Goal: Information Seeking & Learning: Learn about a topic

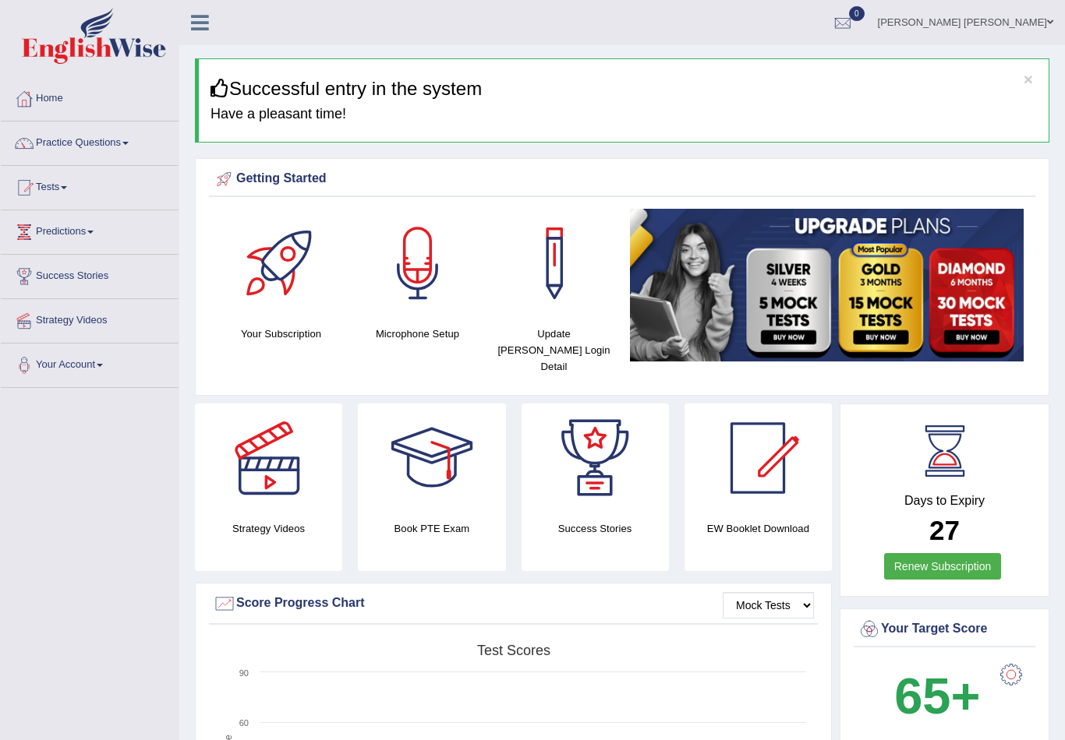
click at [120, 139] on link "Practice Questions" at bounding box center [90, 141] width 178 height 39
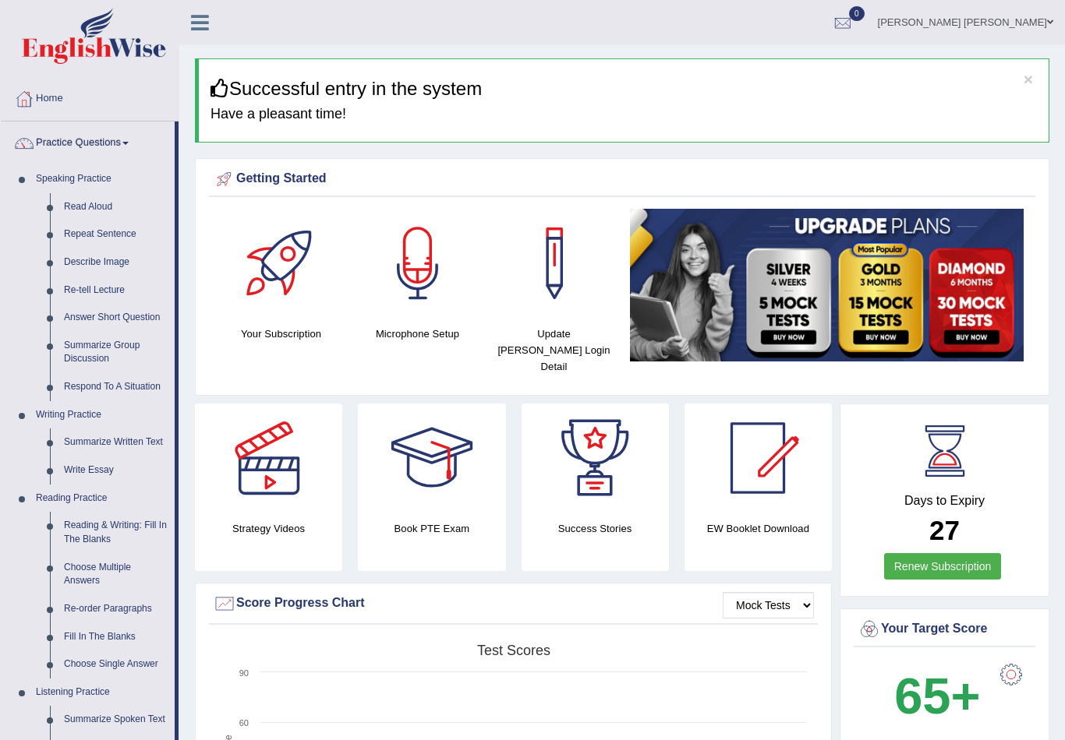
click at [123, 151] on div at bounding box center [532, 370] width 1065 height 740
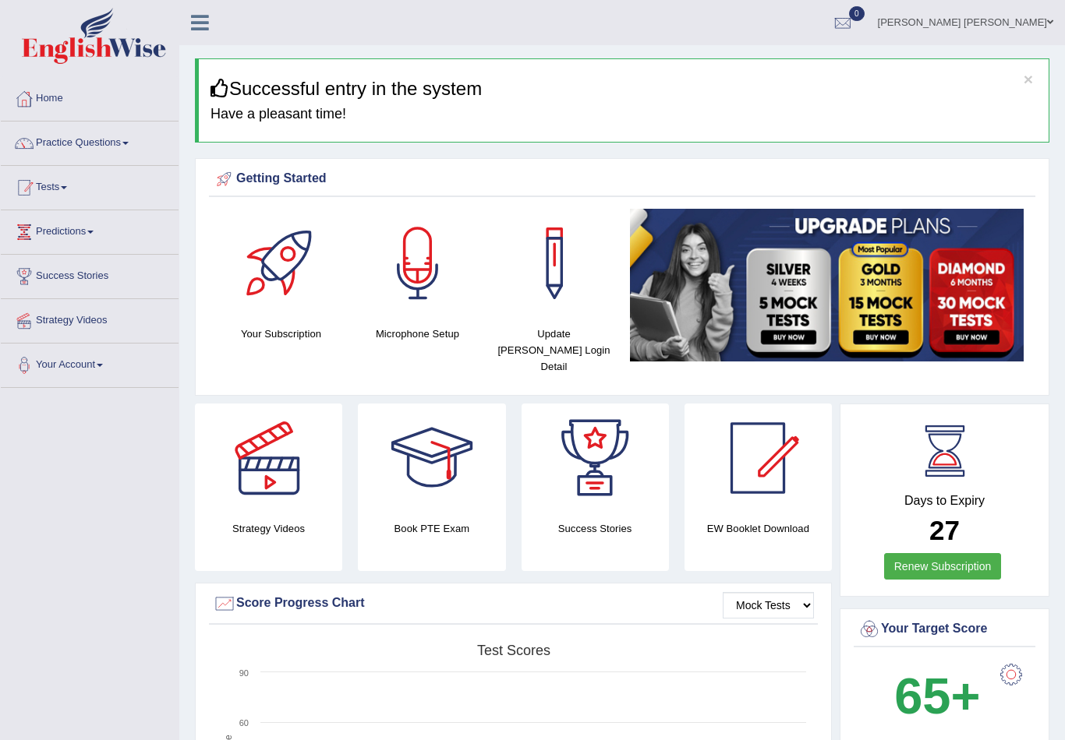
click at [90, 186] on link "Tests" at bounding box center [90, 185] width 178 height 39
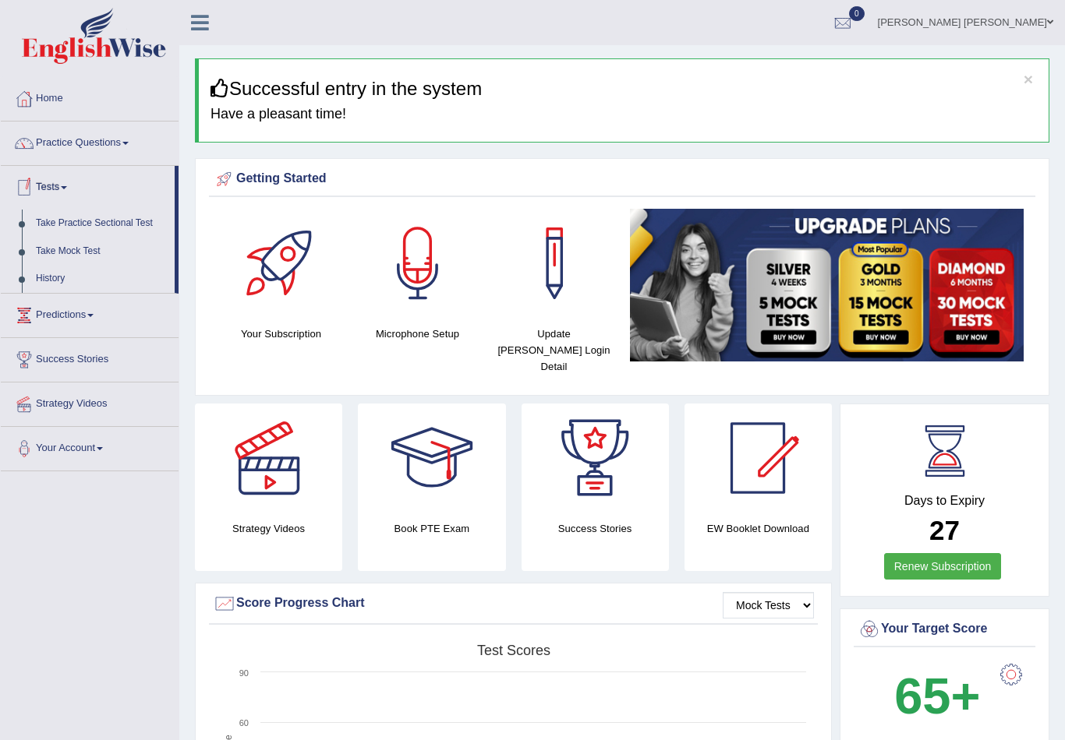
click at [129, 220] on div at bounding box center [532, 370] width 1065 height 740
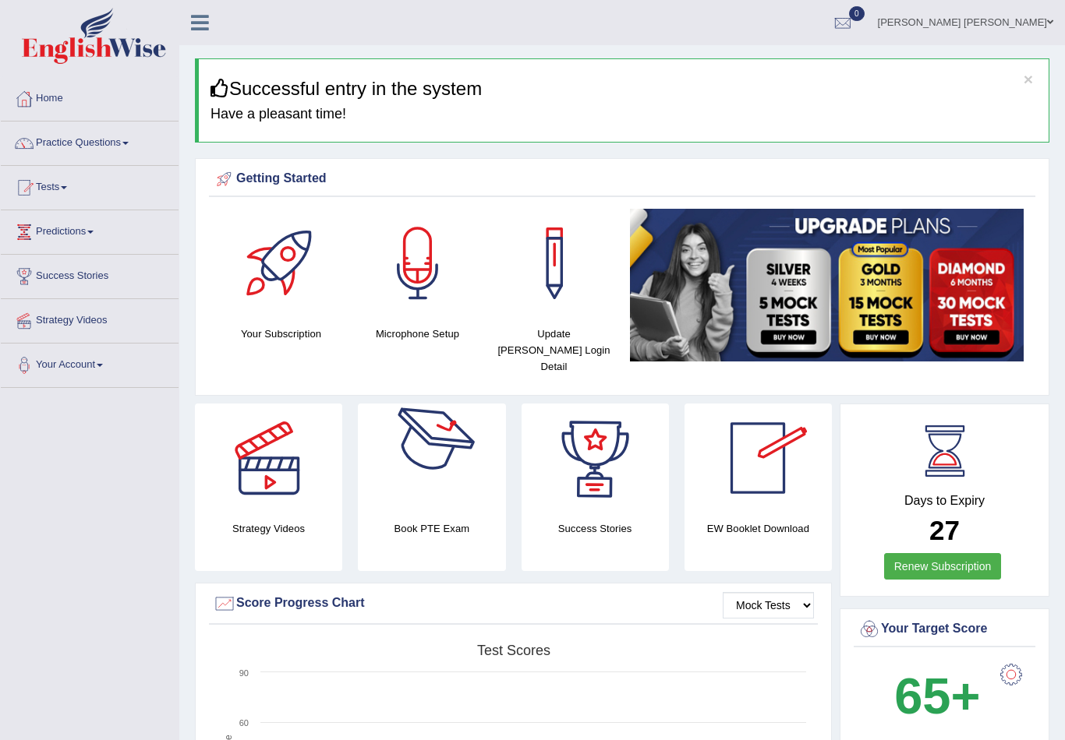
click at [402, 472] on div at bounding box center [431, 458] width 109 height 109
click at [420, 261] on div at bounding box center [417, 263] width 109 height 109
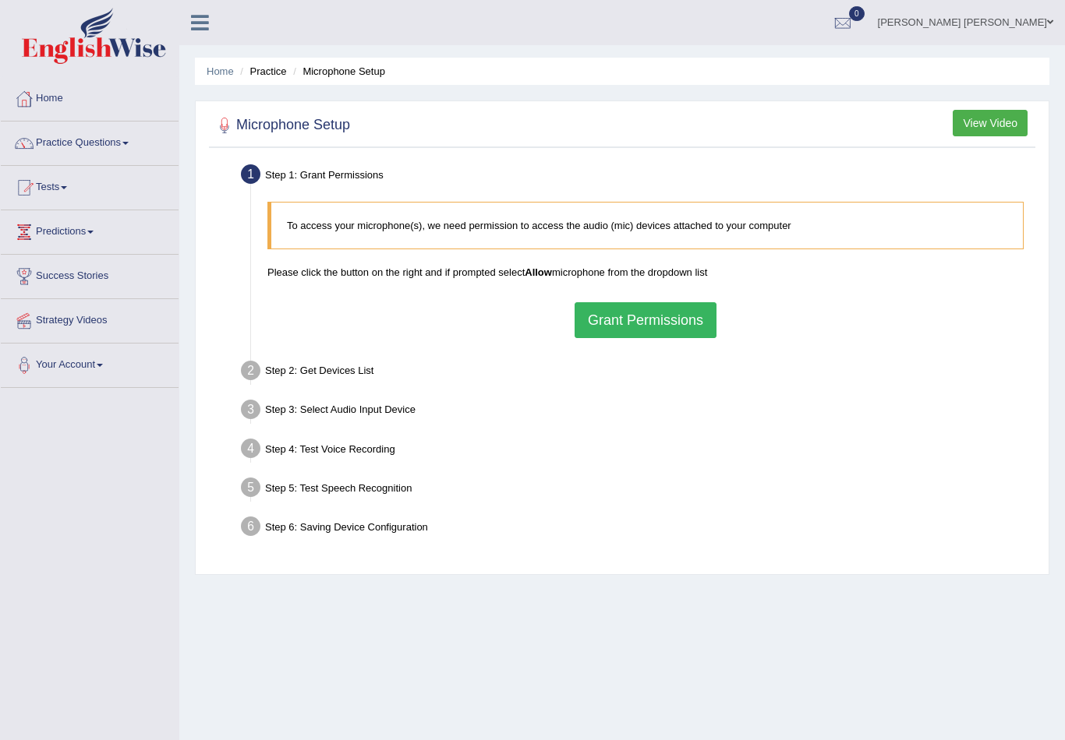
click at [671, 336] on button "Grant Permissions" at bounding box center [645, 320] width 142 height 36
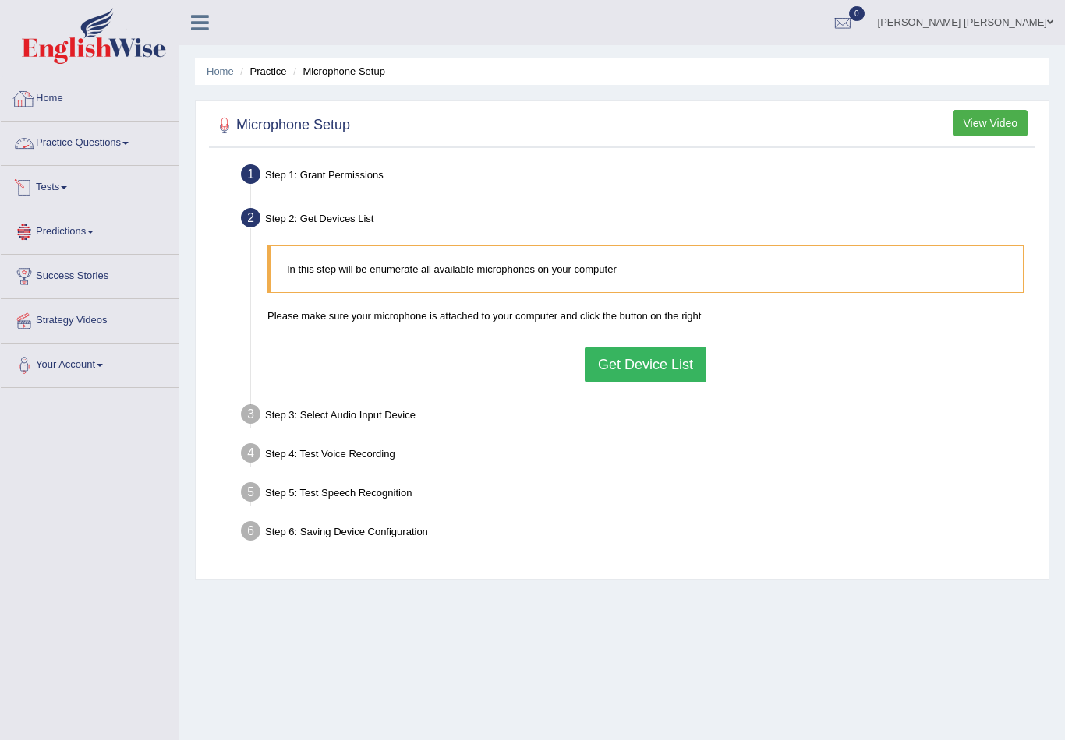
click at [67, 105] on link "Home" at bounding box center [90, 96] width 178 height 39
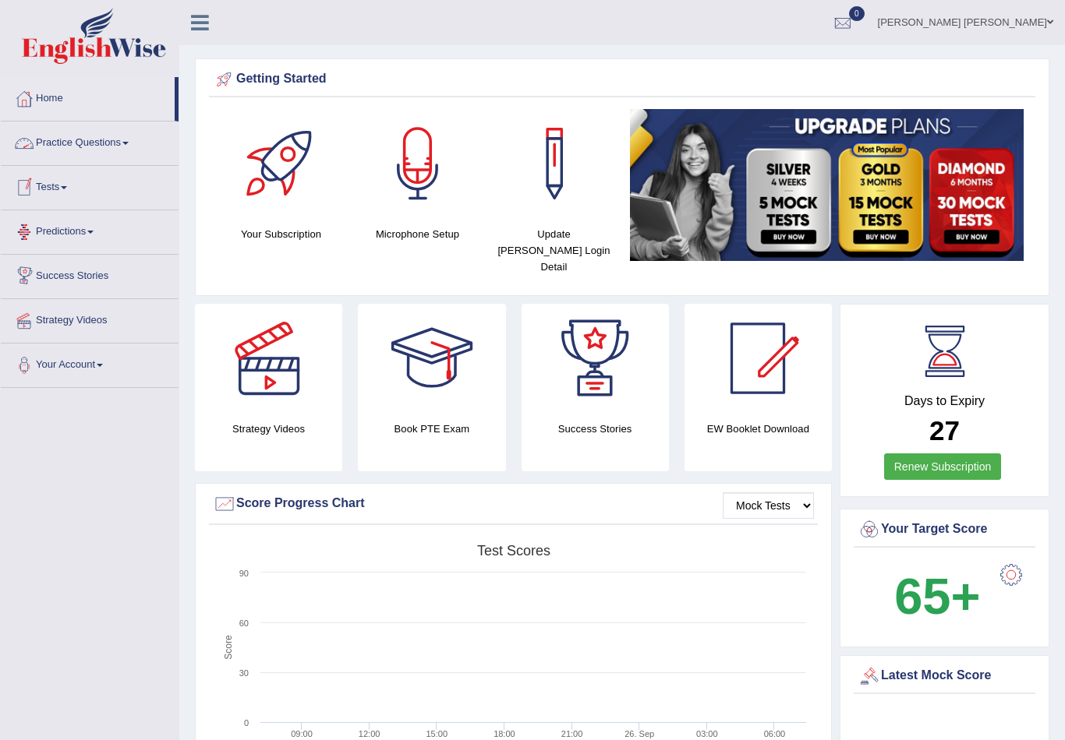
click at [63, 193] on link "Tests" at bounding box center [90, 185] width 178 height 39
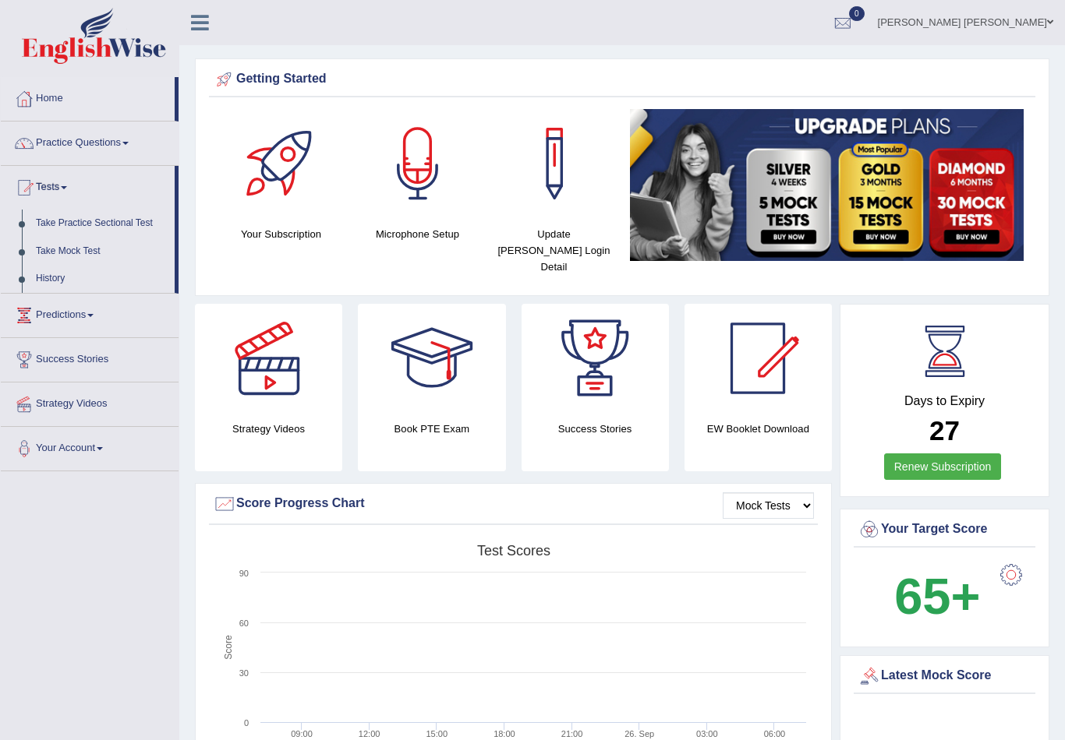
click at [76, 227] on div at bounding box center [532, 370] width 1065 height 740
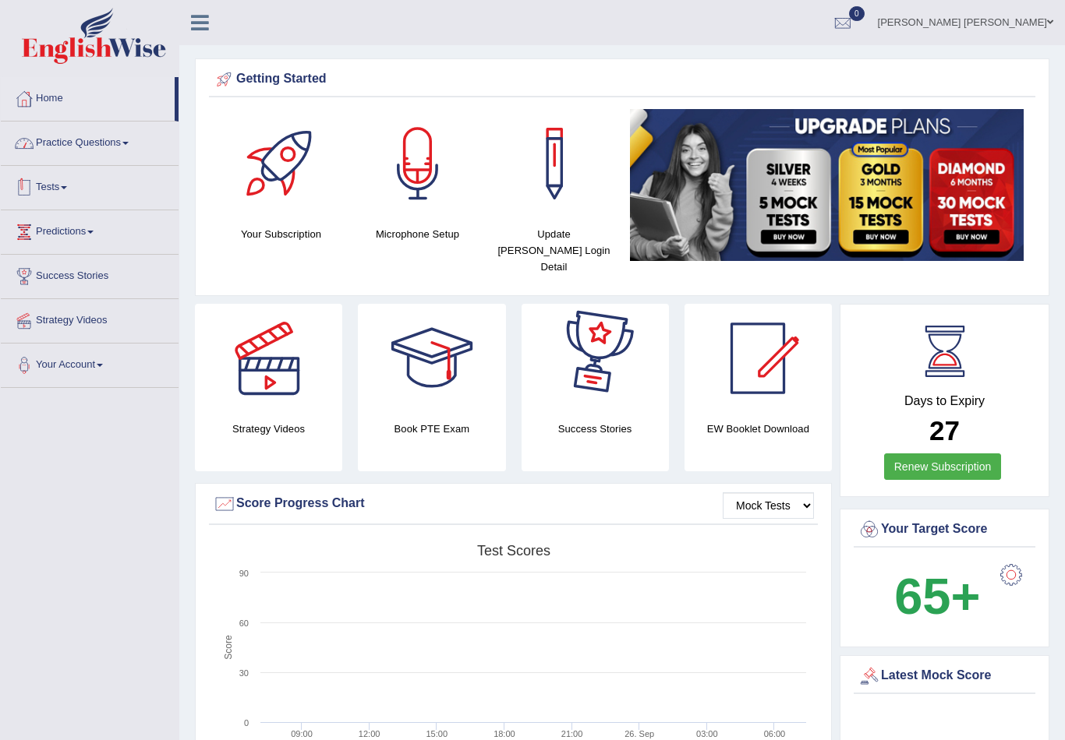
click at [43, 147] on link "Practice Questions" at bounding box center [90, 141] width 178 height 39
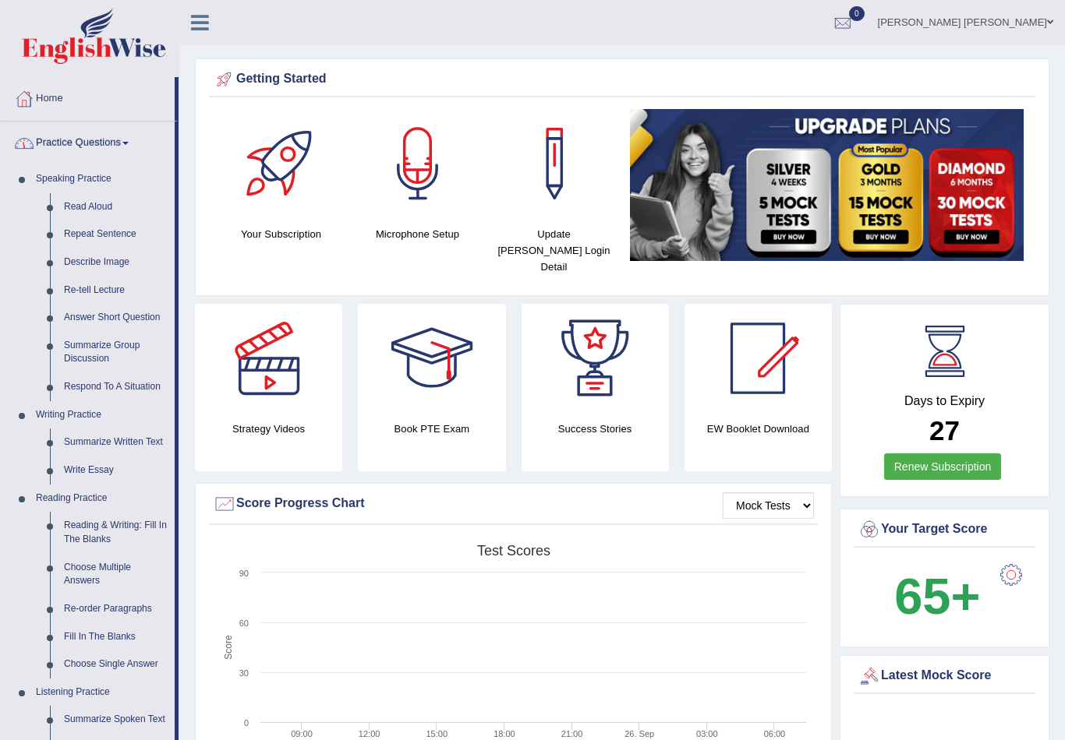
click at [43, 147] on div at bounding box center [532, 370] width 1065 height 740
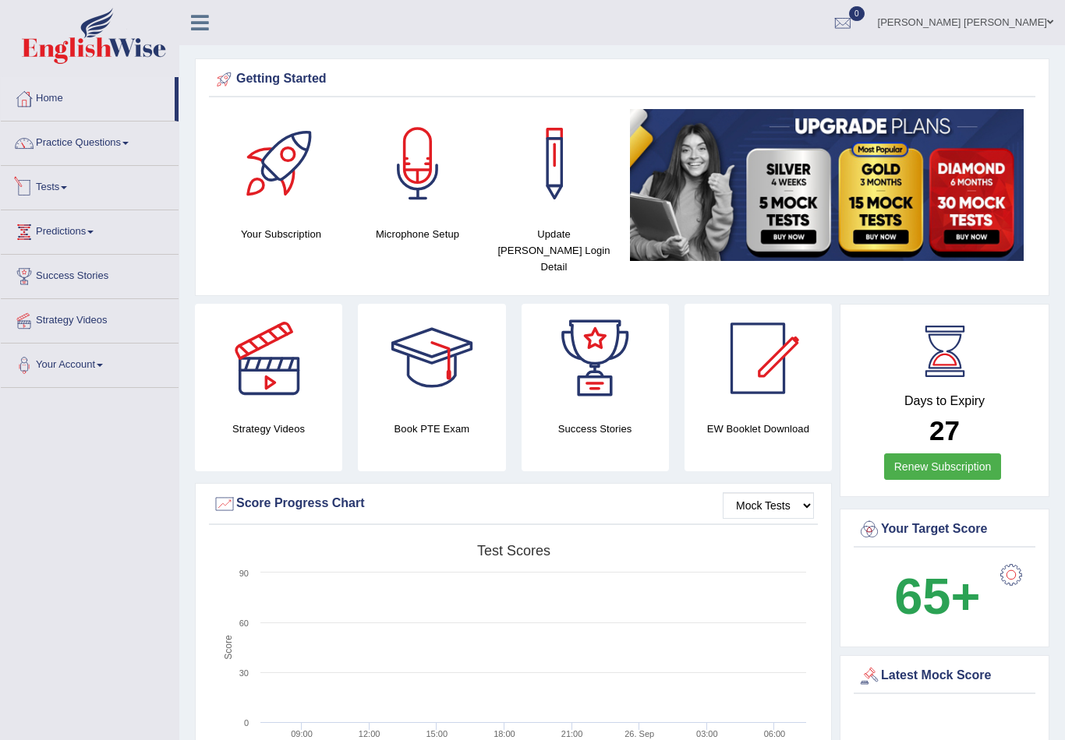
click at [62, 180] on link "Tests" at bounding box center [90, 185] width 178 height 39
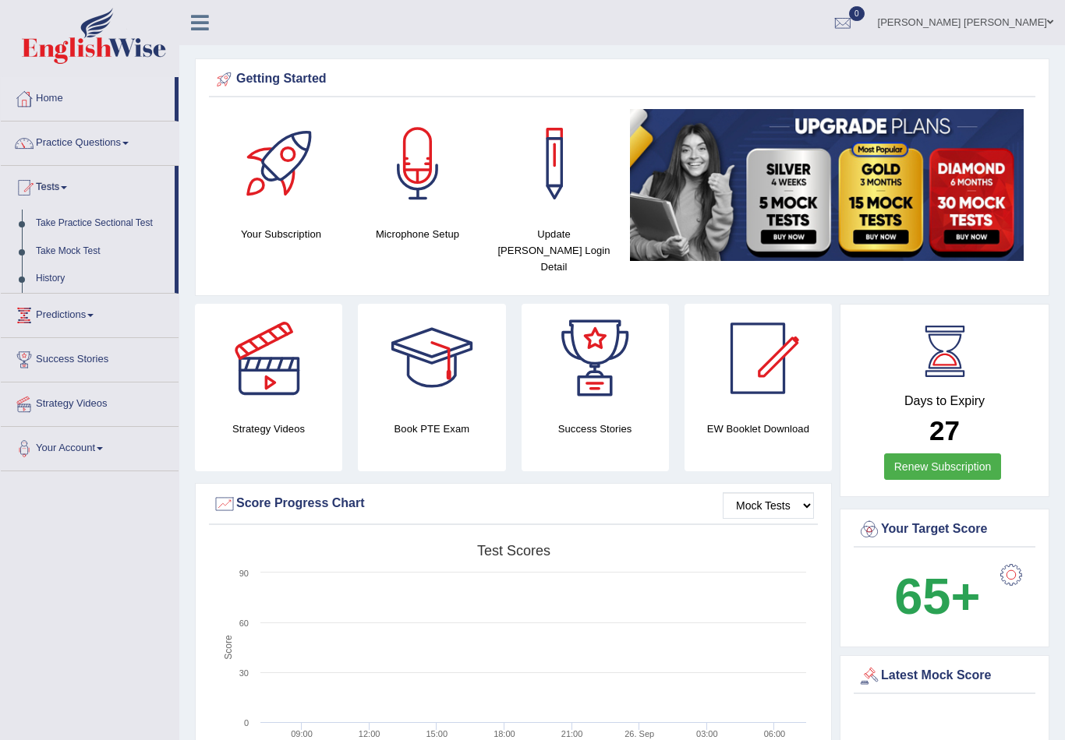
click at [68, 224] on div at bounding box center [532, 370] width 1065 height 740
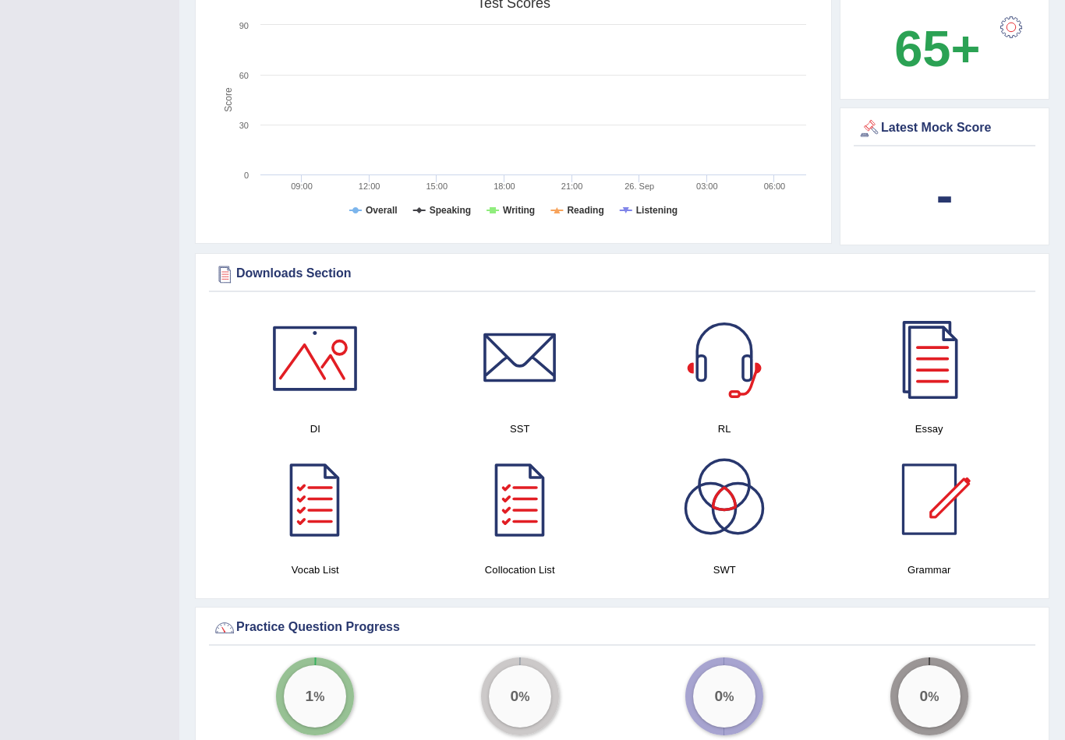
scroll to position [548, 0]
click at [922, 501] on div at bounding box center [928, 499] width 109 height 109
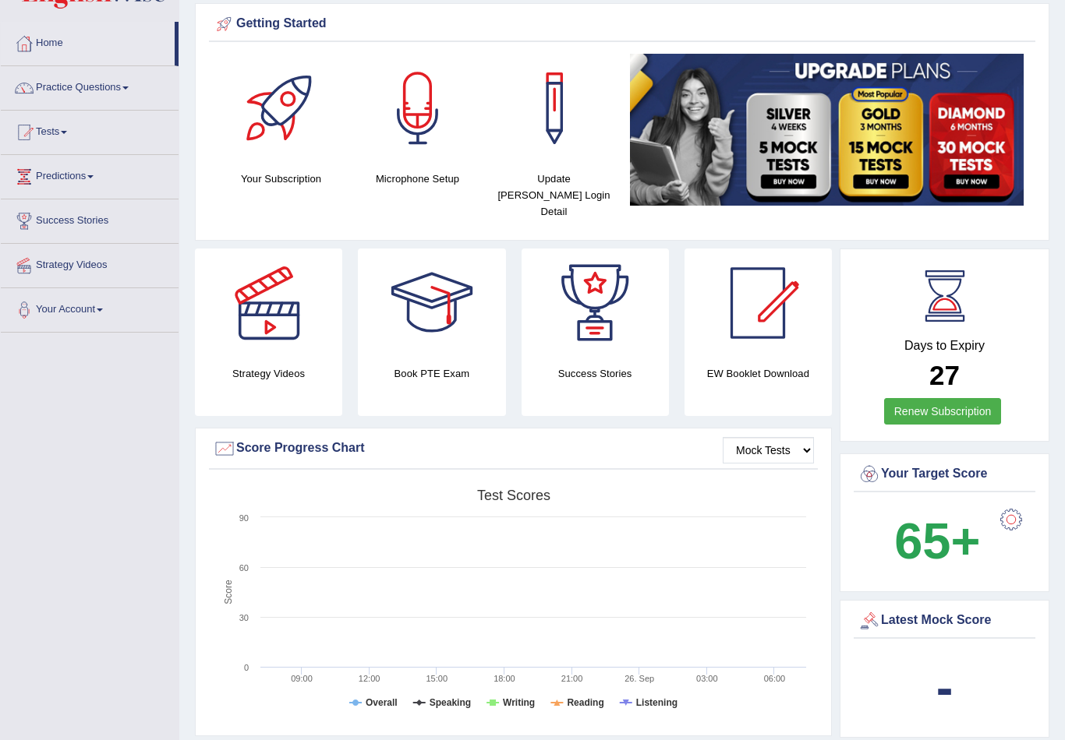
scroll to position [0, 0]
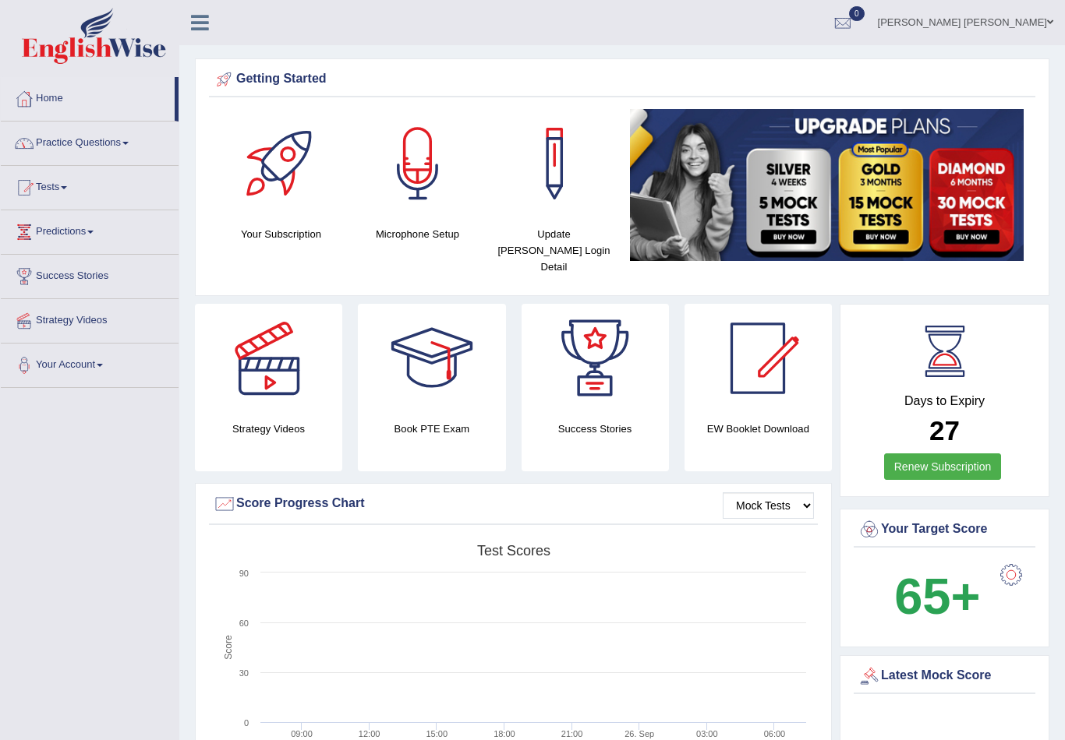
click at [47, 150] on link "Practice Questions" at bounding box center [90, 141] width 178 height 39
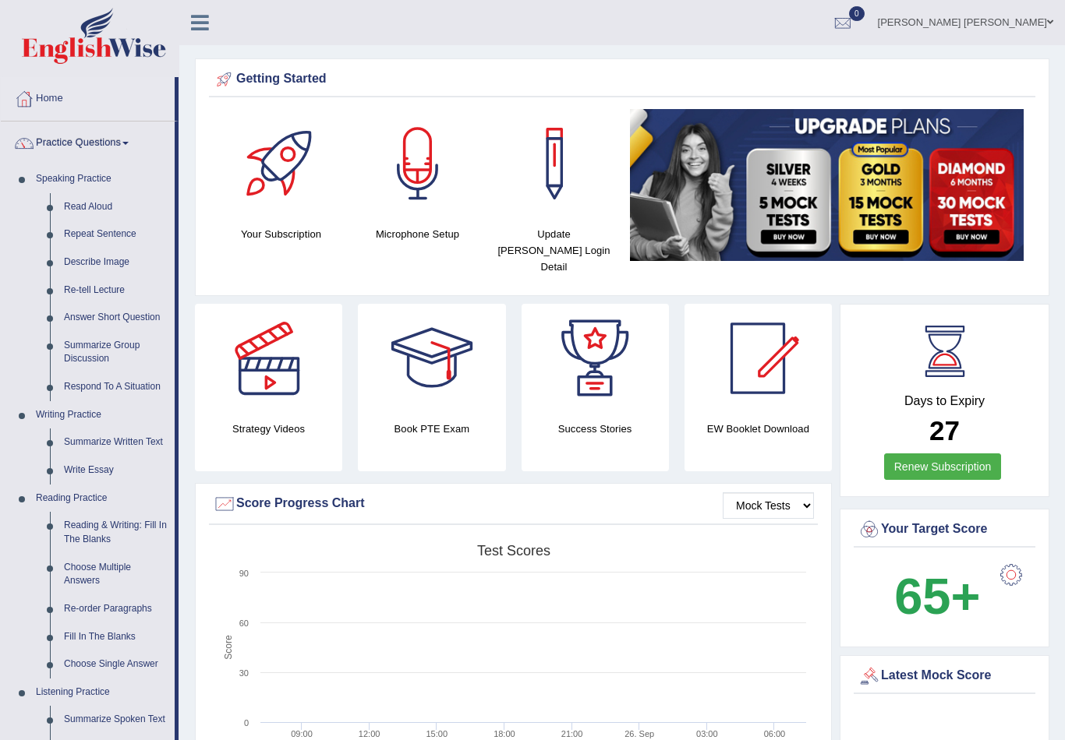
click at [61, 281] on div at bounding box center [532, 370] width 1065 height 740
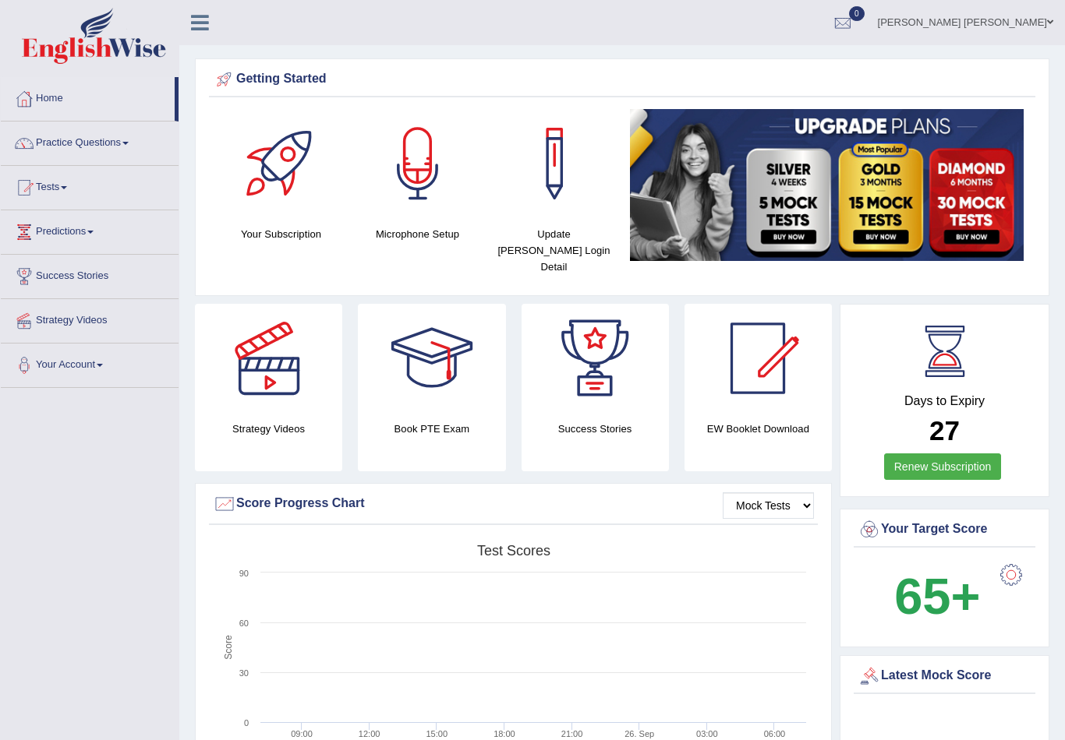
click at [72, 136] on link "Practice Questions" at bounding box center [90, 141] width 178 height 39
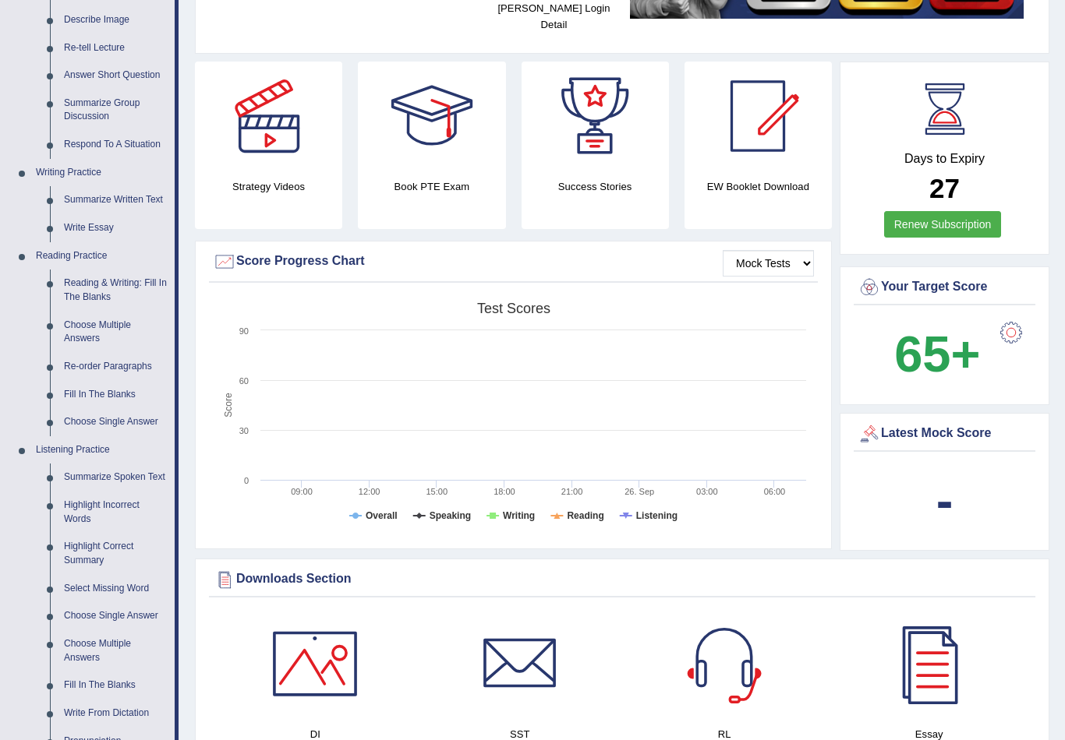
scroll to position [248, 0]
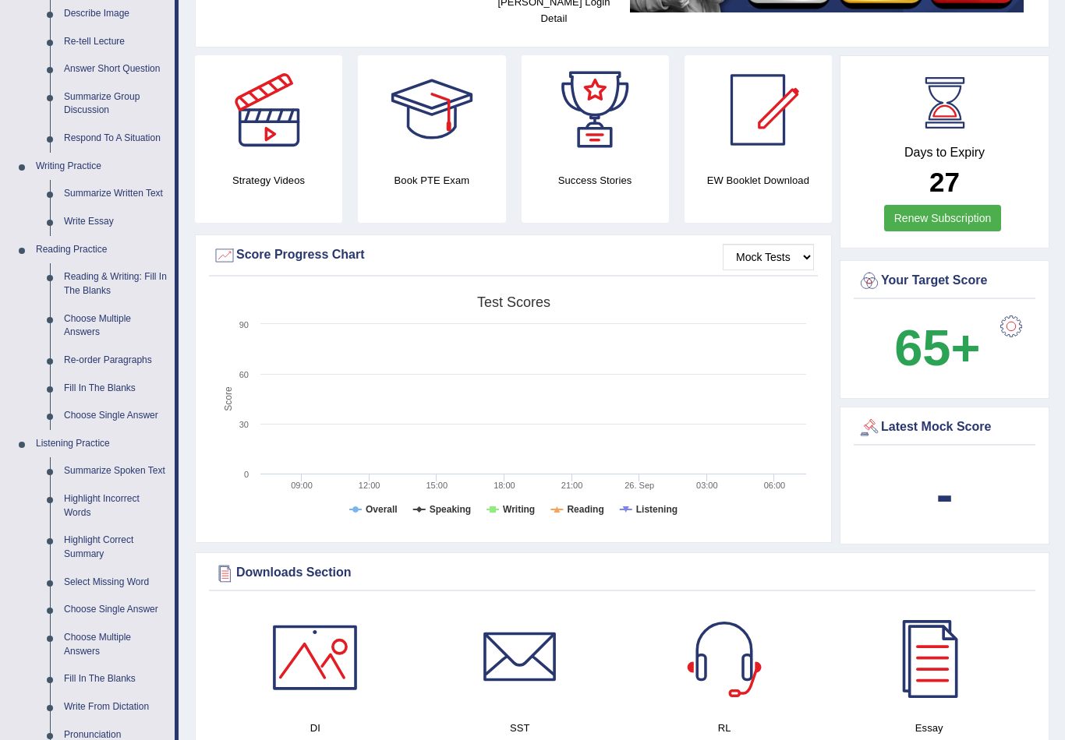
click at [66, 374] on div at bounding box center [532, 370] width 1065 height 740
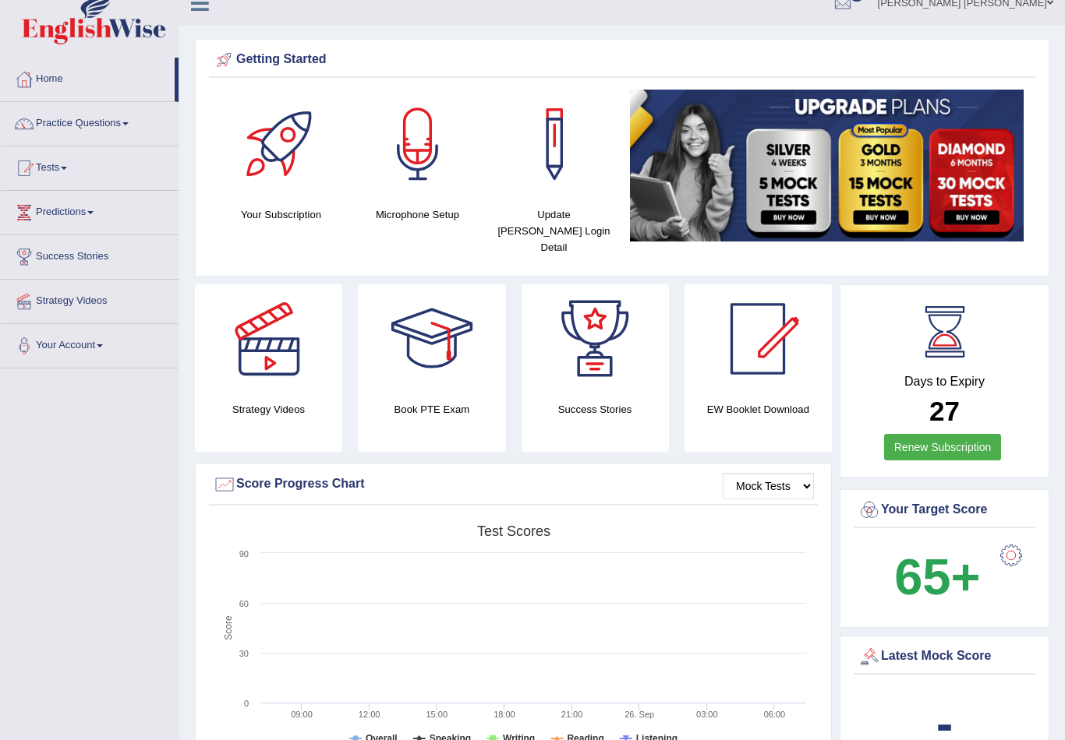
scroll to position [0, 0]
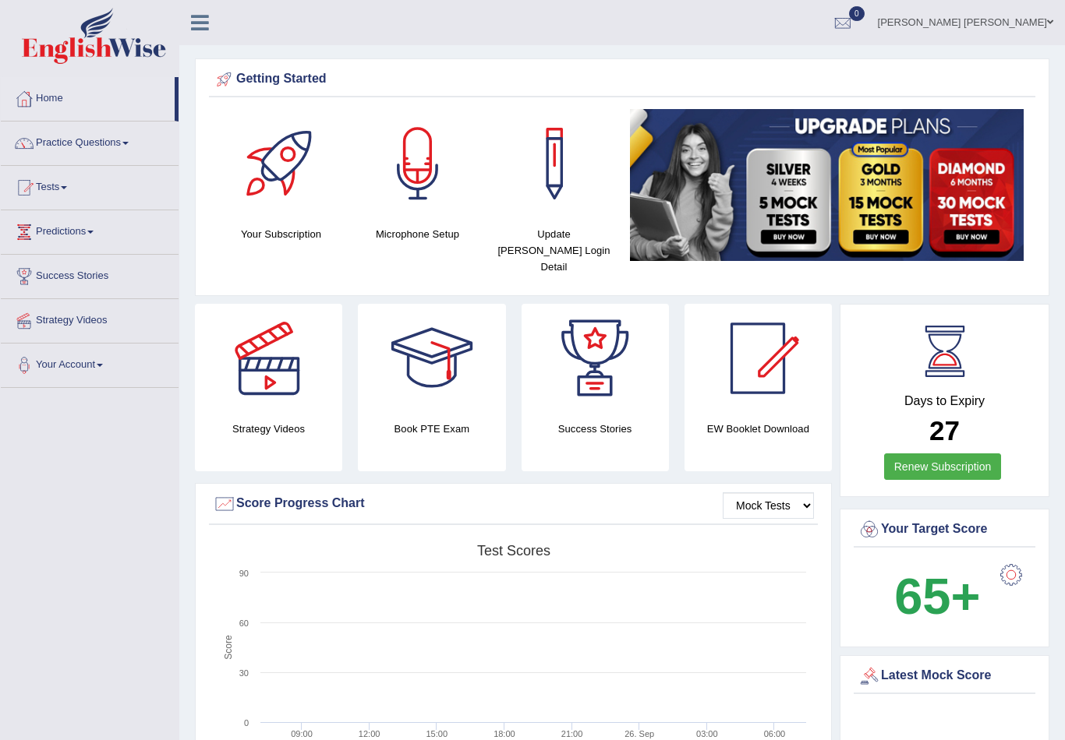
click at [62, 154] on link "Practice Questions" at bounding box center [90, 141] width 178 height 39
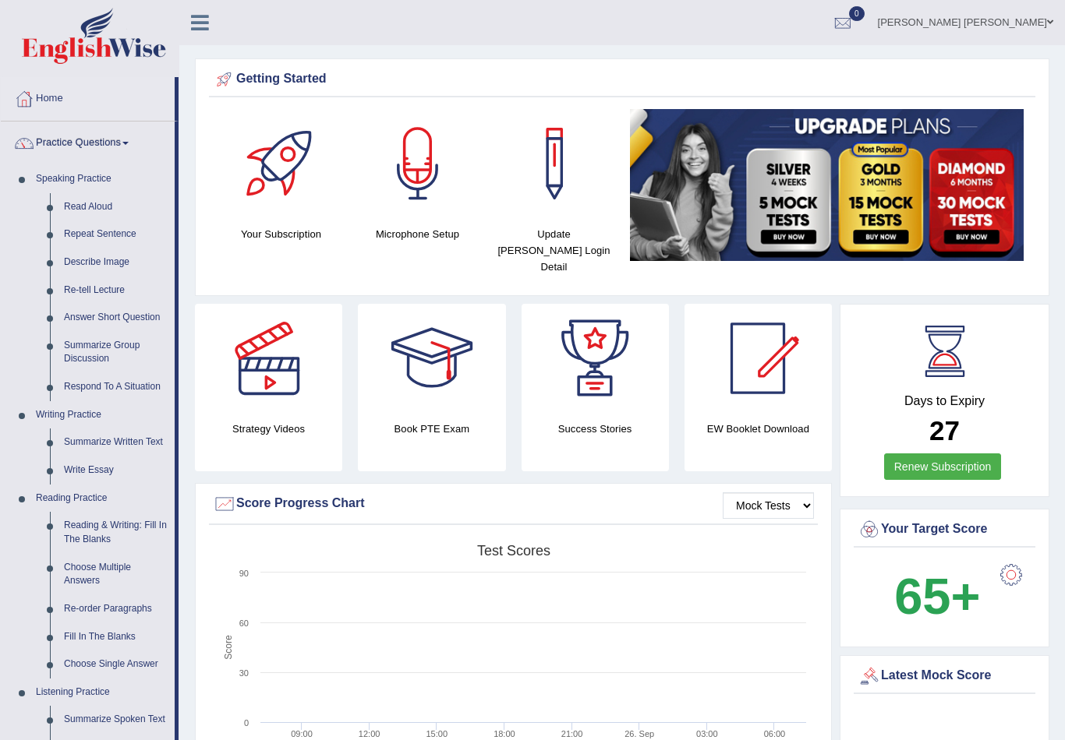
click at [87, 343] on div at bounding box center [532, 370] width 1065 height 740
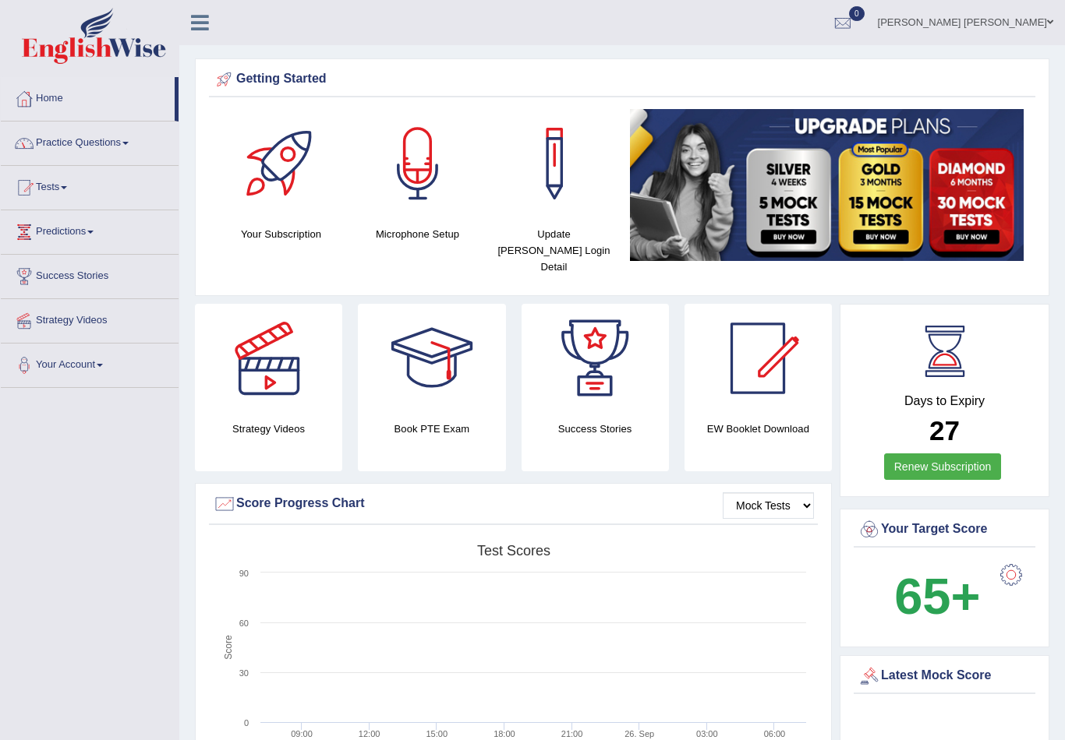
click at [51, 143] on link "Practice Questions" at bounding box center [90, 141] width 178 height 39
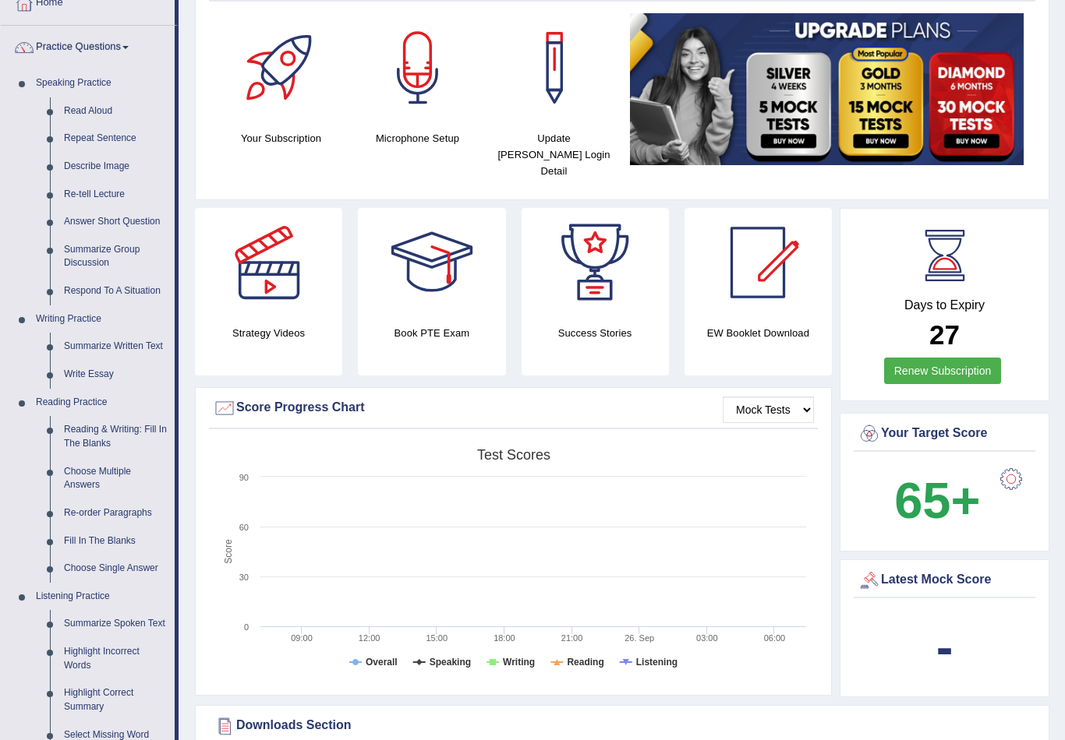
scroll to position [97, 0]
click at [44, 389] on div at bounding box center [532, 370] width 1065 height 740
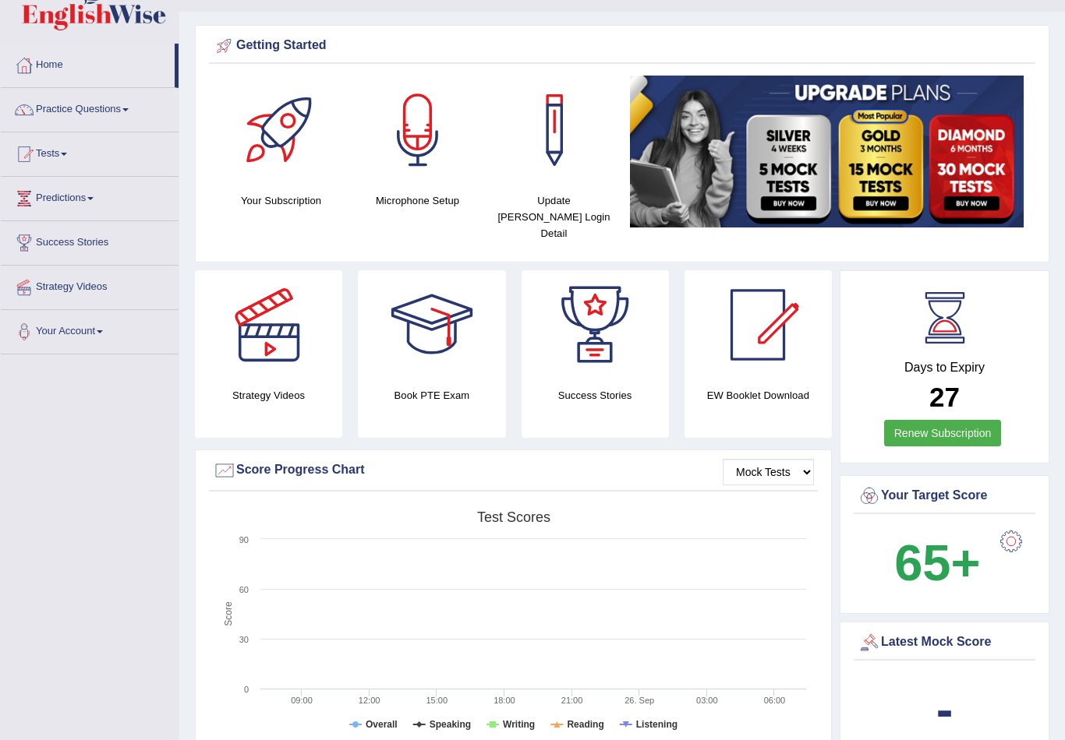
scroll to position [0, 0]
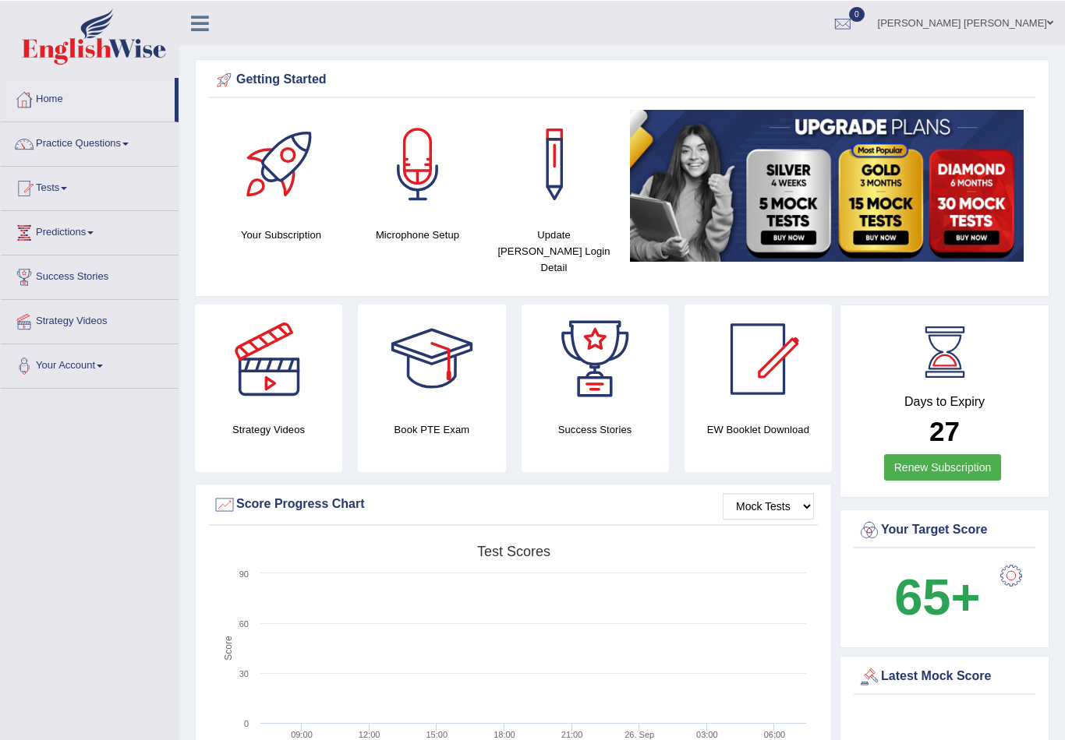
click at [55, 146] on link "Practice Questions" at bounding box center [90, 141] width 178 height 39
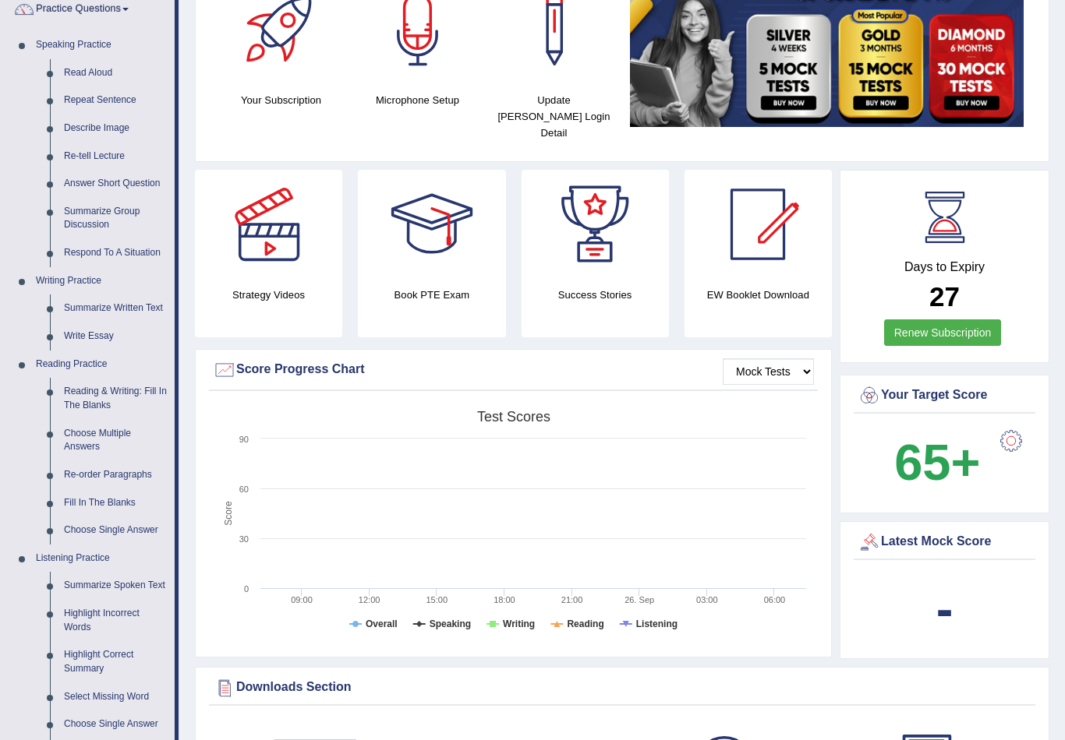
scroll to position [134, 0]
click at [38, 411] on div at bounding box center [532, 370] width 1065 height 740
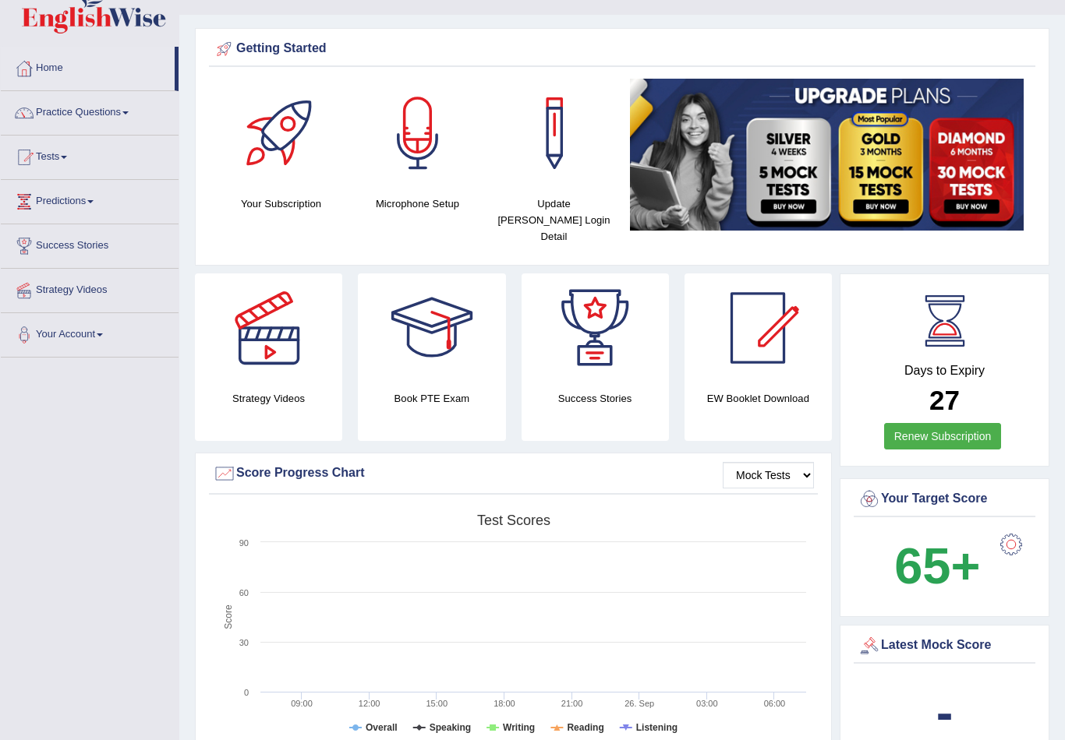
scroll to position [0, 0]
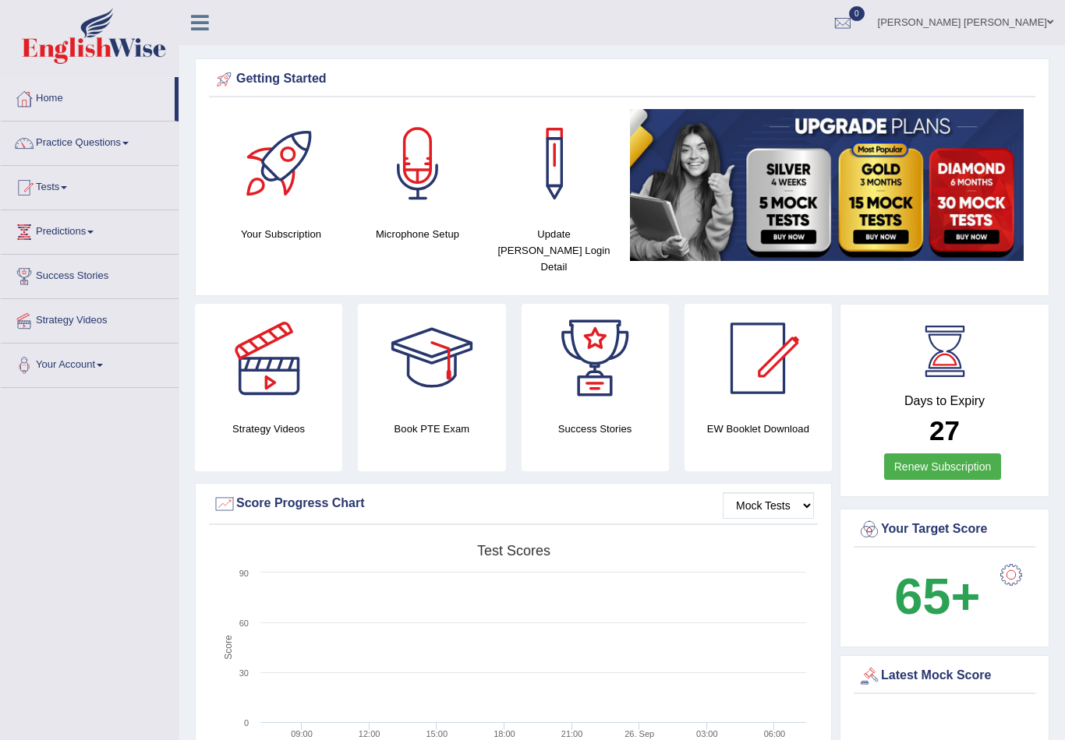
click at [55, 150] on link "Practice Questions" at bounding box center [90, 141] width 178 height 39
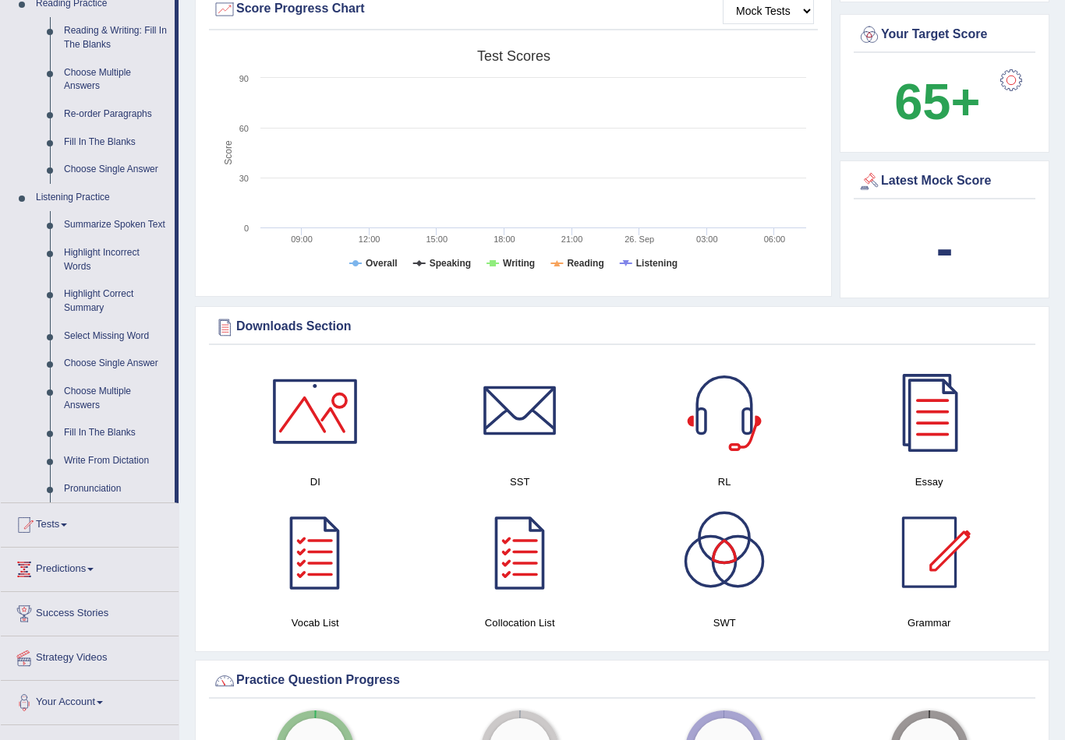
scroll to position [490, 0]
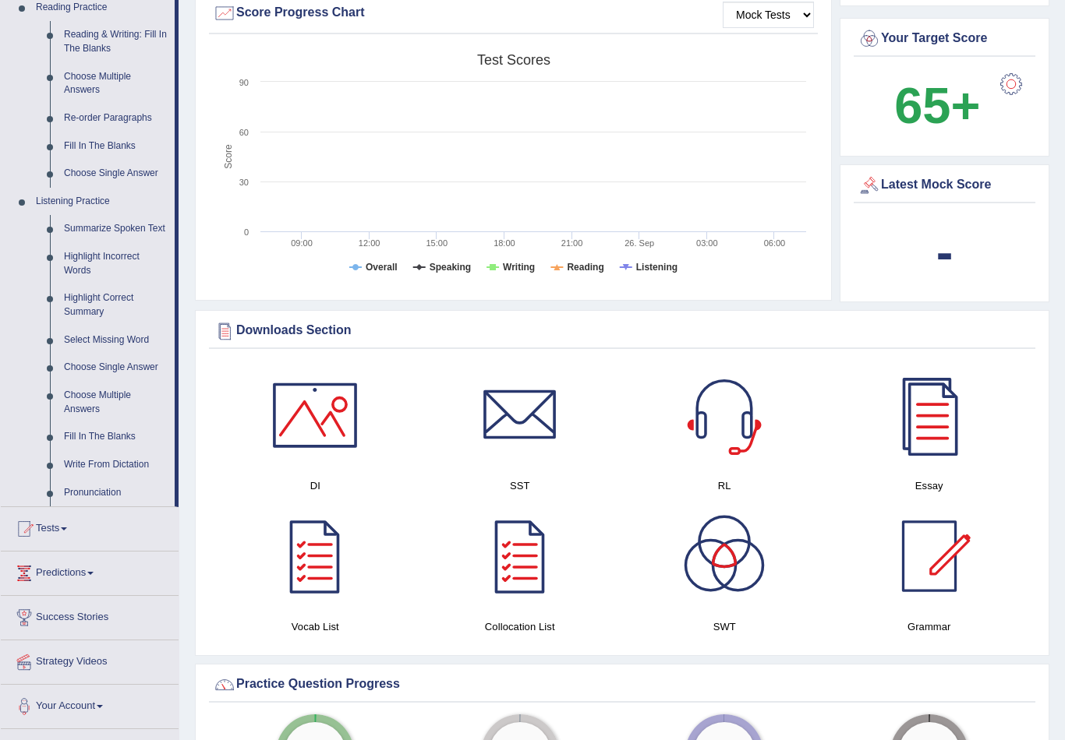
click at [77, 450] on div at bounding box center [532, 370] width 1065 height 740
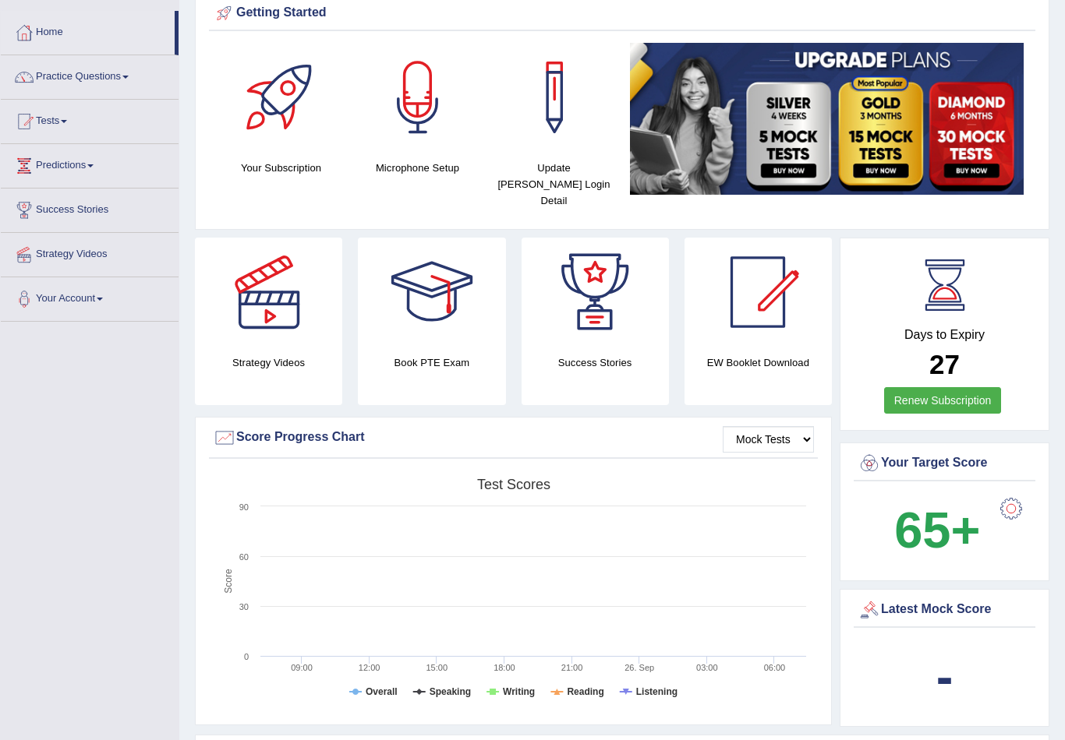
scroll to position [0, 0]
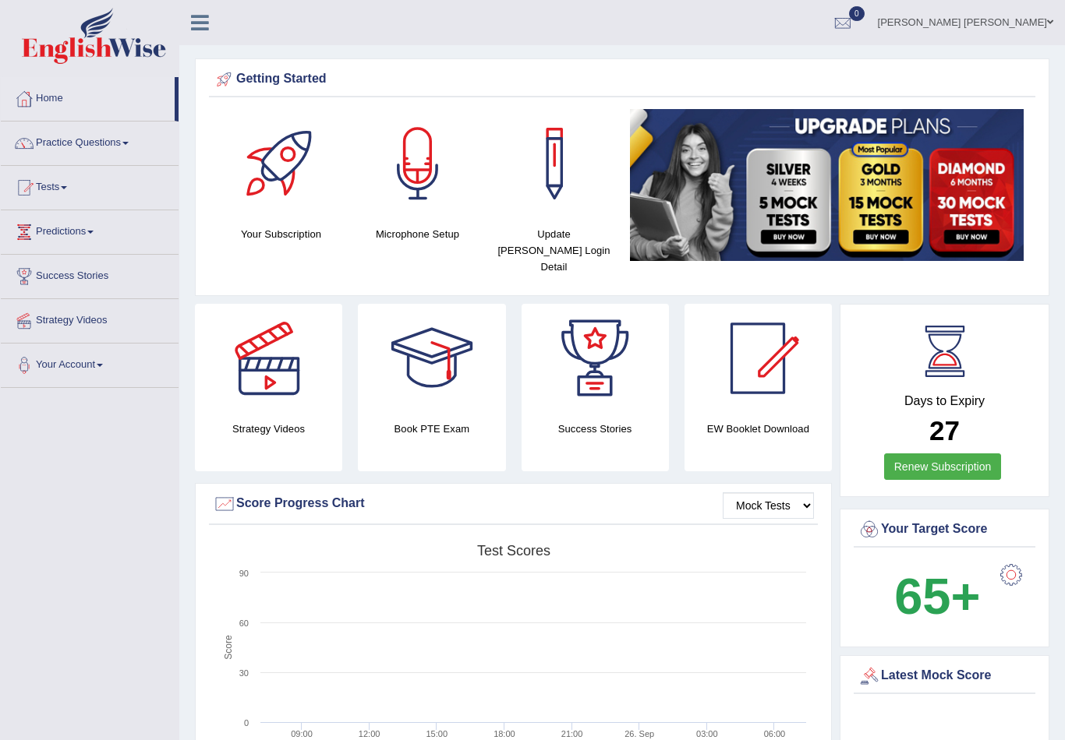
click at [55, 136] on link "Practice Questions" at bounding box center [90, 141] width 178 height 39
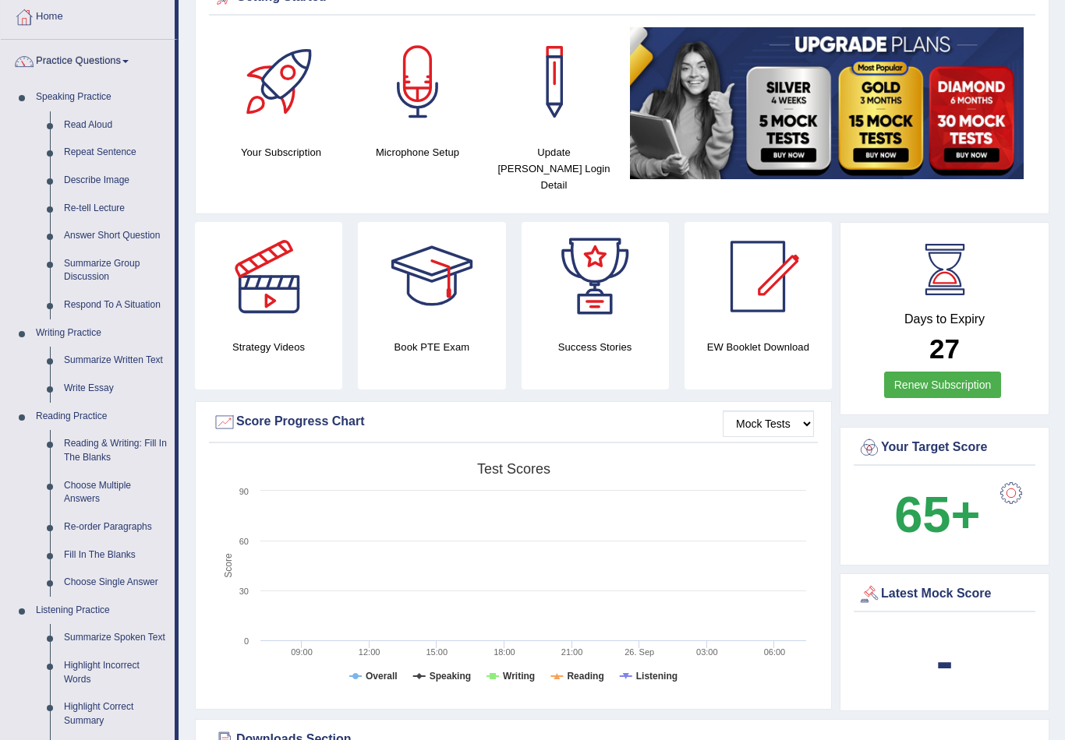
scroll to position [84, 0]
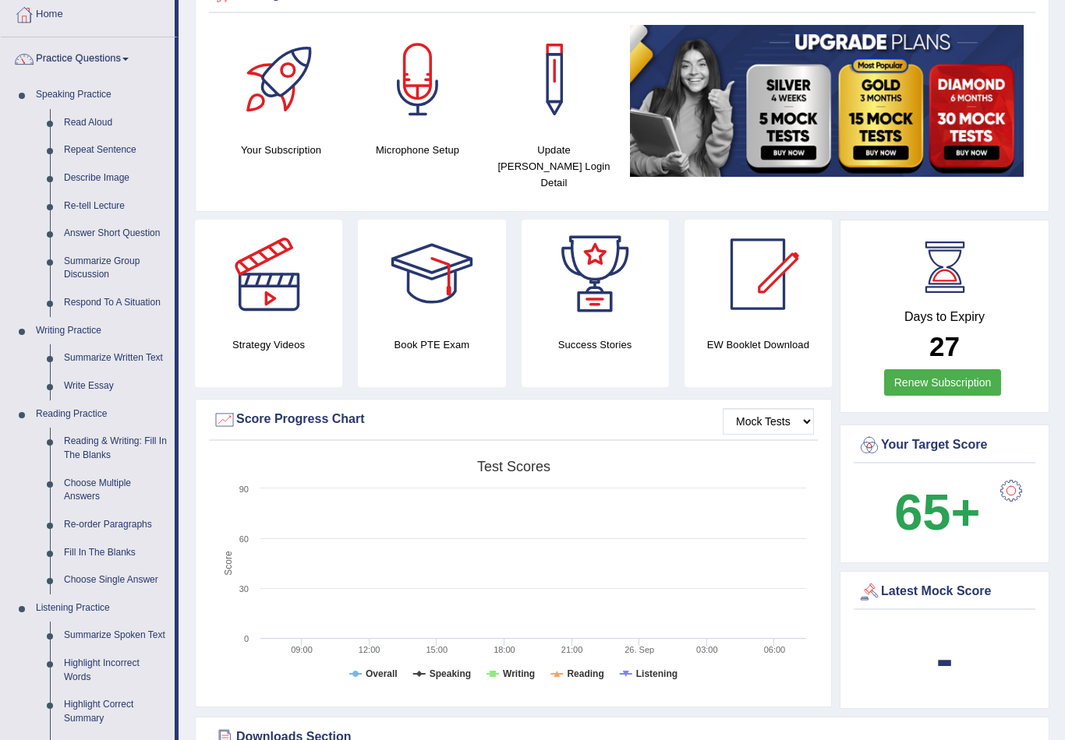
click at [78, 437] on div at bounding box center [532, 370] width 1065 height 740
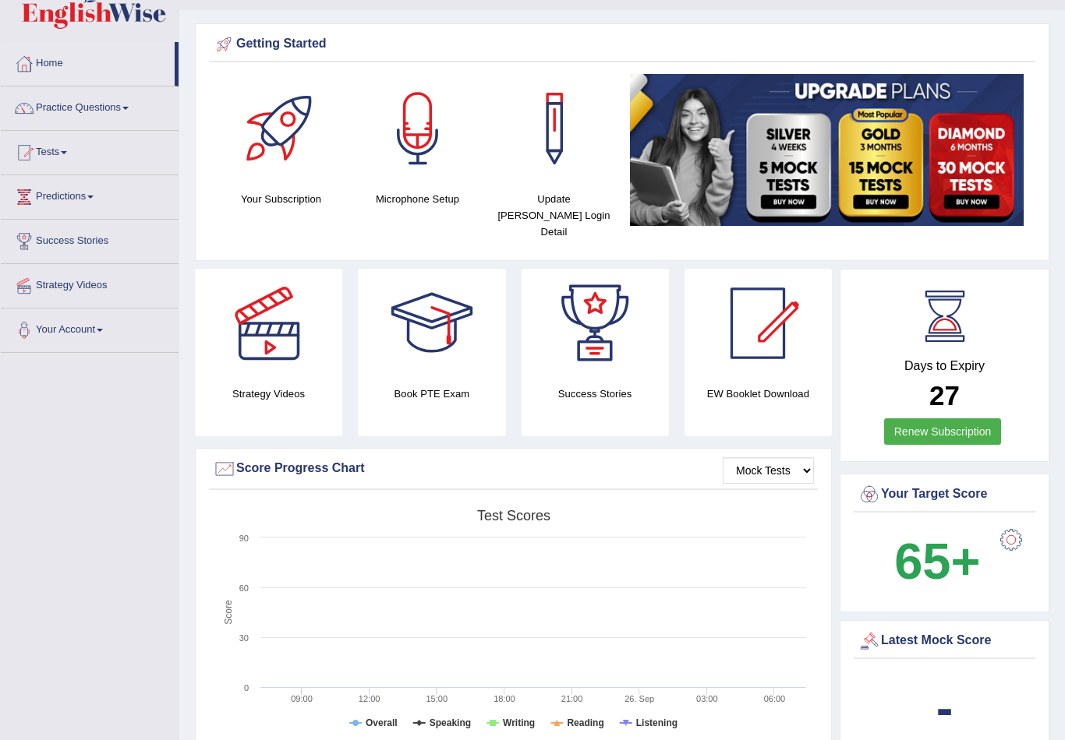
scroll to position [0, 0]
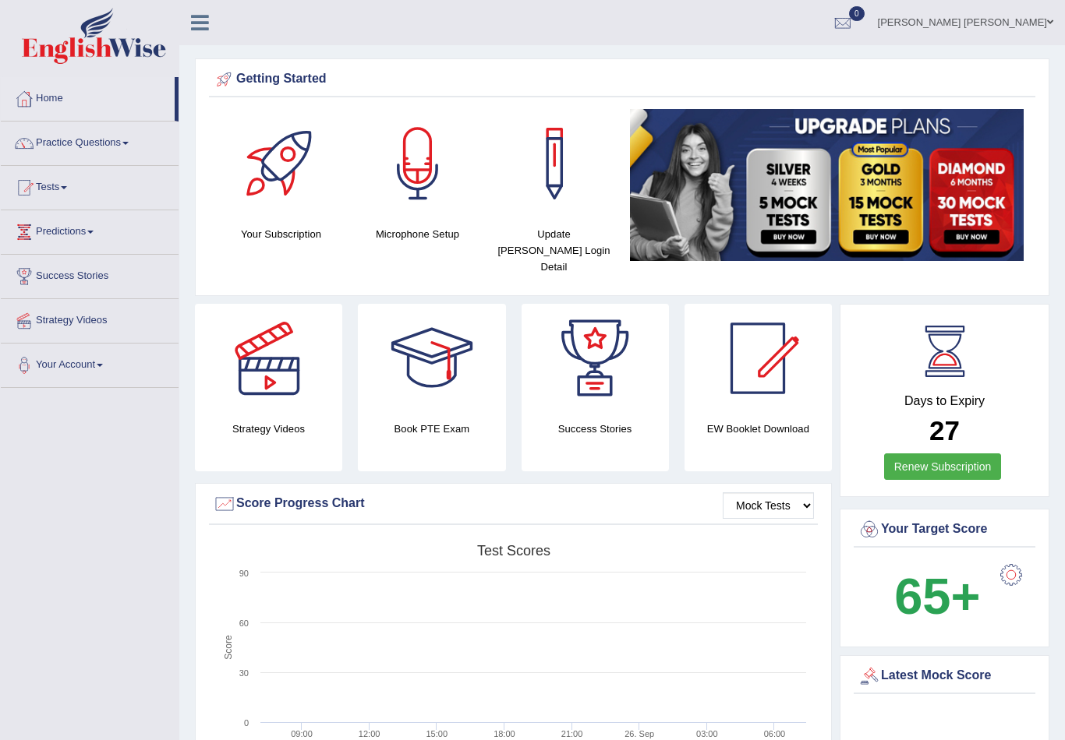
click at [42, 139] on link "Practice Questions" at bounding box center [90, 141] width 178 height 39
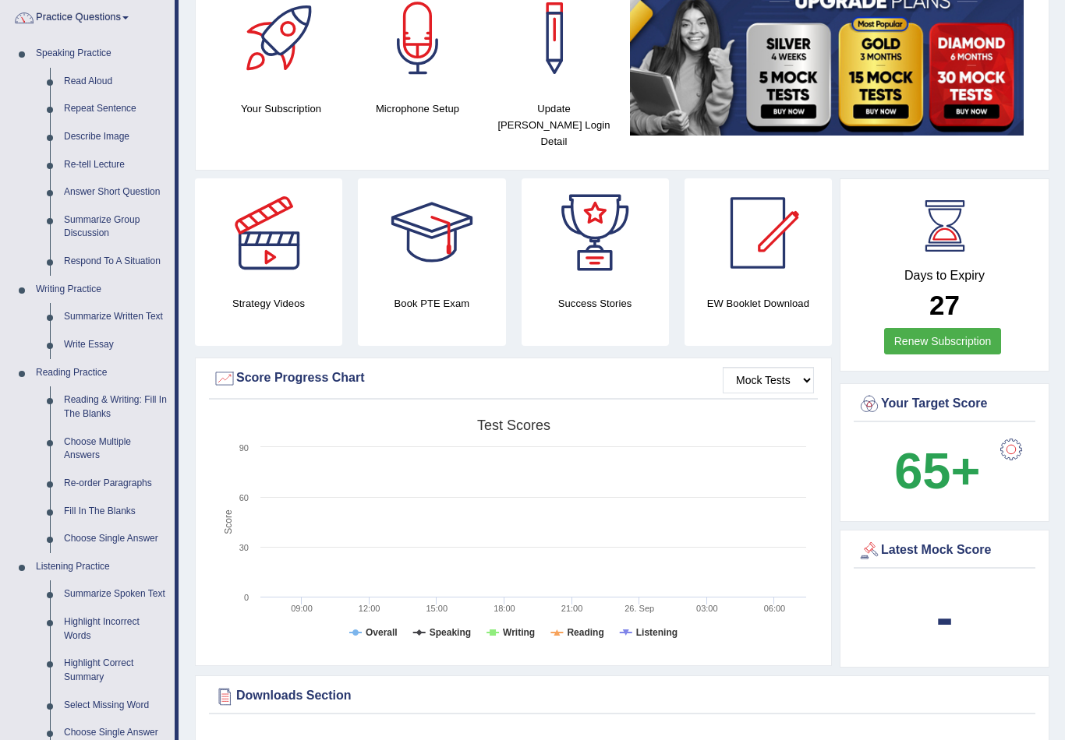
scroll to position [126, 0]
click at [84, 471] on div at bounding box center [532, 370] width 1065 height 740
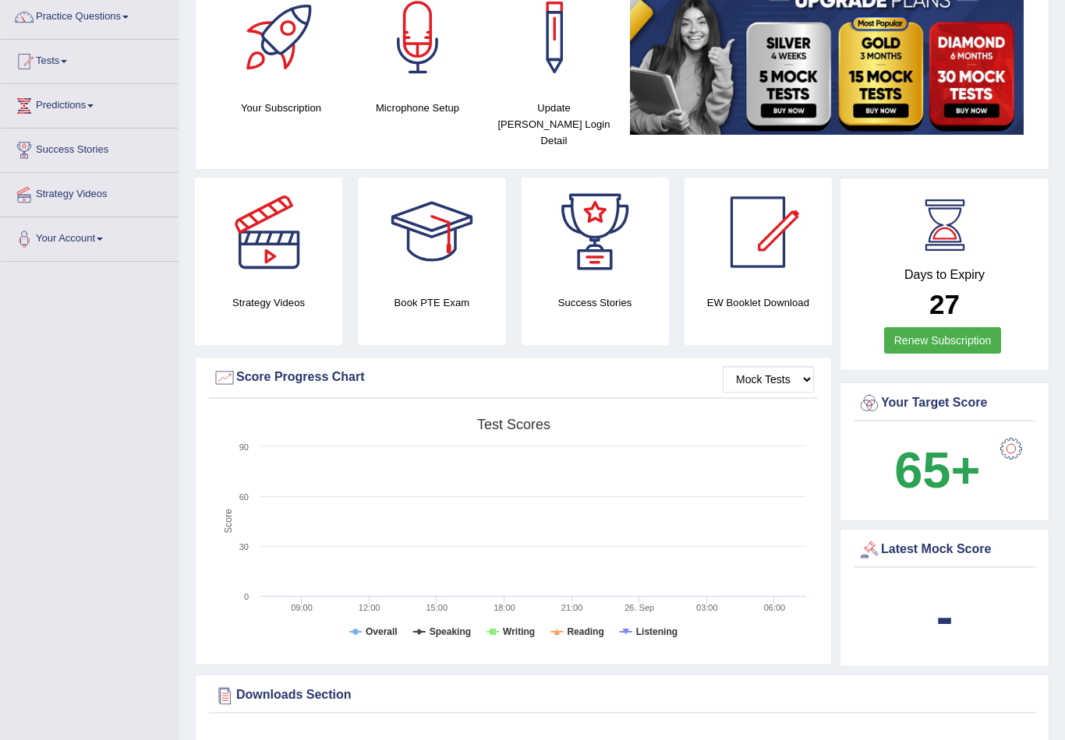
click at [70, 25] on link "Practice Questions" at bounding box center [90, 14] width 178 height 39
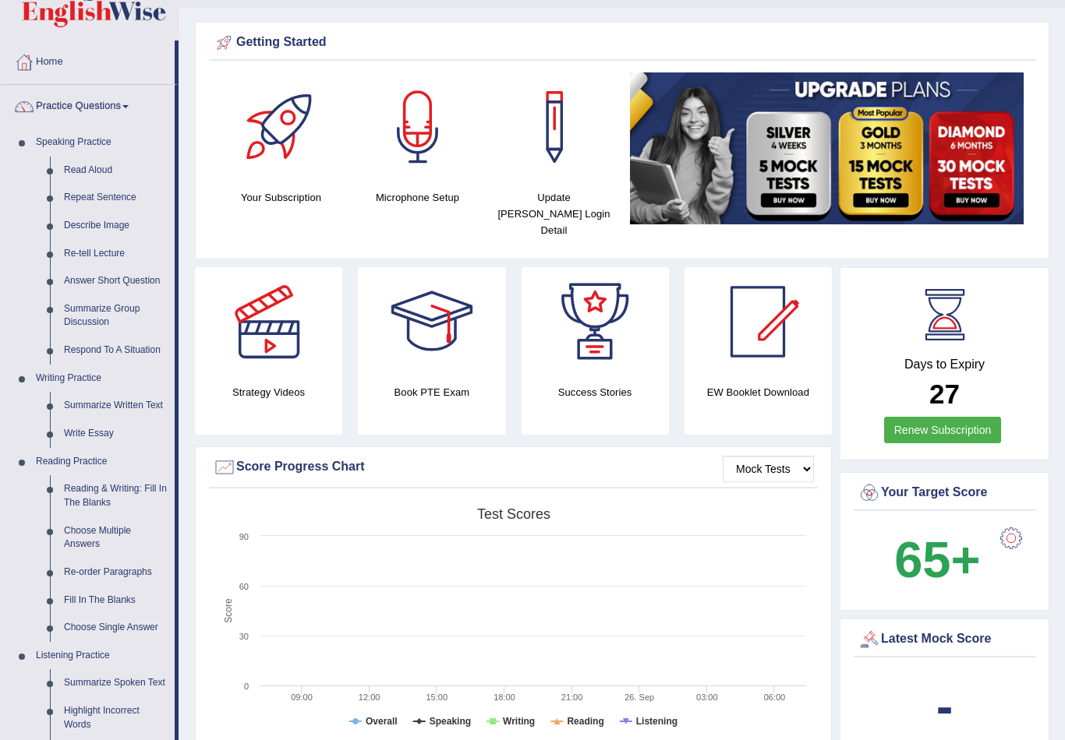
scroll to position [20, 0]
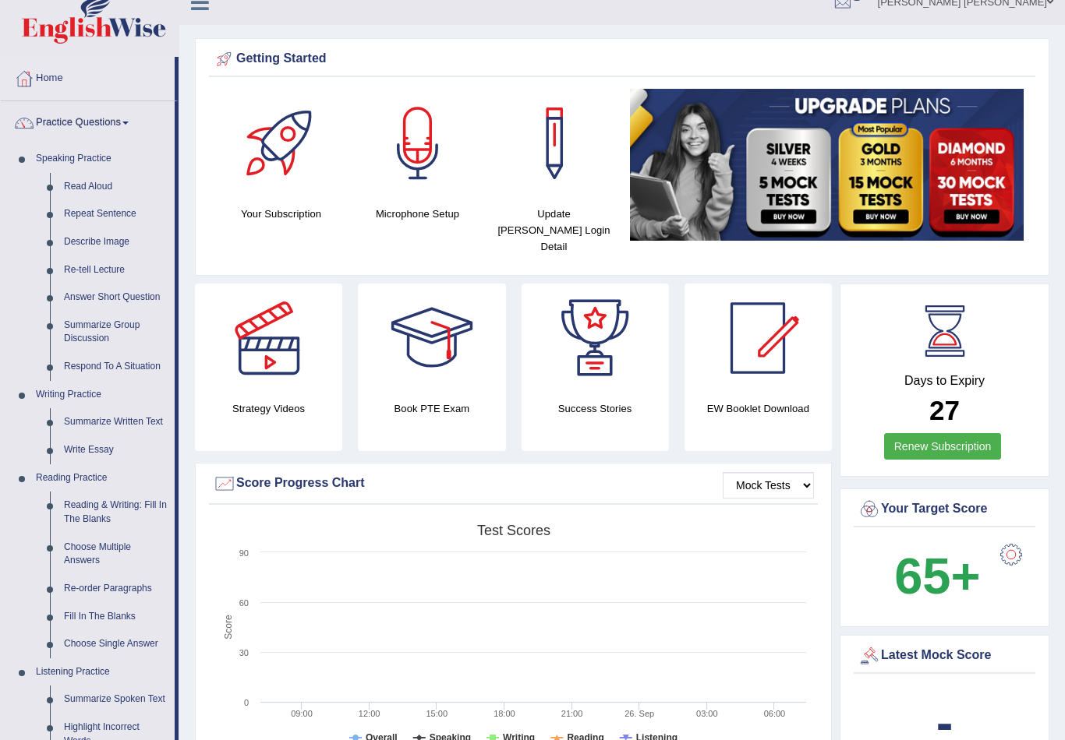
click at [76, 291] on div at bounding box center [532, 370] width 1065 height 740
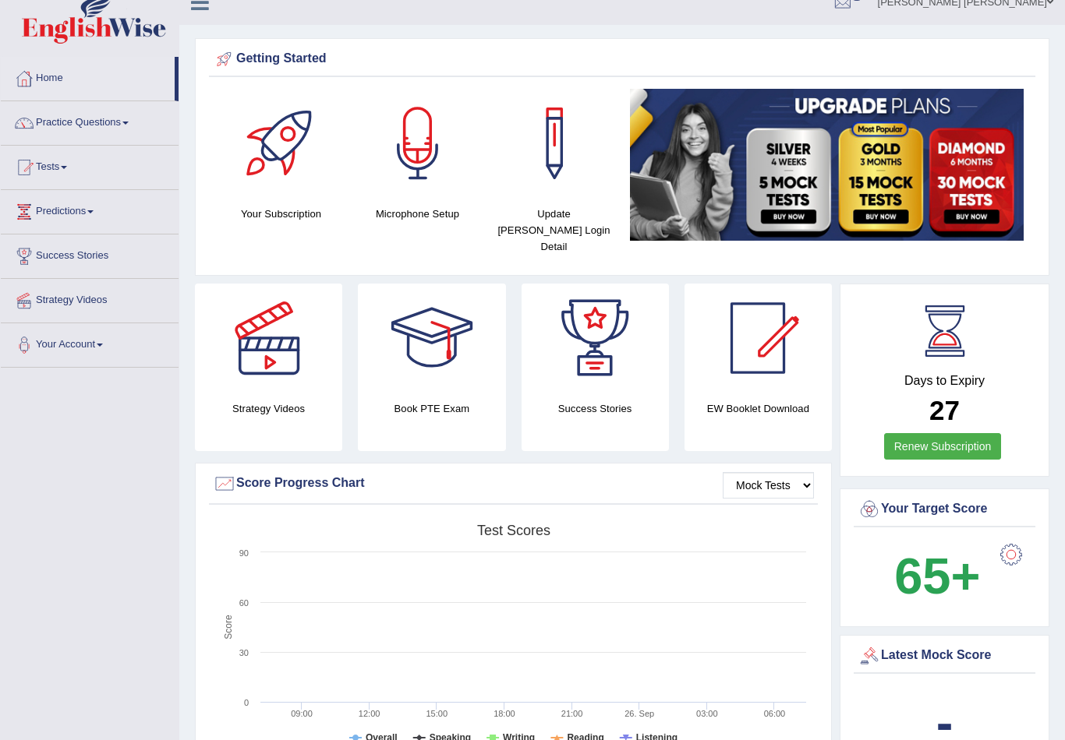
click at [48, 261] on link "Success Stories" at bounding box center [90, 254] width 178 height 39
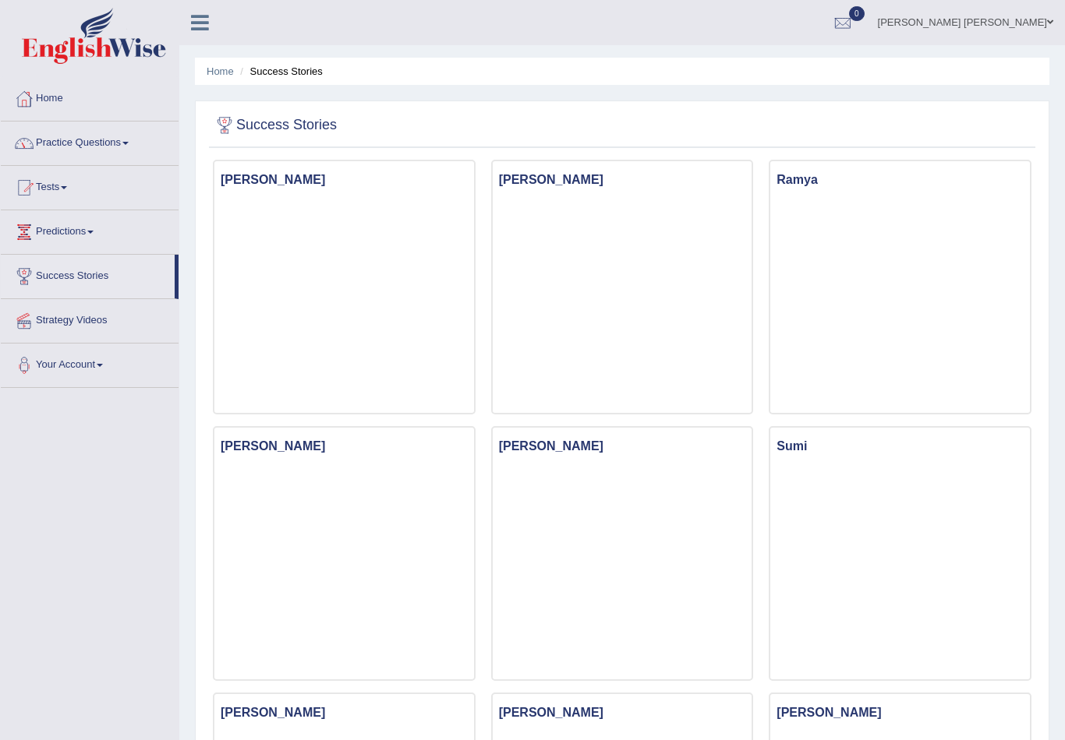
click at [60, 160] on link "Practice Questions" at bounding box center [90, 141] width 178 height 39
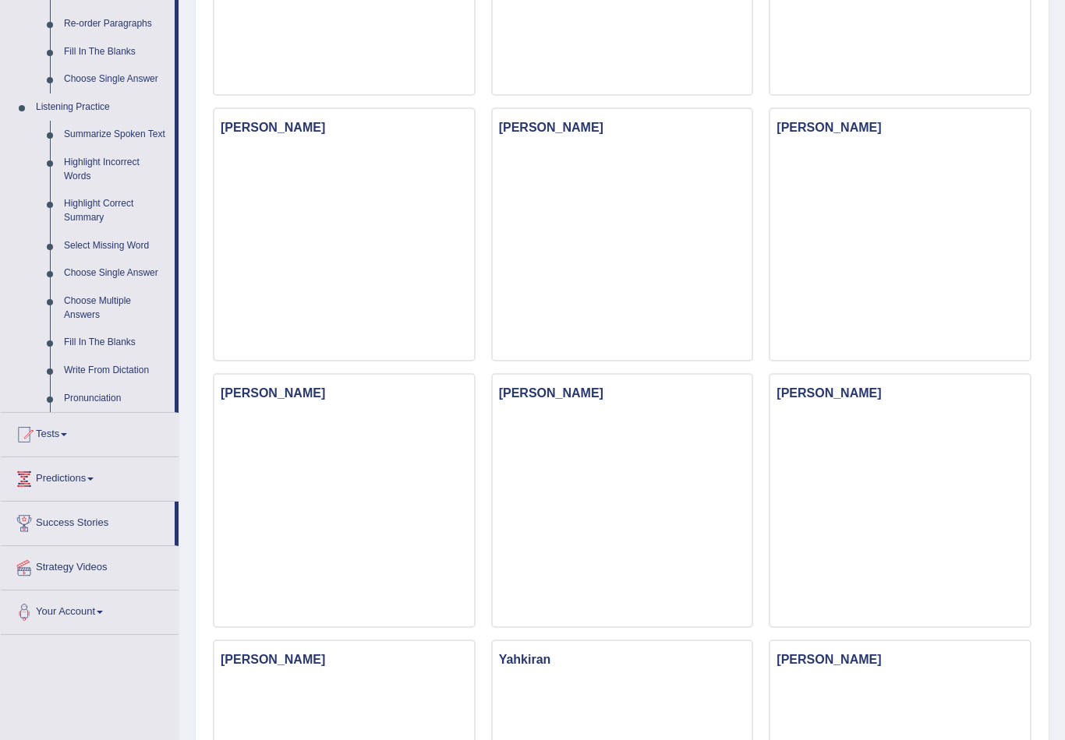
scroll to position [585, 0]
click at [79, 362] on div at bounding box center [532, 370] width 1065 height 740
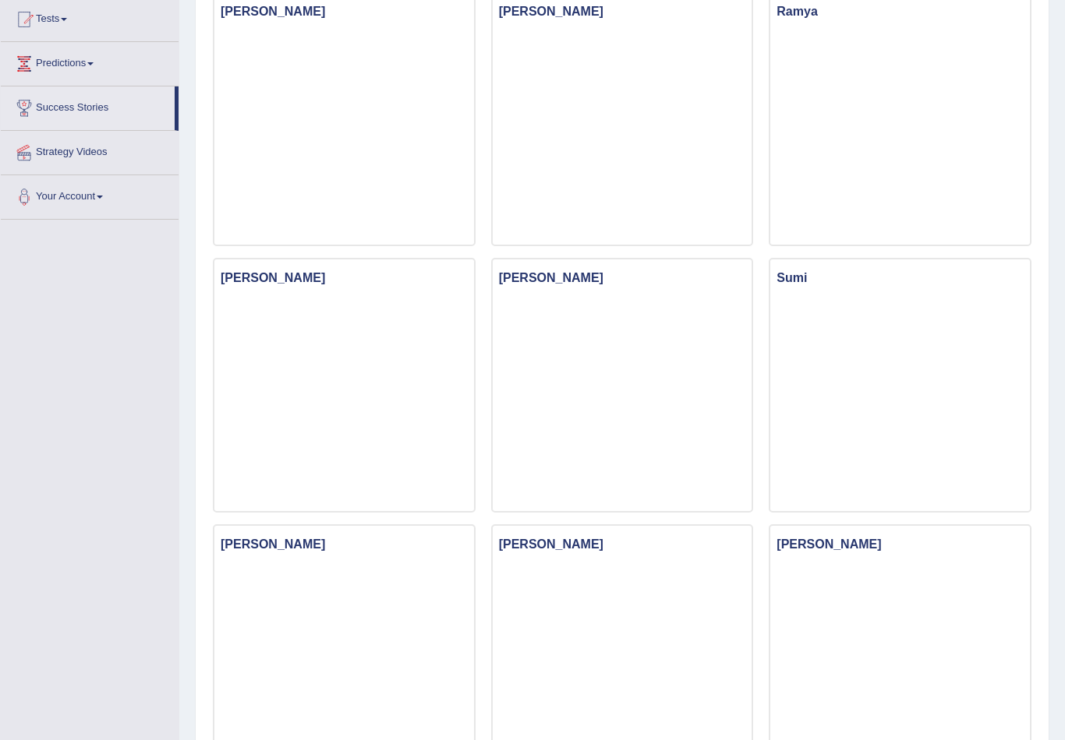
scroll to position [0, 0]
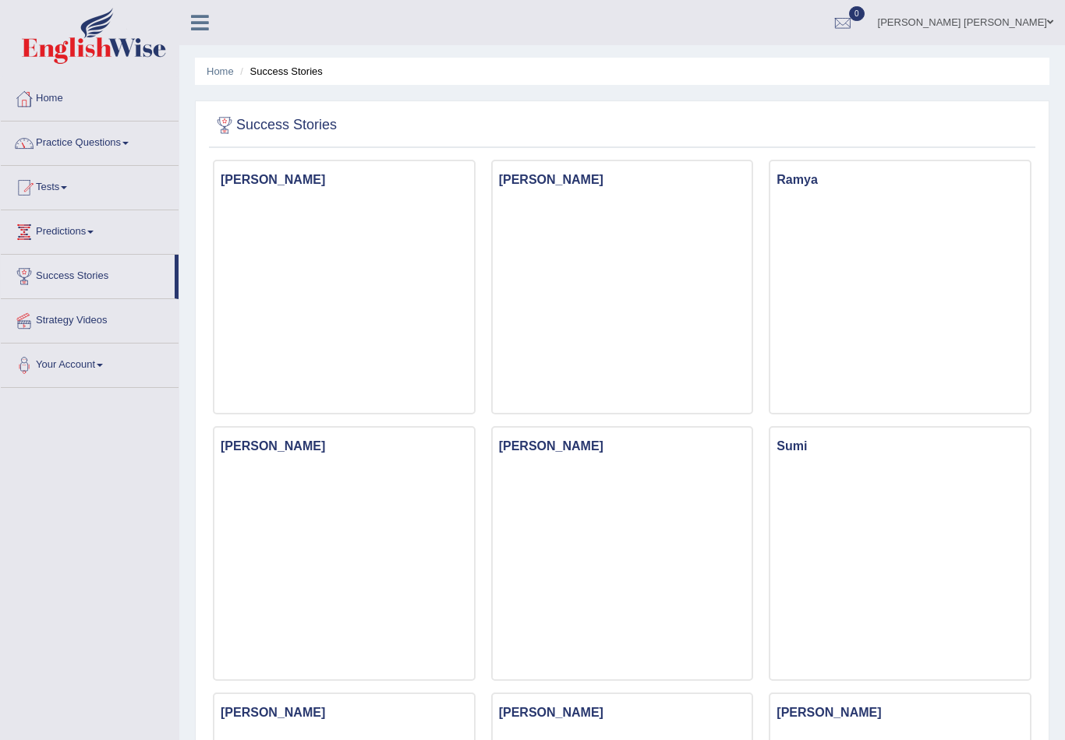
click at [118, 129] on link "Practice Questions" at bounding box center [90, 141] width 178 height 39
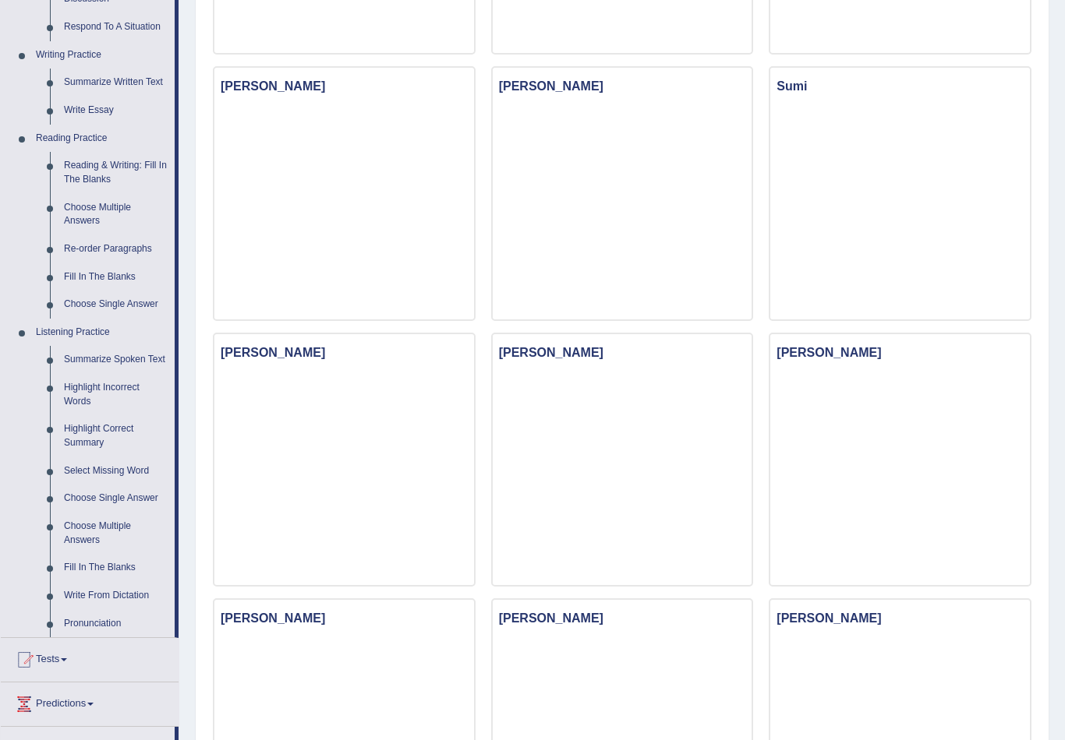
scroll to position [360, 0]
click at [79, 268] on div at bounding box center [532, 370] width 1065 height 740
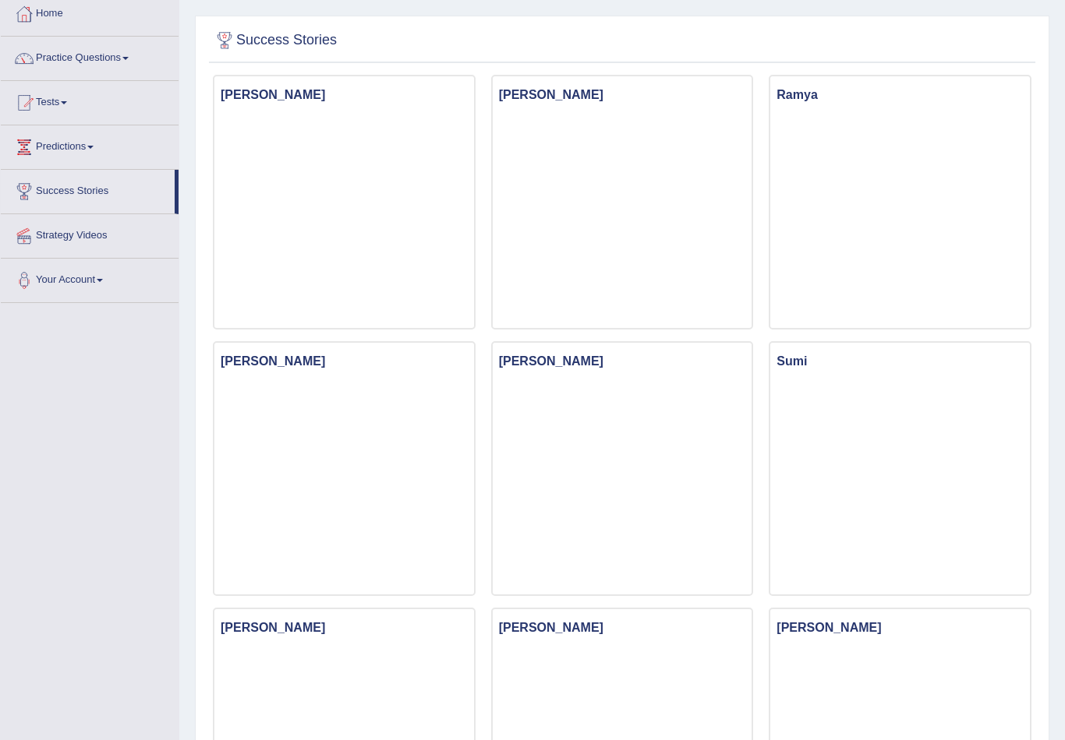
scroll to position [0, 0]
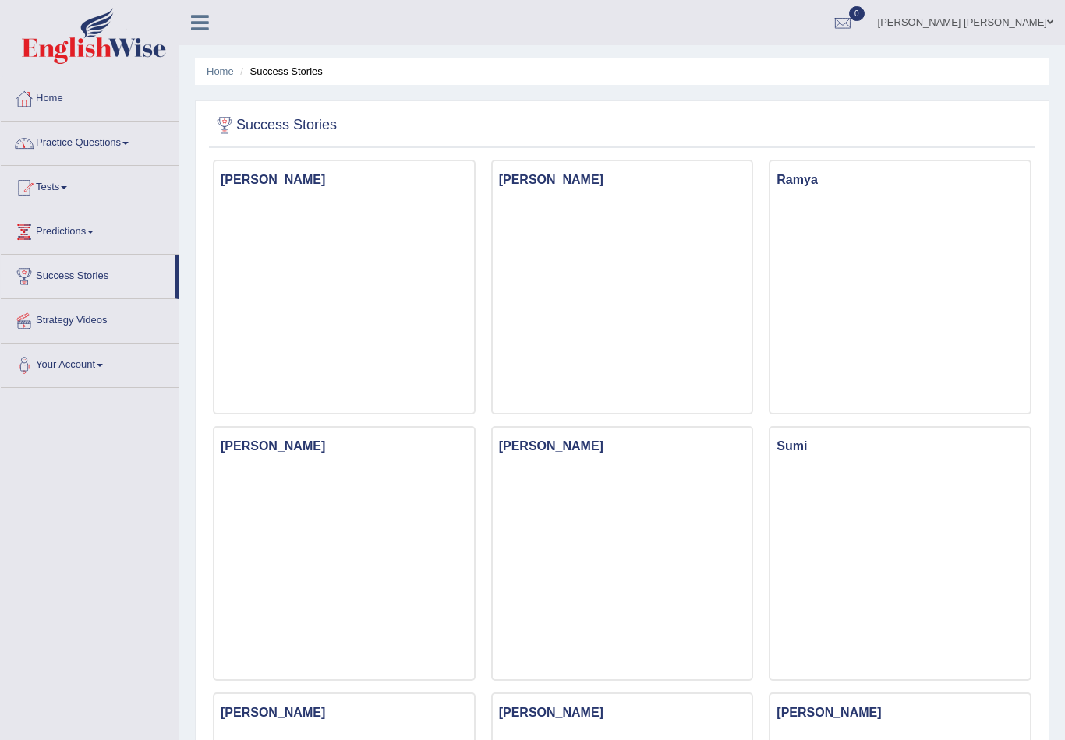
click at [54, 144] on link "Practice Questions" at bounding box center [90, 141] width 178 height 39
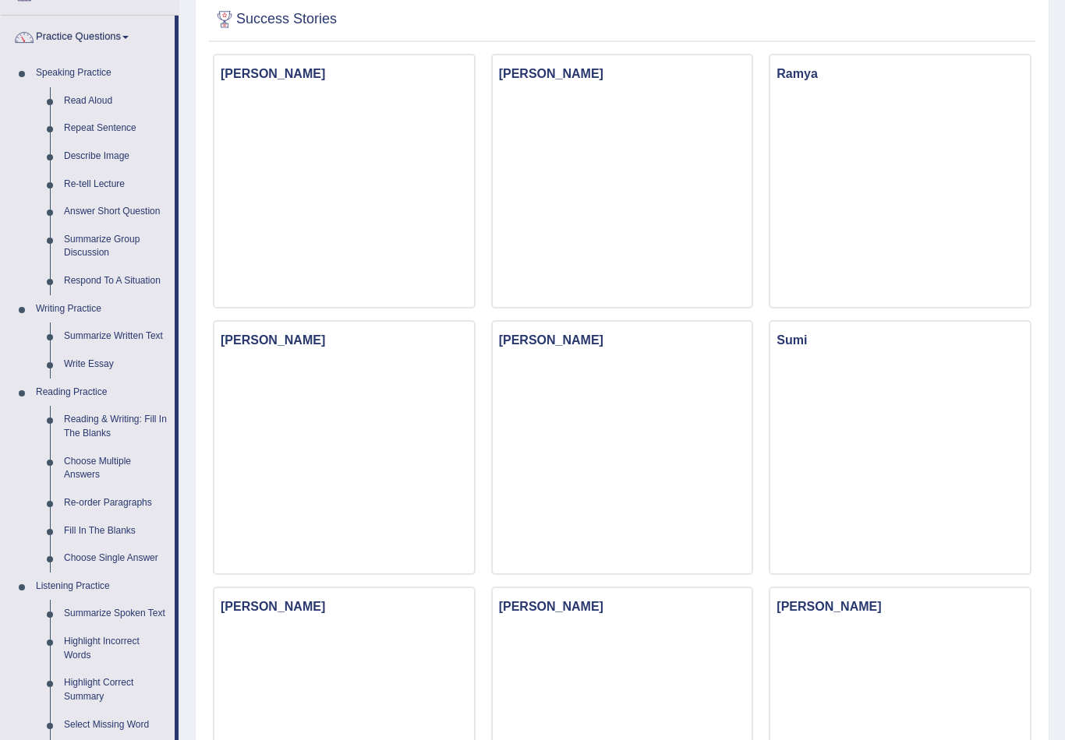
scroll to position [107, 0]
click at [101, 419] on div at bounding box center [532, 370] width 1065 height 740
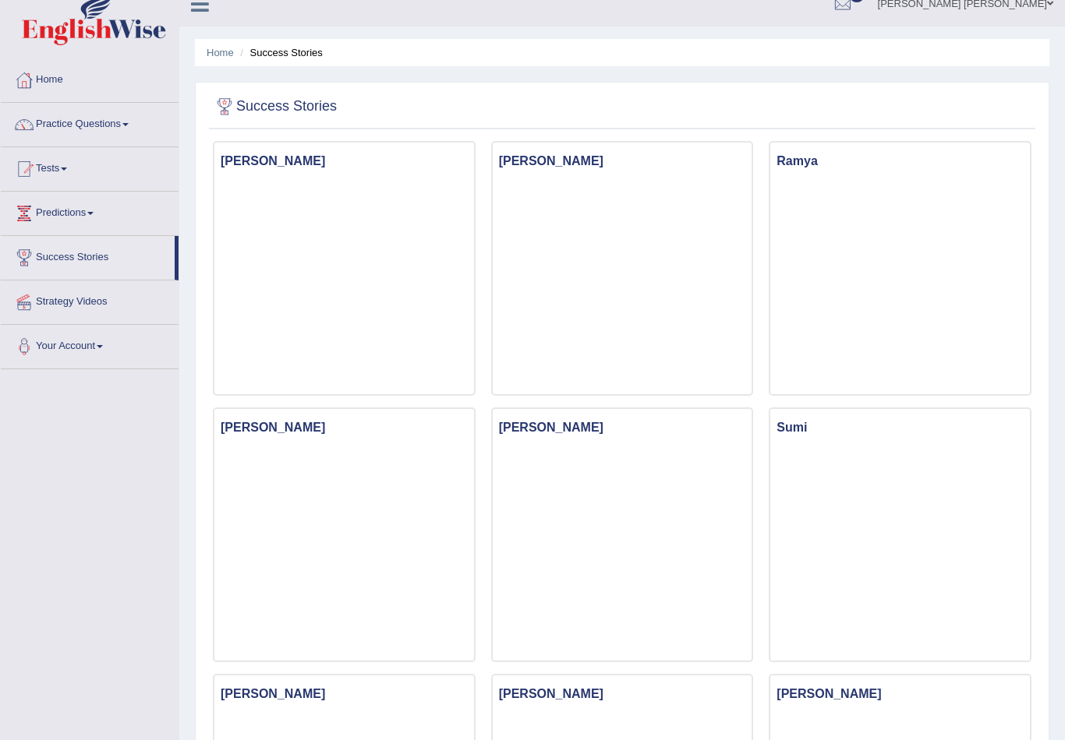
scroll to position [0, 0]
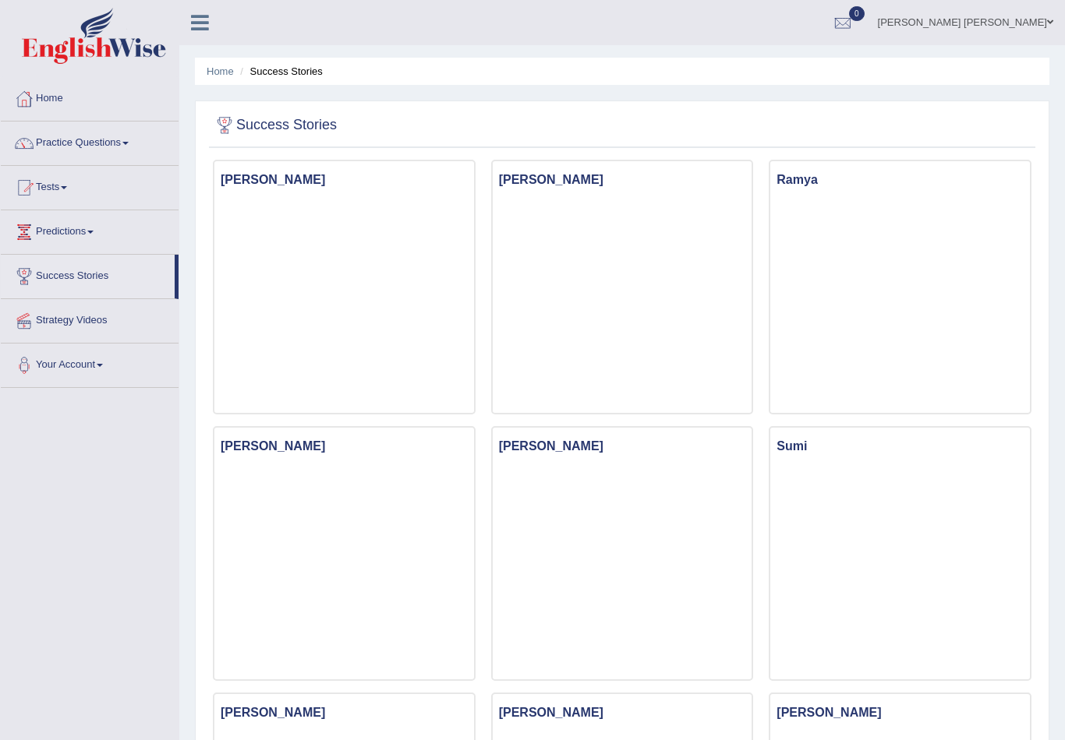
click at [65, 160] on link "Practice Questions" at bounding box center [90, 141] width 178 height 39
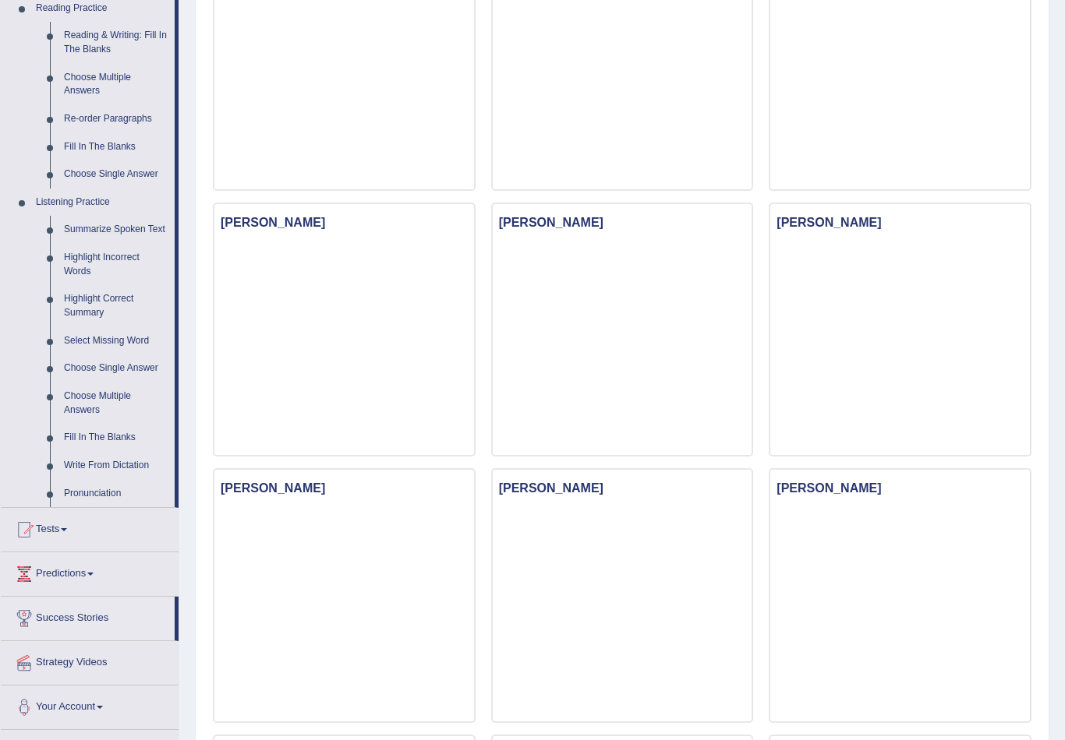
scroll to position [490, 0]
click at [76, 449] on div at bounding box center [532, 370] width 1065 height 740
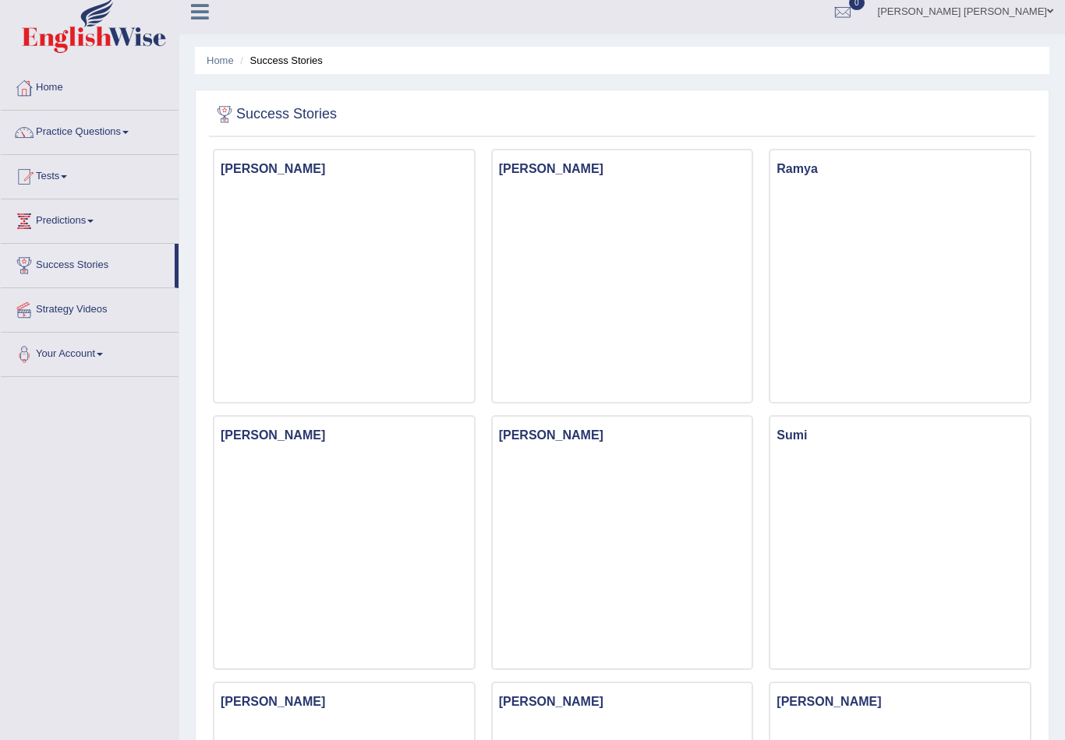
scroll to position [0, 0]
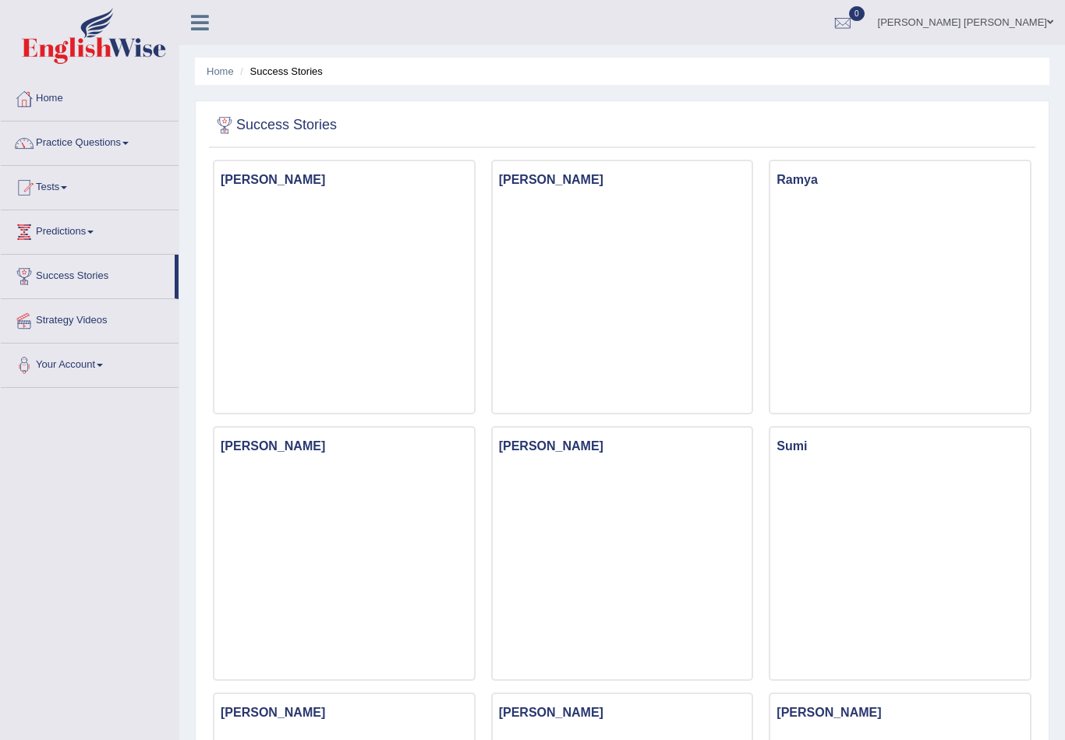
click at [127, 150] on link "Practice Questions" at bounding box center [90, 141] width 178 height 39
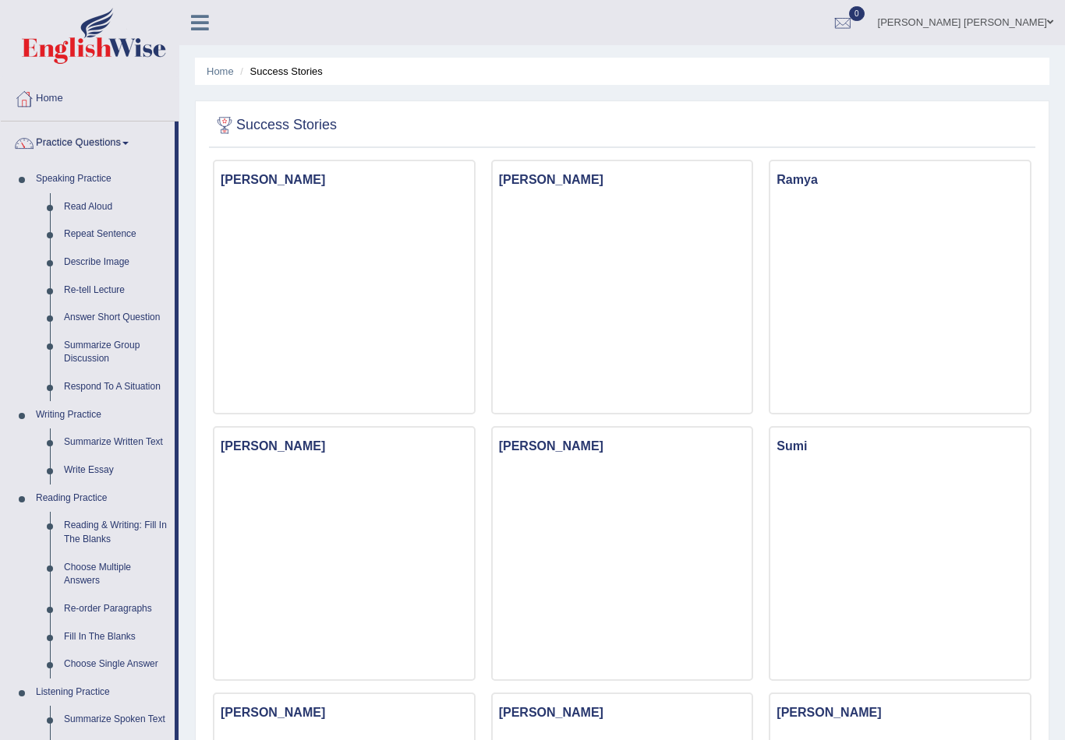
click at [77, 341] on div at bounding box center [532, 370] width 1065 height 740
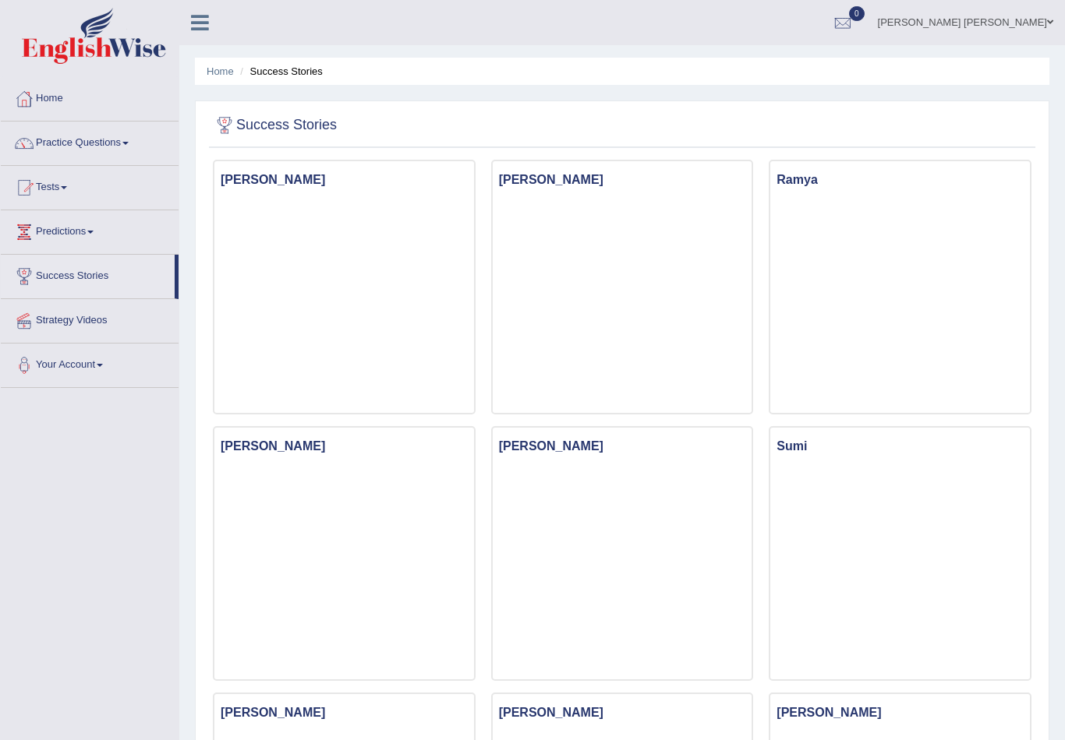
click at [78, 150] on link "Practice Questions" at bounding box center [90, 141] width 178 height 39
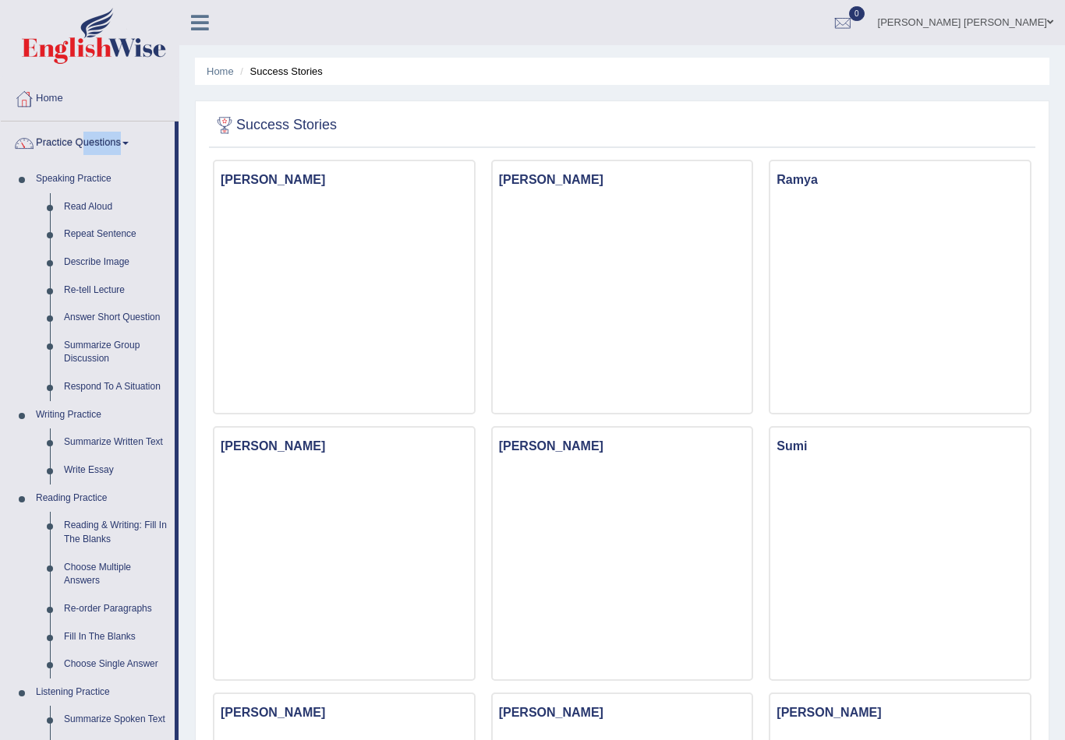
click at [59, 391] on div at bounding box center [532, 370] width 1065 height 740
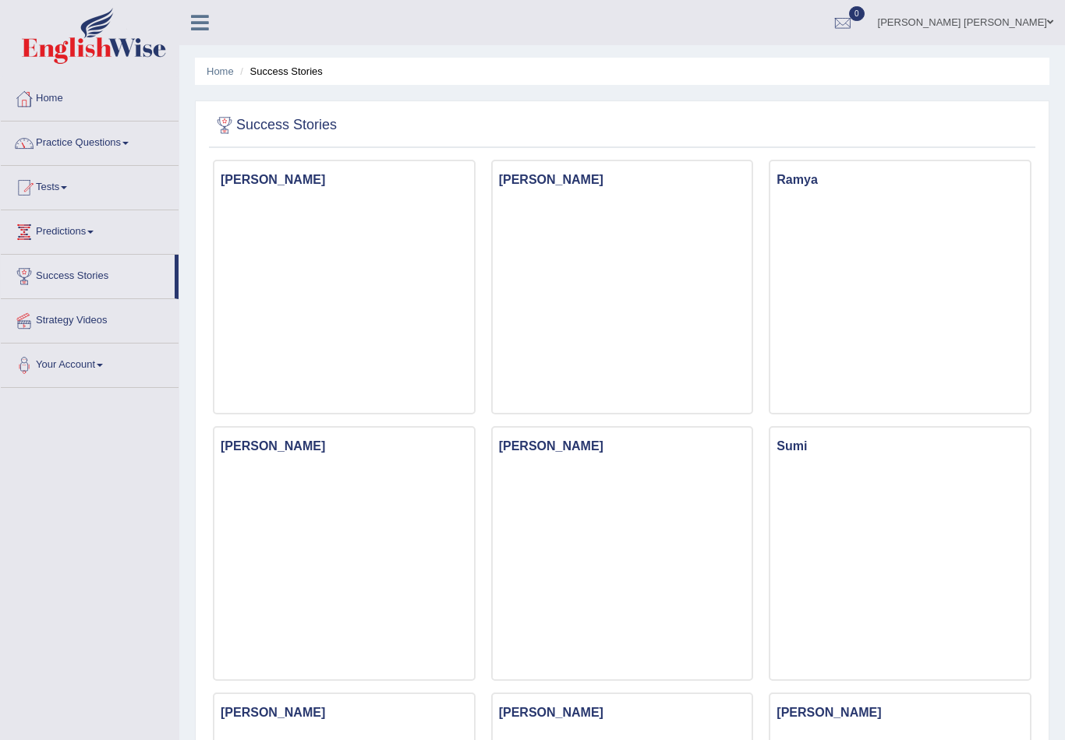
click at [143, 135] on link "Practice Questions" at bounding box center [90, 141] width 178 height 39
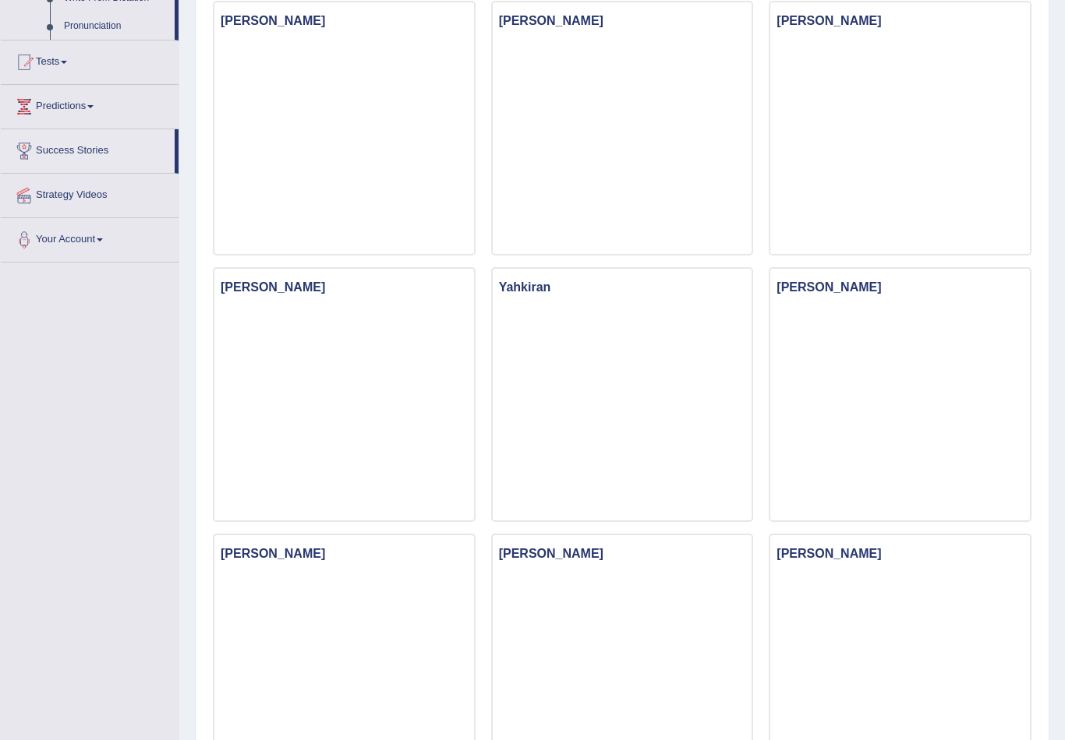
scroll to position [958, 0]
click at [140, 178] on div at bounding box center [532, 370] width 1065 height 740
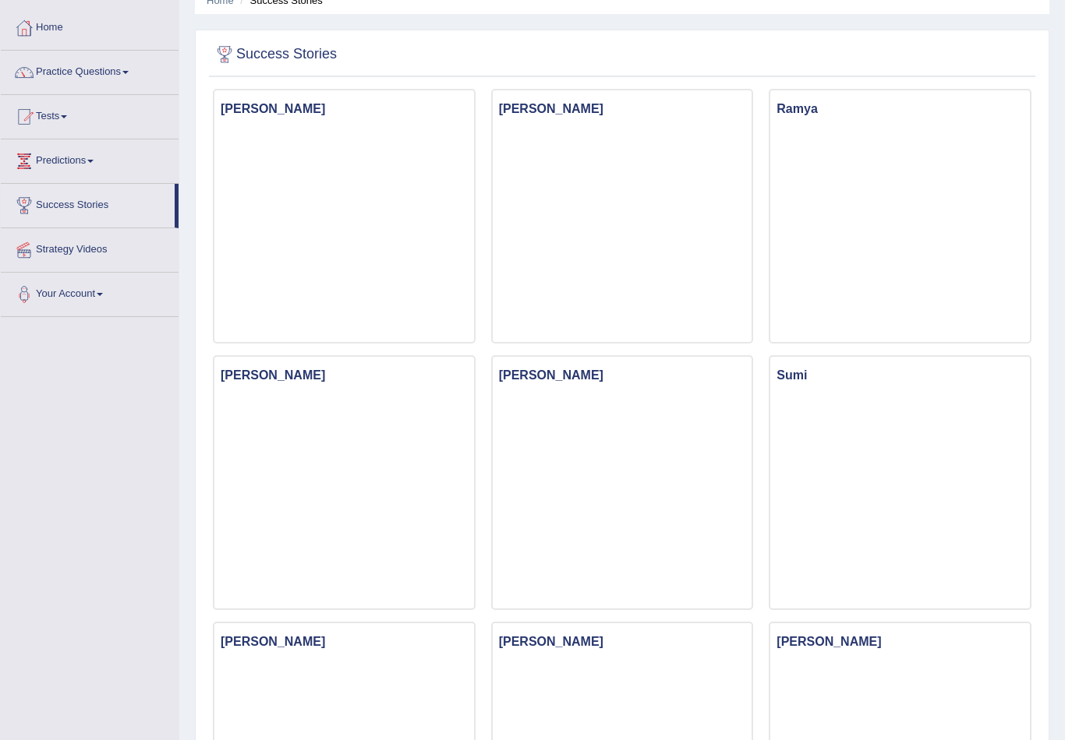
scroll to position [0, 0]
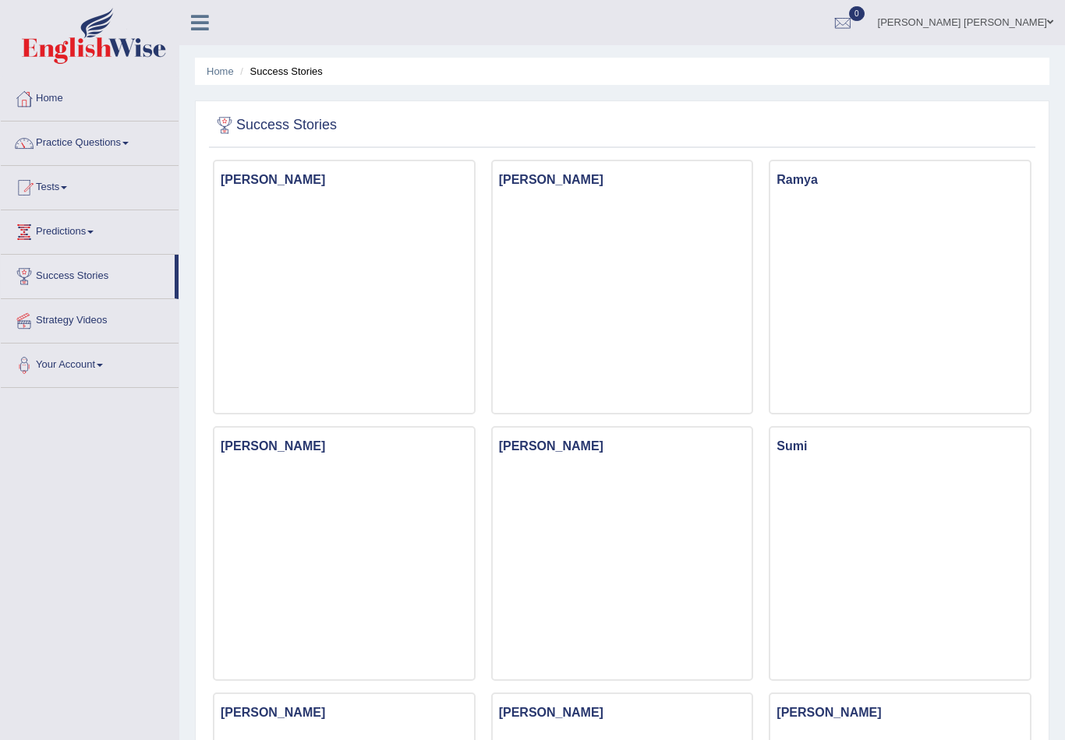
click at [110, 314] on link "Strategy Videos" at bounding box center [90, 318] width 178 height 39
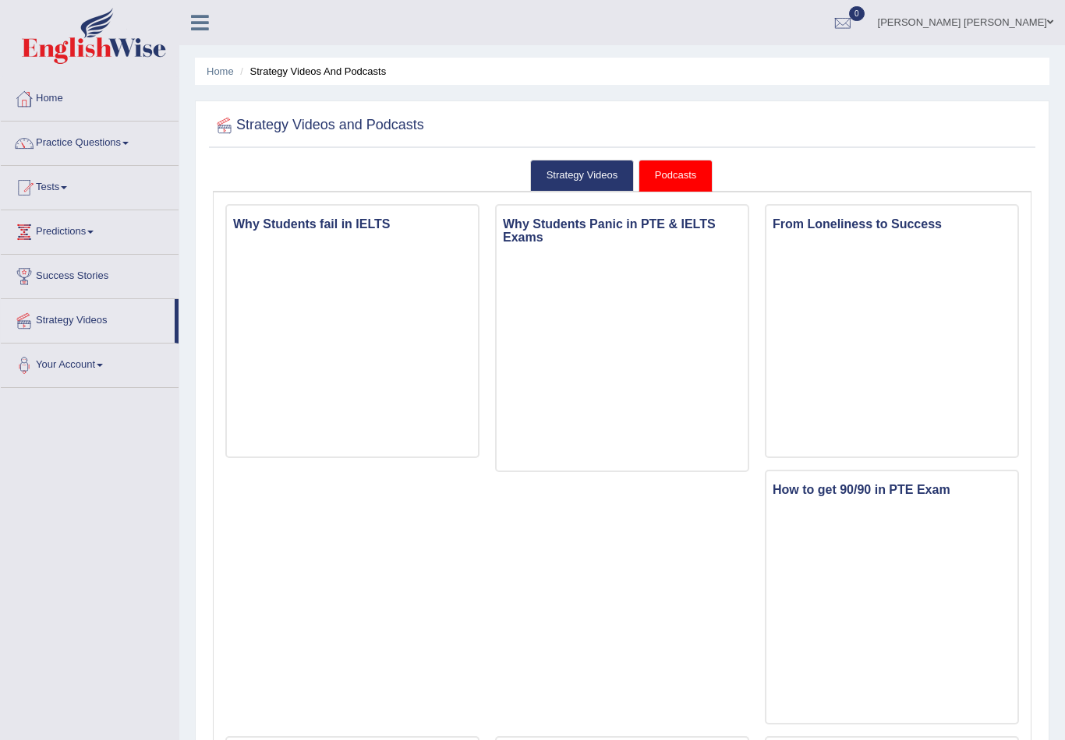
click at [50, 151] on link "Practice Questions" at bounding box center [90, 141] width 178 height 39
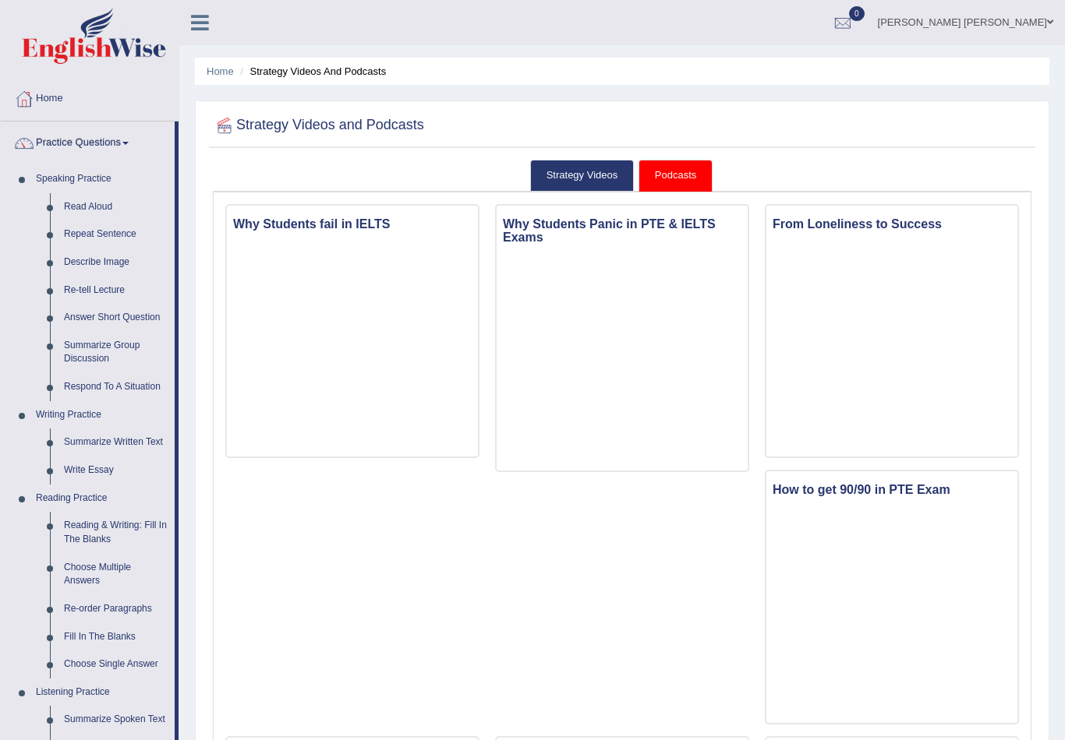
click at [74, 200] on div at bounding box center [532, 370] width 1065 height 740
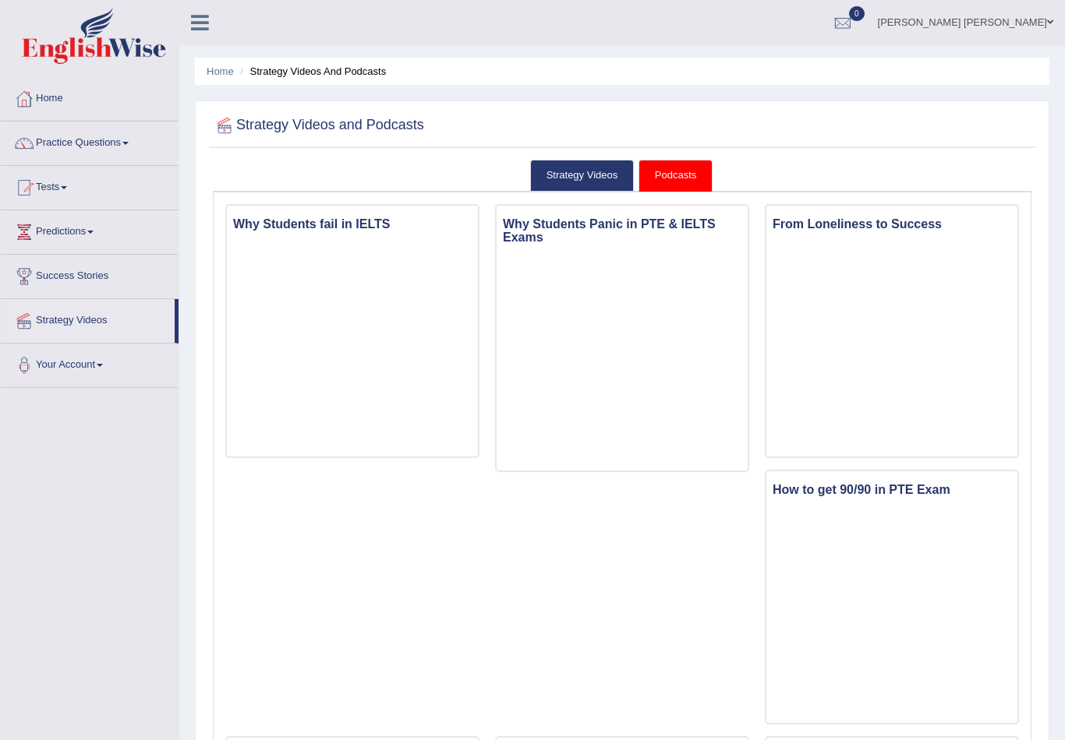
click at [44, 143] on link "Practice Questions" at bounding box center [90, 141] width 178 height 39
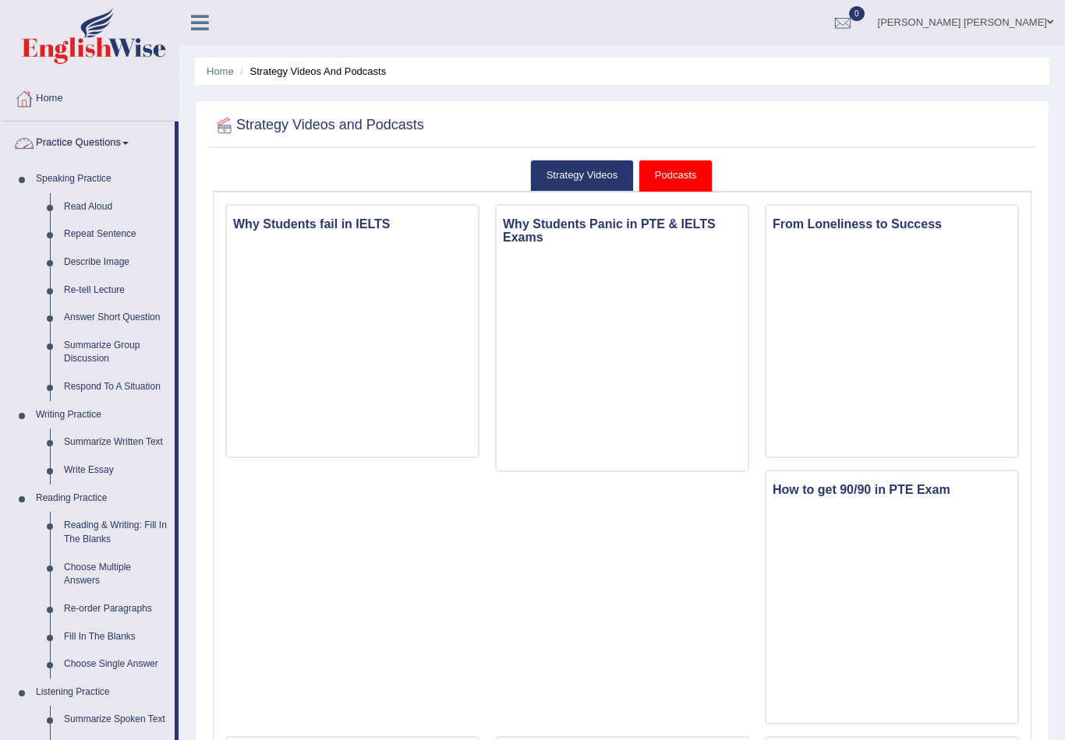
click at [80, 212] on div at bounding box center [532, 370] width 1065 height 740
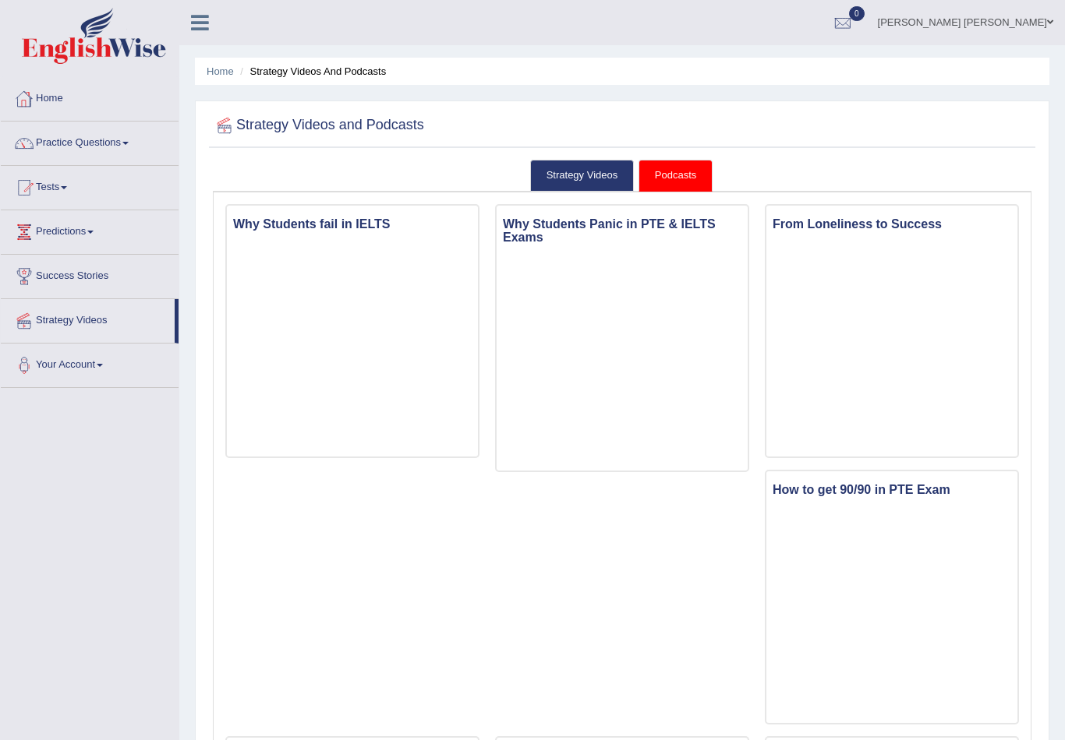
click at [75, 110] on link "Home" at bounding box center [90, 96] width 178 height 39
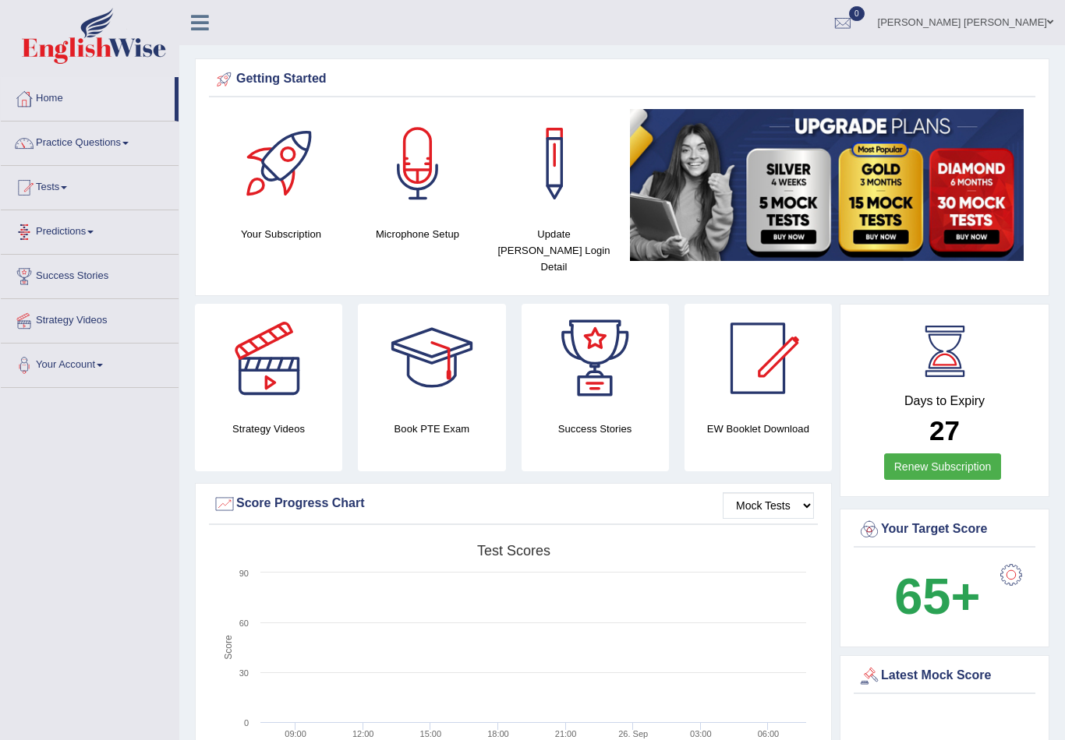
click at [71, 229] on link "Predictions" at bounding box center [90, 229] width 178 height 39
click at [73, 271] on div at bounding box center [532, 370] width 1065 height 740
click at [72, 146] on link "Practice Questions" at bounding box center [90, 141] width 178 height 39
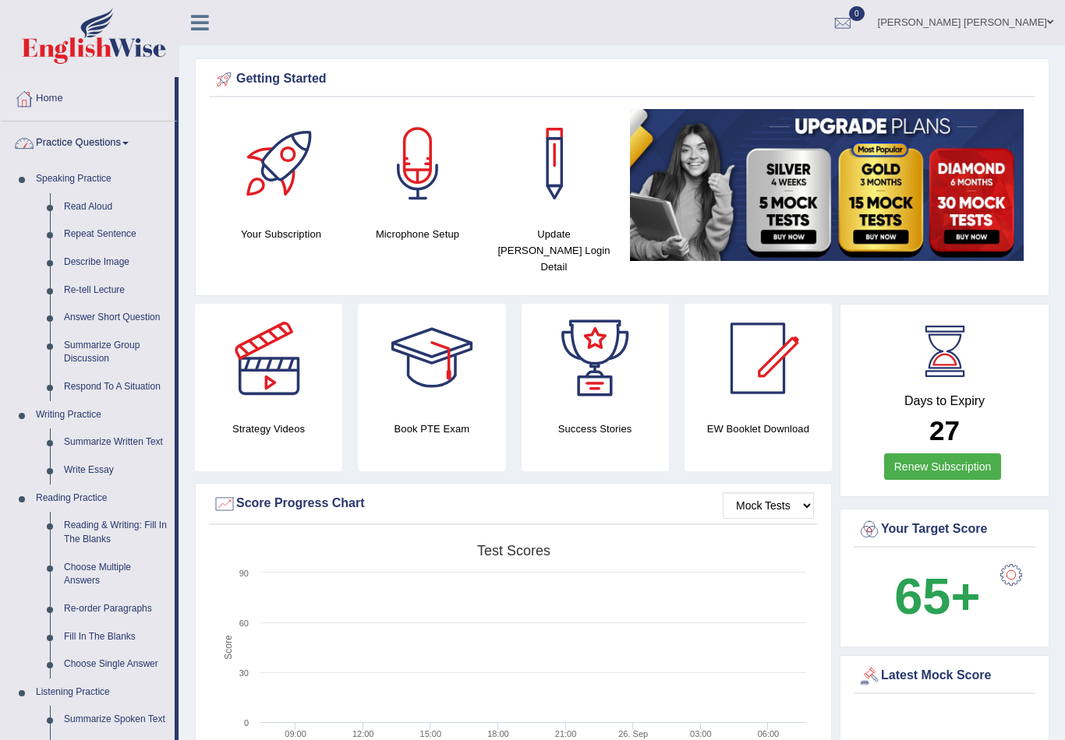
click at [74, 201] on div at bounding box center [532, 370] width 1065 height 740
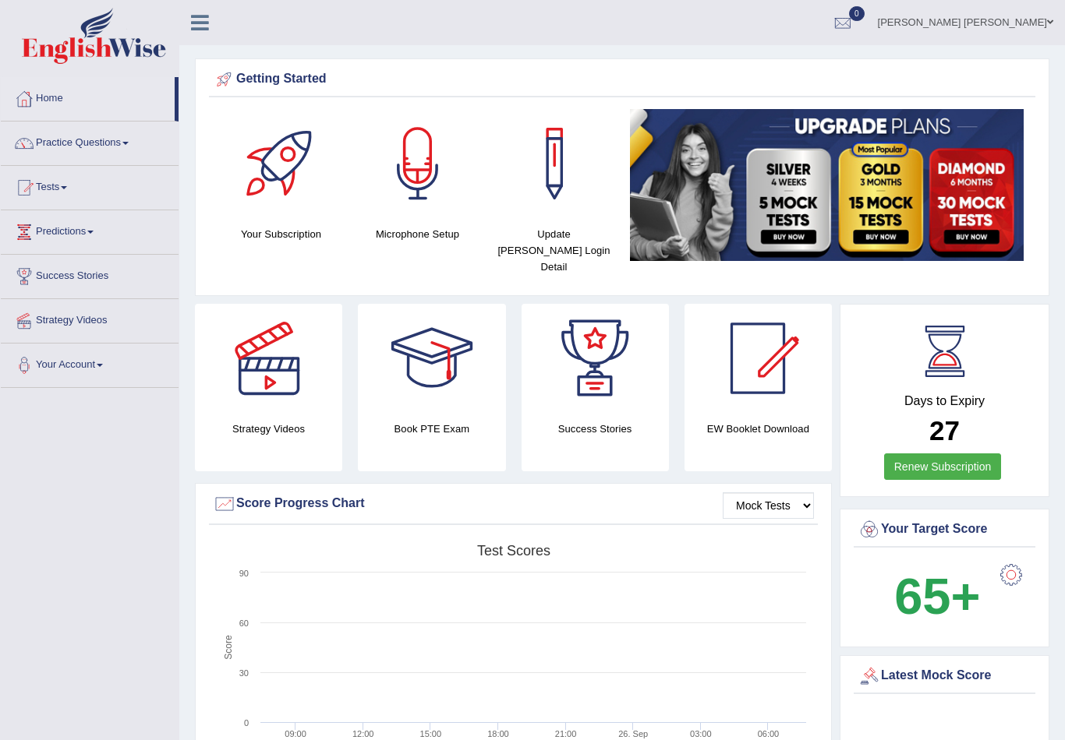
click at [68, 139] on link "Practice Questions" at bounding box center [90, 141] width 178 height 39
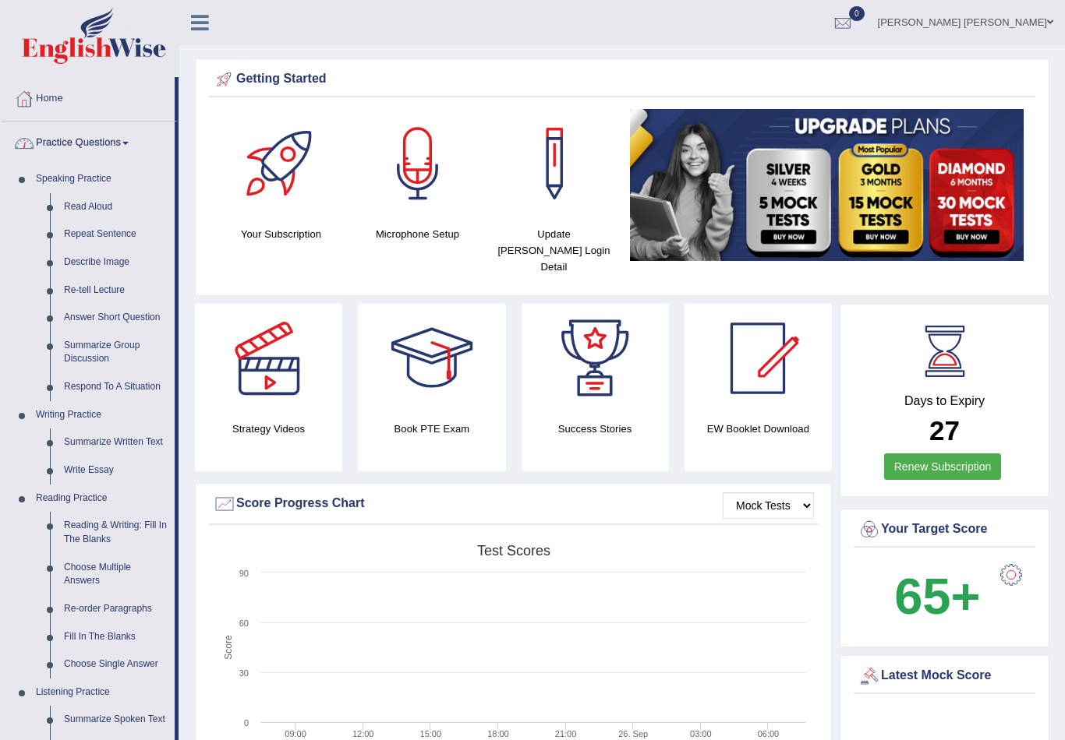
click at [75, 290] on div at bounding box center [532, 370] width 1065 height 740
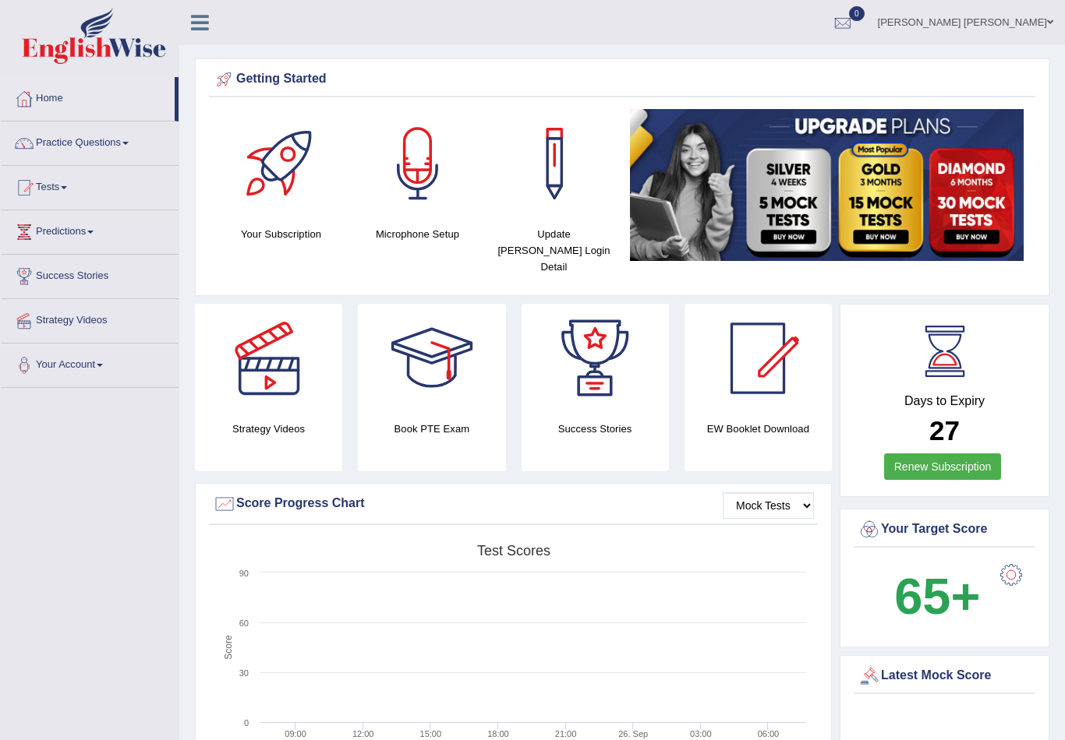
click at [51, 141] on link "Practice Questions" at bounding box center [90, 141] width 178 height 39
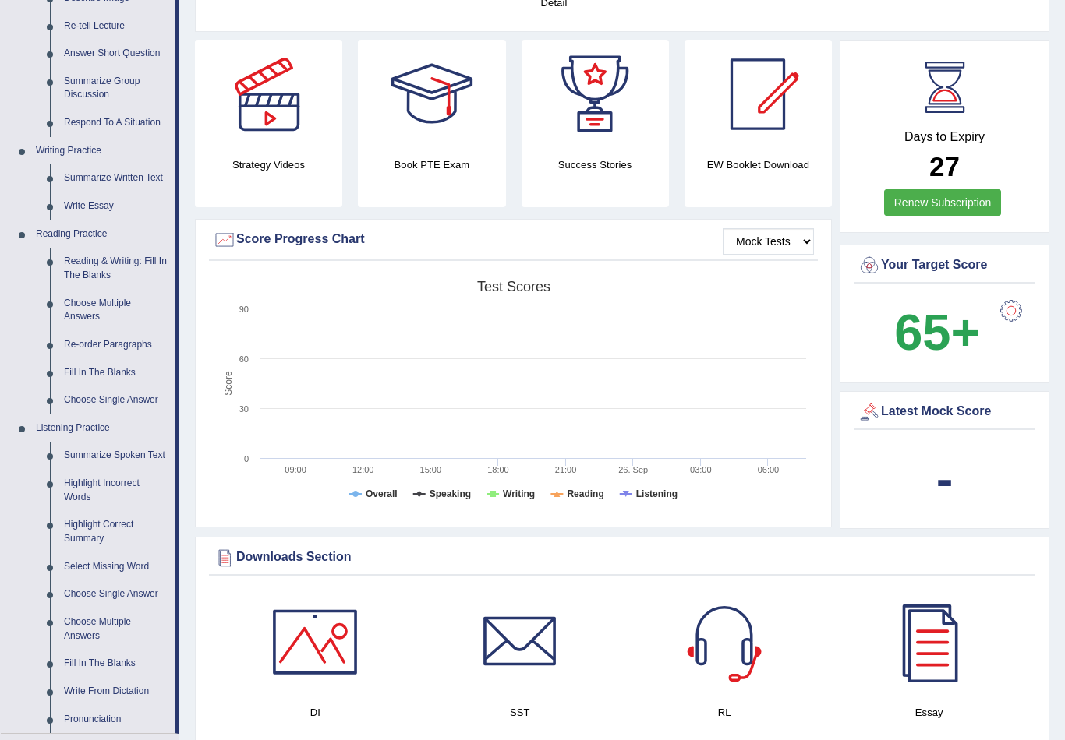
scroll to position [266, 0]
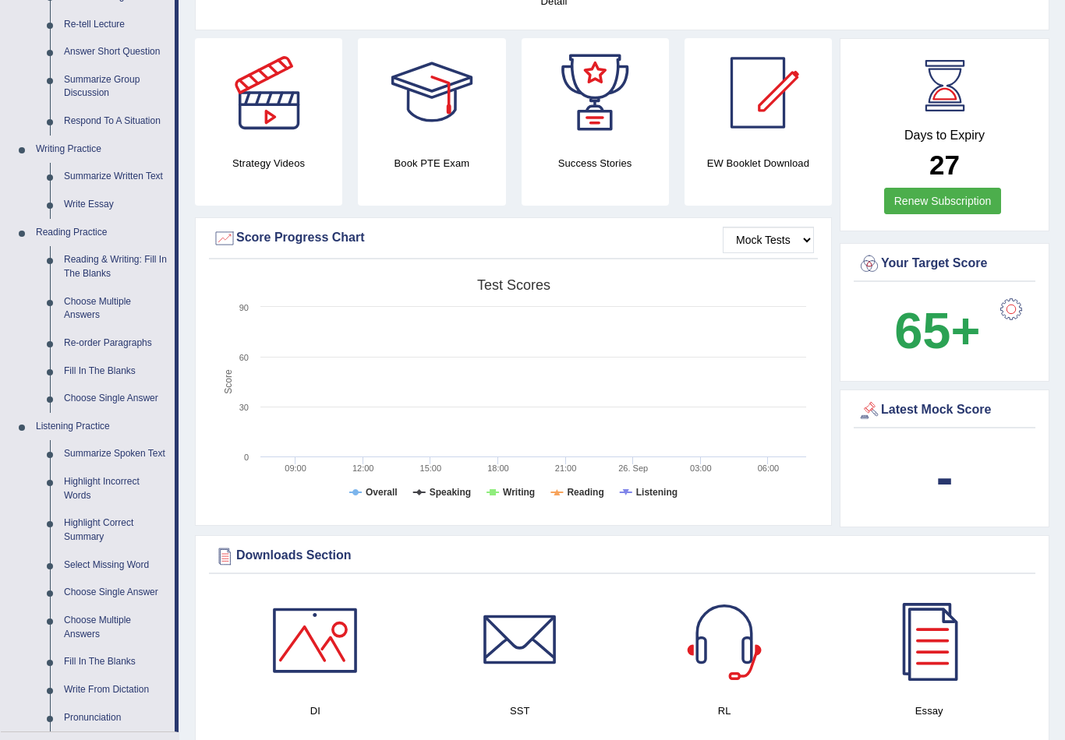
click at [108, 30] on div at bounding box center [532, 370] width 1065 height 740
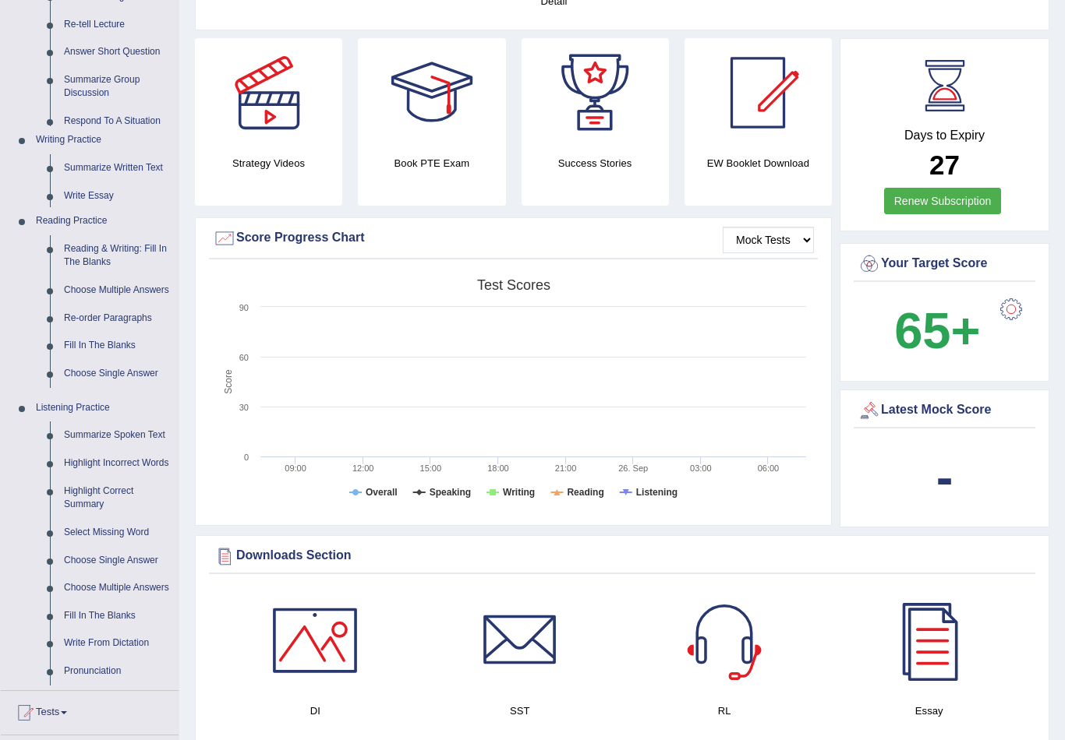
click at [108, 30] on link "Re-tell Lecture" at bounding box center [118, 25] width 122 height 28
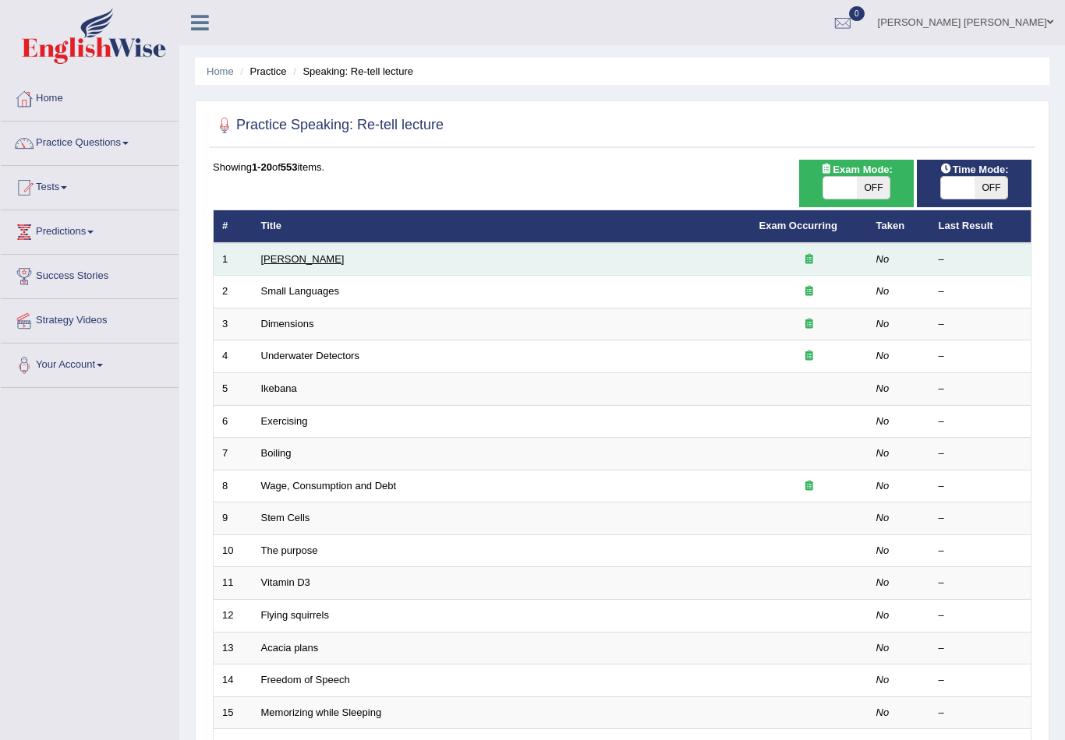
click at [286, 259] on link "[PERSON_NAME]" at bounding box center [302, 259] width 83 height 12
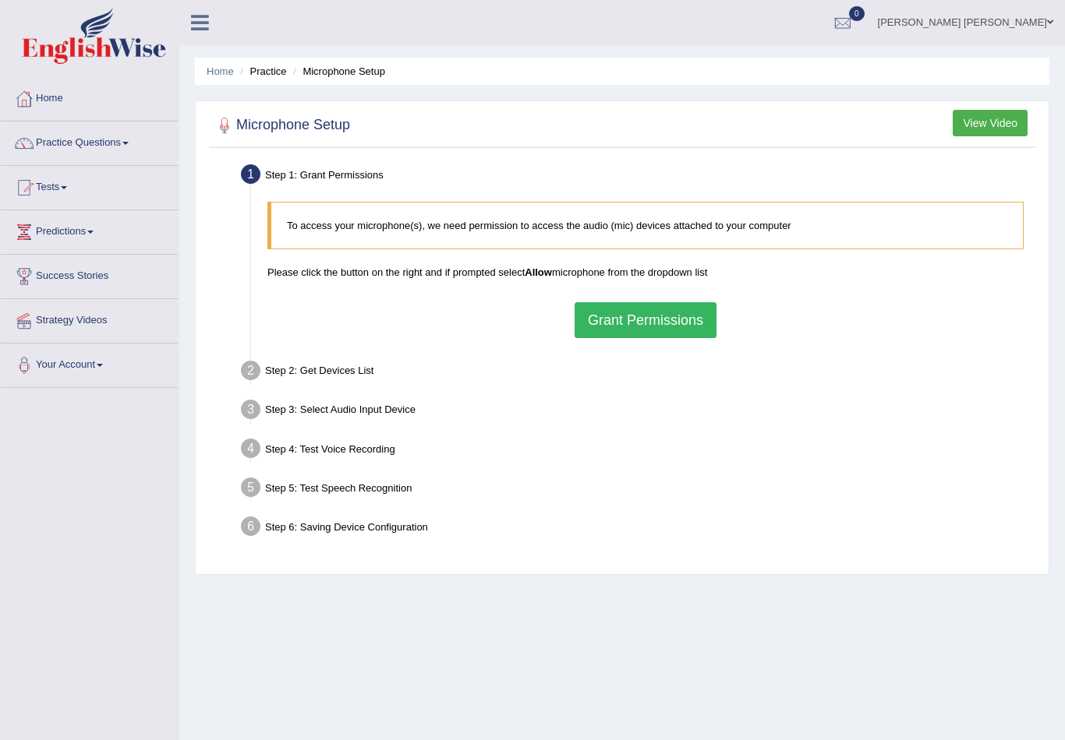
click at [673, 314] on button "Grant Permissions" at bounding box center [645, 320] width 142 height 36
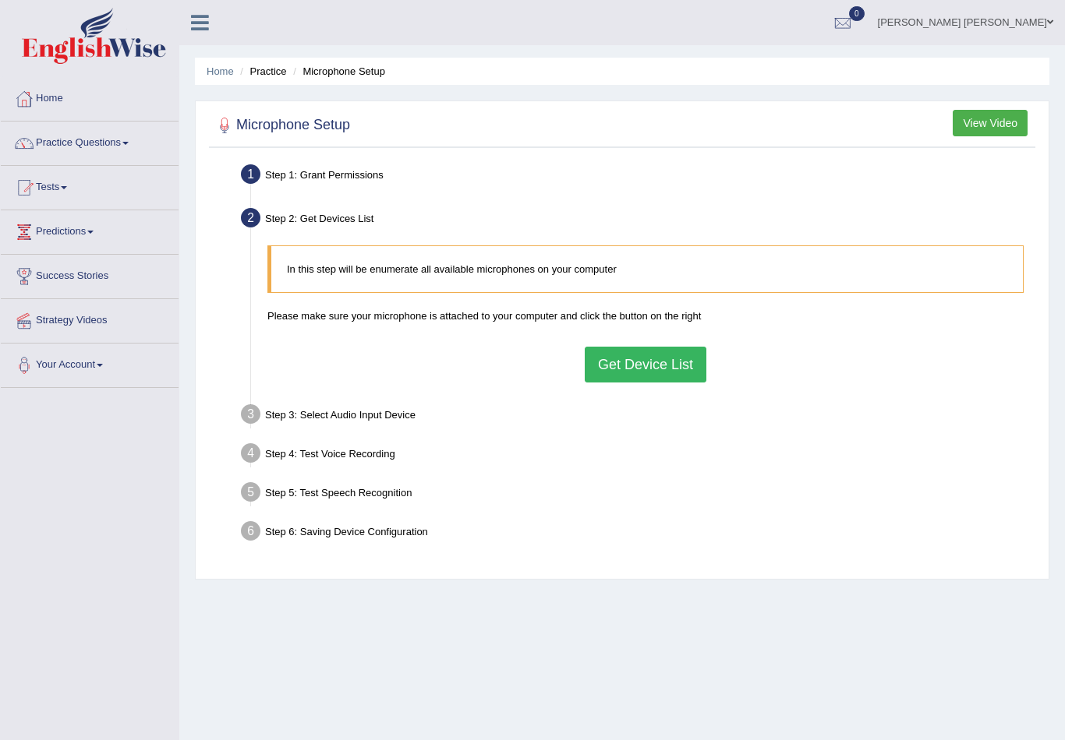
click at [621, 379] on button "Get Device List" at bounding box center [645, 365] width 122 height 36
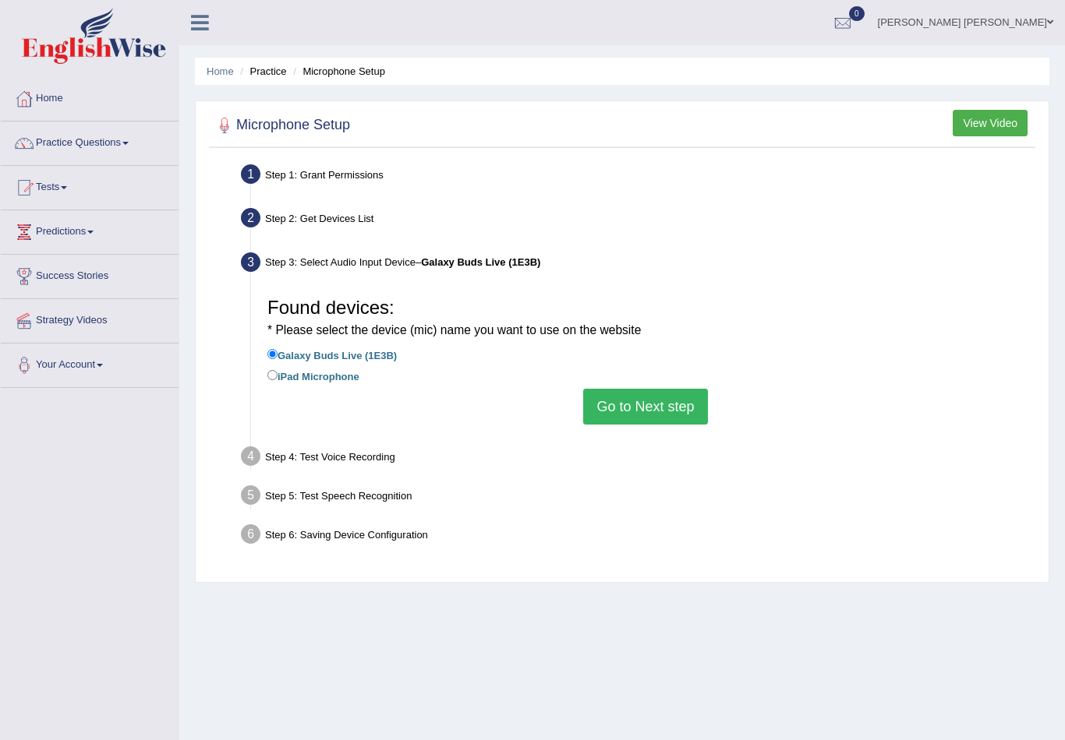
click at [270, 354] on input "Galaxy Buds Live (1E3B)" at bounding box center [272, 354] width 10 height 10
click at [289, 350] on label "Galaxy Buds Live (1E3B)" at bounding box center [331, 354] width 129 height 17
click at [277, 350] on input "Galaxy Buds Live (1E3B)" at bounding box center [272, 354] width 10 height 10
click at [270, 373] on input "iPad Microphone" at bounding box center [272, 375] width 10 height 10
radio input "true"
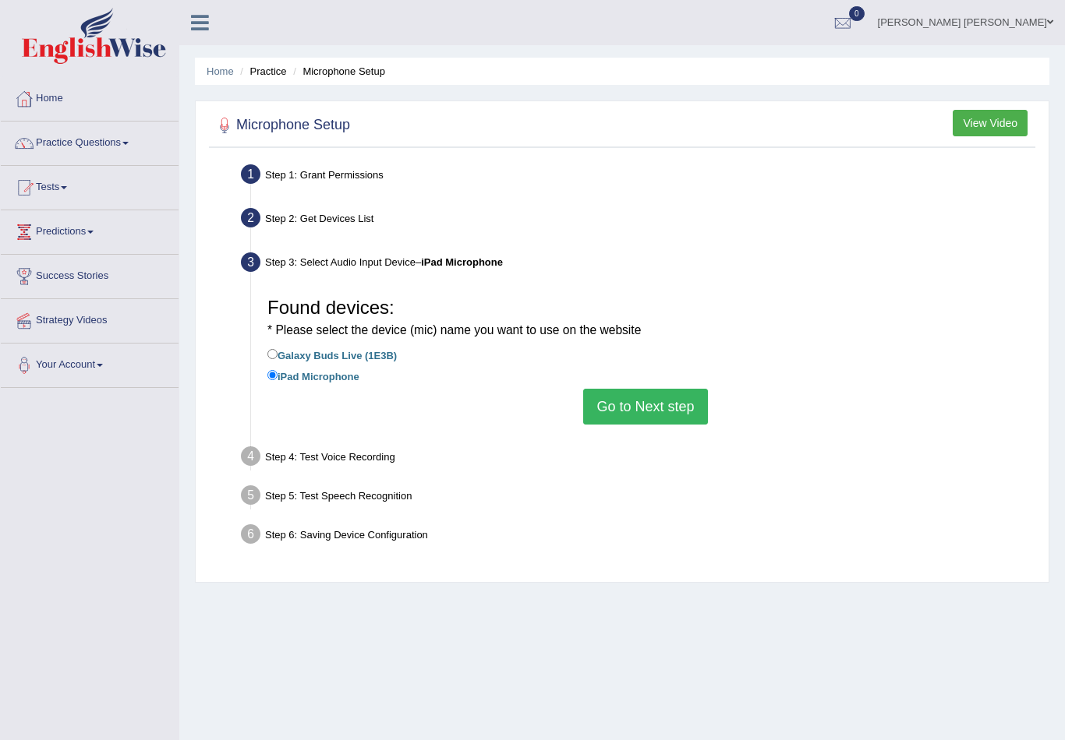
click at [273, 349] on input "Galaxy Buds Live (1E3B)" at bounding box center [272, 354] width 10 height 10
radio input "true"
click at [614, 397] on button "Go to Next step" at bounding box center [645, 407] width 124 height 36
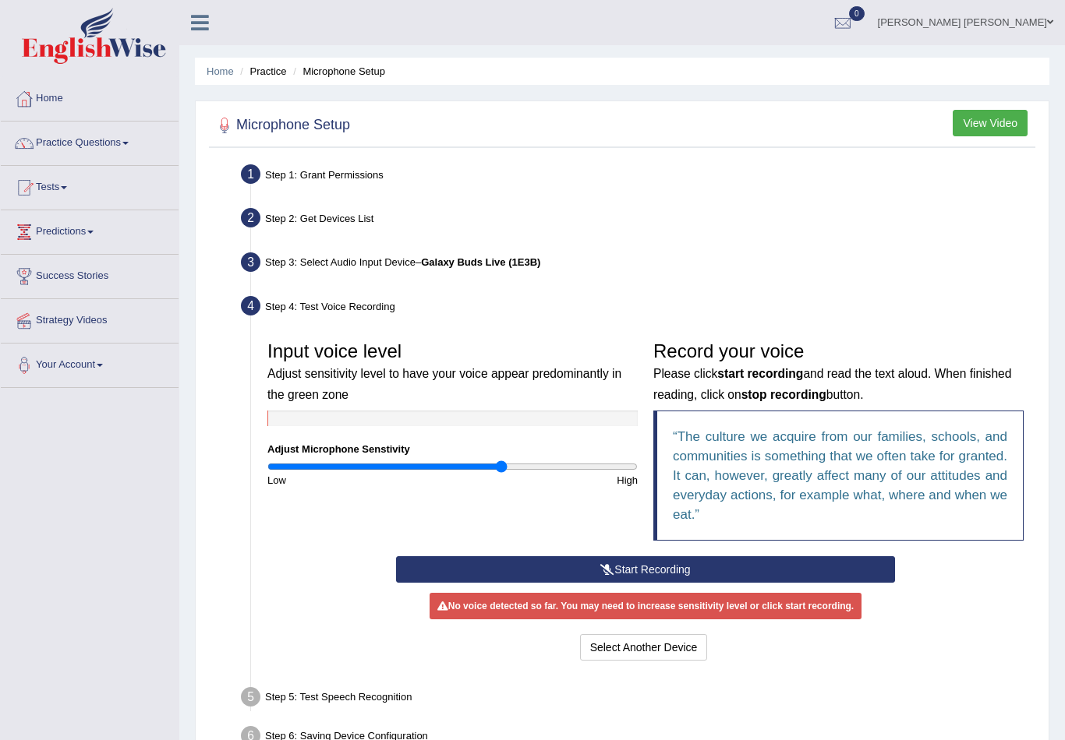
click at [636, 565] on button "Start Recording" at bounding box center [645, 569] width 499 height 26
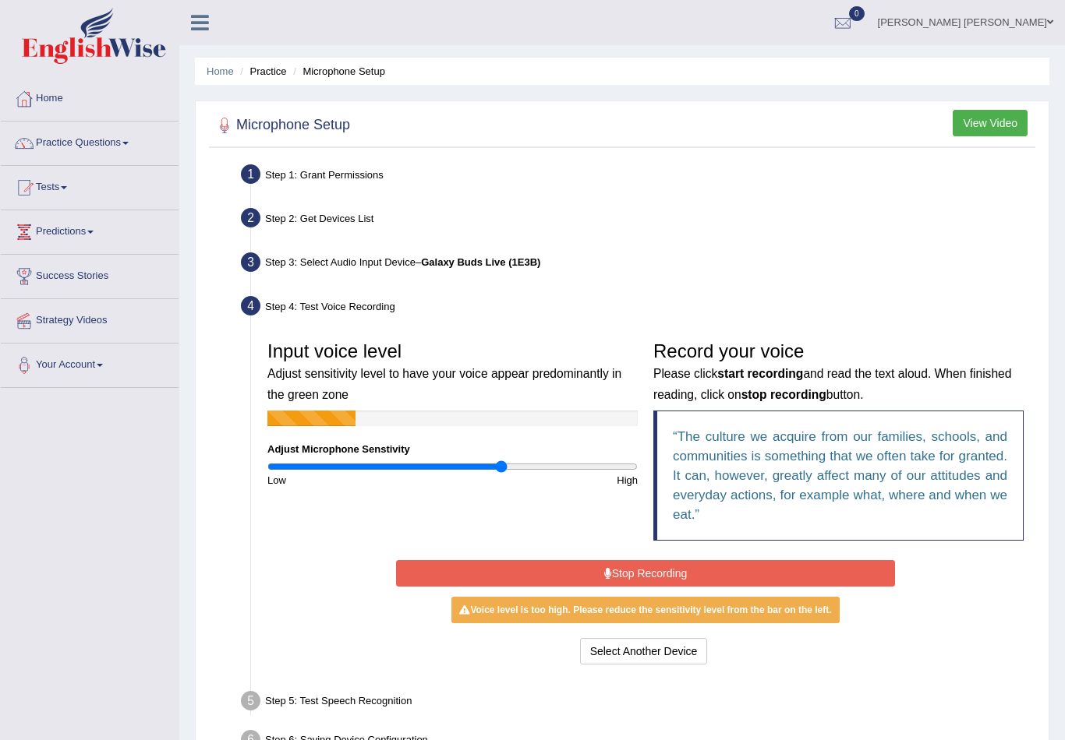
click at [489, 469] on input "range" at bounding box center [452, 467] width 370 height 12
click at [481, 471] on input "range" at bounding box center [452, 467] width 370 height 12
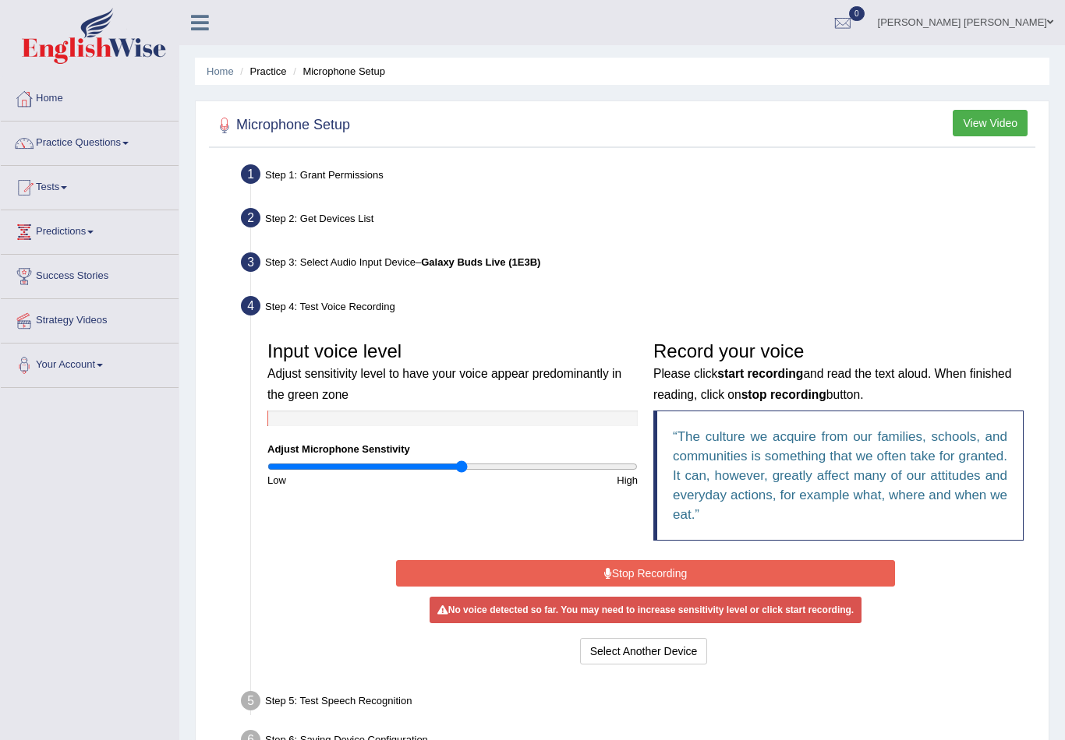
type input "1.06"
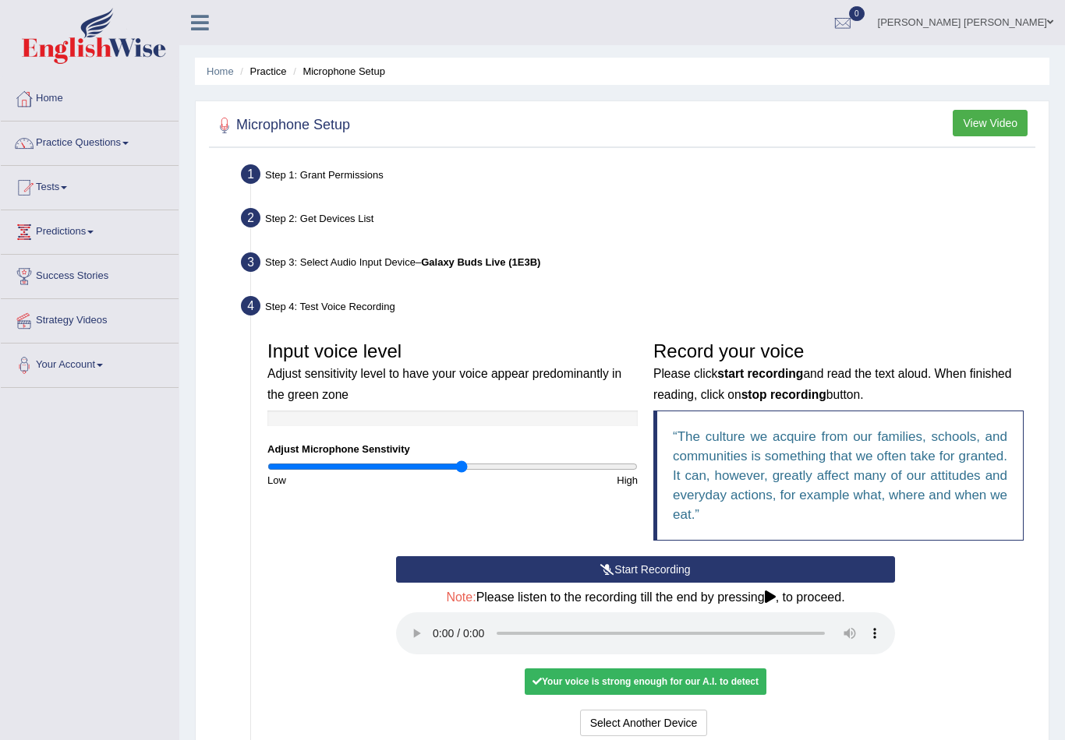
click at [432, 624] on audio at bounding box center [645, 634] width 499 height 42
click at [696, 711] on button "Voice is ok. Go to Next step" at bounding box center [711, 723] width 154 height 26
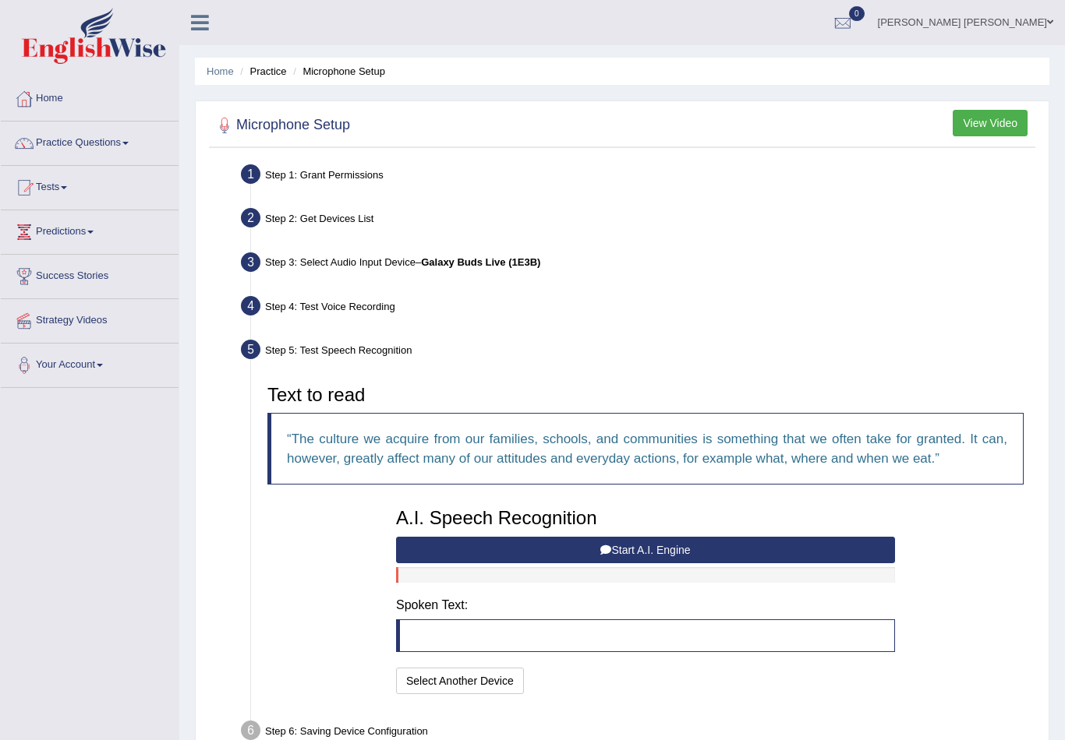
scroll to position [64, 0]
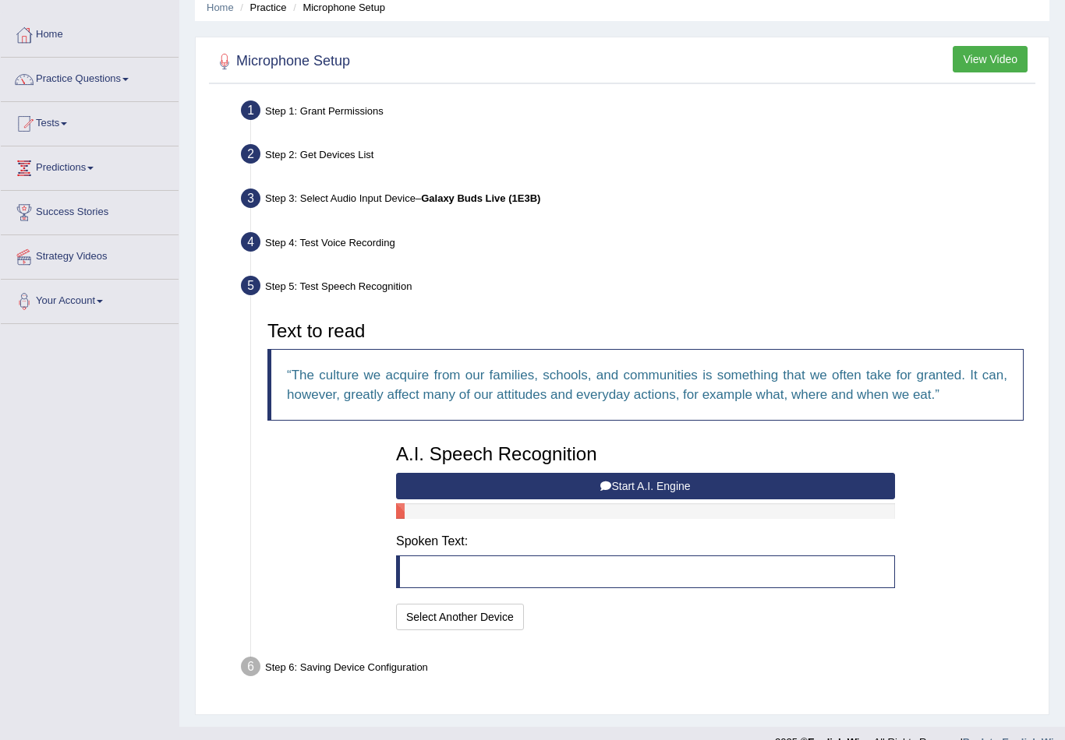
click at [547, 494] on button "Start A.I. Engine" at bounding box center [645, 486] width 499 height 26
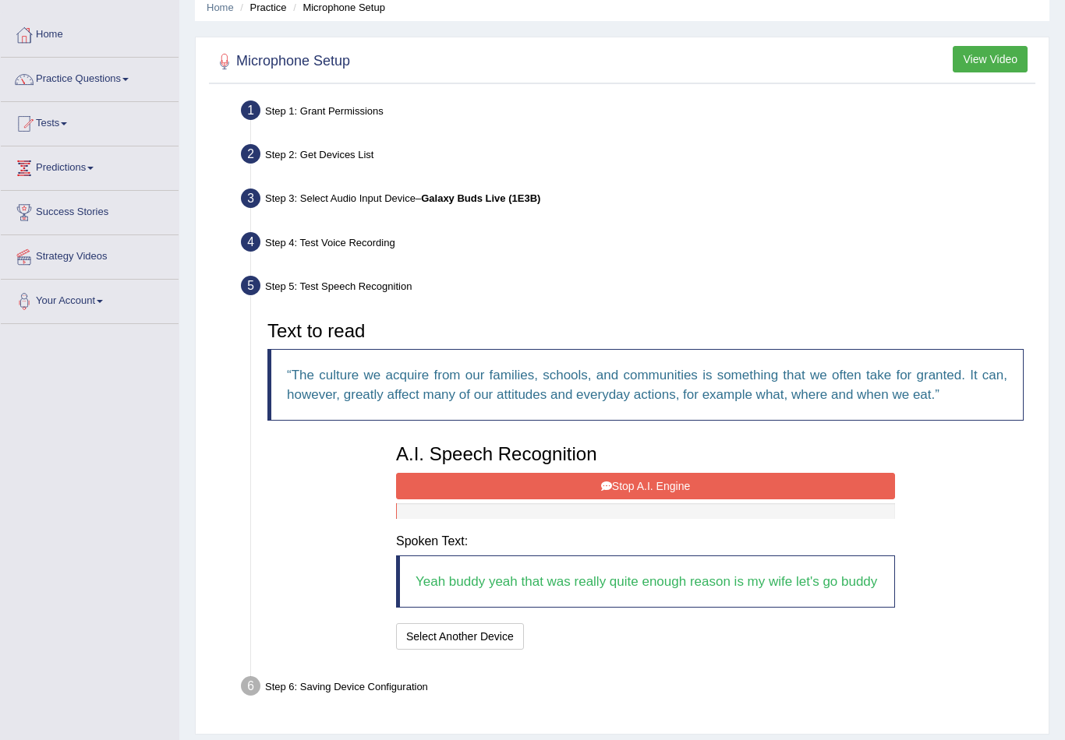
scroll to position [103, 0]
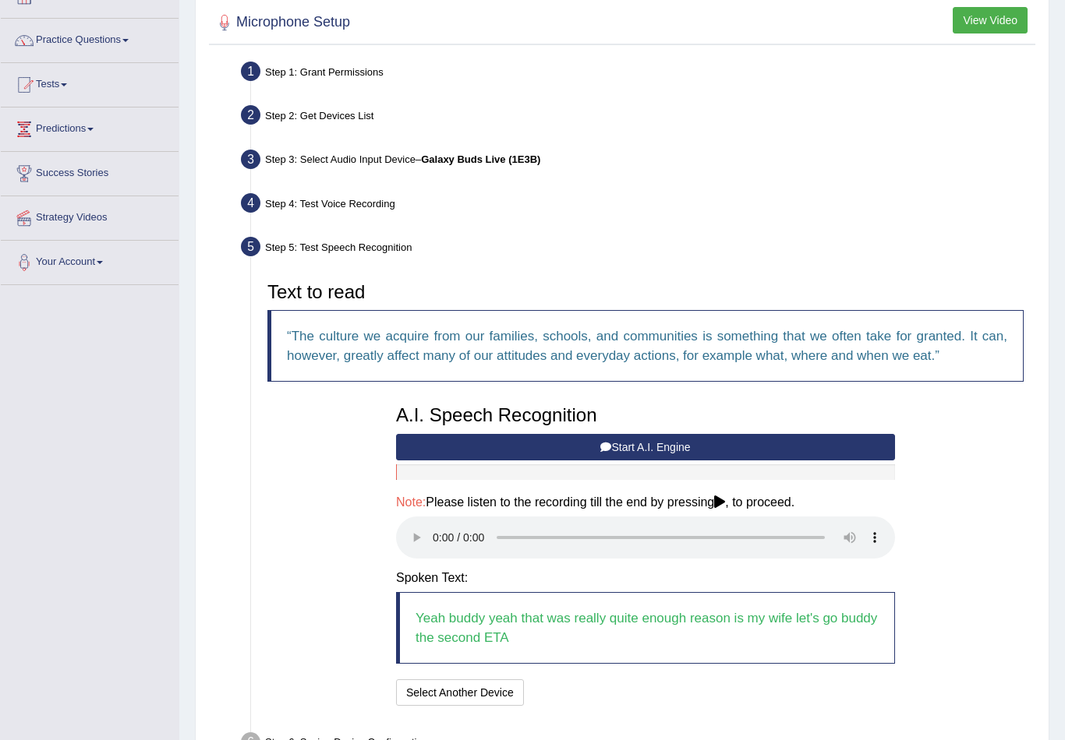
click at [429, 535] on audio at bounding box center [645, 538] width 499 height 42
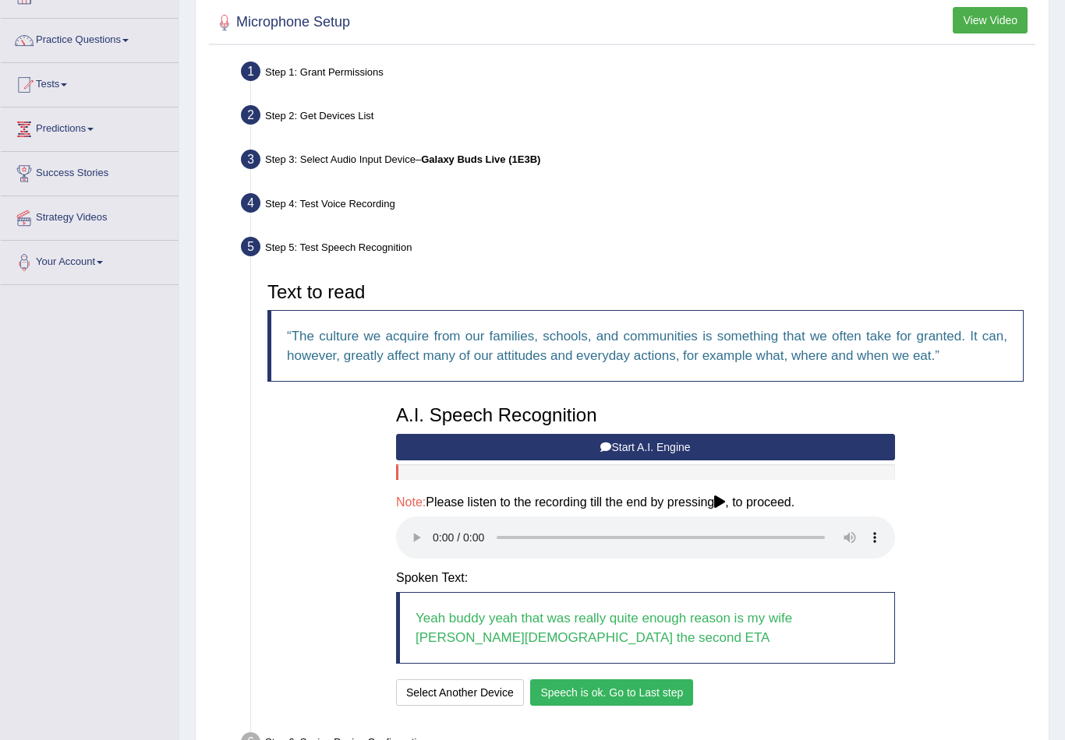
click at [610, 687] on div "I will practice without this feature Select Another Device Speech is ok. Go to …" at bounding box center [645, 695] width 499 height 30
click at [612, 680] on button "Speech is ok. Go to Last step" at bounding box center [611, 693] width 163 height 26
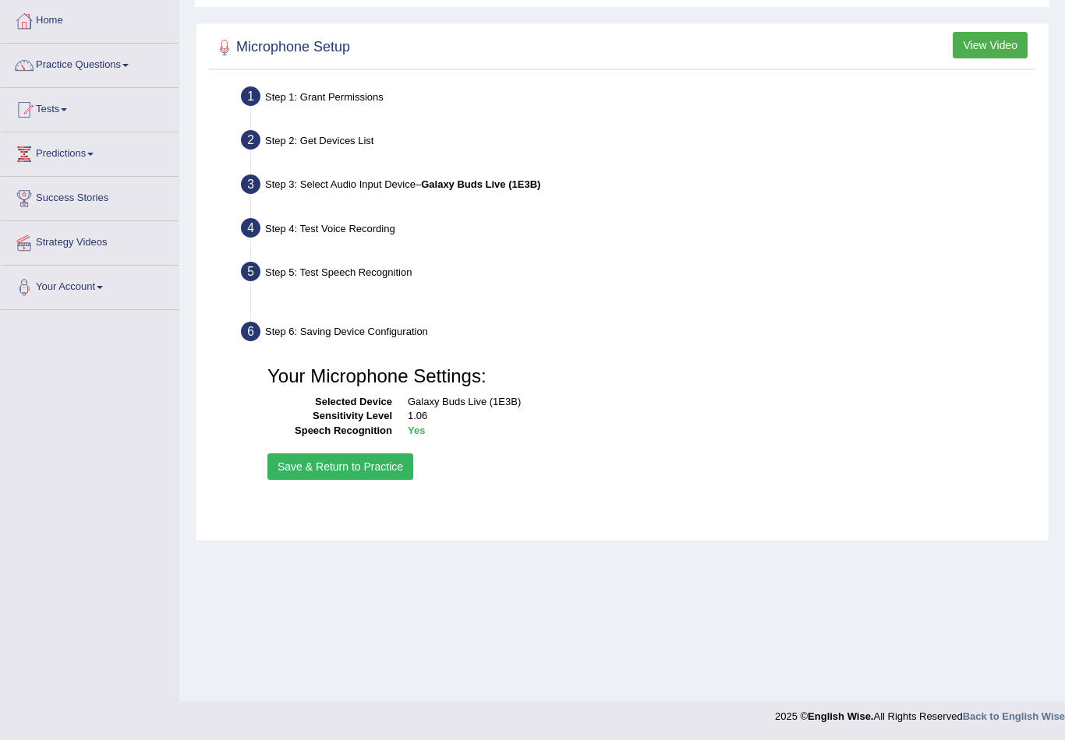
scroll to position [54, 0]
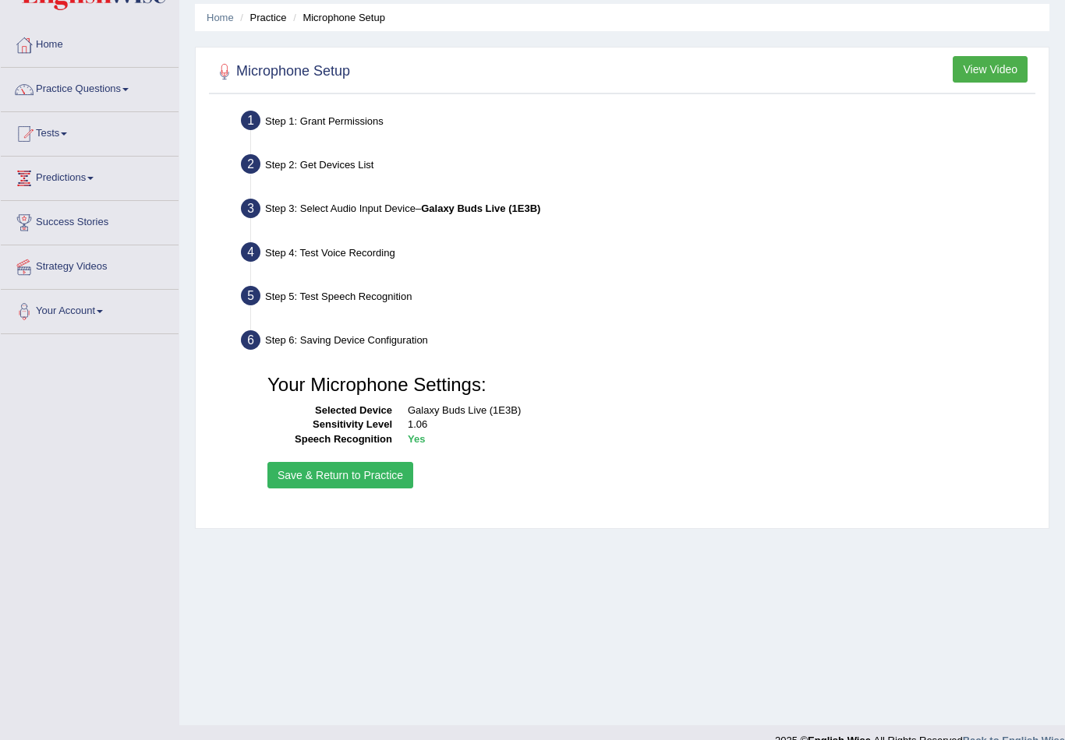
click at [356, 482] on button "Save & Return to Practice" at bounding box center [340, 475] width 146 height 26
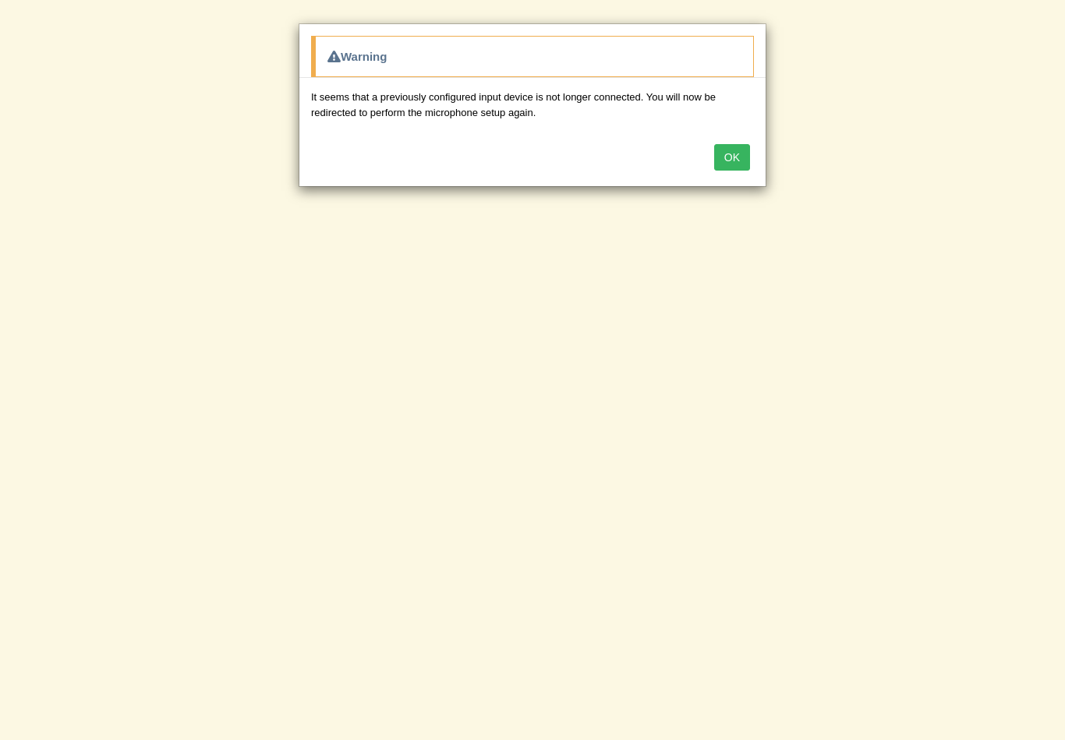
click at [739, 161] on button "OK" at bounding box center [732, 157] width 36 height 26
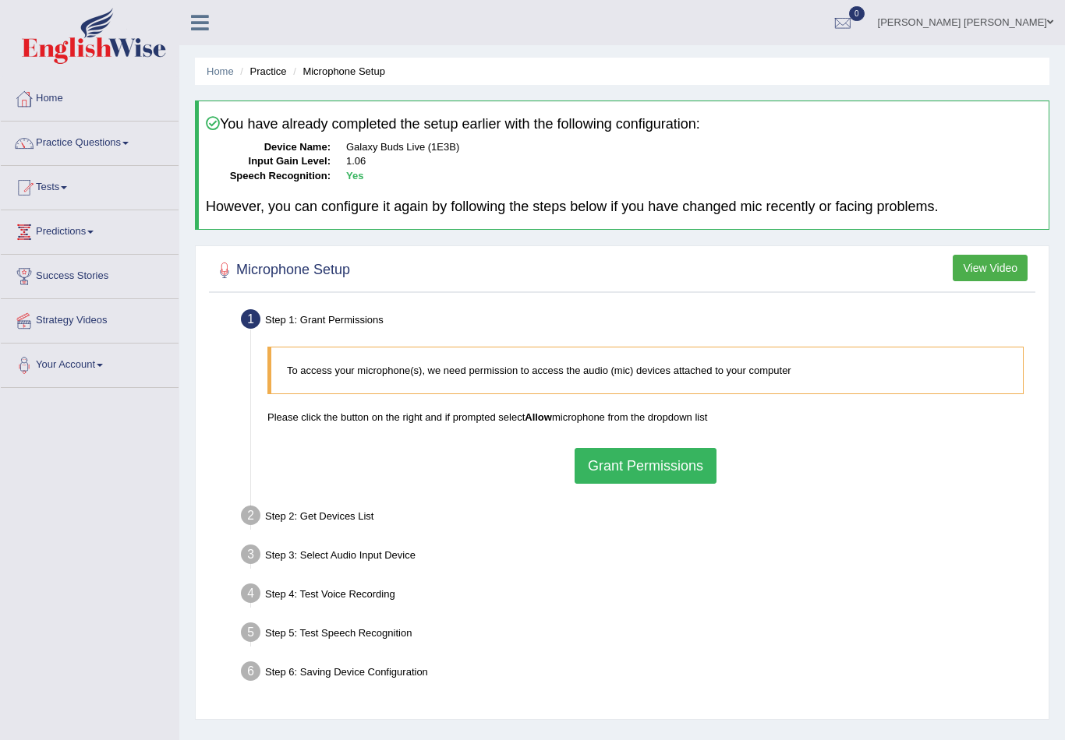
click at [658, 473] on button "Grant Permissions" at bounding box center [645, 466] width 142 height 36
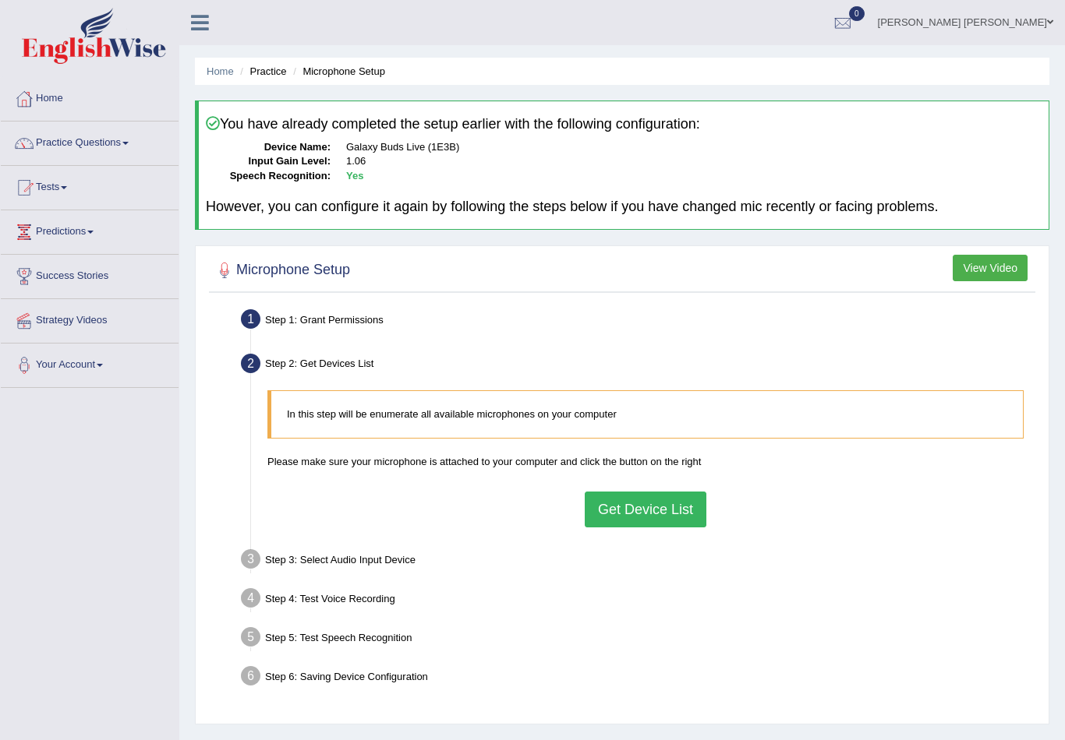
click at [651, 522] on button "Get Device List" at bounding box center [645, 510] width 122 height 36
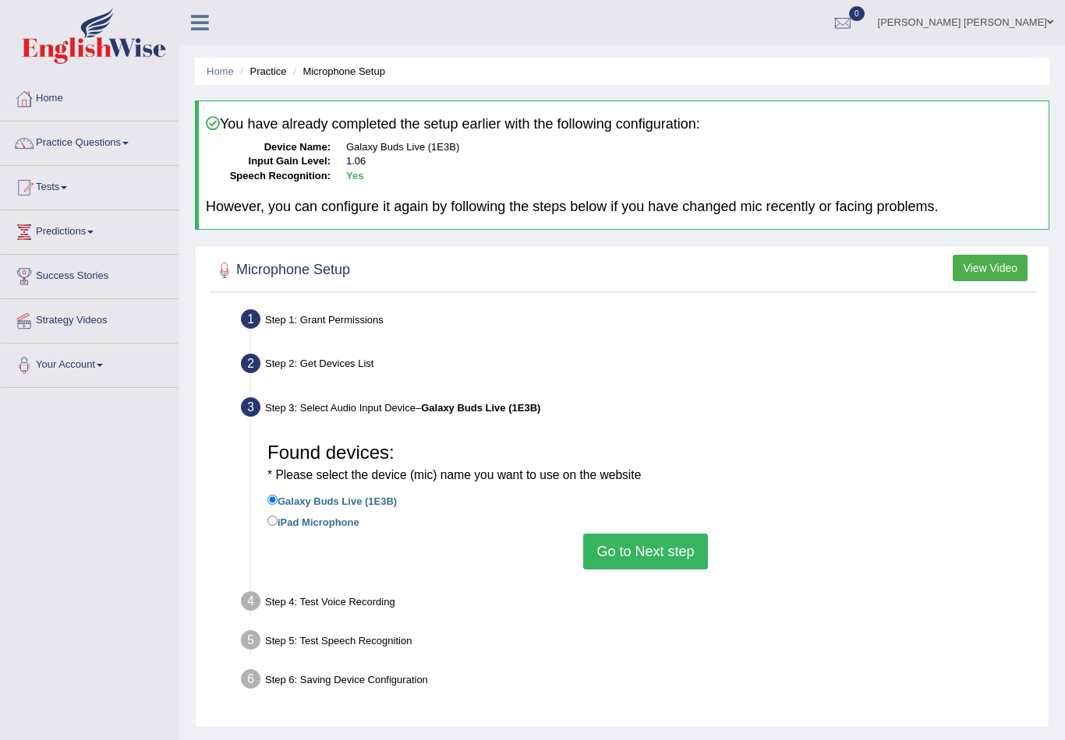
click at [684, 553] on button "Go to Next step" at bounding box center [645, 552] width 124 height 36
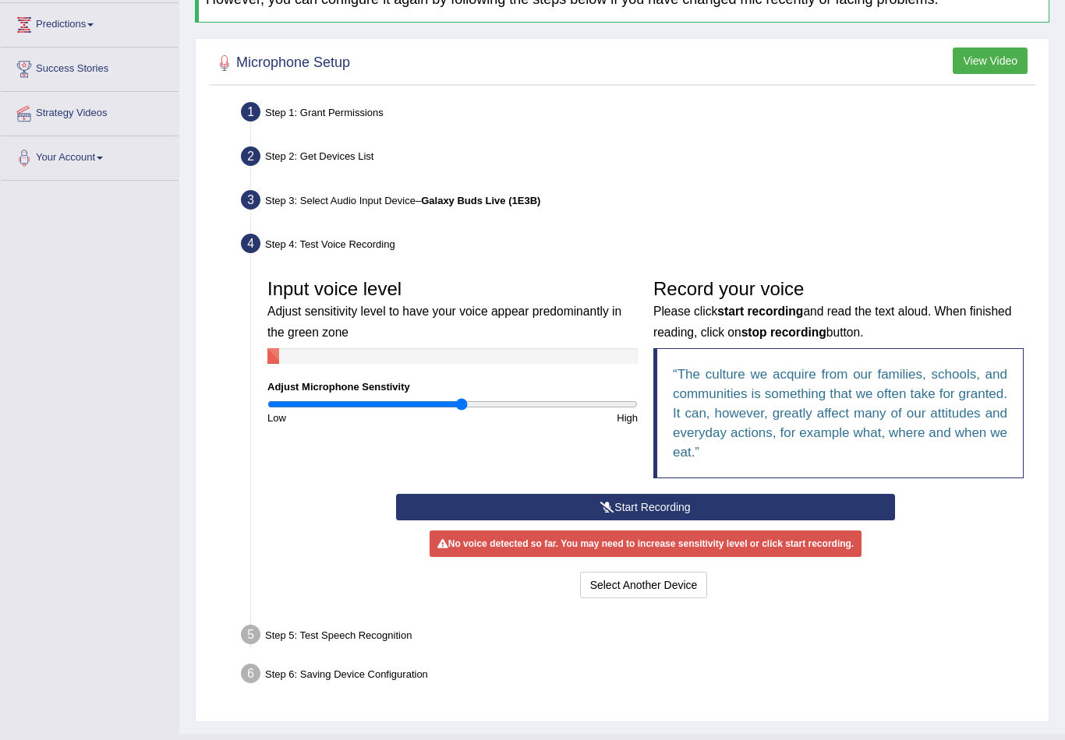
scroll to position [210, 0]
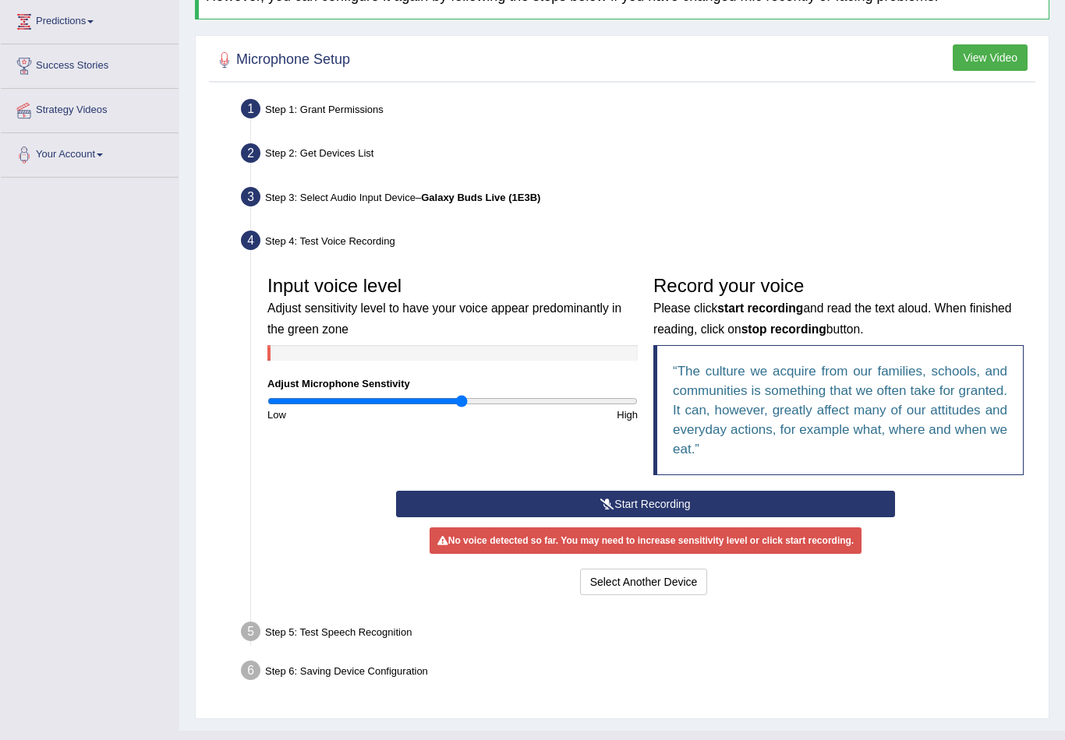
click at [634, 505] on button "Start Recording" at bounding box center [645, 504] width 499 height 26
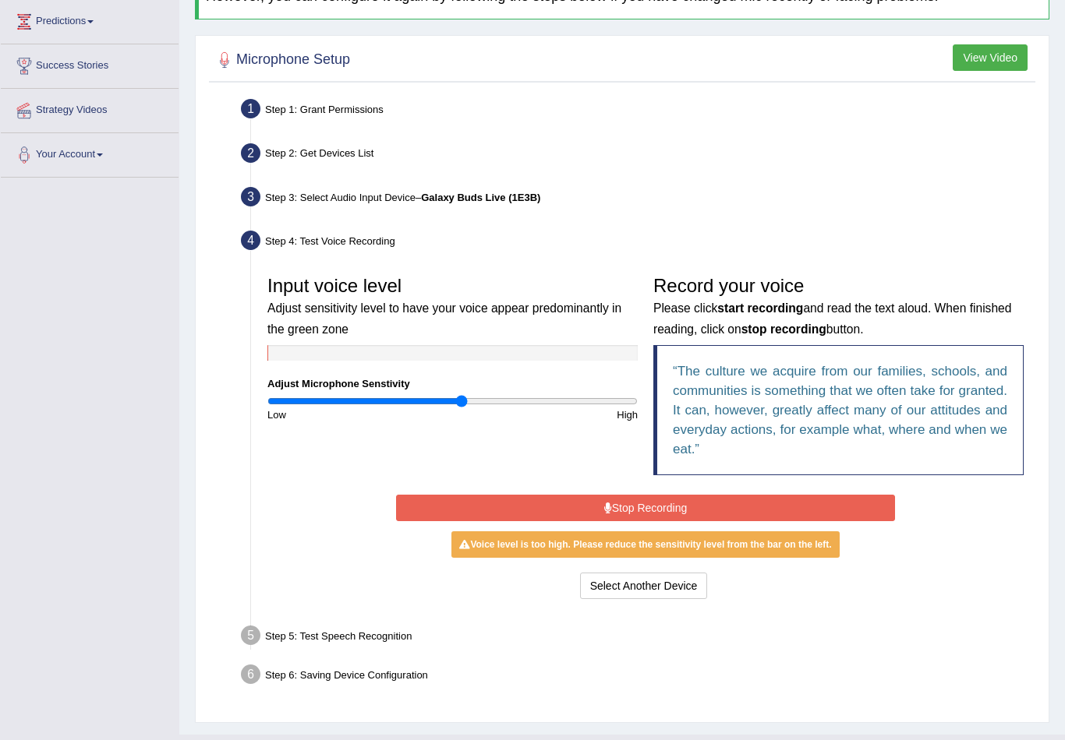
click at [454, 408] on div "High" at bounding box center [549, 415] width 193 height 15
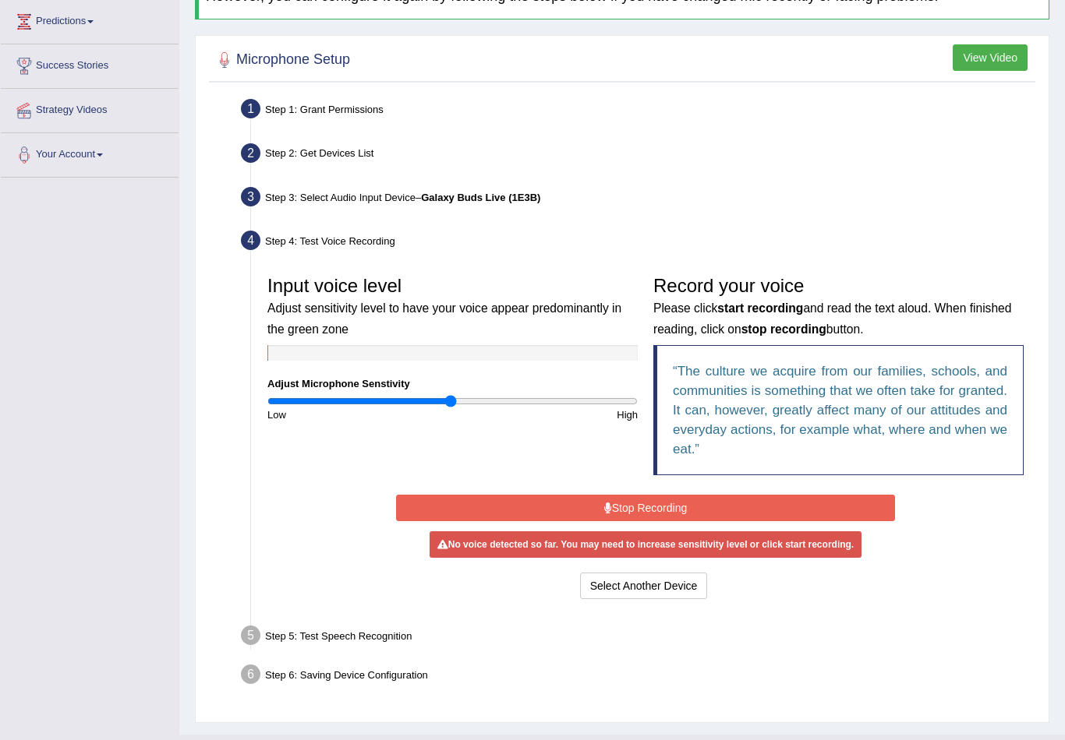
drag, startPoint x: 461, startPoint y: 394, endPoint x: 449, endPoint y: 396, distance: 12.6
click at [449, 396] on input "range" at bounding box center [452, 401] width 370 height 12
drag, startPoint x: 450, startPoint y: 396, endPoint x: 458, endPoint y: 398, distance: 8.1
click at [458, 398] on input "range" at bounding box center [452, 401] width 370 height 12
click at [638, 500] on button "Stop Recording" at bounding box center [645, 508] width 499 height 26
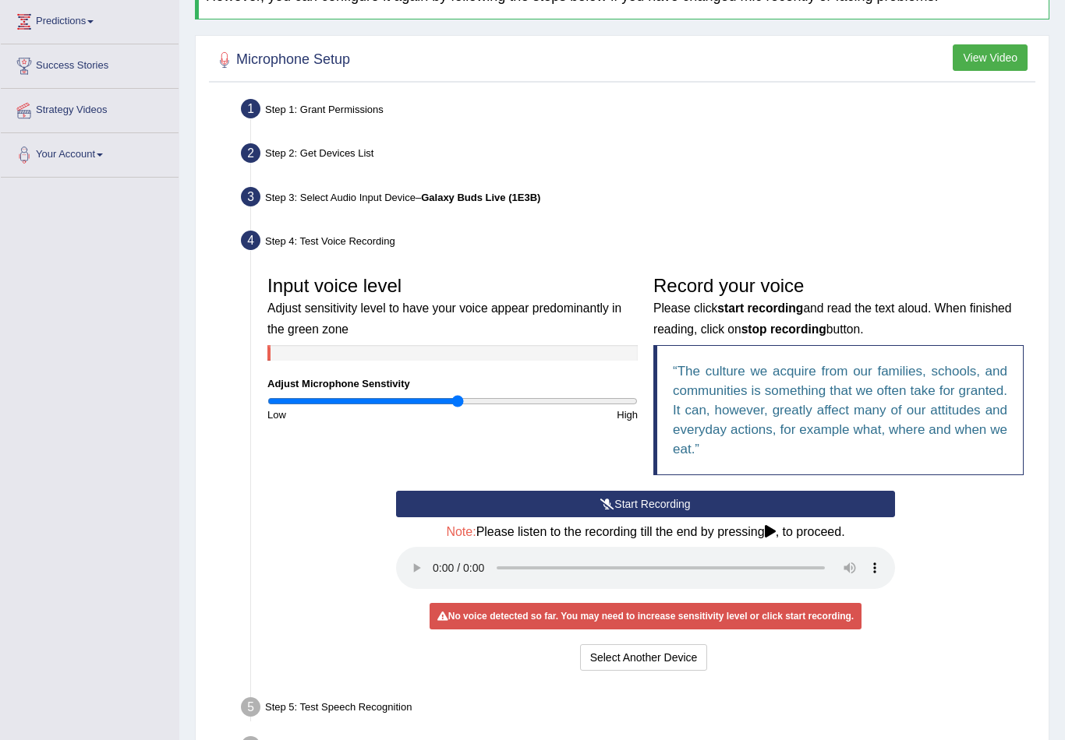
click at [434, 556] on audio at bounding box center [645, 568] width 499 height 42
click at [592, 491] on button "Start Recording" at bounding box center [645, 504] width 499 height 26
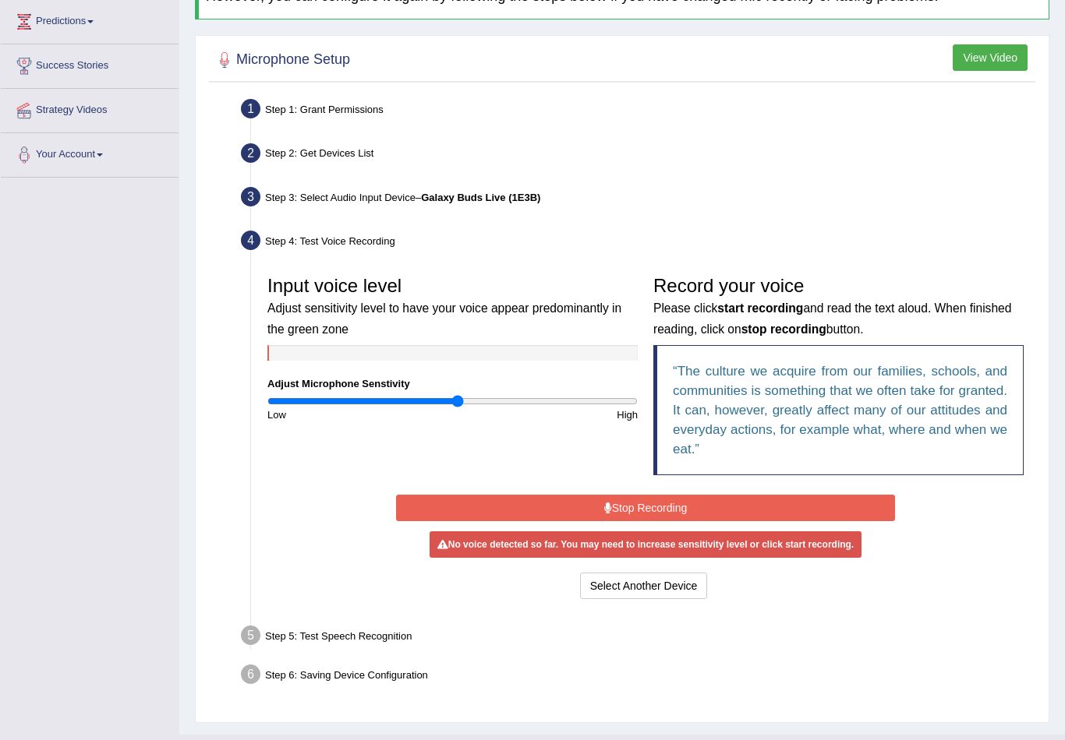
click at [595, 502] on button "Stop Recording" at bounding box center [645, 508] width 499 height 26
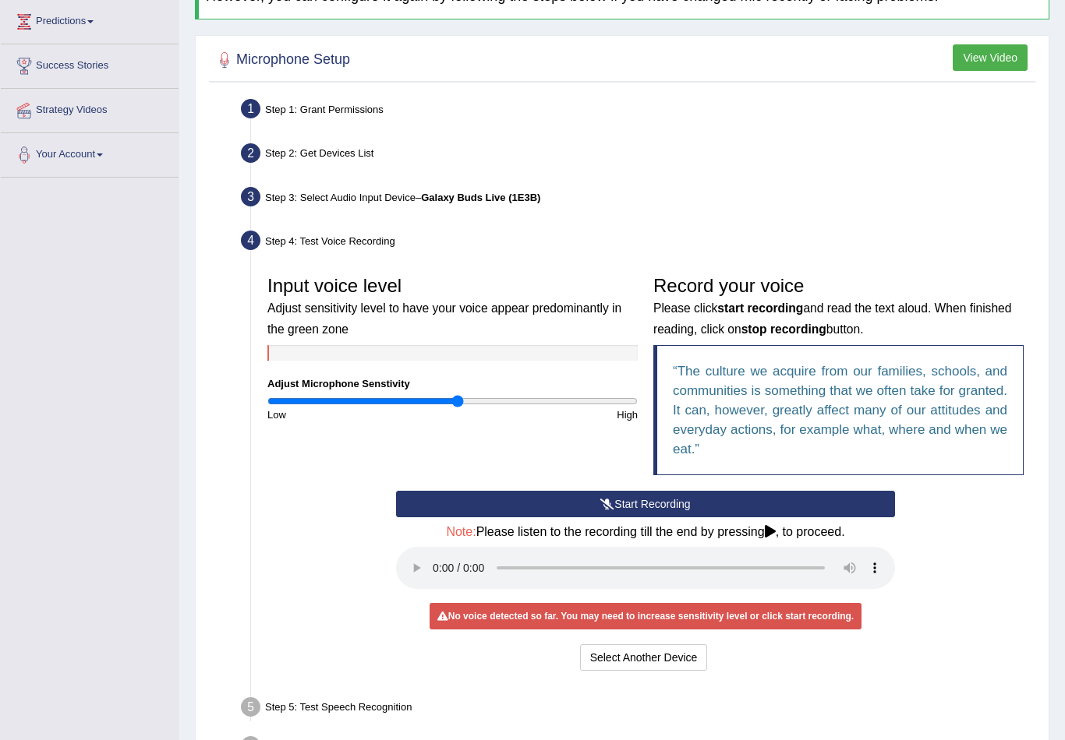
click at [465, 404] on div "Input voice level Adjust sensitivity level to have your voice appear predominan…" at bounding box center [453, 345] width 386 height 154
click at [465, 403] on input "range" at bounding box center [452, 401] width 370 height 12
click at [601, 502] on icon at bounding box center [607, 504] width 14 height 11
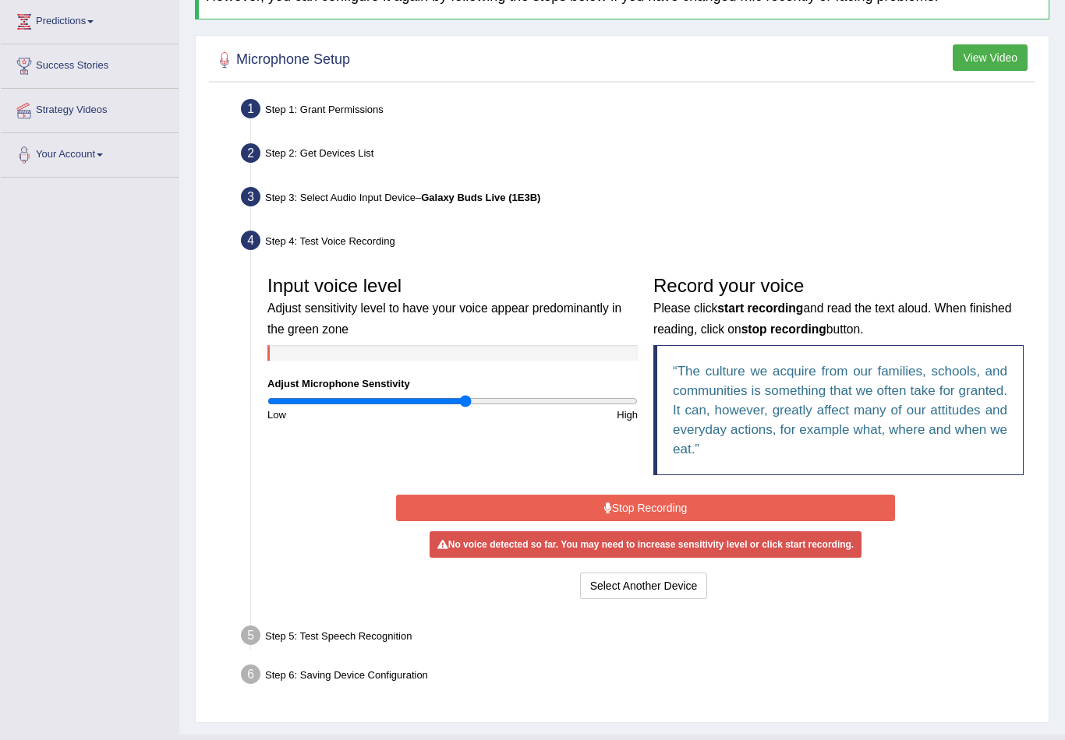
click at [601, 502] on button "Stop Recording" at bounding box center [645, 508] width 499 height 26
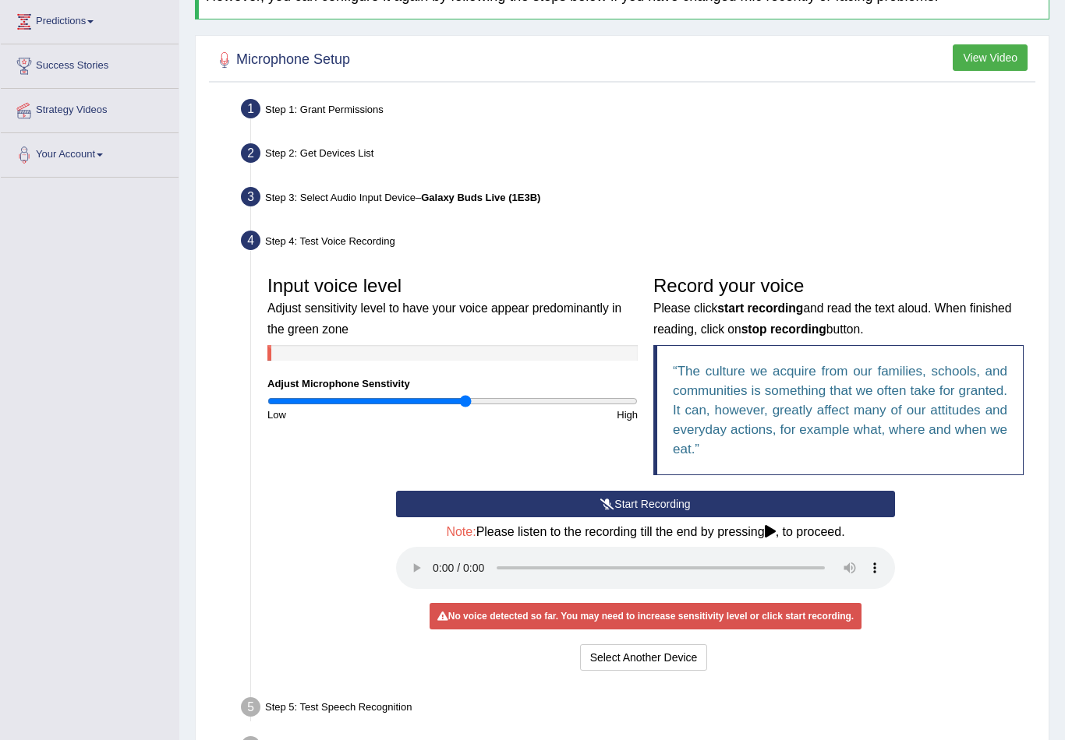
click at [601, 502] on icon at bounding box center [607, 504] width 14 height 11
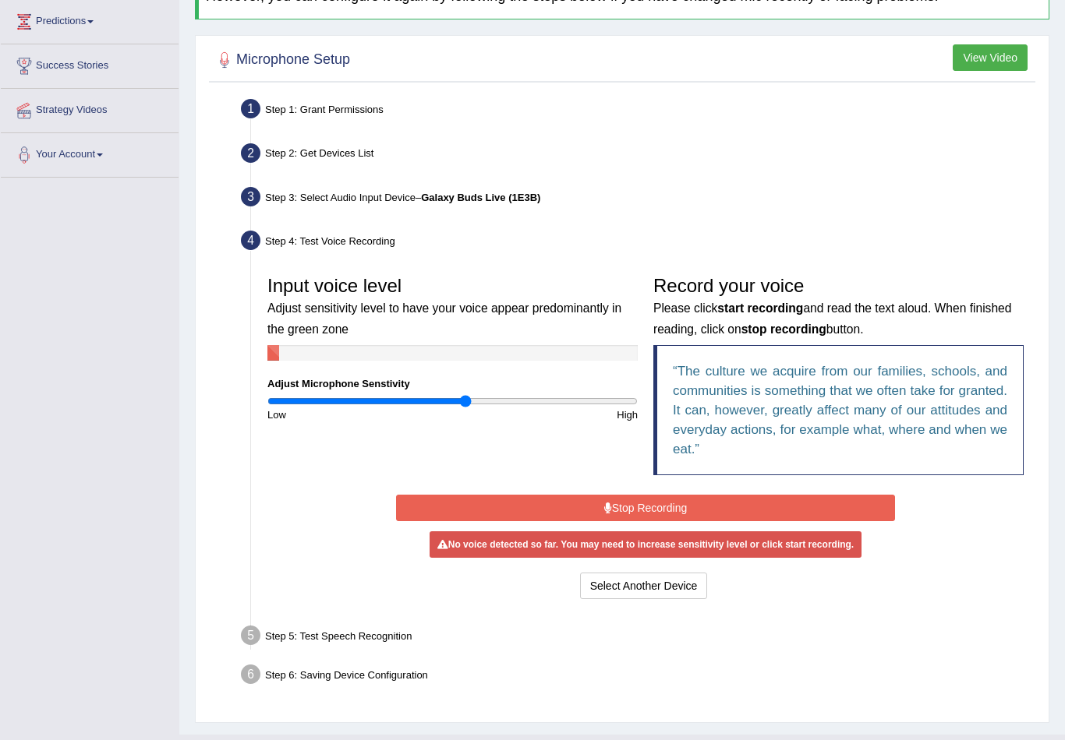
click at [602, 535] on div "No voice detected so far. You may need to increase sensitivity level or click s…" at bounding box center [645, 544] width 432 height 26
drag, startPoint x: 467, startPoint y: 401, endPoint x: 433, endPoint y: 402, distance: 34.3
click at [433, 401] on input "range" at bounding box center [452, 401] width 370 height 12
click at [610, 495] on button "Stop Recording" at bounding box center [645, 508] width 499 height 26
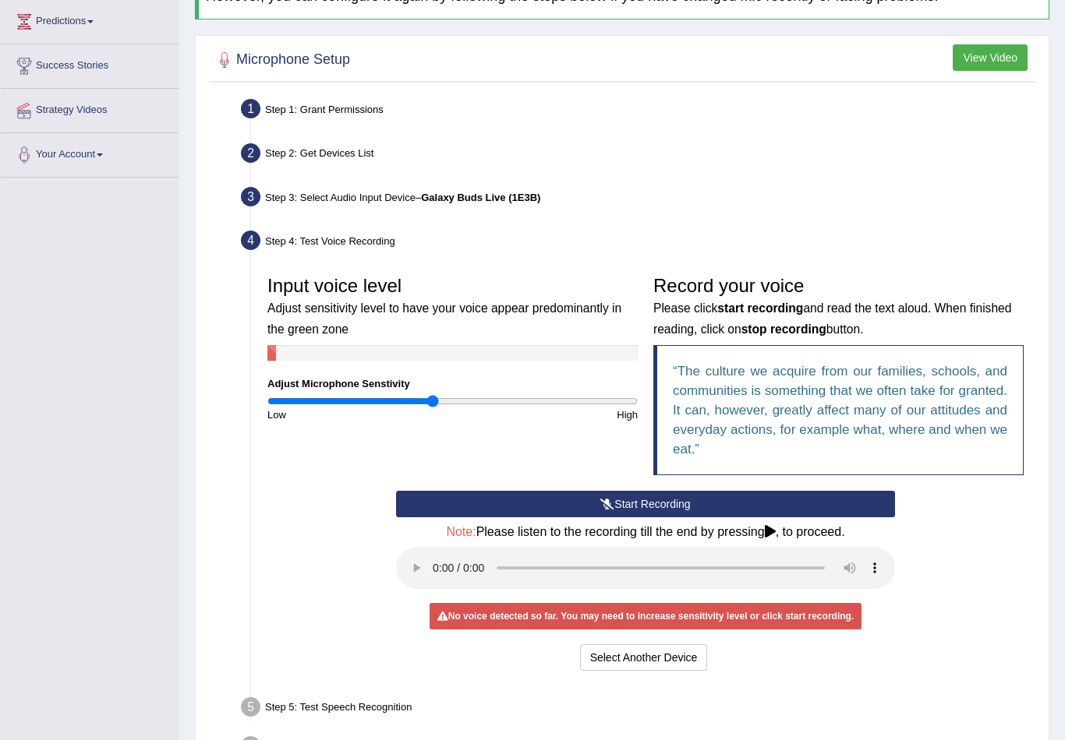
click at [817, 531] on h4 "Note: Please listen to the recording till the end by pressing , to proceed." at bounding box center [645, 532] width 499 height 14
click at [772, 525] on icon at bounding box center [770, 531] width 11 height 12
click at [849, 560] on audio at bounding box center [645, 568] width 499 height 42
click at [821, 554] on audio at bounding box center [645, 568] width 499 height 42
click at [835, 558] on audio at bounding box center [645, 568] width 499 height 42
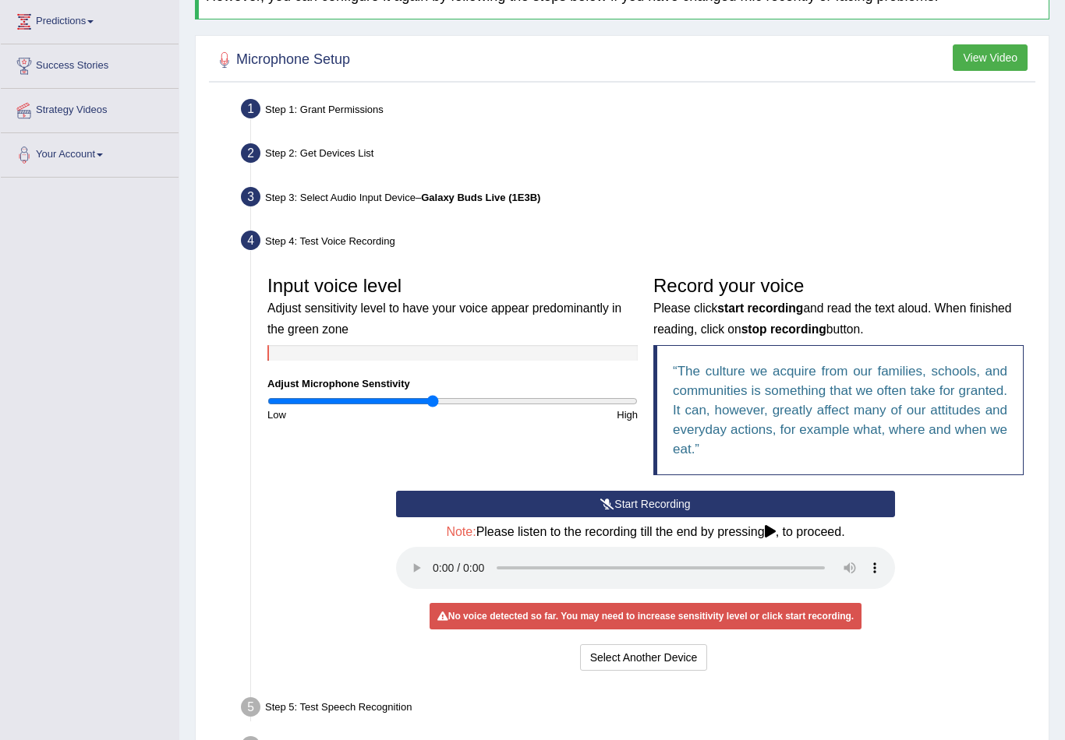
click at [414, 556] on audio at bounding box center [645, 568] width 499 height 42
click at [354, 110] on div "Step 1: Grant Permissions" at bounding box center [637, 111] width 807 height 34
click at [380, 693] on div "Step 5: Test Speech Recognition" at bounding box center [637, 710] width 807 height 34
drag, startPoint x: 436, startPoint y: 410, endPoint x: 461, endPoint y: 404, distance: 25.5
click at [461, 408] on div "Low High" at bounding box center [453, 415] width 386 height 15
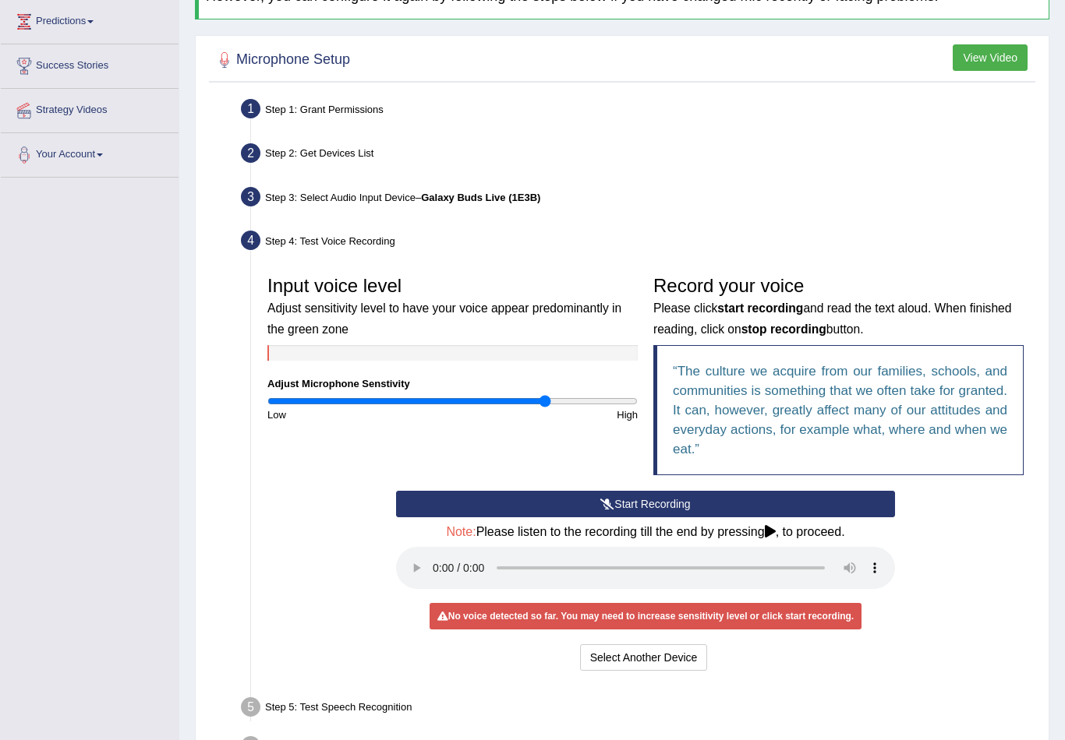
drag, startPoint x: 428, startPoint y: 395, endPoint x: 542, endPoint y: 379, distance: 115.7
click at [542, 379] on div "Input voice level Adjust sensitivity level to have your voice appear predominan…" at bounding box center [453, 345] width 386 height 154
click at [636, 507] on button "Start Recording" at bounding box center [645, 504] width 499 height 26
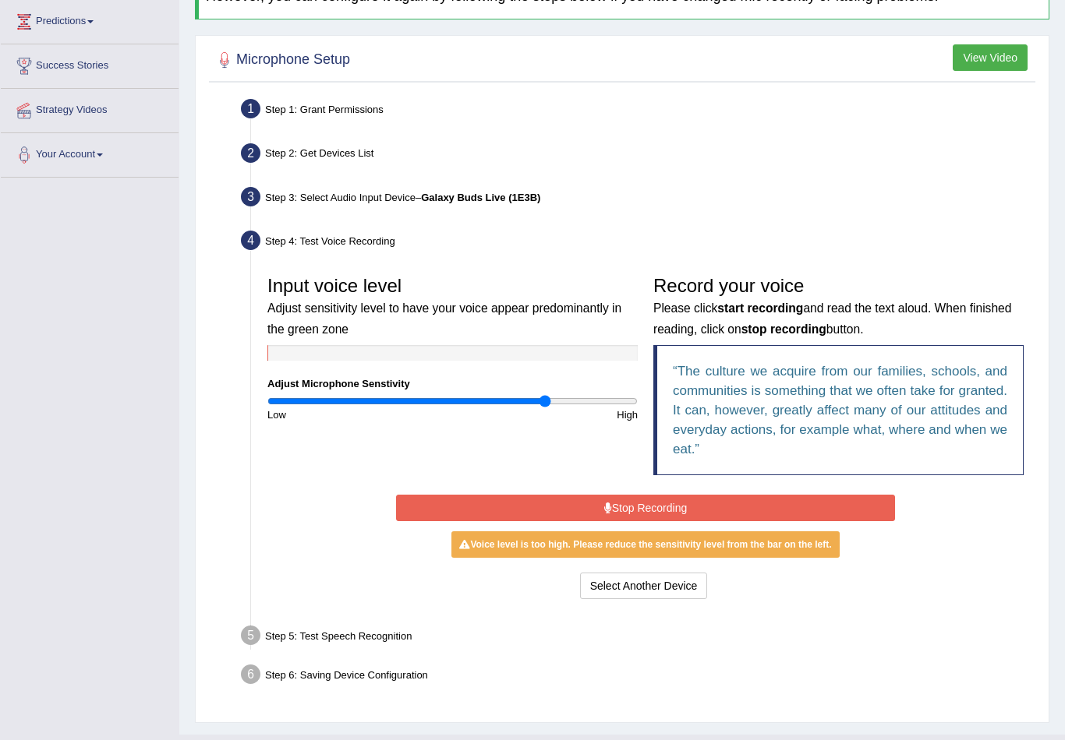
drag, startPoint x: 541, startPoint y: 404, endPoint x: 531, endPoint y: 406, distance: 9.5
click at [531, 408] on div "High" at bounding box center [549, 415] width 193 height 15
drag, startPoint x: 544, startPoint y: 394, endPoint x: 495, endPoint y: 388, distance: 49.5
click at [495, 388] on div "Input voice level Adjust sensitivity level to have your voice appear predominan…" at bounding box center [453, 345] width 386 height 154
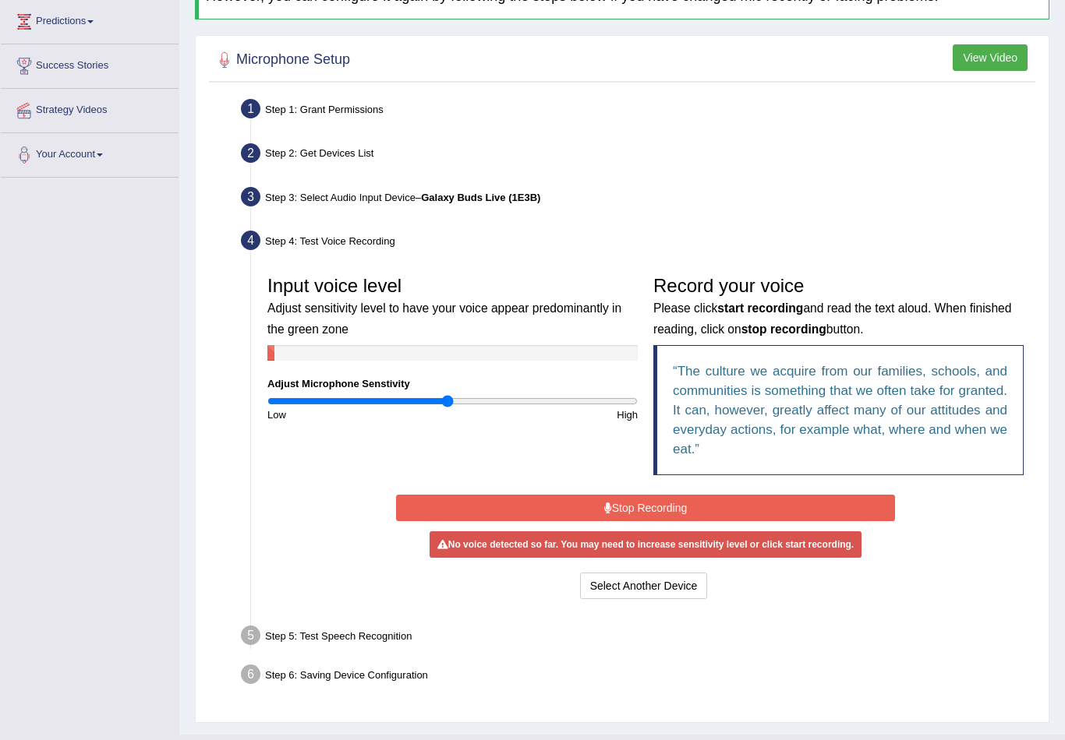
drag, startPoint x: 496, startPoint y: 398, endPoint x: 448, endPoint y: 394, distance: 48.5
click at [448, 395] on input "range" at bounding box center [452, 401] width 370 height 12
drag, startPoint x: 448, startPoint y: 401, endPoint x: 461, endPoint y: 401, distance: 13.2
type input "1.06"
click at [461, 401] on input "range" at bounding box center [452, 401] width 370 height 12
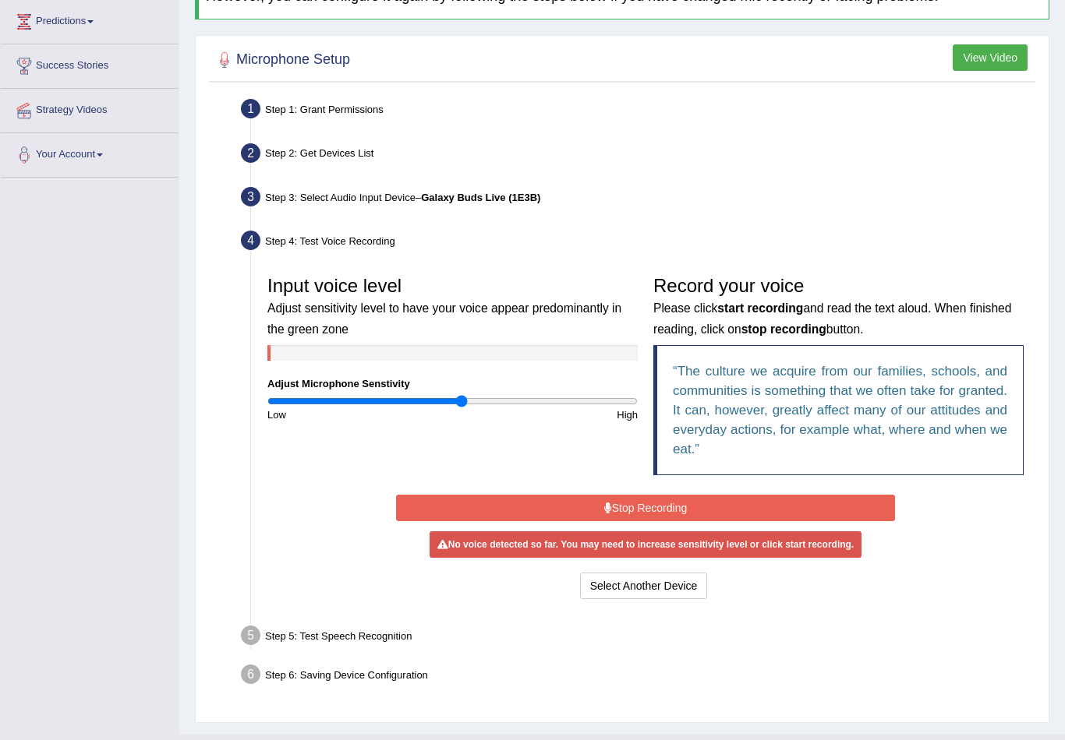
click at [521, 509] on button "Stop Recording" at bounding box center [645, 508] width 499 height 26
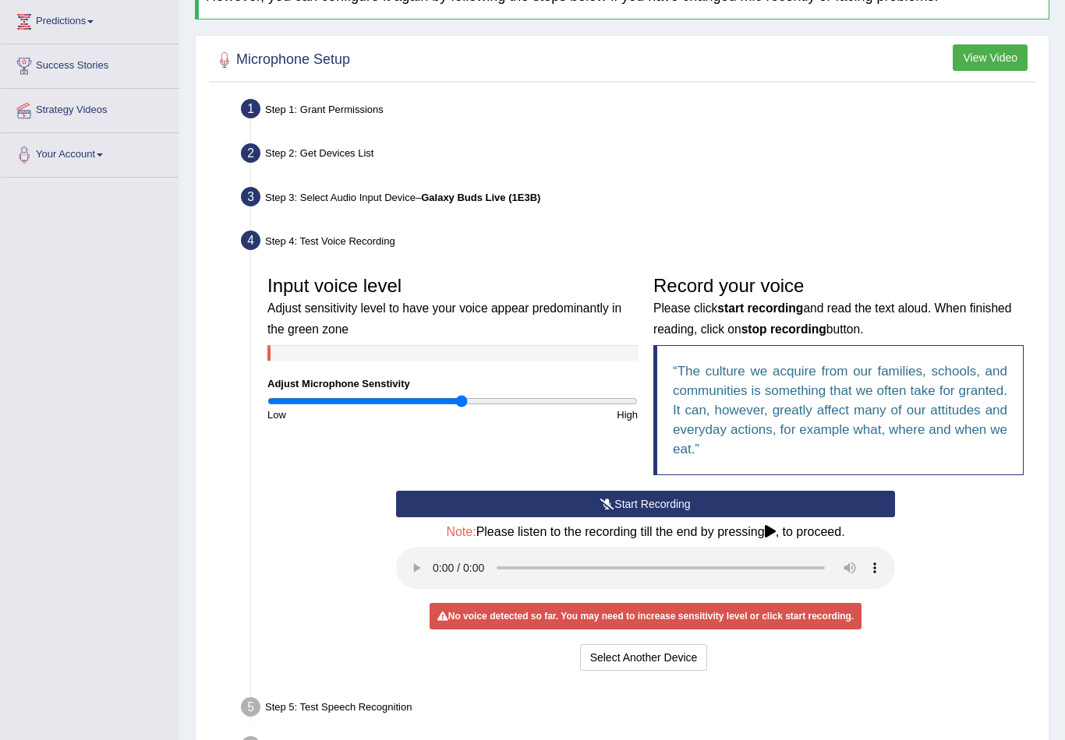
click at [437, 562] on audio at bounding box center [645, 568] width 499 height 42
click at [531, 509] on button "Start Recording" at bounding box center [645, 504] width 499 height 26
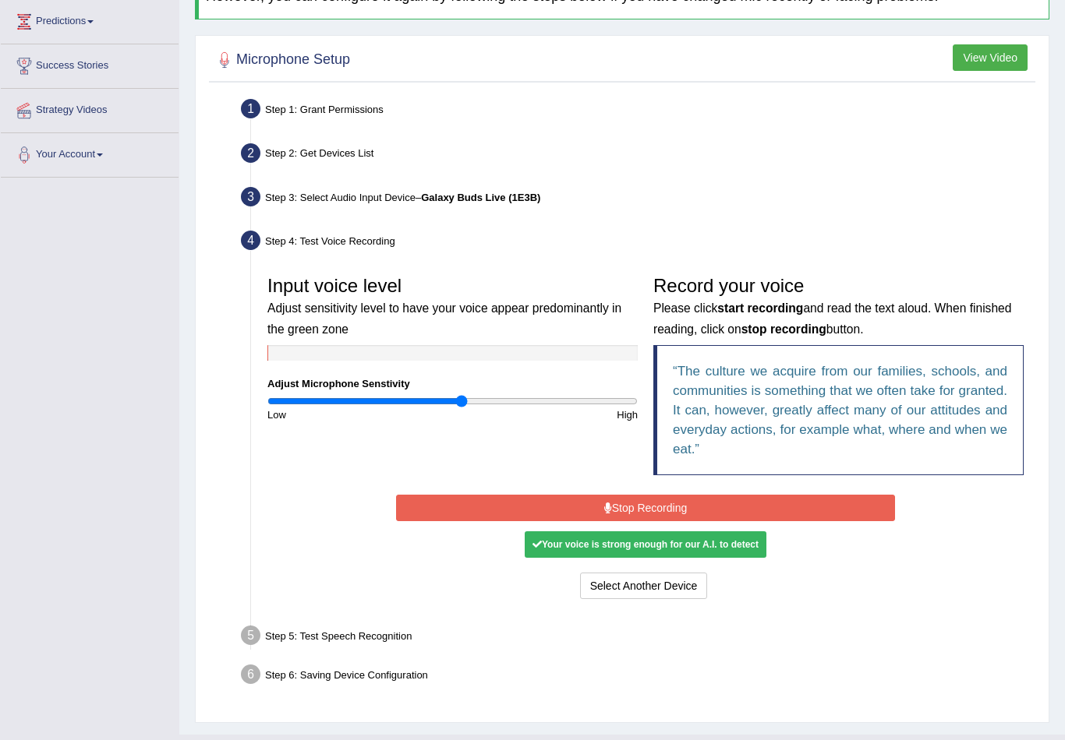
click at [622, 512] on button "Stop Recording" at bounding box center [645, 508] width 499 height 26
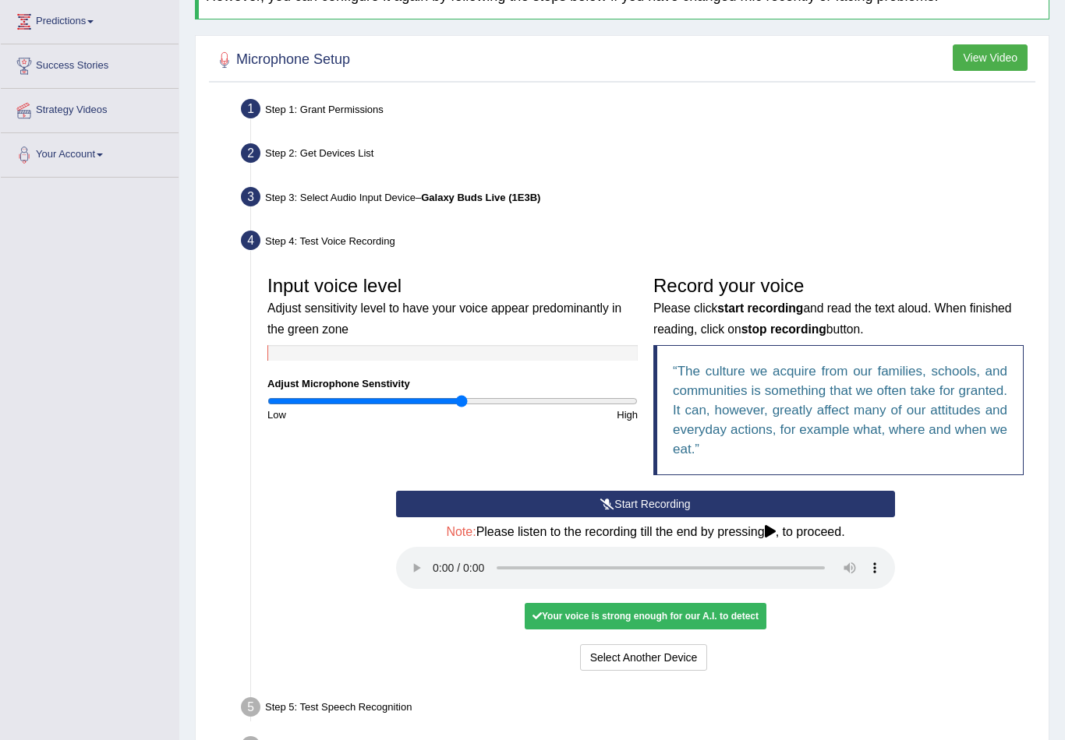
click at [436, 547] on audio at bounding box center [645, 568] width 499 height 42
click at [676, 644] on button "Voice is ok. Go to Next step" at bounding box center [711, 657] width 154 height 26
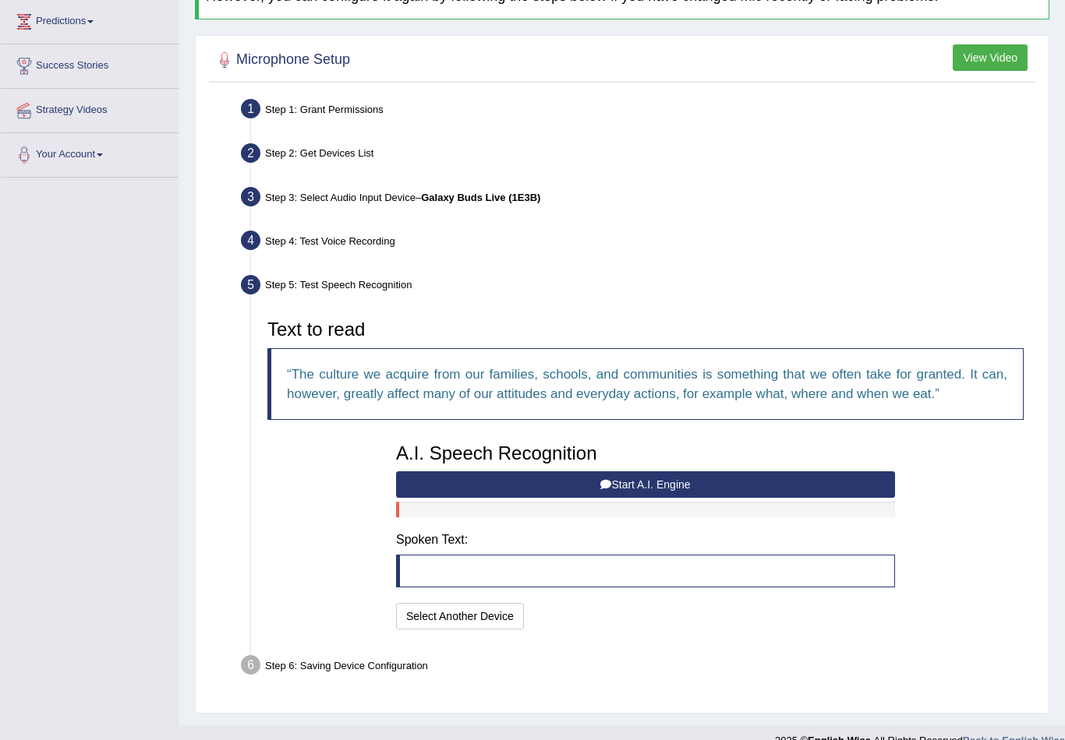
scroll to position [206, 0]
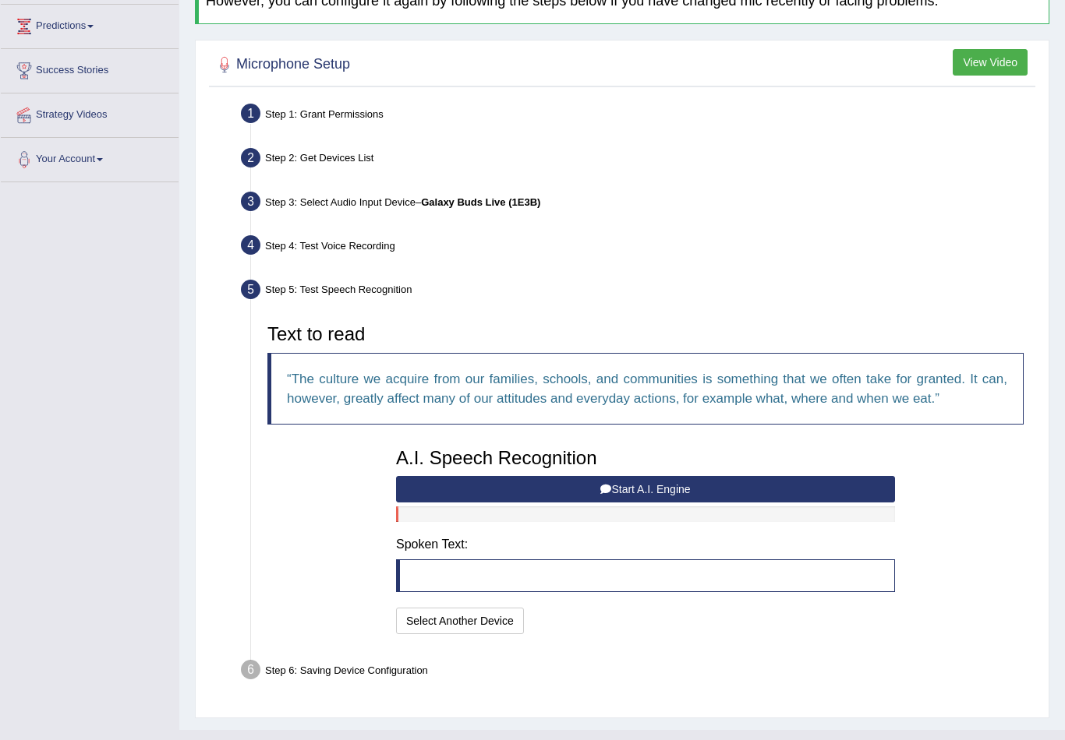
click at [452, 569] on blockquote at bounding box center [645, 576] width 499 height 33
click at [448, 587] on blockquote at bounding box center [645, 576] width 499 height 33
click at [447, 570] on blockquote at bounding box center [645, 576] width 499 height 33
click at [644, 484] on button "Start A.I. Engine" at bounding box center [645, 489] width 499 height 26
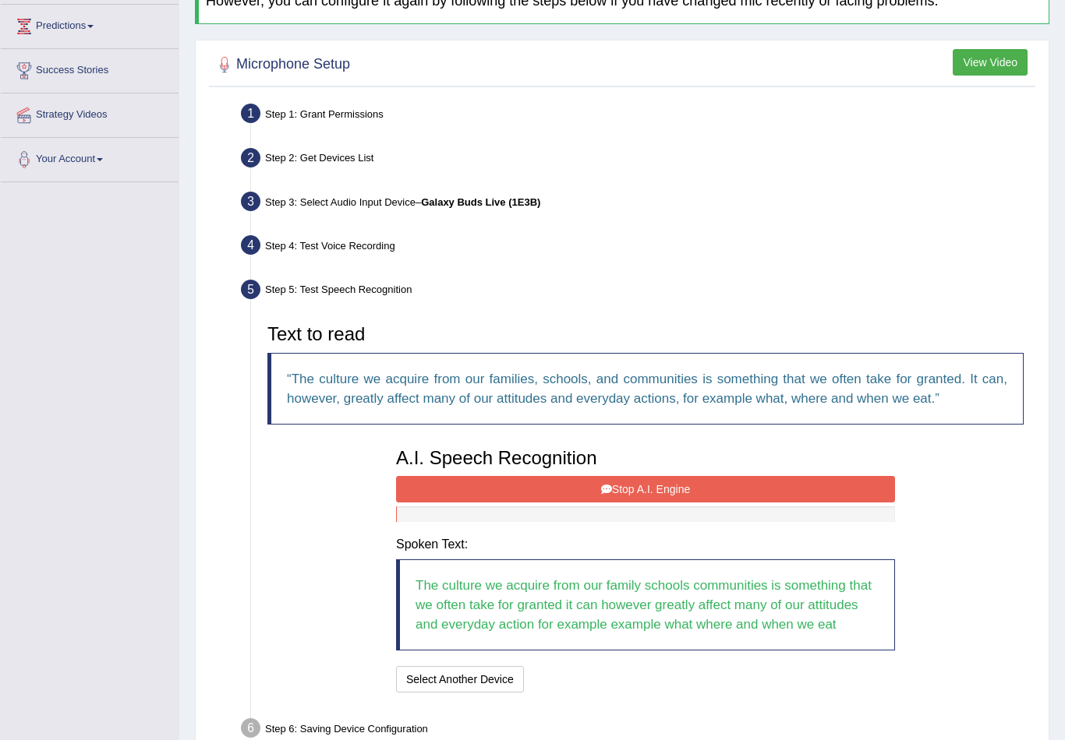
click at [679, 482] on button "Stop A.I. Engine" at bounding box center [645, 489] width 499 height 26
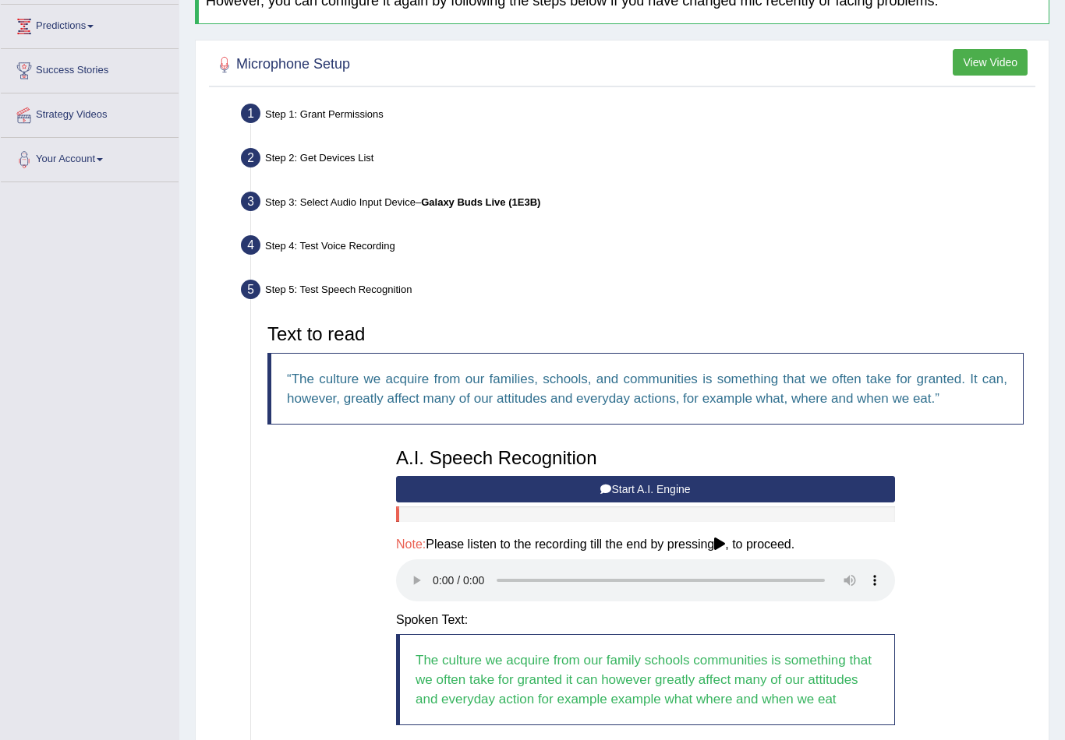
click at [437, 574] on audio at bounding box center [645, 581] width 499 height 42
click at [613, 740] on button "Speech is ok. Go to Last step" at bounding box center [611, 754] width 163 height 26
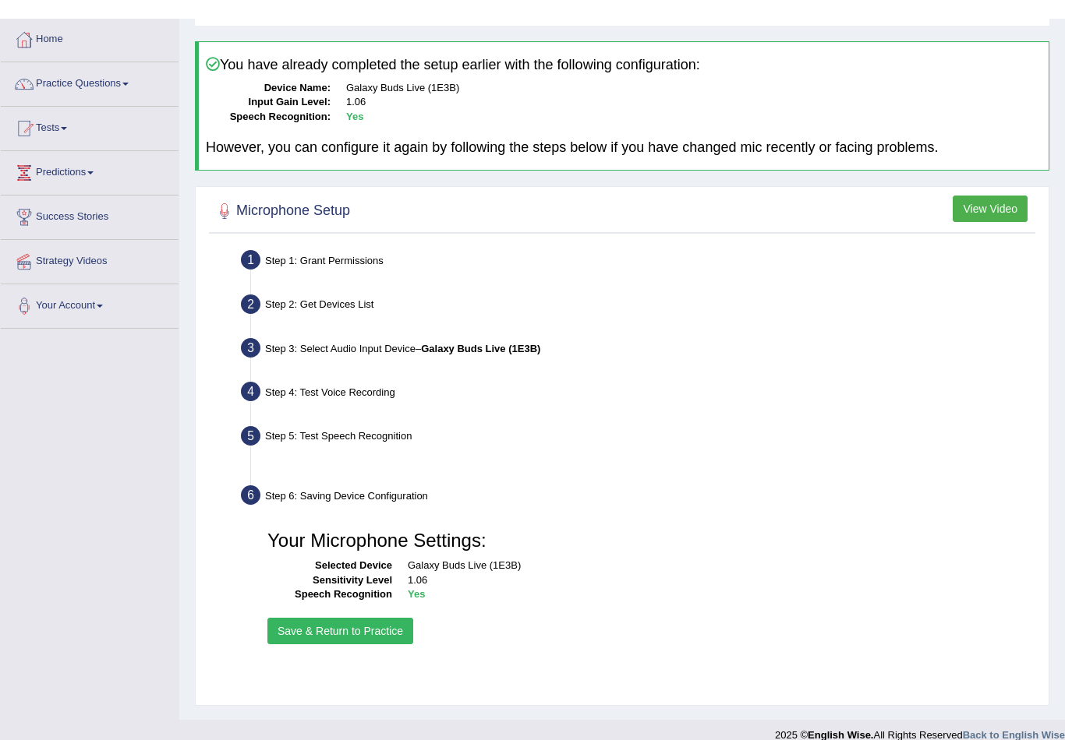
scroll to position [54, 0]
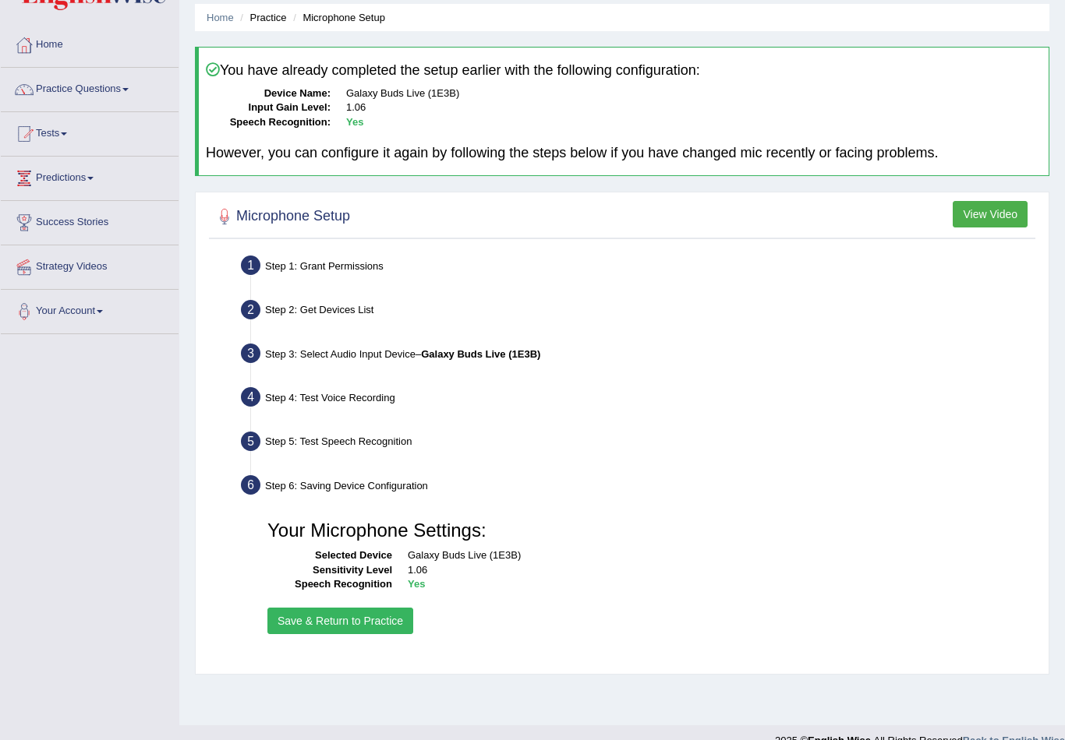
click at [380, 624] on button "Save & Return to Practice" at bounding box center [340, 621] width 146 height 26
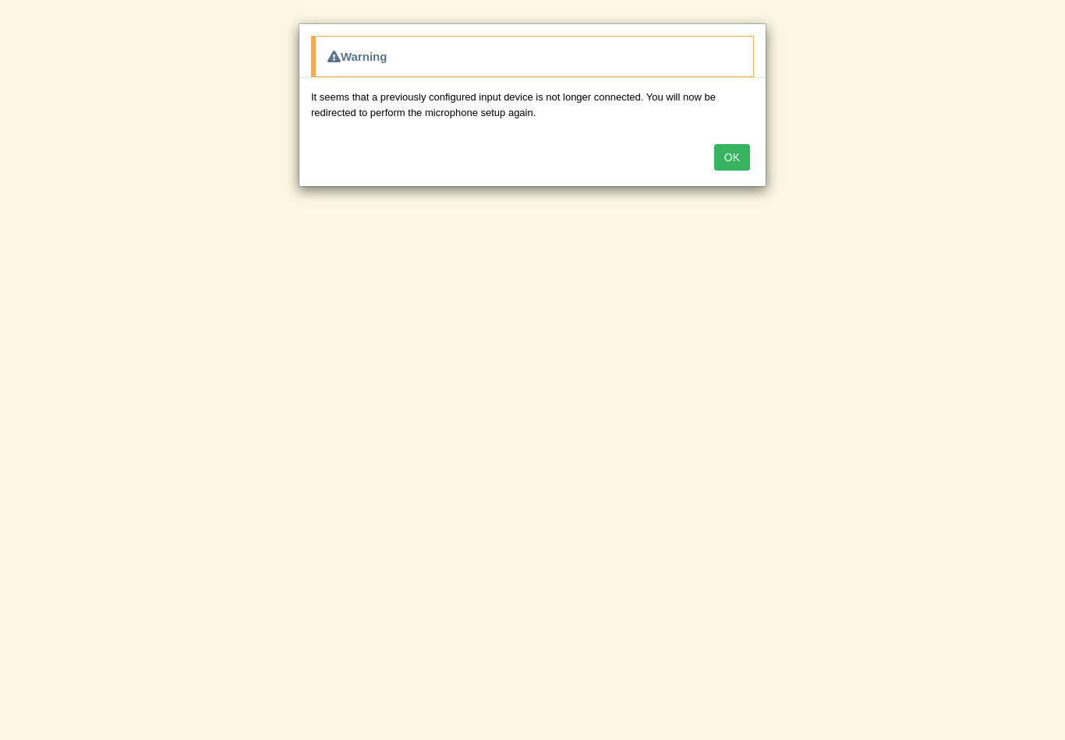
click at [736, 171] on div "OK" at bounding box center [532, 159] width 466 height 55
click at [741, 164] on button "OK" at bounding box center [732, 157] width 36 height 26
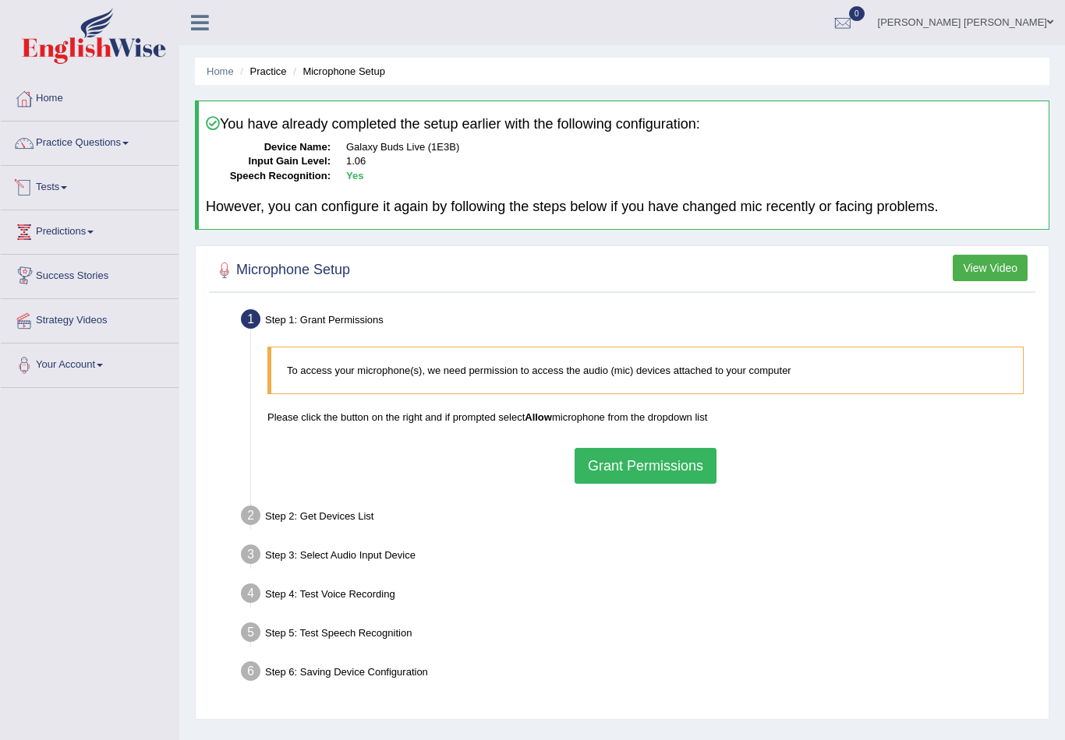
click at [323, 275] on h2 "Microphone Setup" at bounding box center [281, 270] width 137 height 23
click at [1014, 276] on button "View Video" at bounding box center [989, 268] width 75 height 26
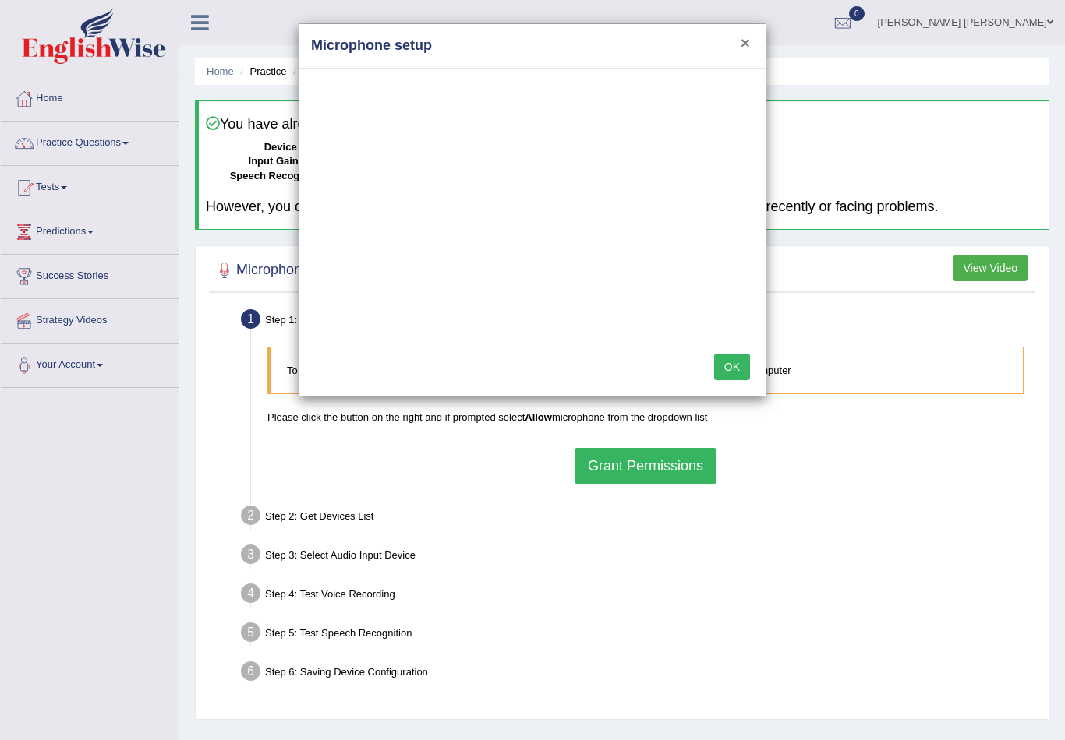
click at [747, 48] on button "×" at bounding box center [744, 42] width 9 height 16
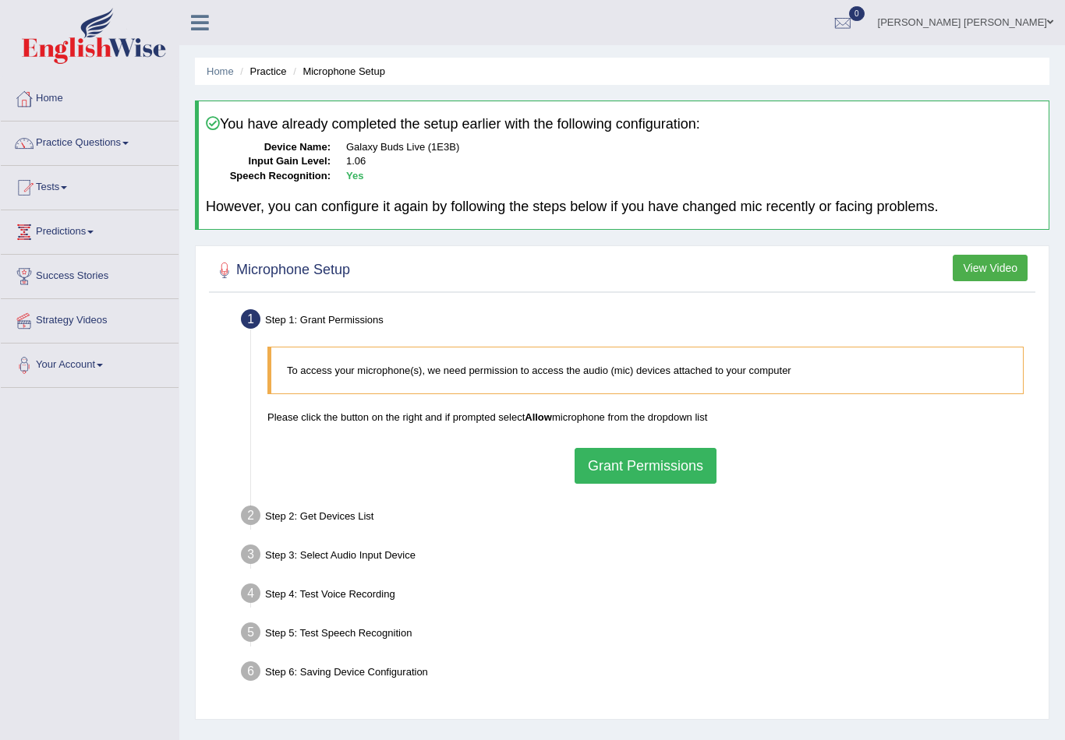
click at [602, 479] on button "Grant Permissions" at bounding box center [645, 466] width 142 height 36
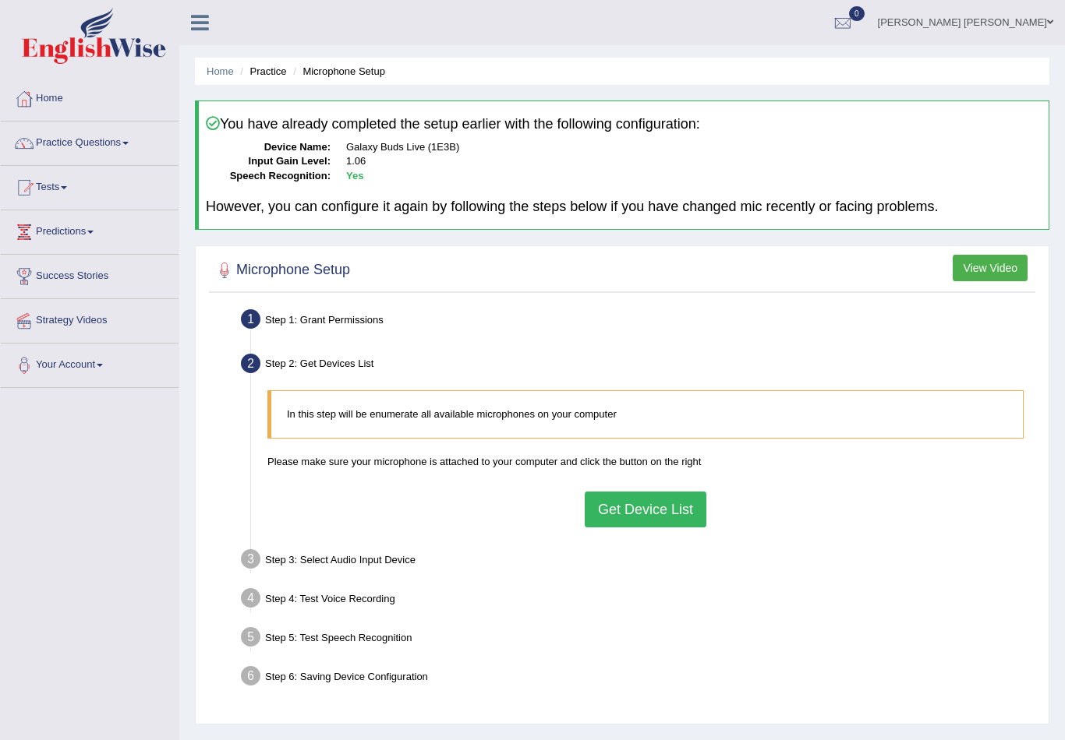
click at [658, 521] on button "Get Device List" at bounding box center [645, 510] width 122 height 36
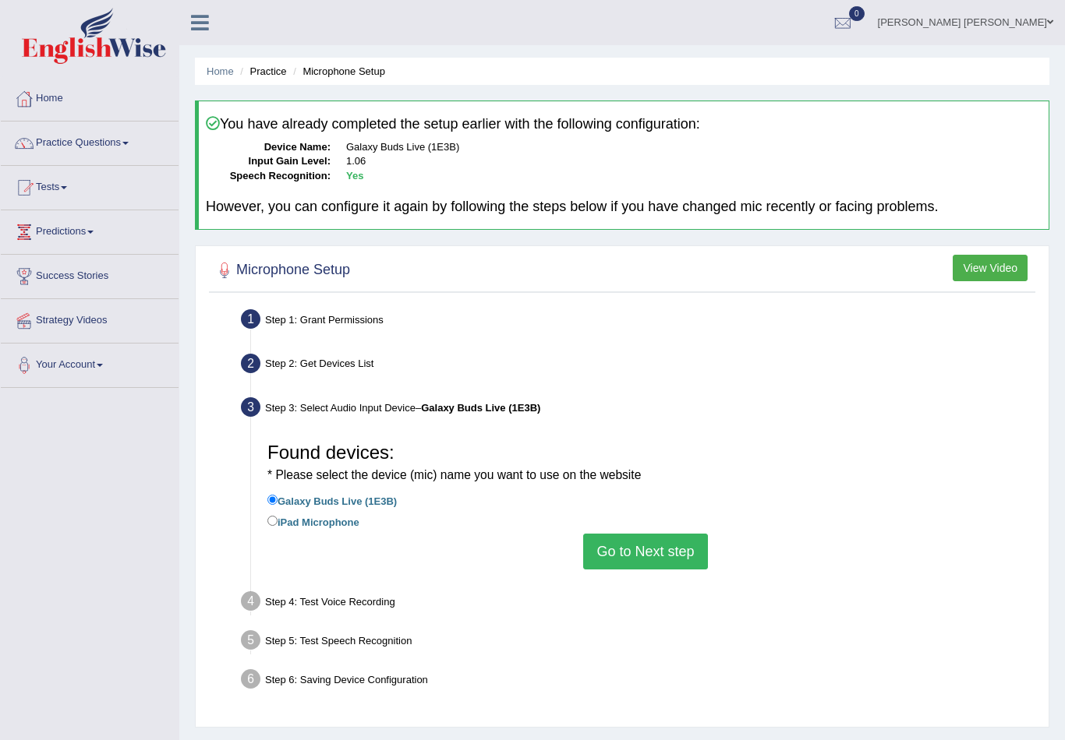
click at [616, 560] on button "Go to Next step" at bounding box center [645, 552] width 124 height 36
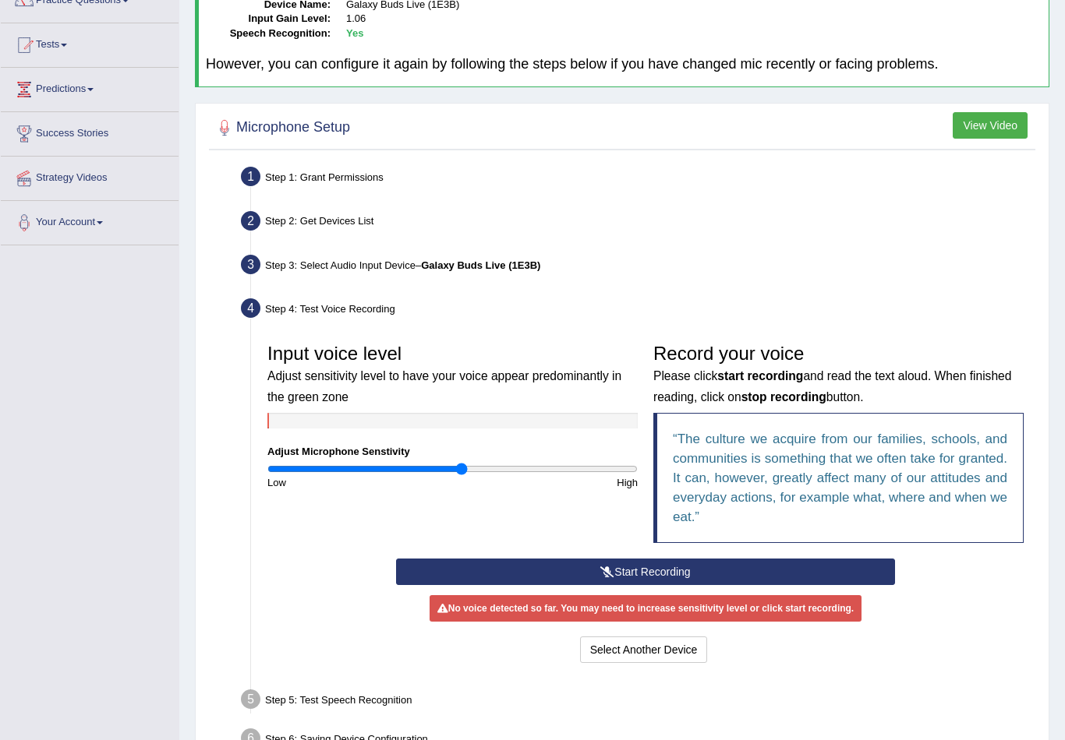
scroll to position [148, 0]
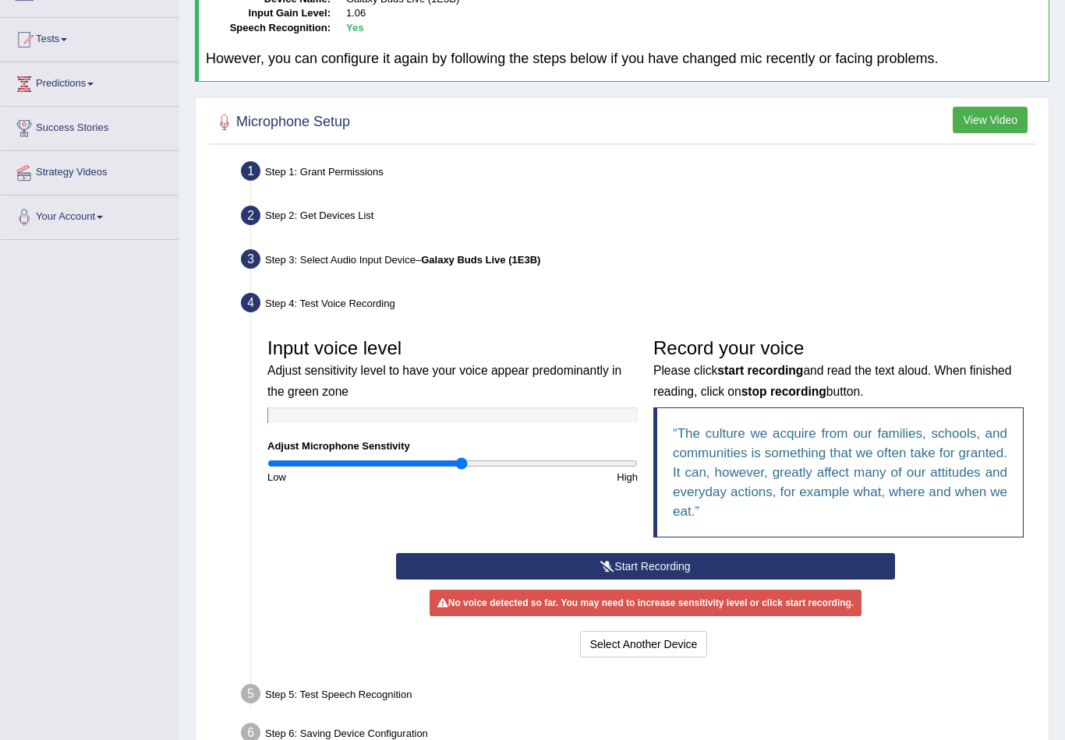
click at [459, 458] on input "range" at bounding box center [452, 463] width 370 height 12
click at [543, 561] on button "Start Recording" at bounding box center [645, 566] width 499 height 26
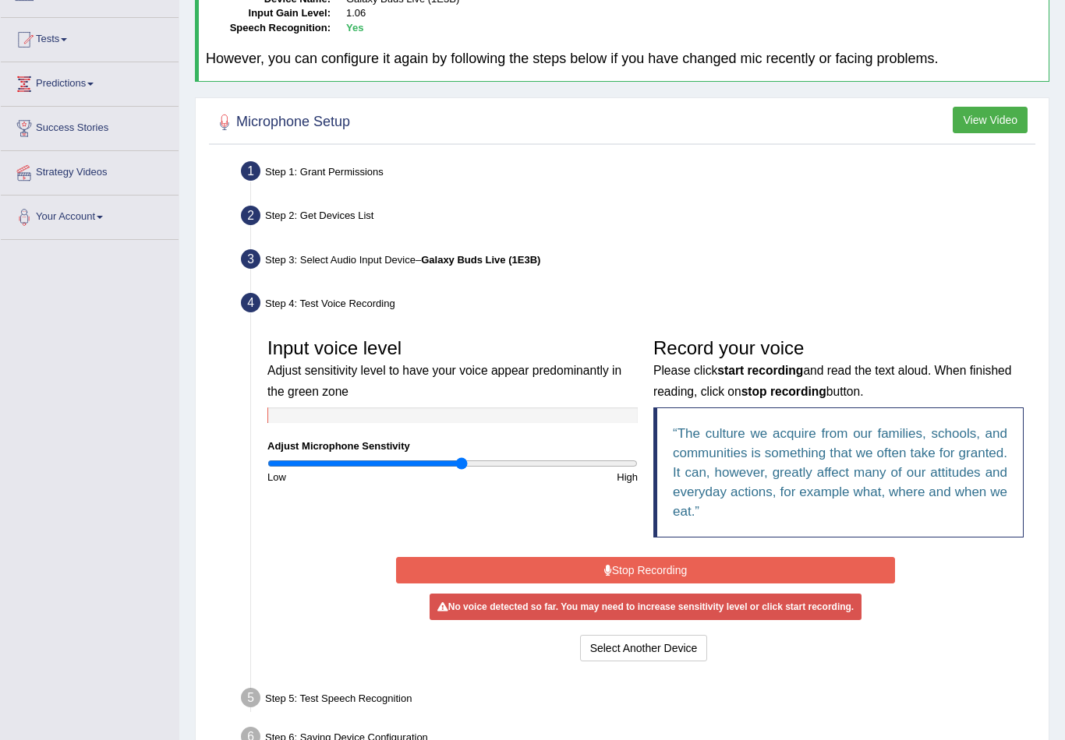
click at [557, 571] on button "Stop Recording" at bounding box center [645, 570] width 499 height 26
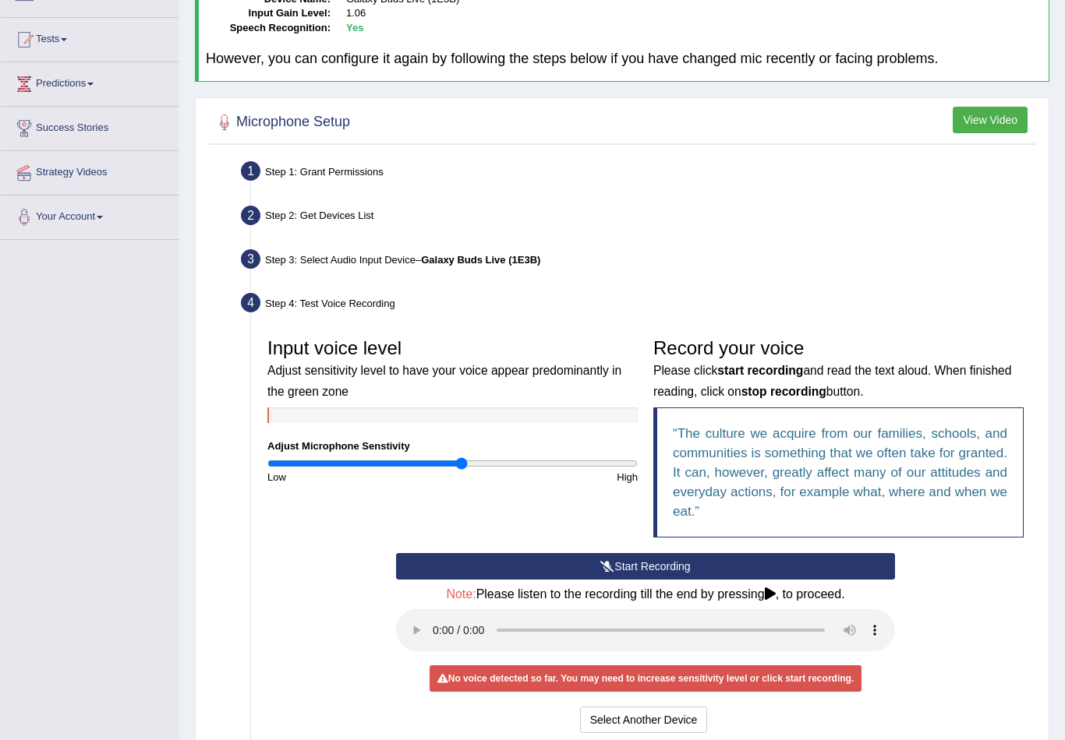
click at [557, 571] on button "Start Recording" at bounding box center [645, 566] width 499 height 26
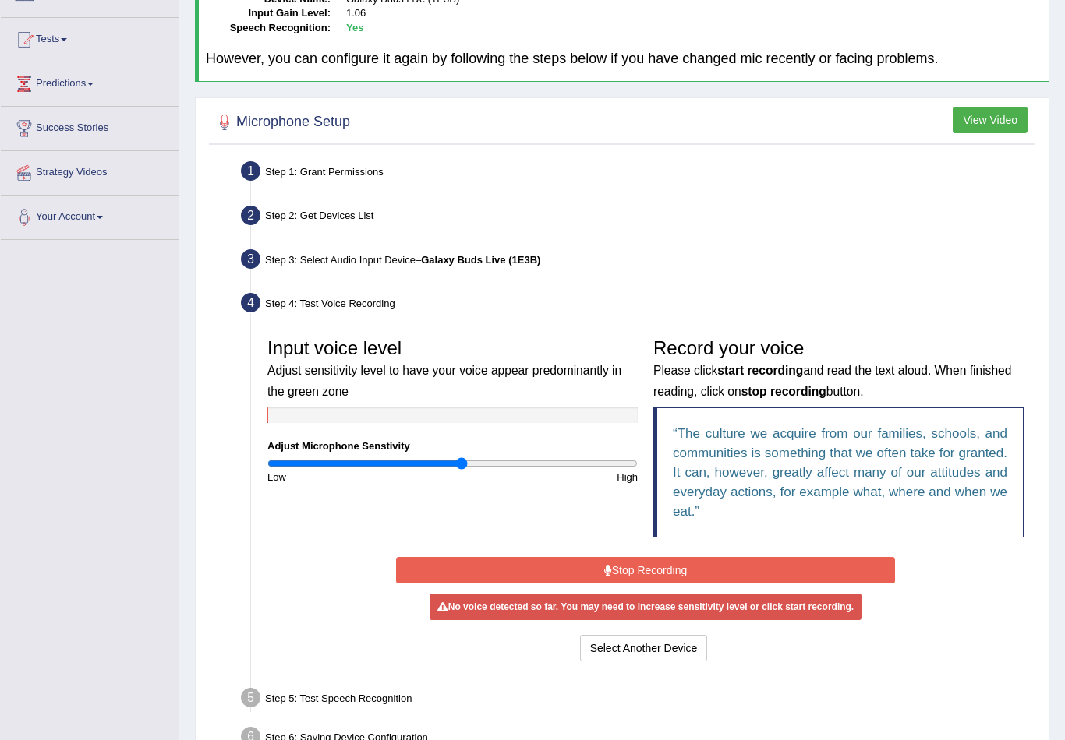
click at [557, 571] on button "Stop Recording" at bounding box center [645, 570] width 499 height 26
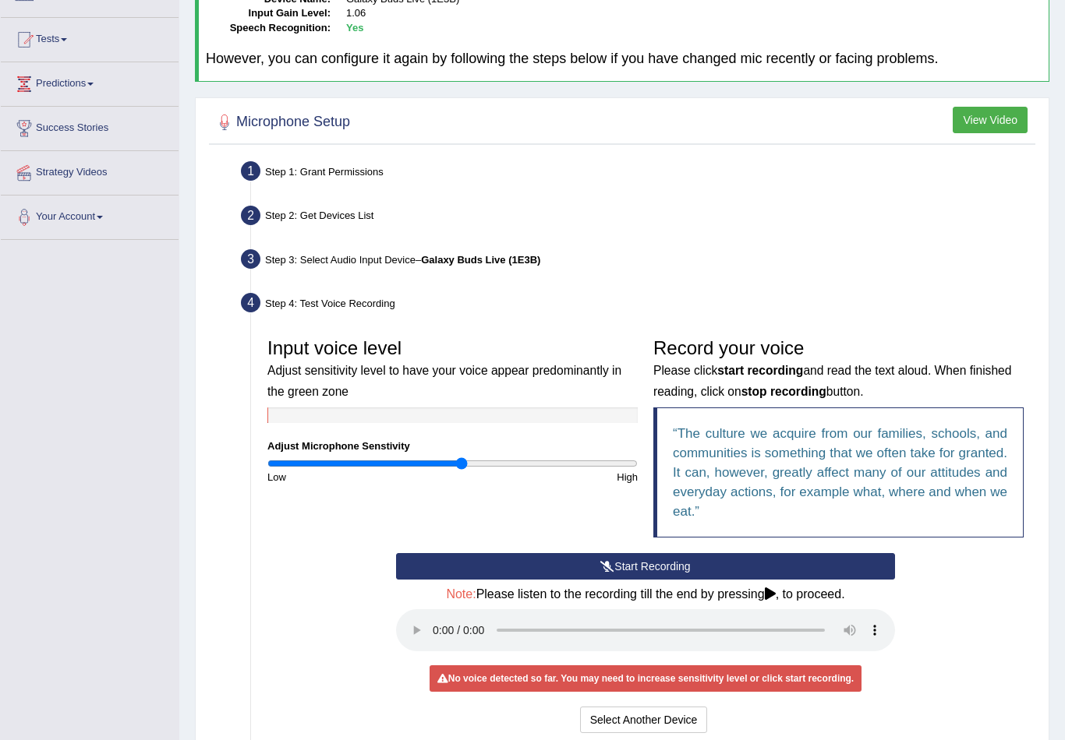
click at [617, 564] on button "Start Recording" at bounding box center [645, 566] width 499 height 26
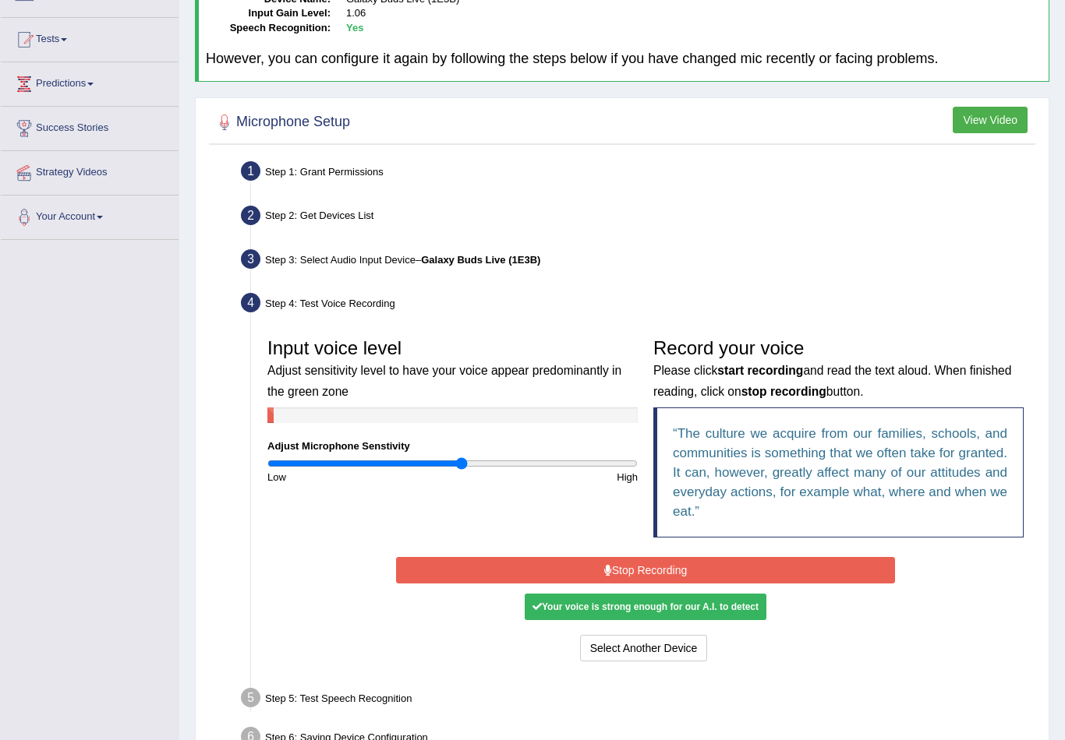
click at [647, 570] on button "Stop Recording" at bounding box center [645, 570] width 499 height 26
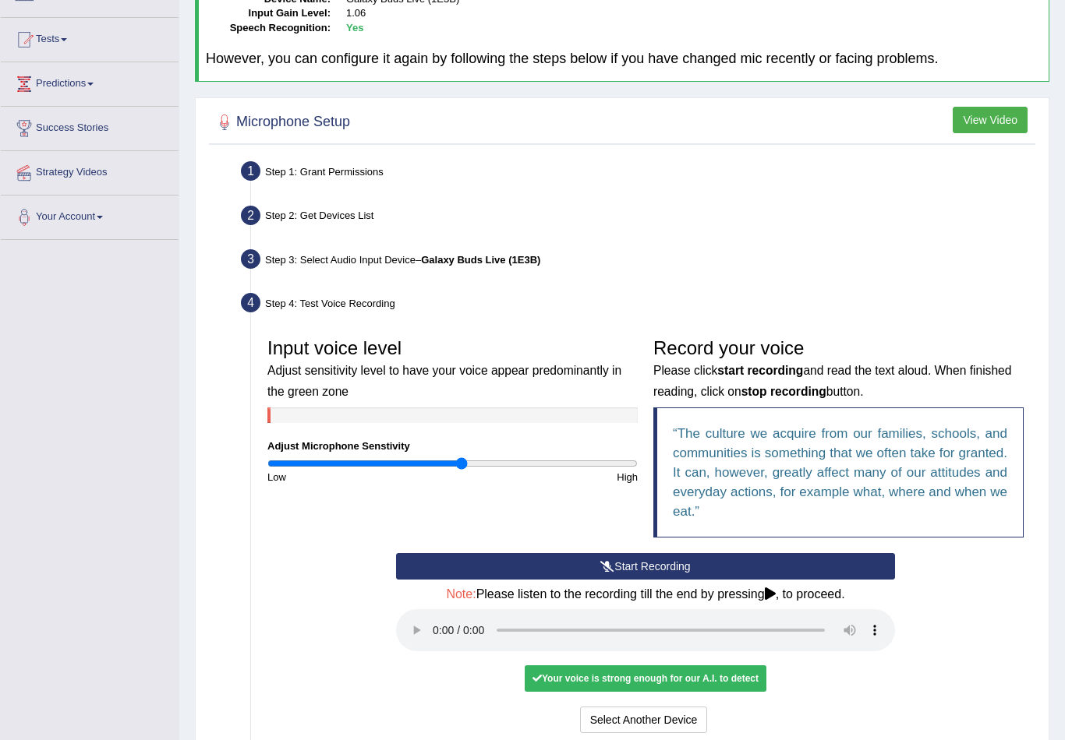
click at [442, 620] on audio at bounding box center [645, 630] width 499 height 42
click at [708, 715] on div "Input voice level Adjust sensitivity level to have your voice appear predominan…" at bounding box center [646, 534] width 772 height 422
click at [709, 707] on button "Voice is ok. Go to Next step" at bounding box center [711, 720] width 154 height 26
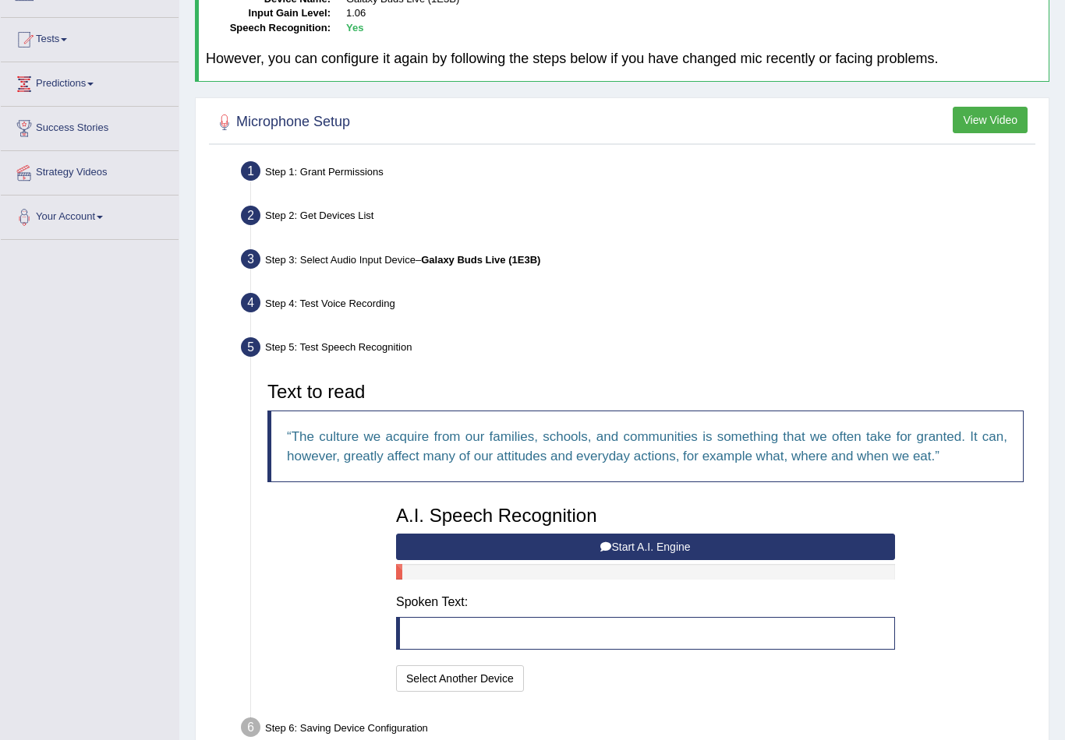
click at [493, 534] on button "Start A.I. Engine" at bounding box center [645, 547] width 499 height 26
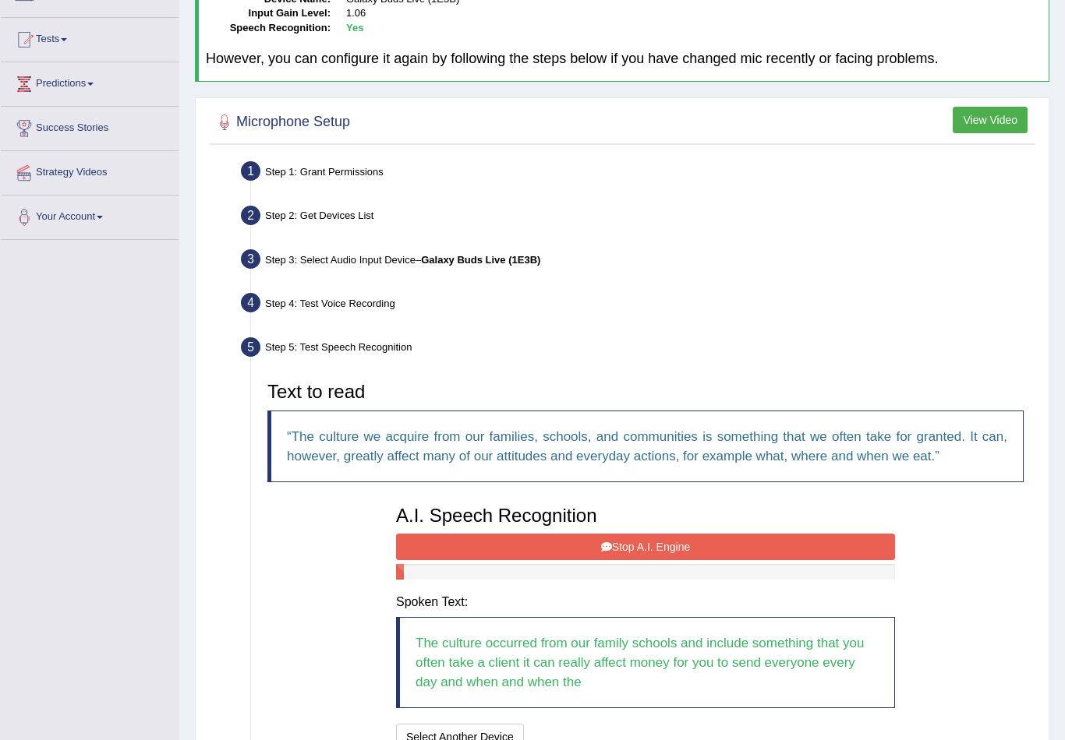
click at [664, 547] on button "Stop A.I. Engine" at bounding box center [645, 547] width 499 height 26
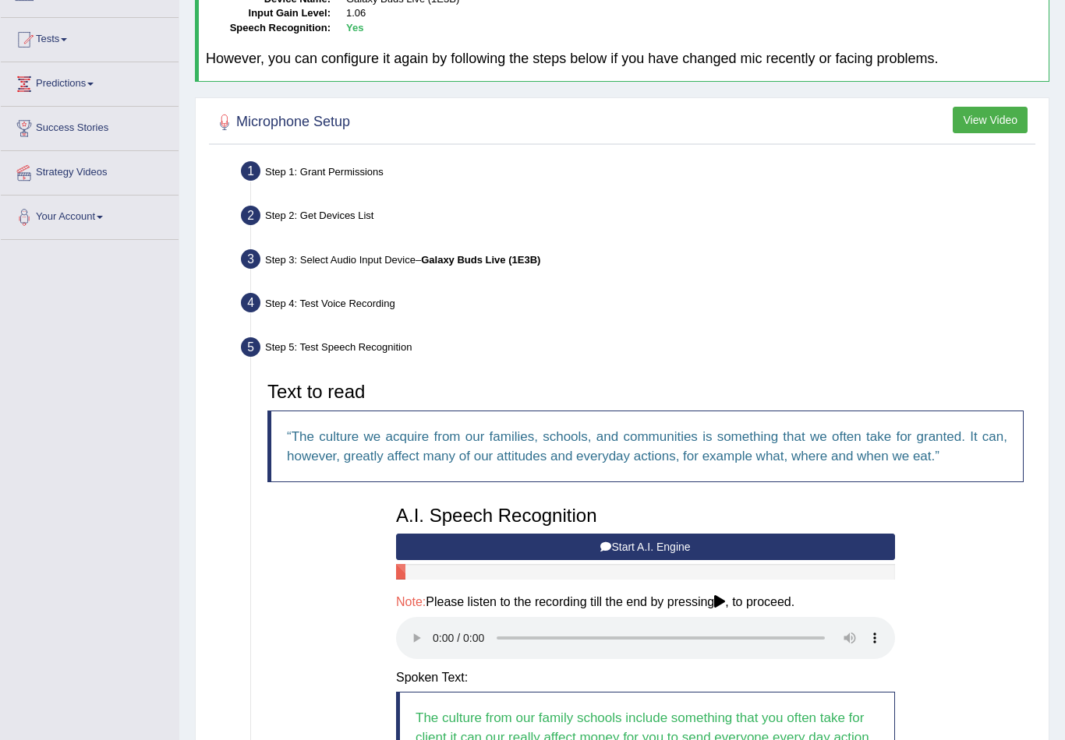
click at [671, 540] on button "Start A.I. Engine" at bounding box center [645, 547] width 499 height 26
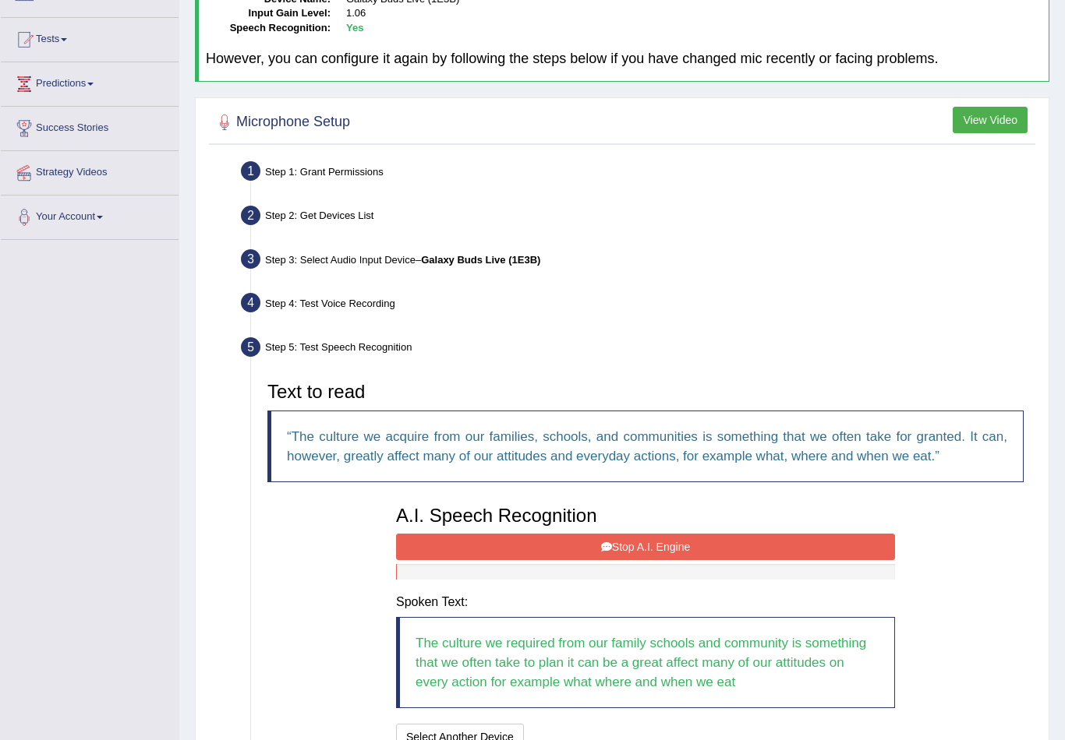
click at [700, 549] on button "Stop A.I. Engine" at bounding box center [645, 547] width 499 height 26
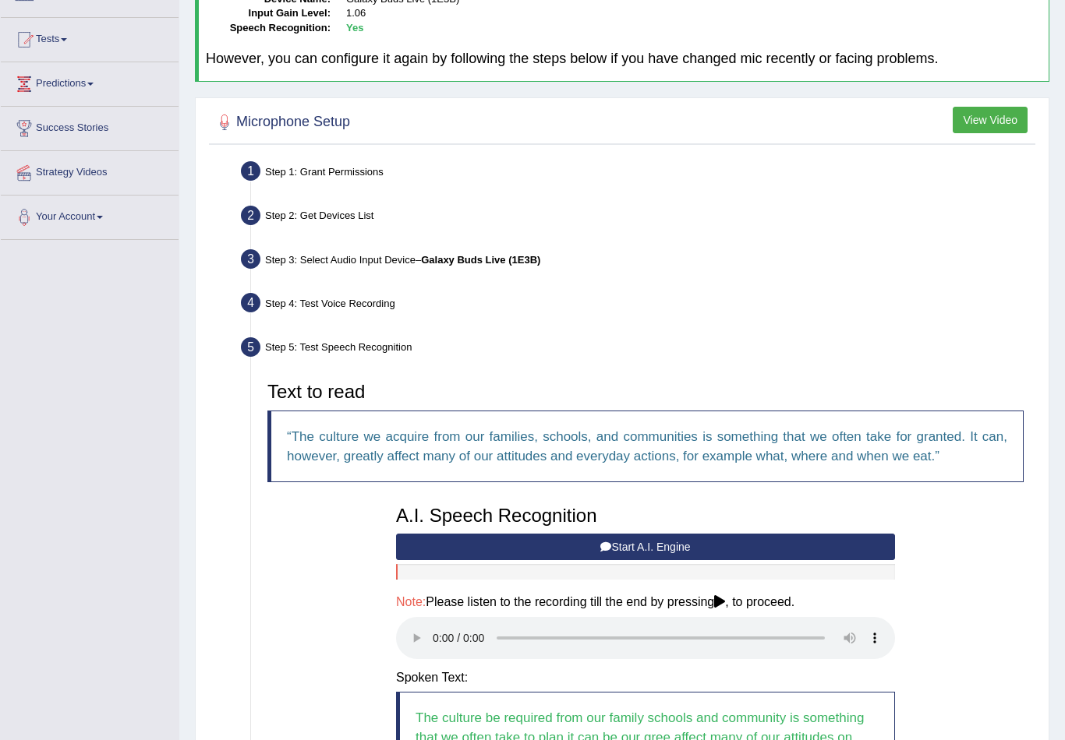
click at [440, 626] on audio at bounding box center [645, 638] width 499 height 42
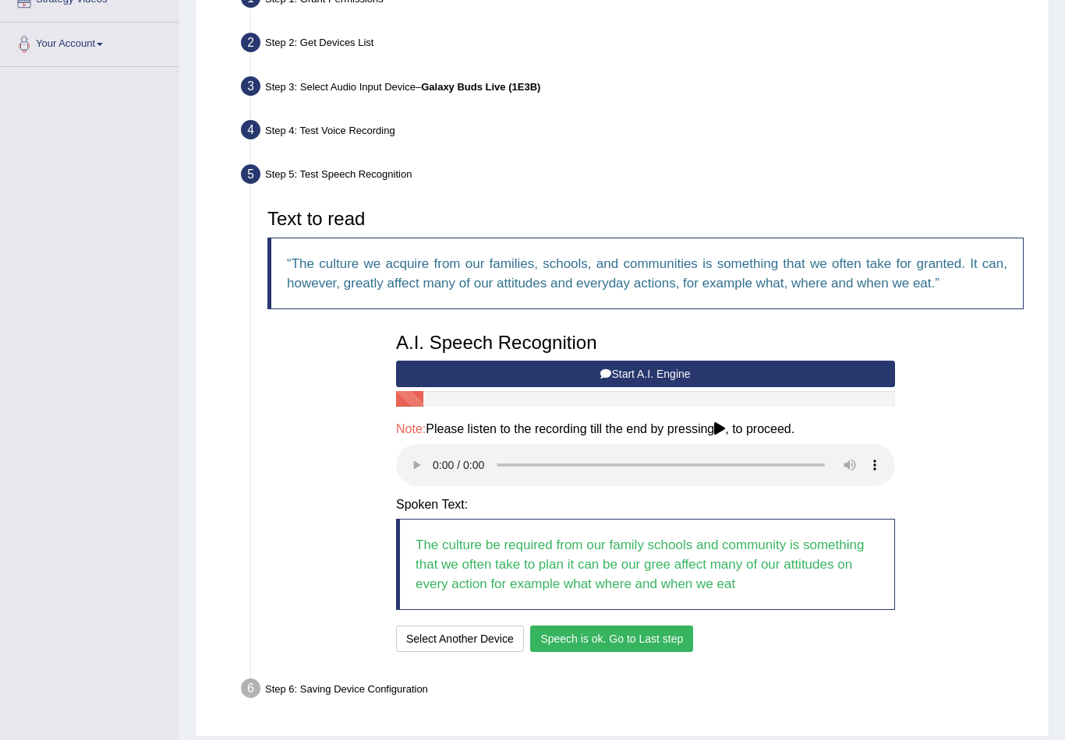
click at [572, 626] on button "Speech is ok. Go to Last step" at bounding box center [611, 639] width 163 height 26
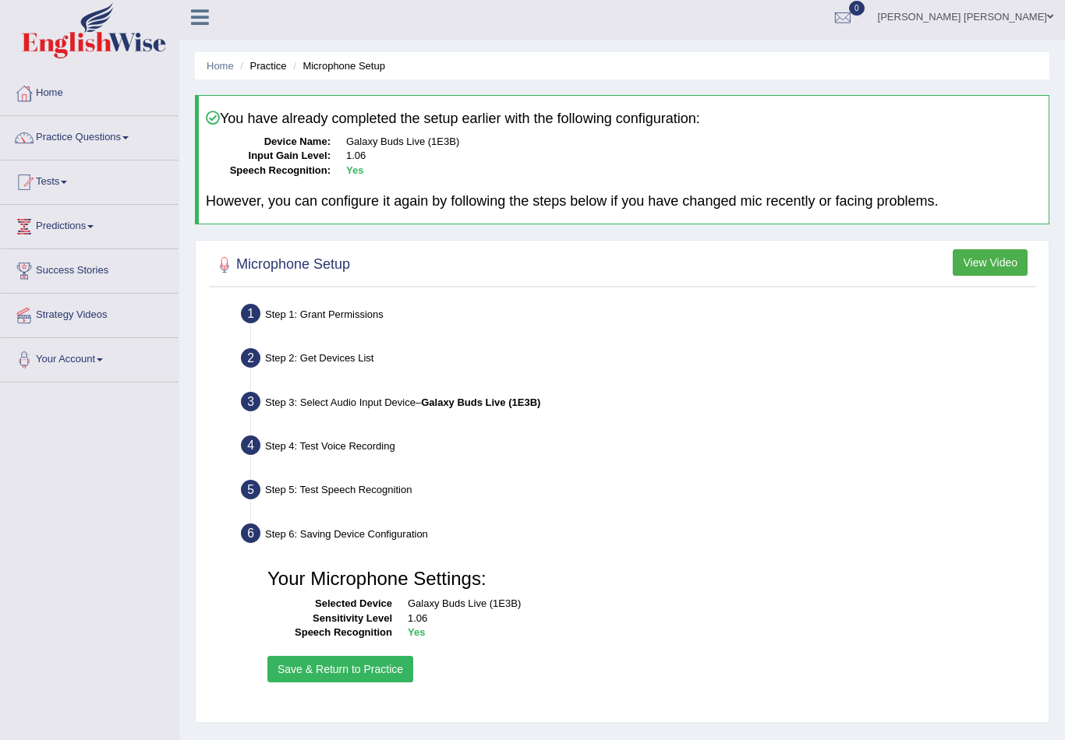
scroll to position [0, 0]
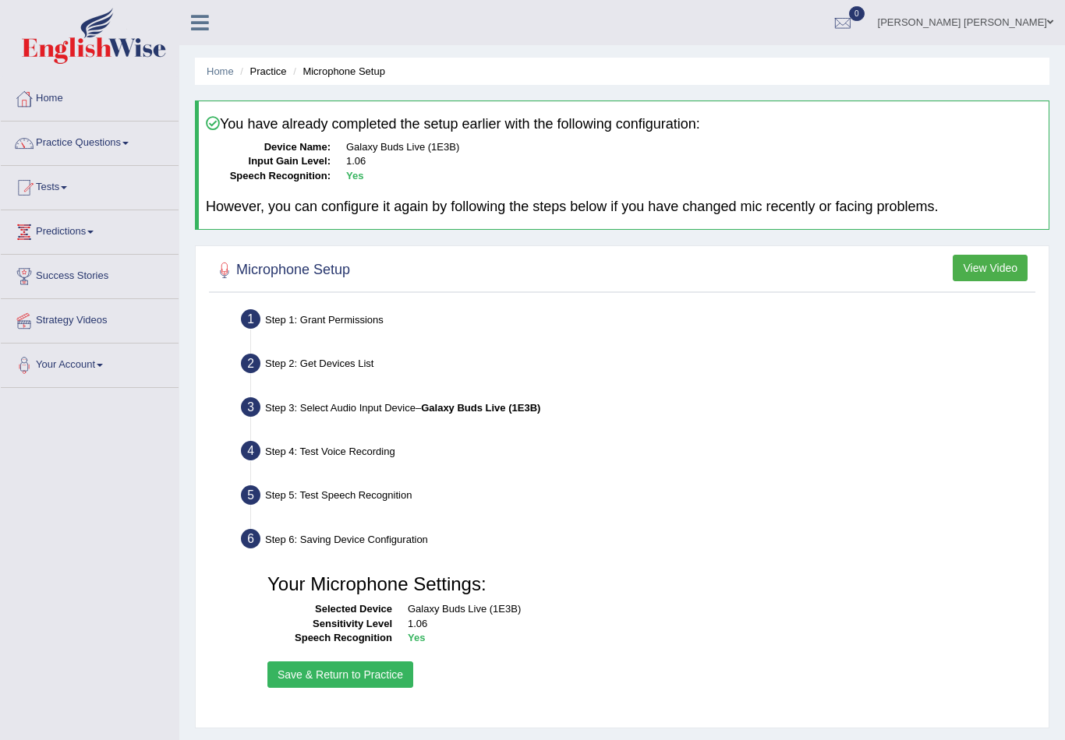
click at [281, 76] on li "Practice" at bounding box center [261, 71] width 50 height 15
click at [262, 72] on li "Practice" at bounding box center [261, 71] width 50 height 15
click at [262, 71] on li "Practice" at bounding box center [261, 71] width 50 height 15
click at [362, 676] on button "Save & Return to Practice" at bounding box center [340, 675] width 146 height 26
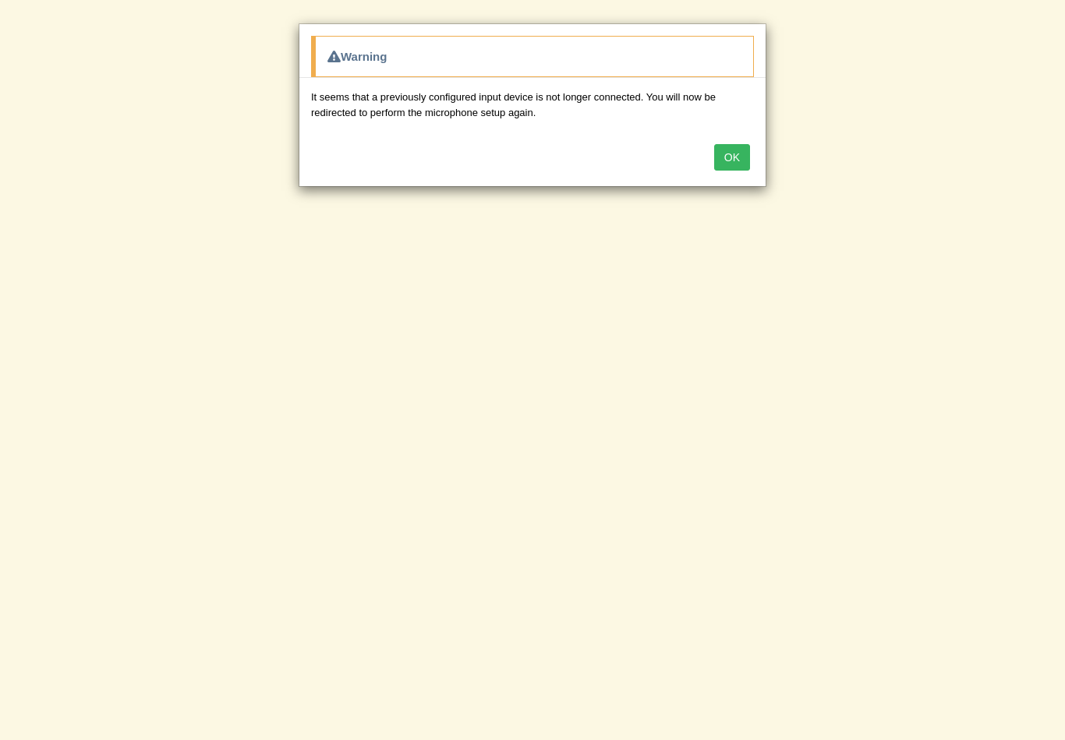
click at [397, 37] on div "Warning" at bounding box center [532, 56] width 443 height 41
click at [732, 160] on button "OK" at bounding box center [732, 157] width 36 height 26
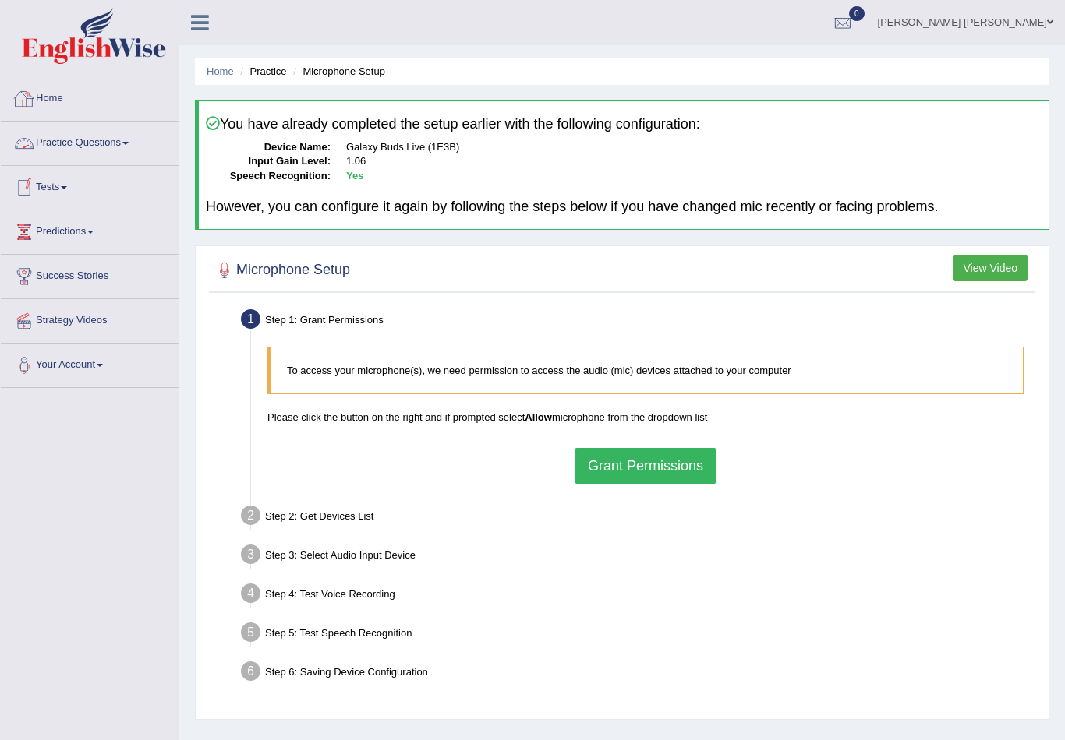
click at [85, 152] on link "Practice Questions" at bounding box center [90, 141] width 178 height 39
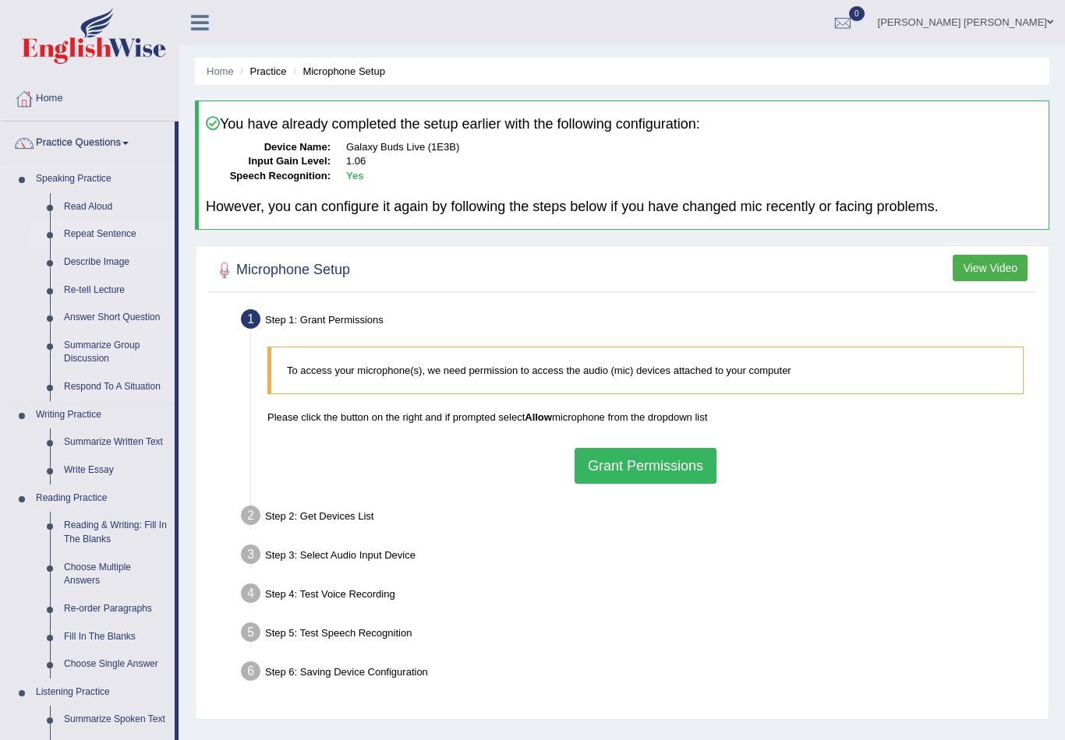
click at [83, 240] on div at bounding box center [532, 370] width 1065 height 740
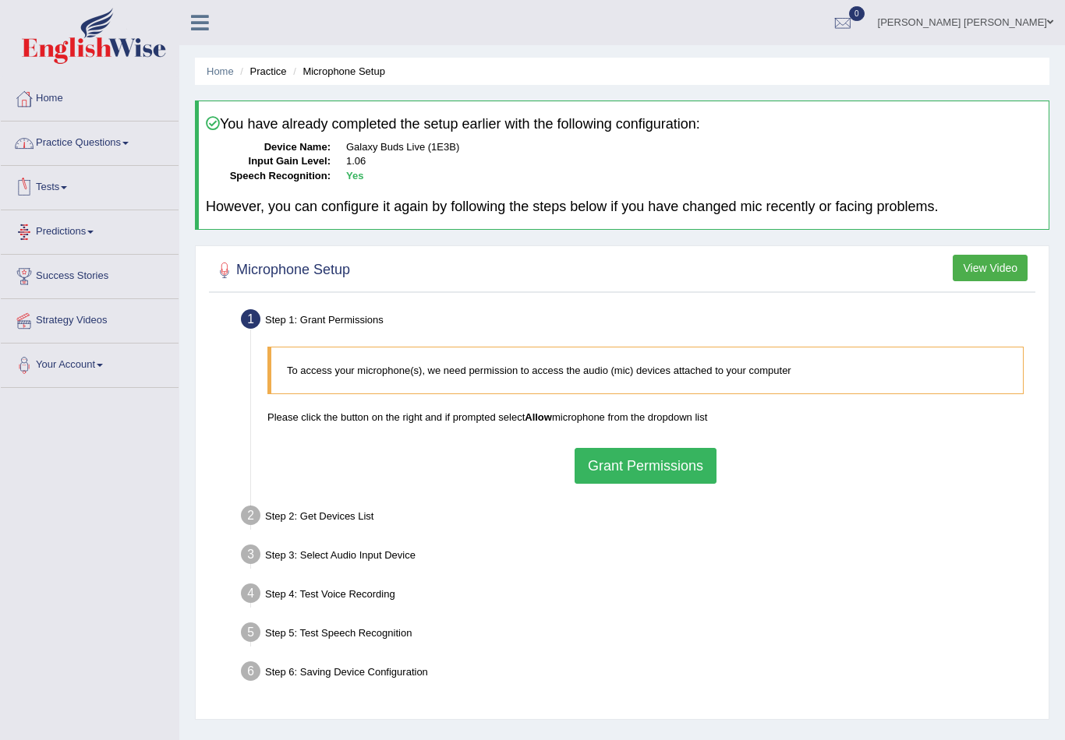
click at [113, 152] on link "Practice Questions" at bounding box center [90, 141] width 178 height 39
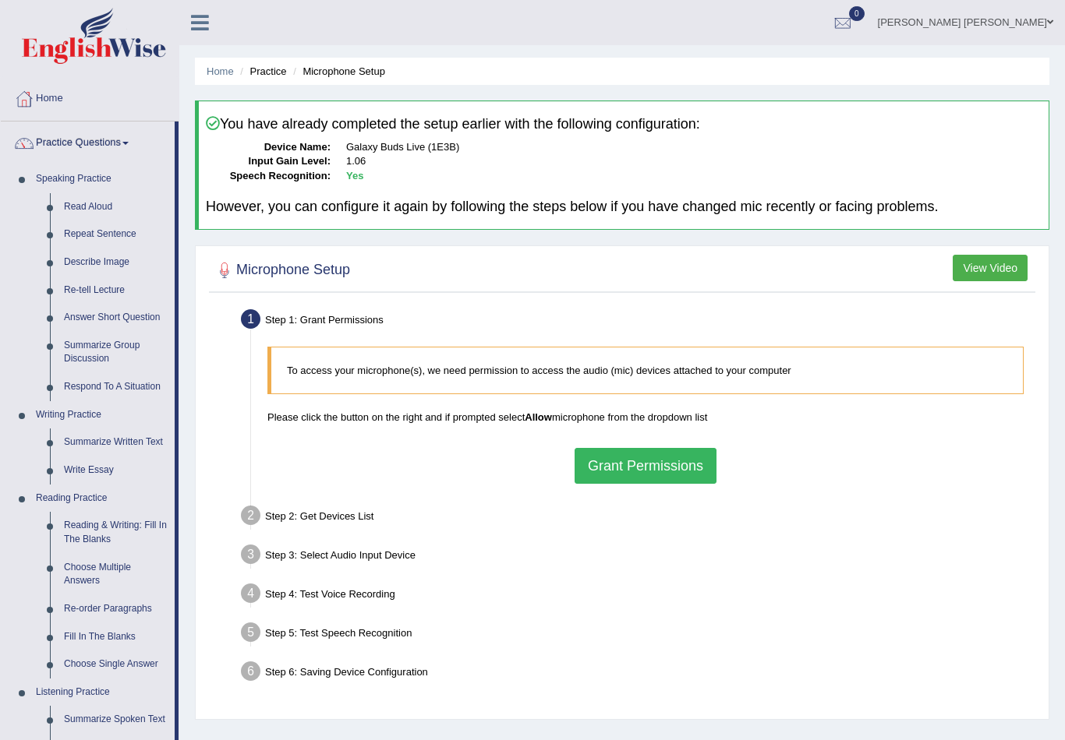
click at [93, 326] on div at bounding box center [532, 370] width 1065 height 740
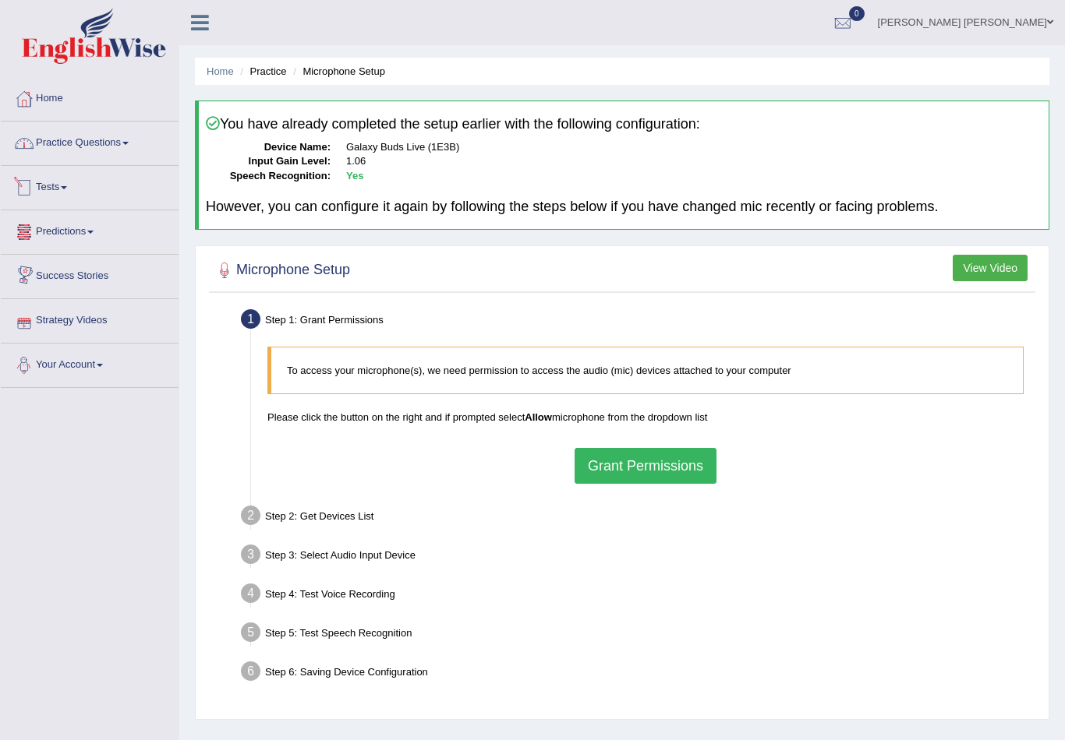
click at [138, 151] on link "Practice Questions" at bounding box center [90, 141] width 178 height 39
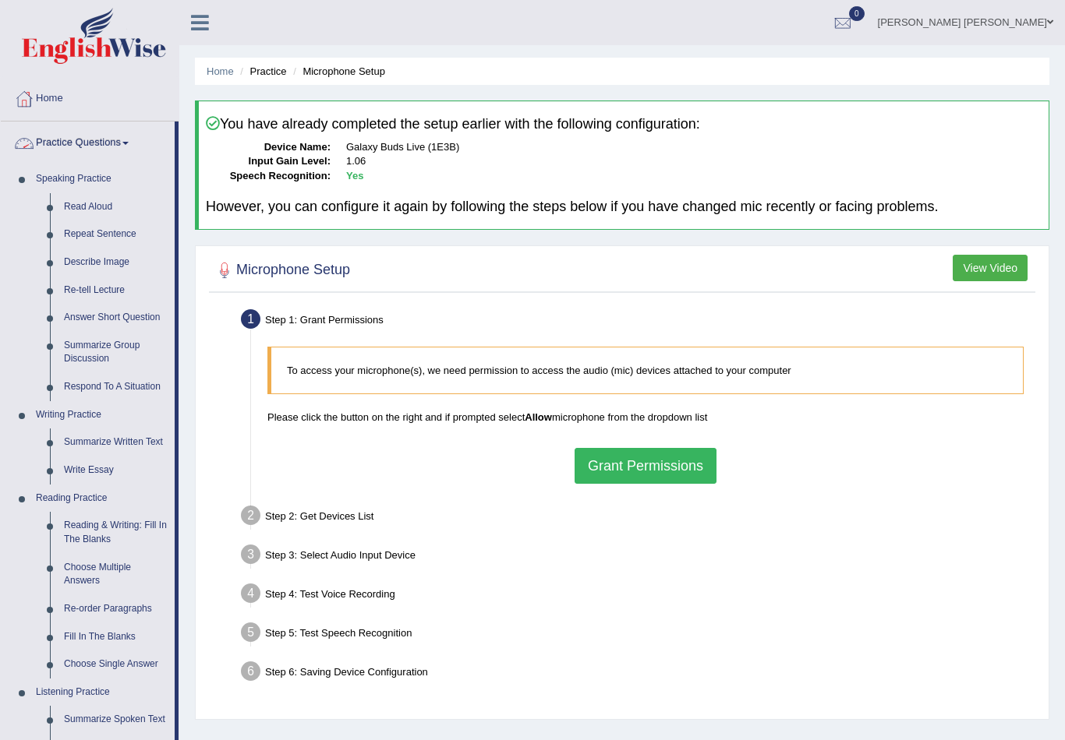
click at [80, 242] on div at bounding box center [532, 370] width 1065 height 740
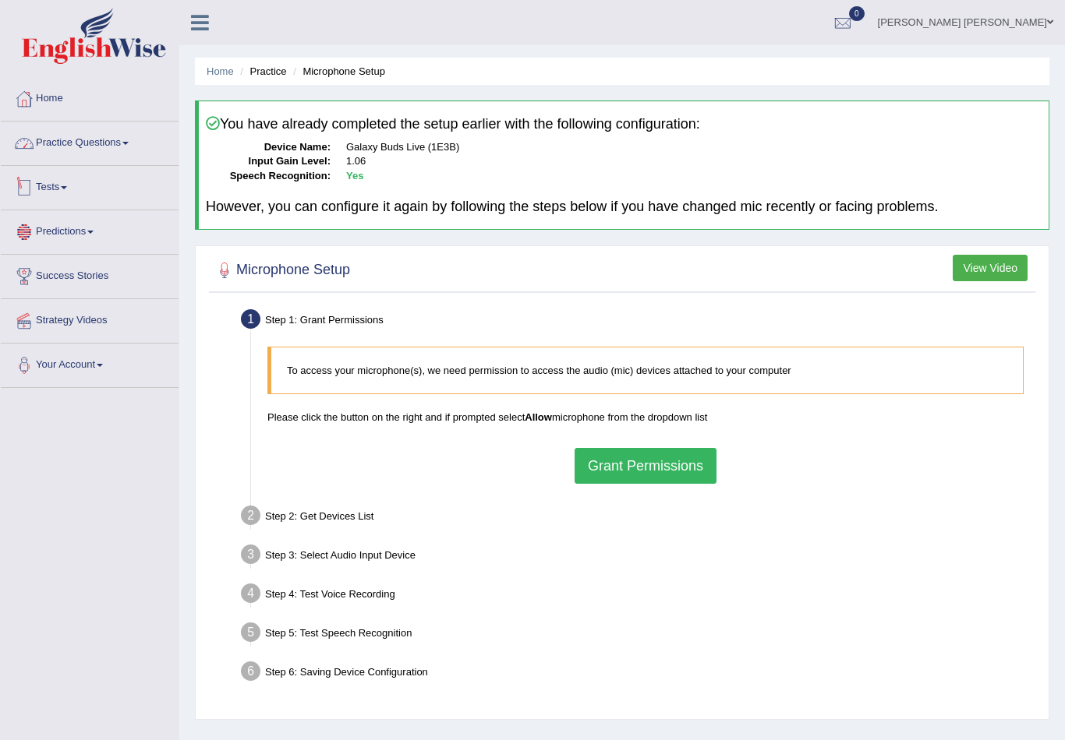
click at [129, 151] on link "Practice Questions" at bounding box center [90, 141] width 178 height 39
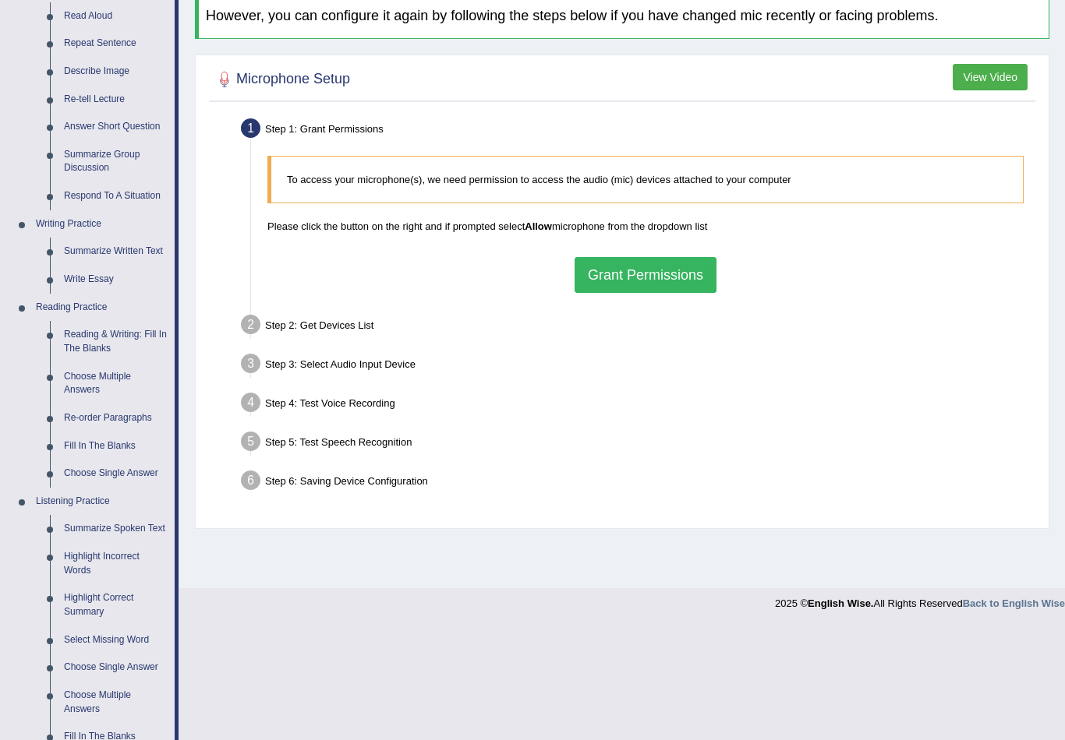
scroll to position [270, 0]
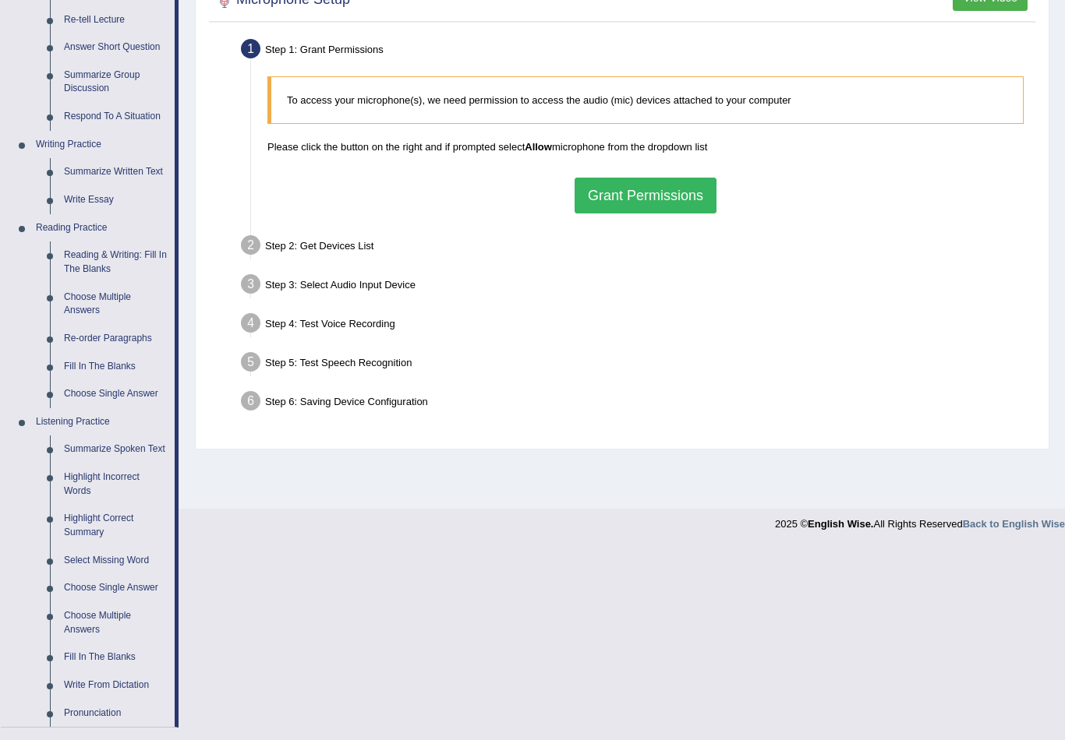
click at [108, 366] on div at bounding box center [532, 370] width 1065 height 740
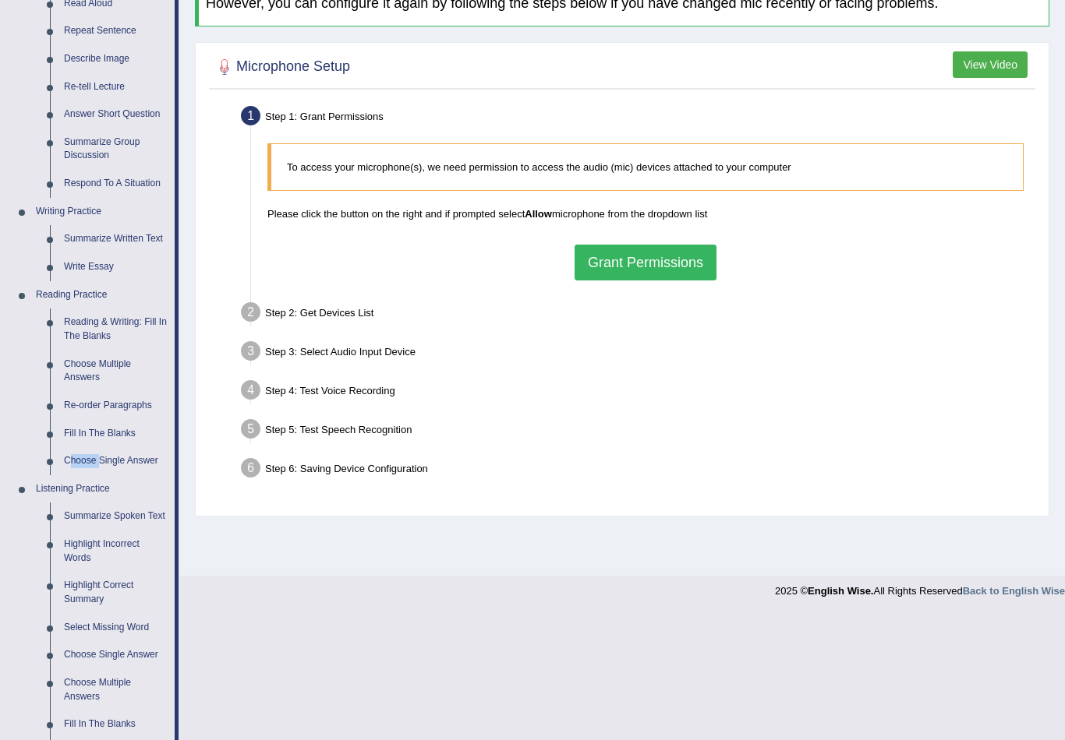
click at [108, 327] on ul "Reading & Writing: Fill In The Blanks Choose Multiple Answers Re-order Paragrap…" at bounding box center [102, 392] width 146 height 166
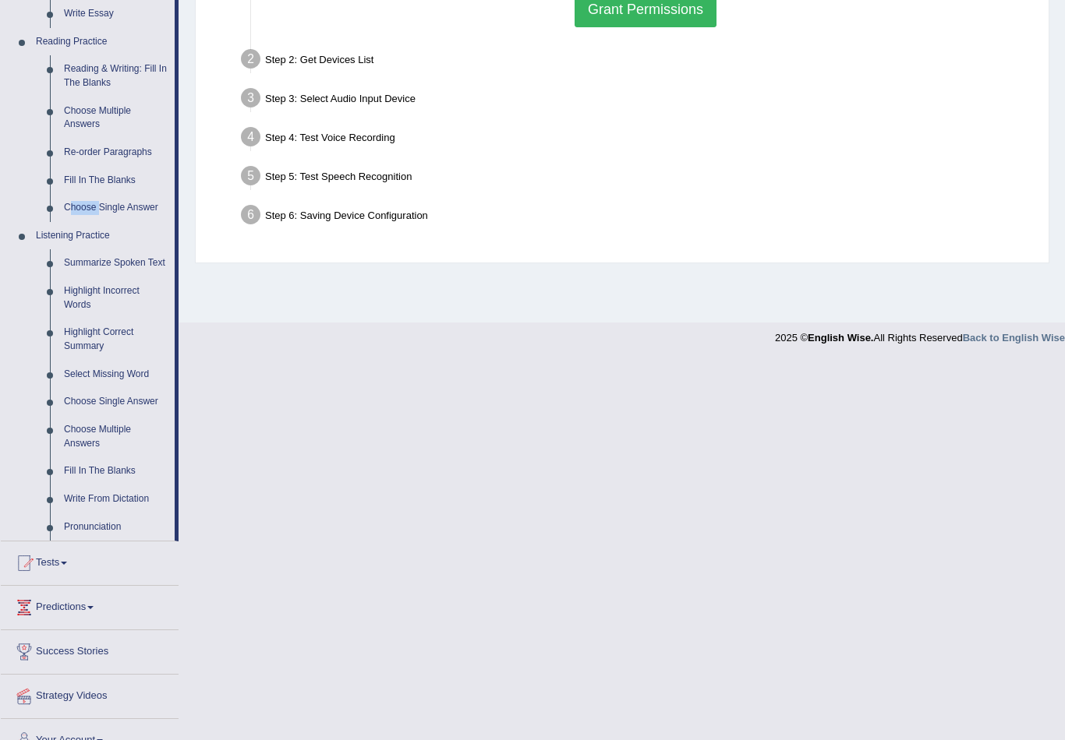
scroll to position [454, 0]
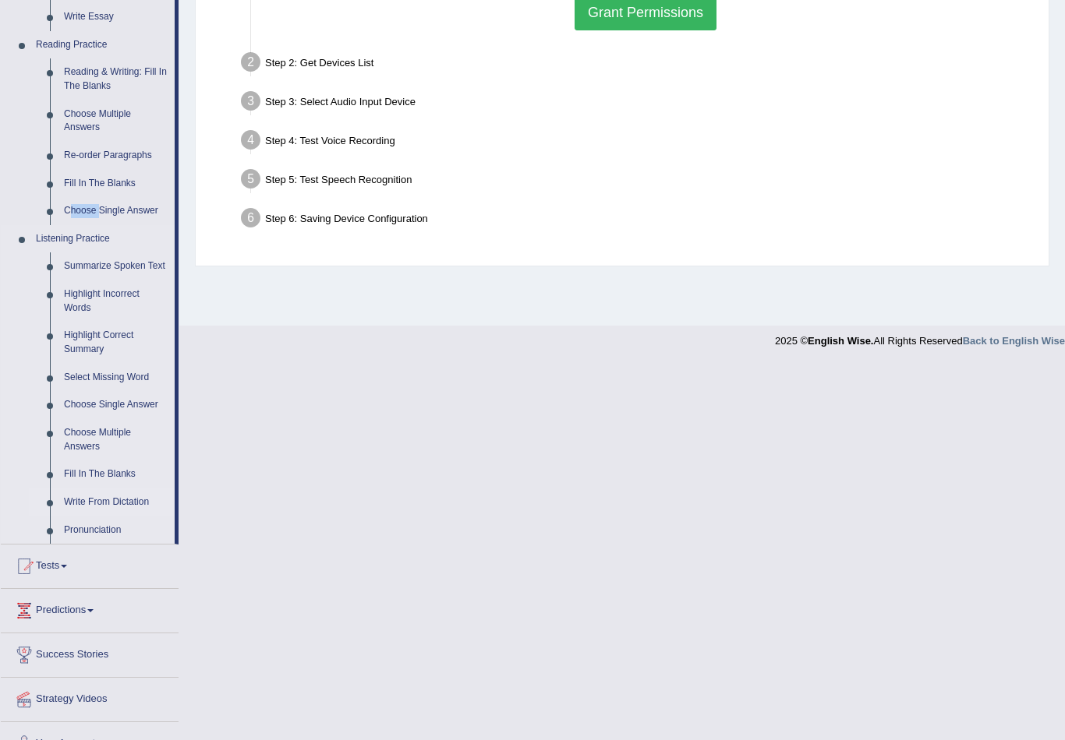
click at [108, 502] on link "Write From Dictation" at bounding box center [116, 503] width 118 height 28
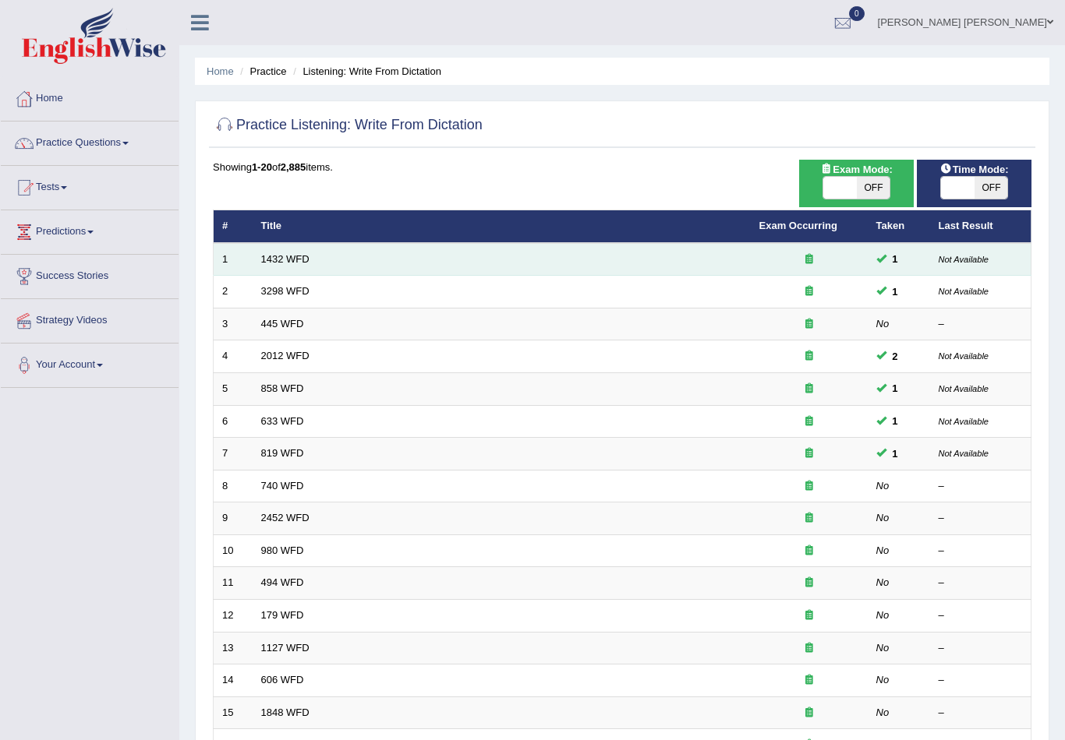
click at [352, 265] on td "1432 WFD" at bounding box center [501, 259] width 498 height 33
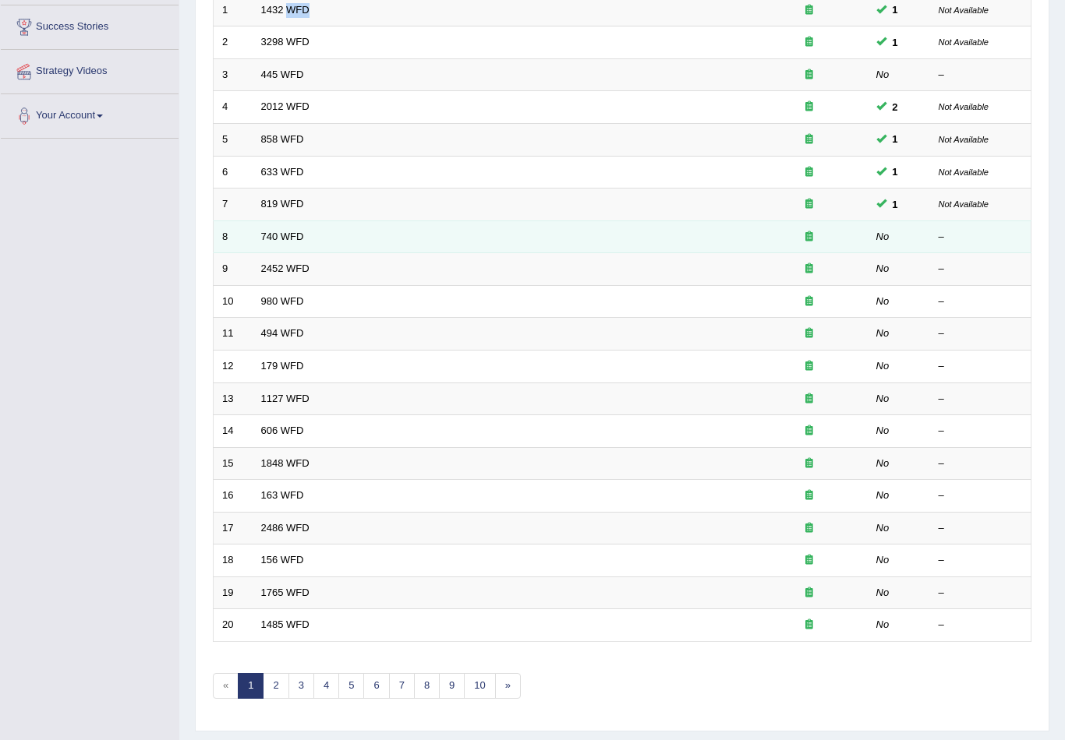
scroll to position [257, 0]
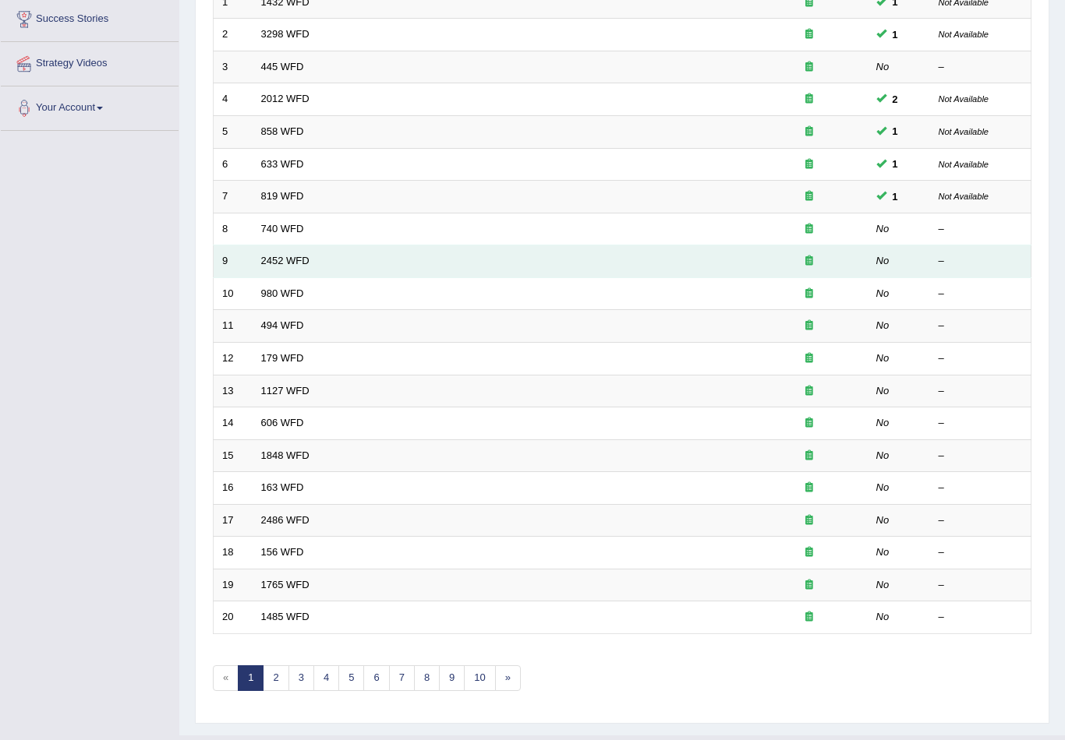
click at [327, 260] on td "2452 WFD" at bounding box center [501, 261] width 498 height 33
click at [288, 263] on td "2452 WFD" at bounding box center [501, 261] width 498 height 33
click at [272, 263] on link "2452 WFD" at bounding box center [285, 261] width 48 height 12
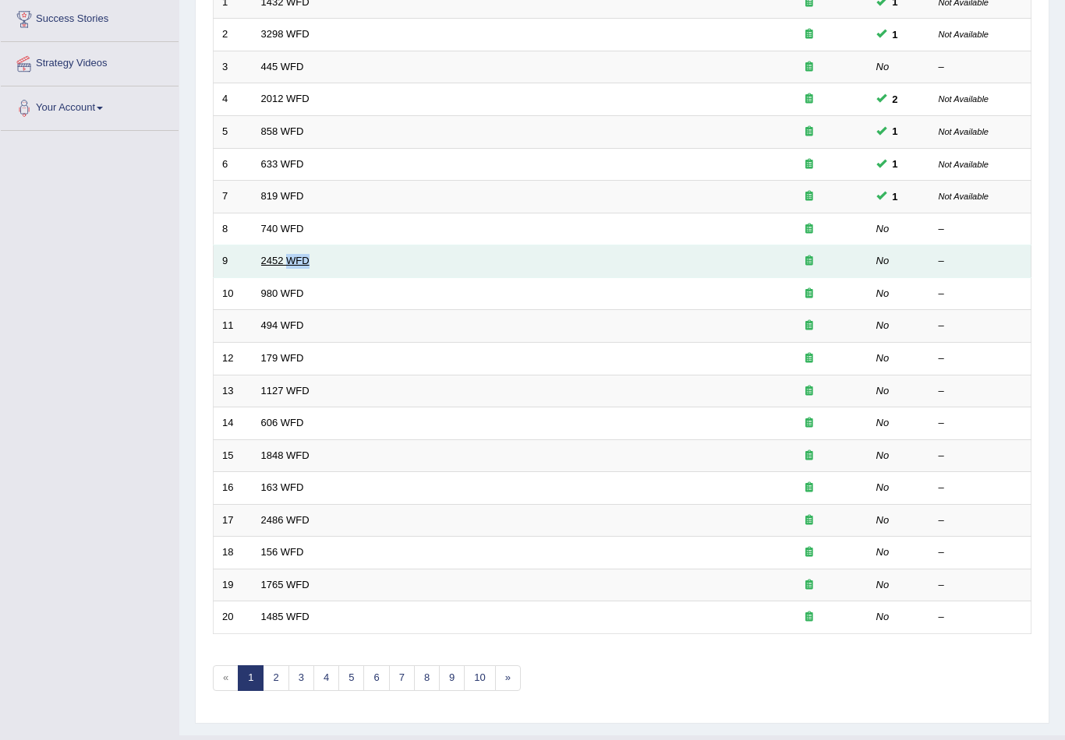
drag, startPoint x: 272, startPoint y: 263, endPoint x: 272, endPoint y: 242, distance: 20.3
click at [272, 255] on link "2452 WFD" at bounding box center [285, 261] width 48 height 12
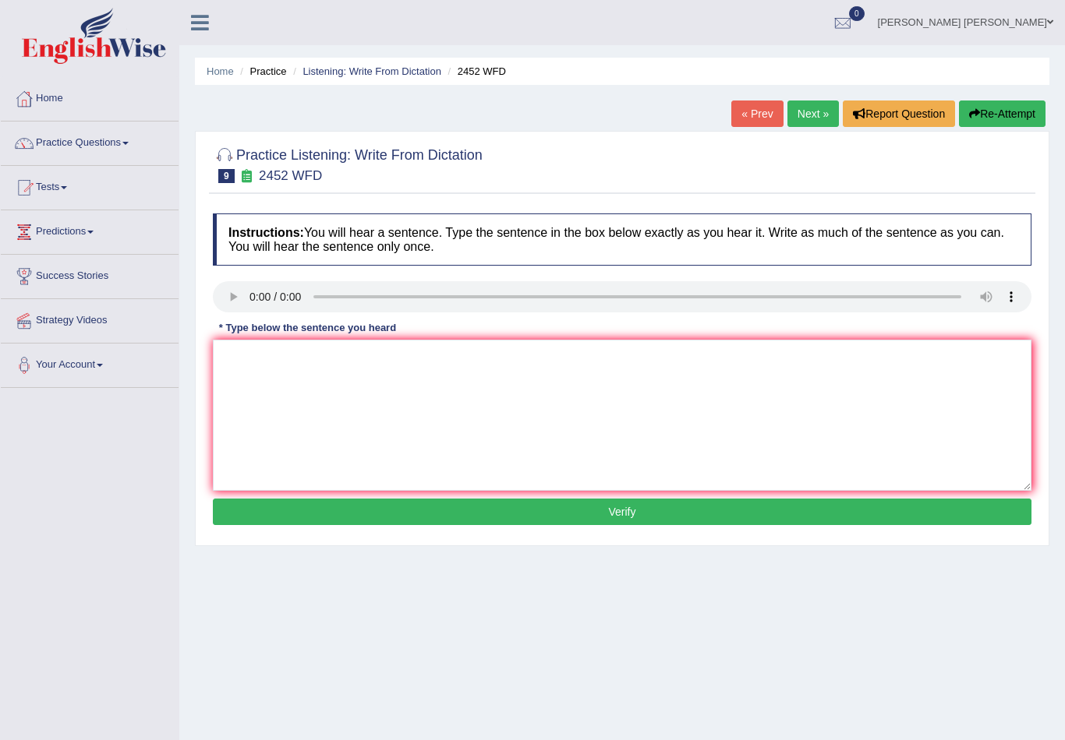
click at [249, 296] on audio at bounding box center [622, 296] width 818 height 31
click at [309, 439] on textarea at bounding box center [622, 415] width 818 height 151
type textarea "i"
type textarea "It is a debate about values and knowledge"
click at [429, 525] on div "Instructions: You will hear a sentence. Type the sentence in the box below exac…" at bounding box center [622, 372] width 826 height 332
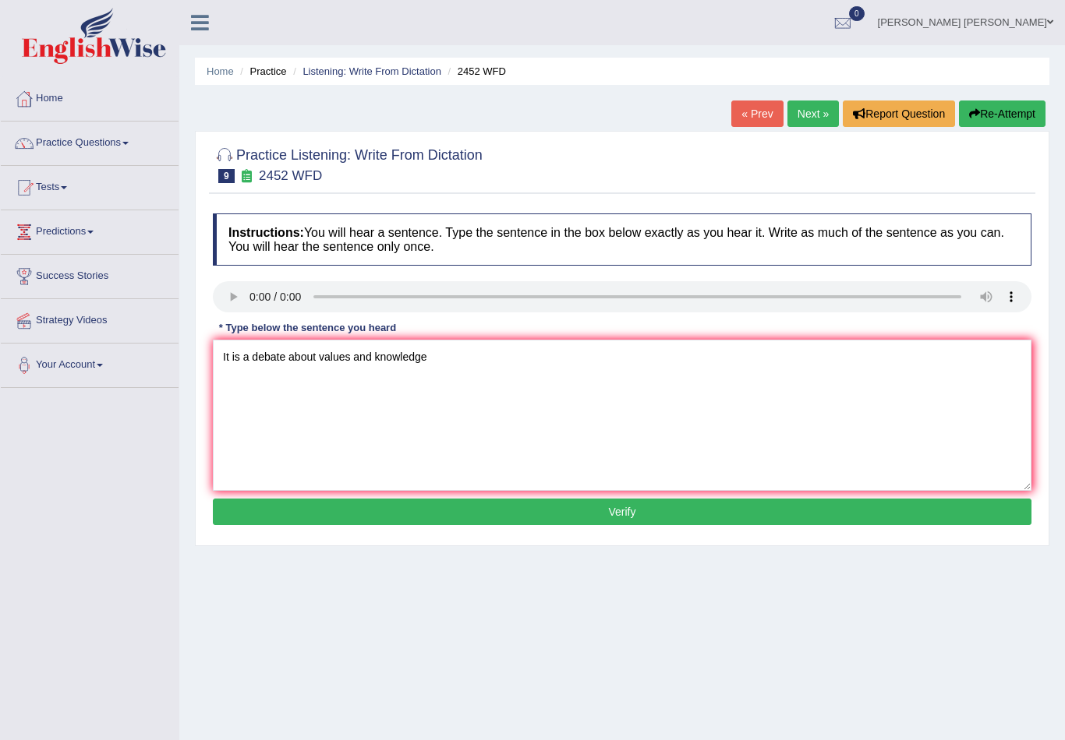
click at [515, 516] on button "Verify" at bounding box center [622, 512] width 818 height 26
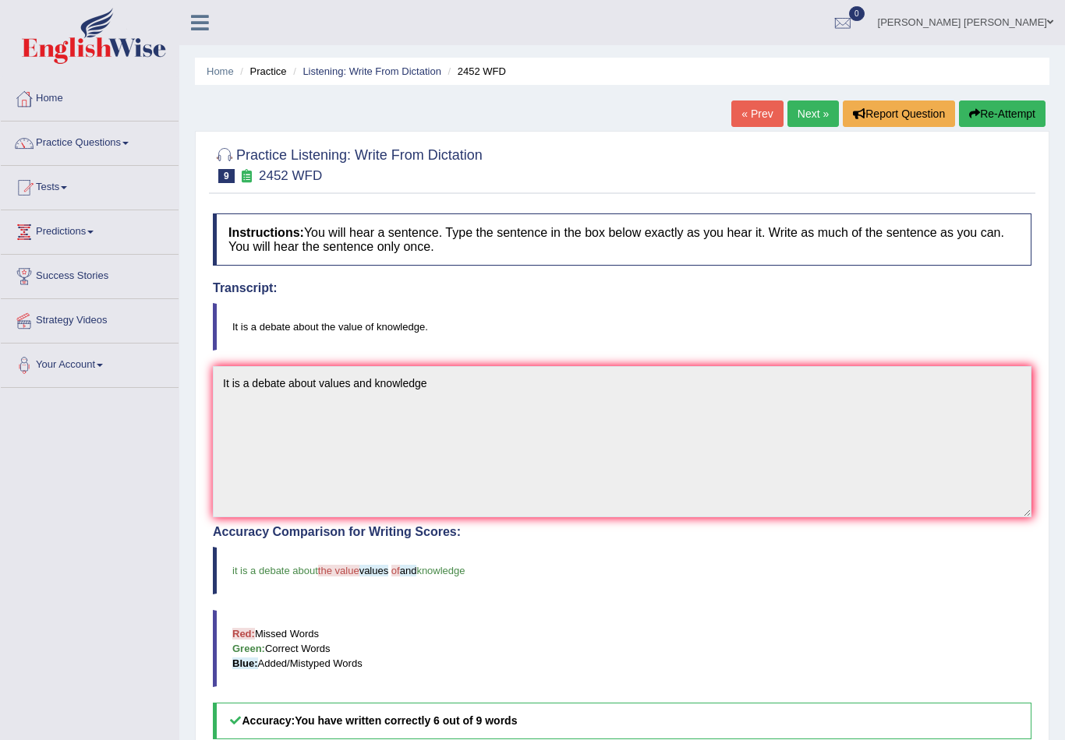
click at [820, 125] on link "Next »" at bounding box center [812, 114] width 51 height 26
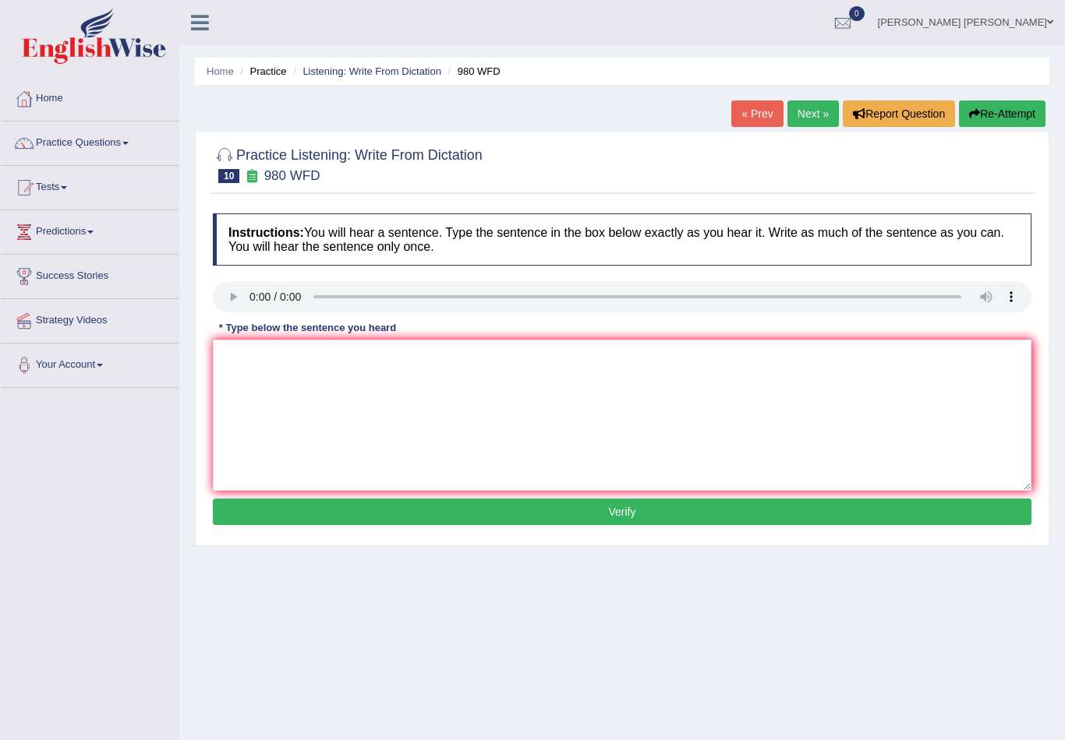
click at [256, 294] on audio at bounding box center [622, 296] width 818 height 31
click at [245, 388] on textarea at bounding box center [622, 415] width 818 height 151
type textarea "y"
click at [252, 294] on audio at bounding box center [622, 296] width 818 height 31
click at [252, 289] on audio at bounding box center [622, 296] width 818 height 31
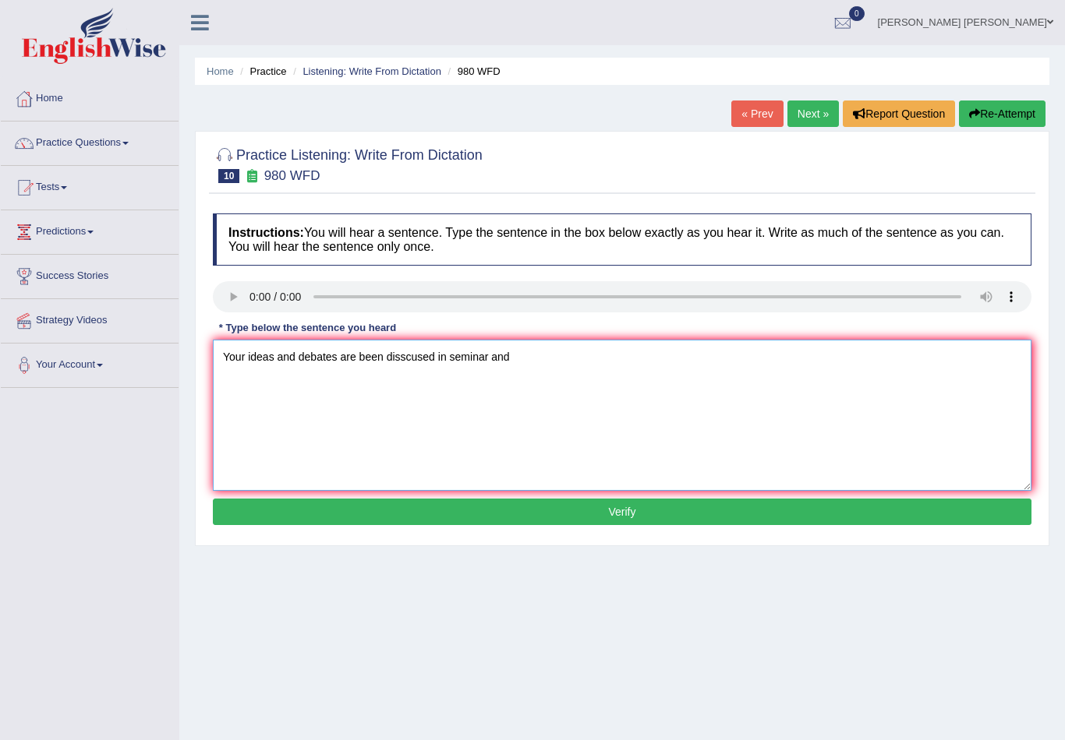
click at [296, 350] on textarea "Your ideas and debates are been disscused in seminar and" at bounding box center [622, 415] width 818 height 151
click at [376, 354] on textarea "Your ideas have been debates are been disscused in seminar and" at bounding box center [622, 415] width 818 height 151
click at [375, 354] on textarea "Your ideas have been debates are been disscused in seminar and" at bounding box center [622, 415] width 818 height 151
click at [369, 352] on textarea "Your ideas have been debates are been disscused in seminar and" at bounding box center [622, 415] width 818 height 151
click at [373, 351] on textarea "Your ideas have been debates are been disscused in seminar and" at bounding box center [622, 415] width 818 height 151
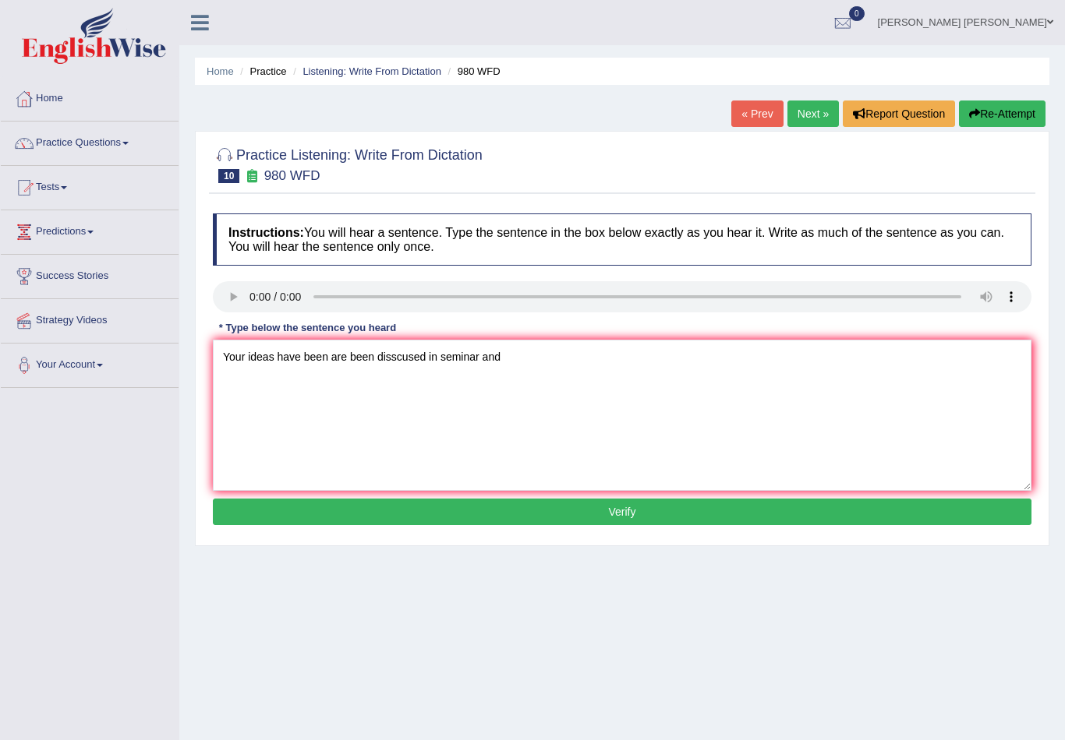
click at [256, 298] on audio at bounding box center [622, 296] width 818 height 31
click at [255, 297] on audio at bounding box center [622, 296] width 818 height 31
click at [507, 348] on textarea "Your ideas have been are been disscused in seminar and" at bounding box center [622, 415] width 818 height 151
type textarea "Your ideas have been are been disscused in seminar and tutiores"
click at [549, 517] on button "Verify" at bounding box center [622, 512] width 818 height 26
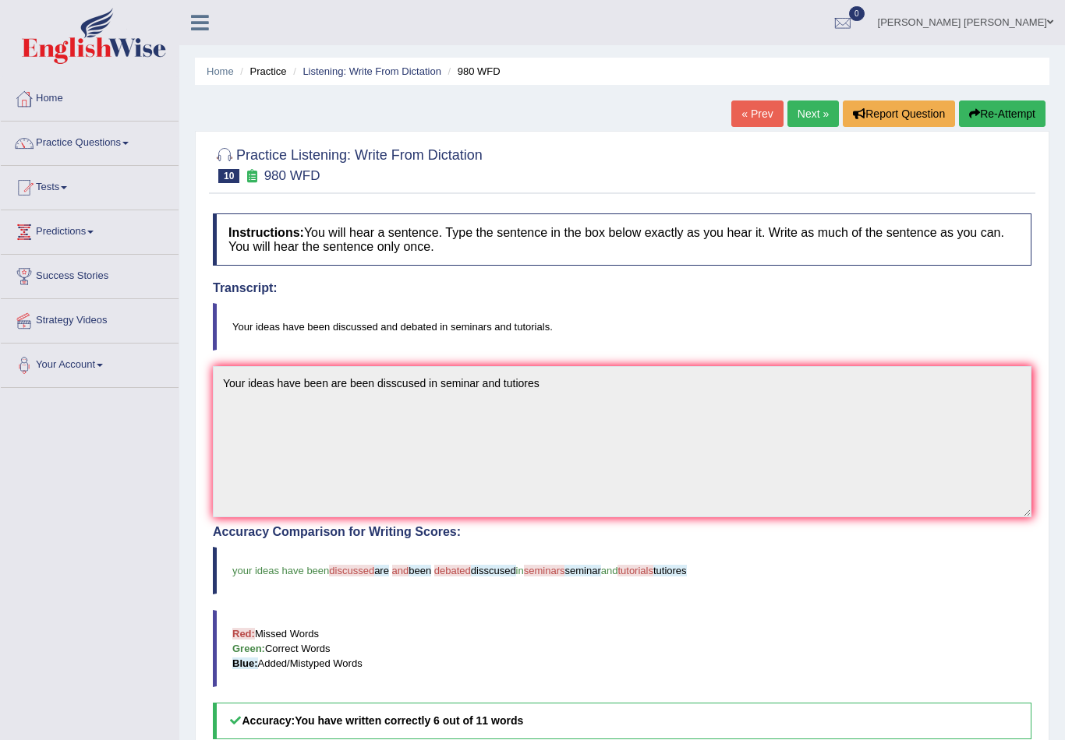
click at [806, 117] on link "Next »" at bounding box center [812, 114] width 51 height 26
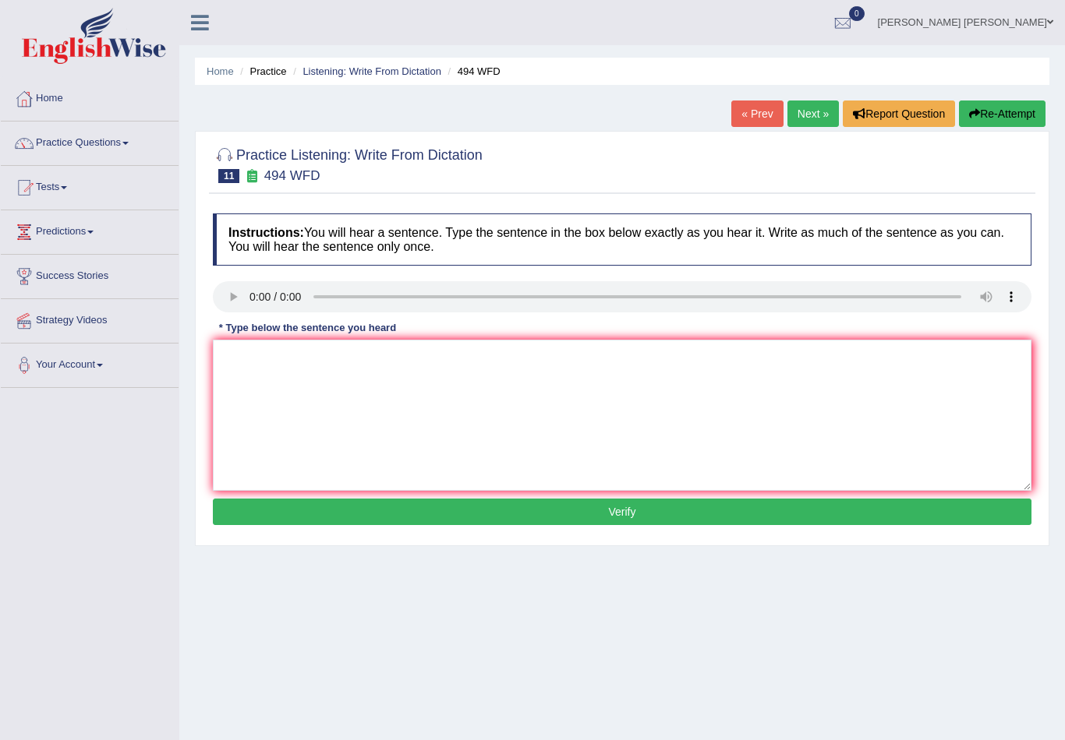
click at [231, 298] on audio at bounding box center [622, 296] width 818 height 31
click at [261, 294] on audio at bounding box center [622, 296] width 818 height 31
click at [810, 114] on link "Next »" at bounding box center [812, 114] width 51 height 26
click at [256, 304] on audio at bounding box center [622, 296] width 818 height 31
click at [255, 309] on audio at bounding box center [622, 296] width 818 height 31
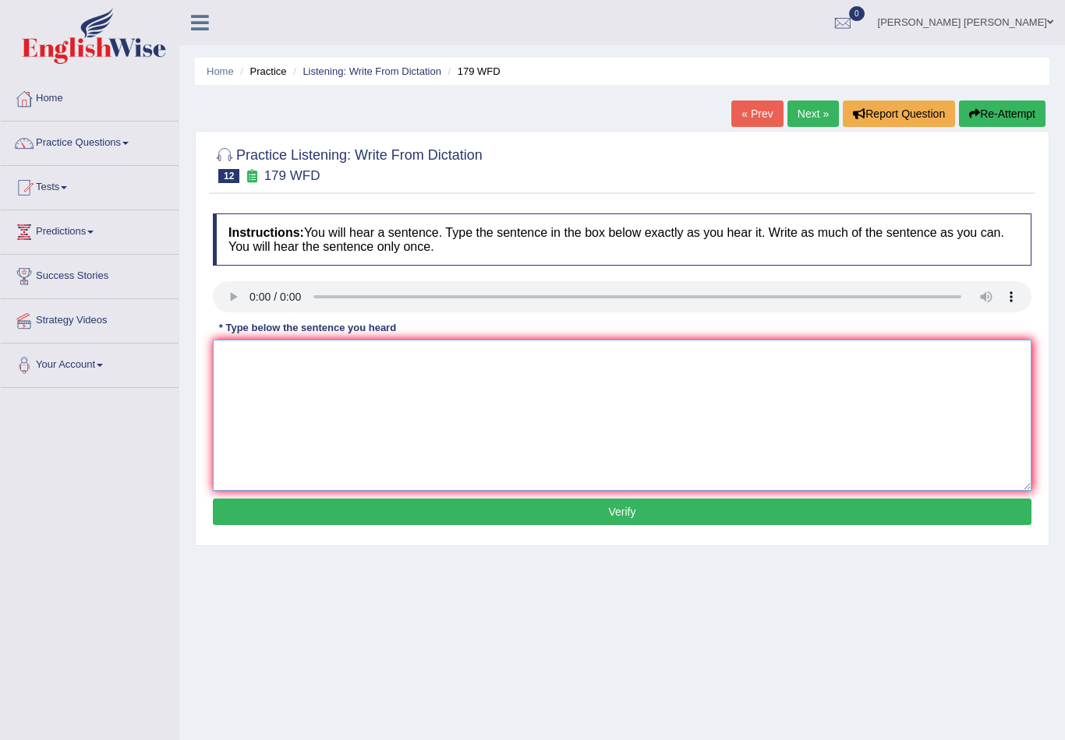
click at [253, 355] on textarea at bounding box center [622, 415] width 818 height 151
type textarea "l"
click at [247, 305] on audio at bounding box center [622, 296] width 818 height 31
click at [311, 358] on textarea "Lecatures and" at bounding box center [622, 415] width 818 height 151
click at [253, 299] on audio at bounding box center [622, 296] width 818 height 31
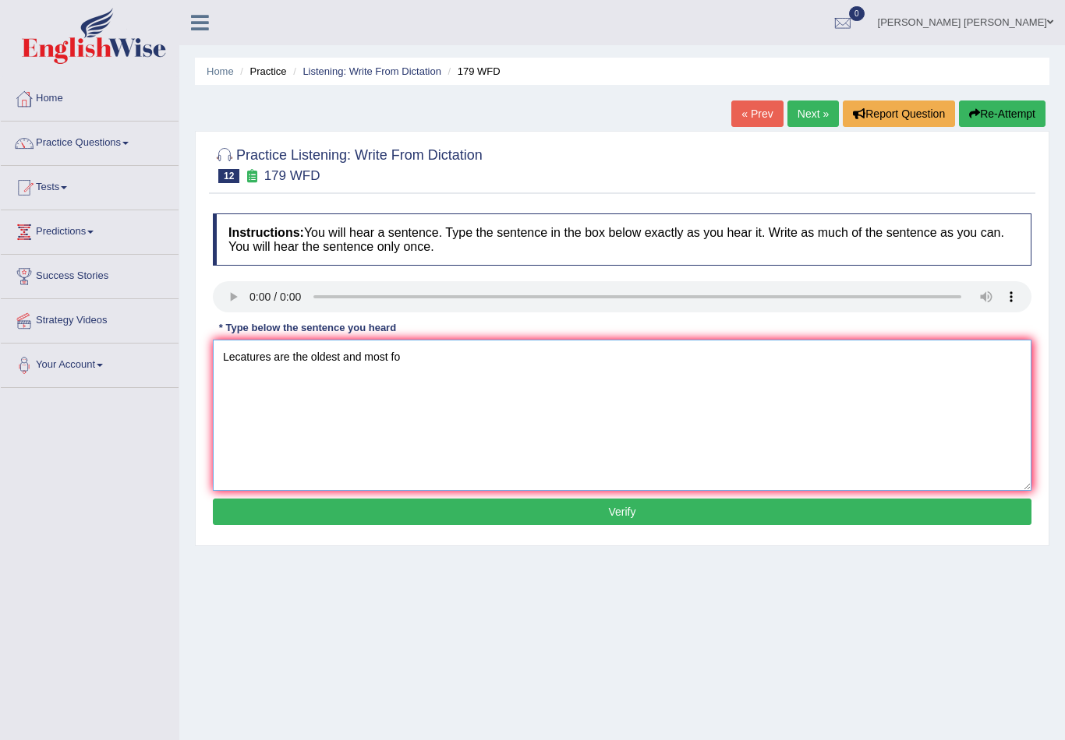
click at [415, 360] on textarea "Lecatures are the oldest and most fo" at bounding box center [622, 415] width 818 height 151
type textarea "Lecatures are the oldest and most formal menthod at university"
click at [526, 521] on button "Verify" at bounding box center [622, 512] width 818 height 26
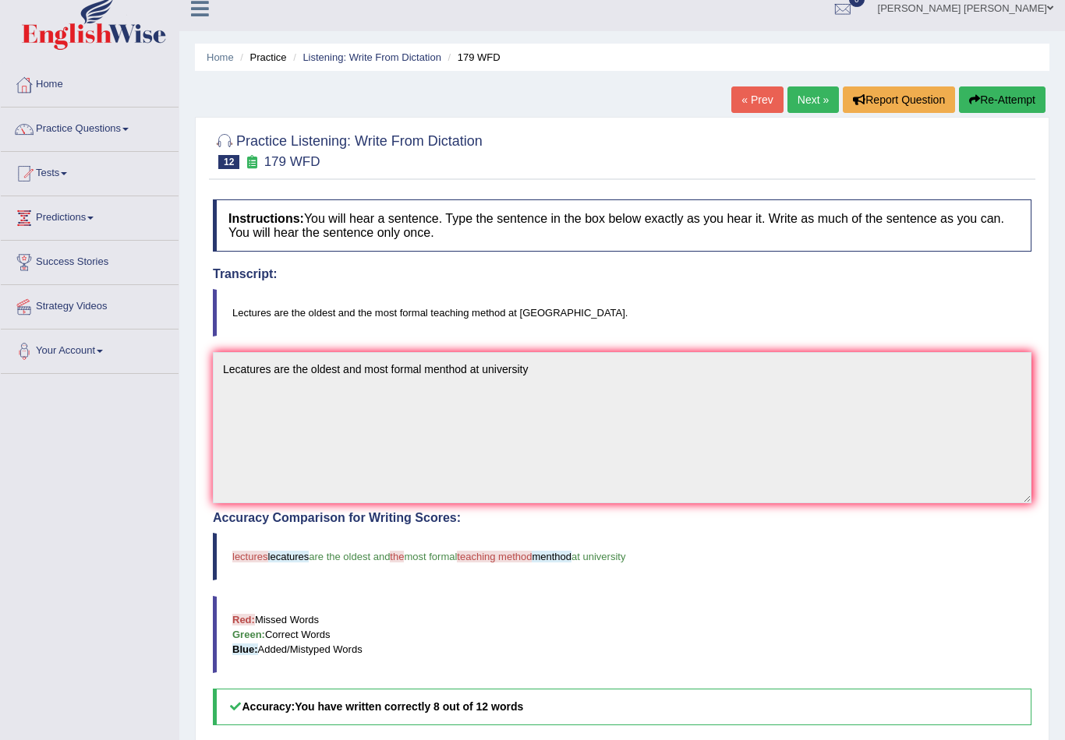
scroll to position [14, 0]
click at [803, 101] on link "Next »" at bounding box center [812, 100] width 51 height 26
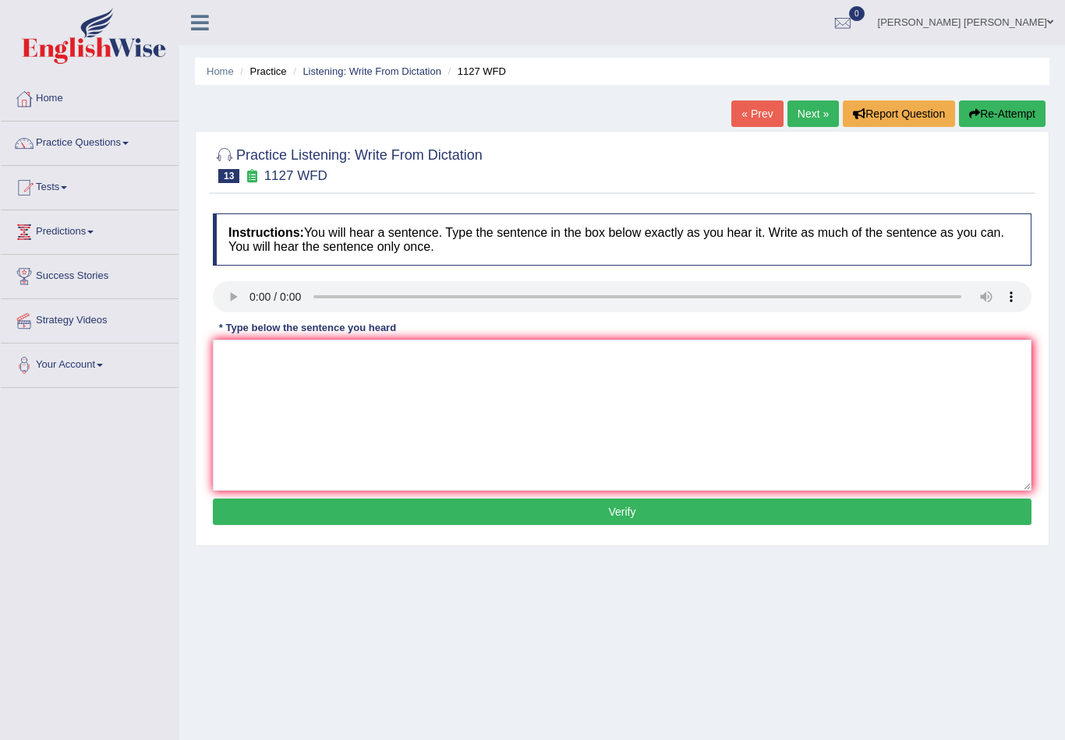
click at [228, 293] on audio at bounding box center [622, 296] width 818 height 31
click at [800, 122] on link "Next »" at bounding box center [812, 114] width 51 height 26
click at [227, 294] on audio at bounding box center [622, 296] width 818 height 31
click at [408, 525] on div "Instructions: You will hear a sentence. Type the sentence in the box below exac…" at bounding box center [622, 372] width 826 height 332
click at [454, 500] on button "Verify" at bounding box center [622, 512] width 818 height 26
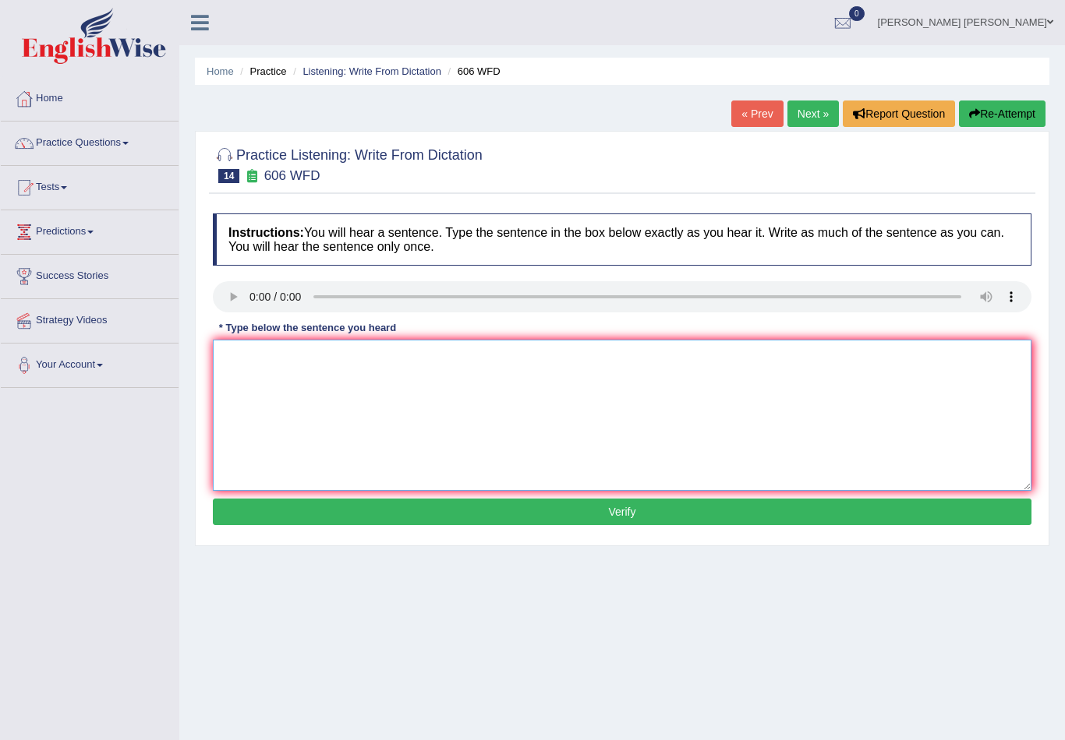
click at [345, 415] on textarea at bounding box center [622, 415] width 818 height 151
click at [246, 301] on audio at bounding box center [622, 296] width 818 height 31
click at [229, 295] on audio at bounding box center [622, 296] width 818 height 31
click at [479, 511] on button "Verify" at bounding box center [622, 512] width 818 height 26
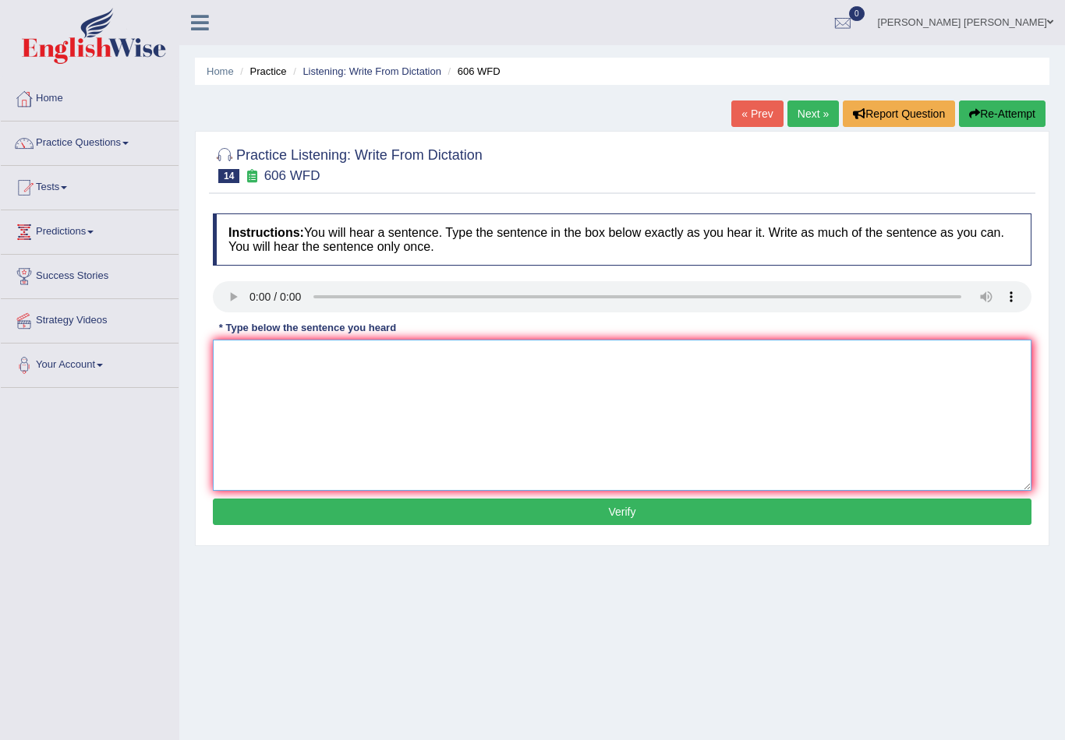
click at [365, 397] on textarea at bounding box center [622, 415] width 818 height 151
click at [800, 127] on div "« Prev Next » Report Question Re-Attempt" at bounding box center [890, 116] width 318 height 30
click at [815, 114] on link "Next »" at bounding box center [812, 114] width 51 height 26
click at [758, 118] on link "« Prev" at bounding box center [756, 114] width 51 height 26
click at [766, 130] on div "« Prev Next » Report Question Re-Attempt" at bounding box center [890, 116] width 318 height 30
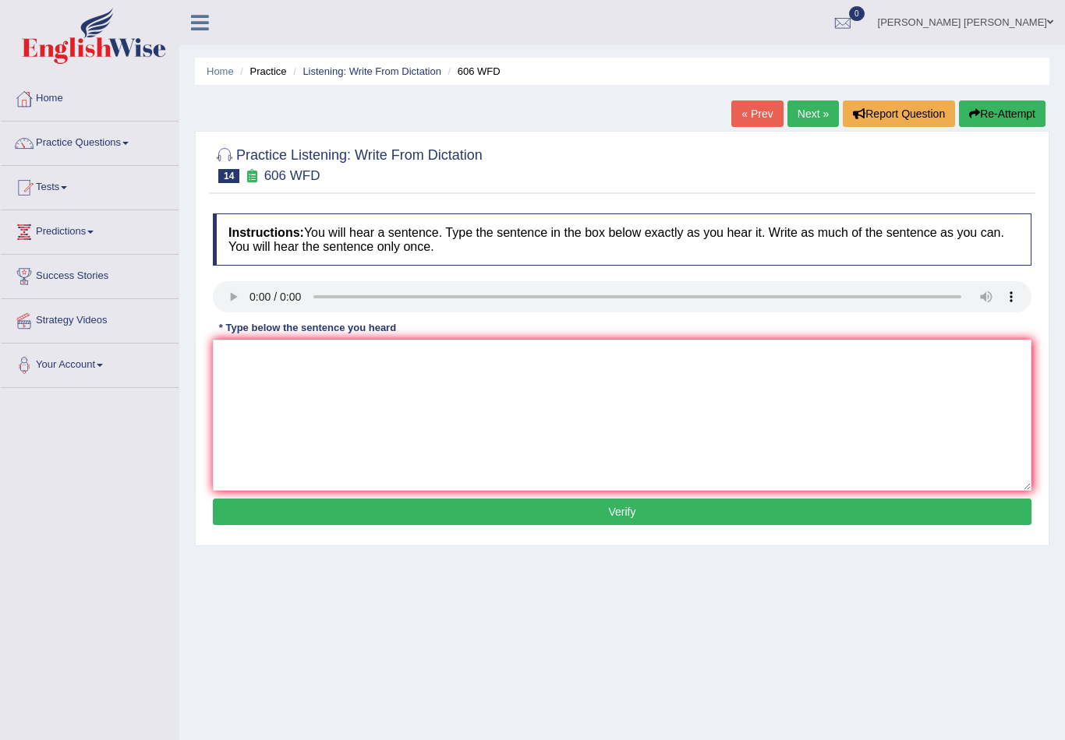
click at [762, 120] on link "« Prev" at bounding box center [756, 114] width 51 height 26
click at [228, 301] on audio at bounding box center [622, 296] width 818 height 31
click at [994, 118] on button "Re-Attempt" at bounding box center [1002, 114] width 87 height 26
click at [567, 512] on button "Verify" at bounding box center [622, 512] width 818 height 26
click at [116, 154] on link "Practice Questions" at bounding box center [90, 141] width 178 height 39
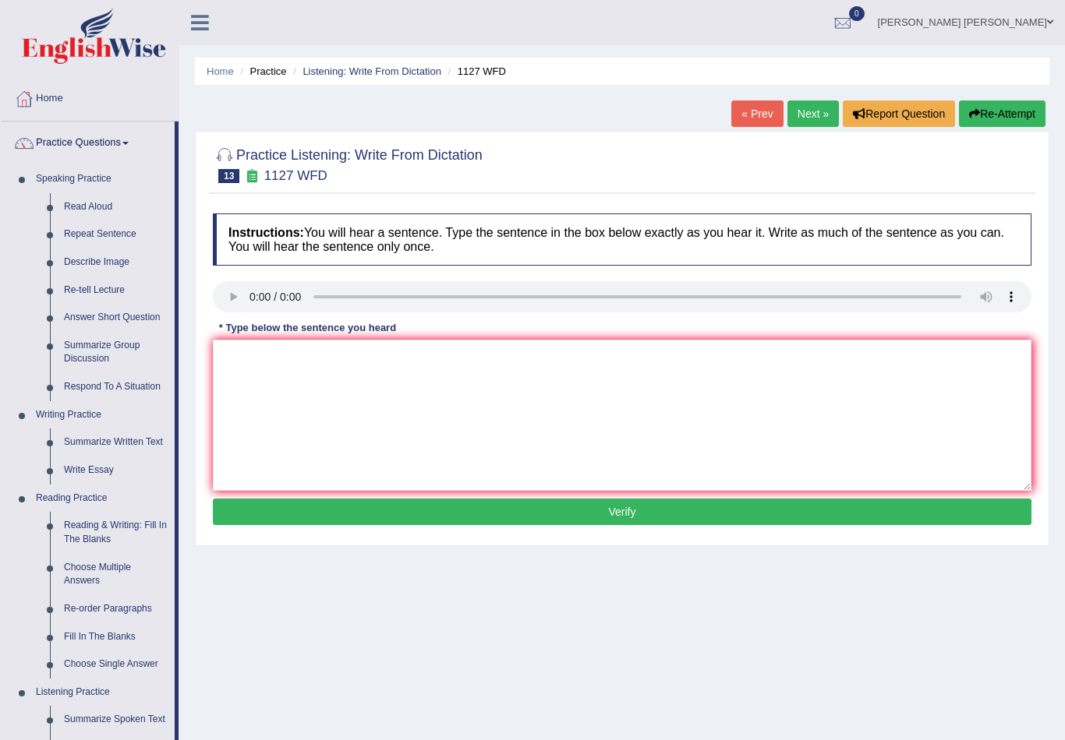
click at [116, 154] on div at bounding box center [532, 370] width 1065 height 740
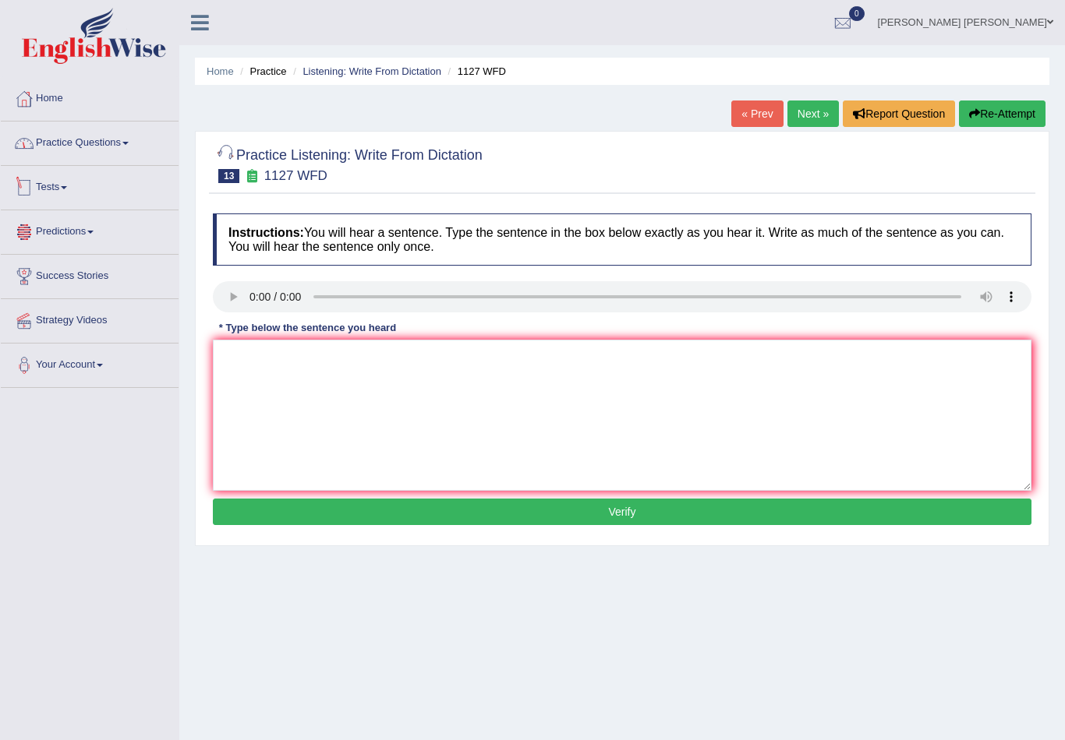
click at [143, 157] on link "Practice Questions" at bounding box center [90, 141] width 178 height 39
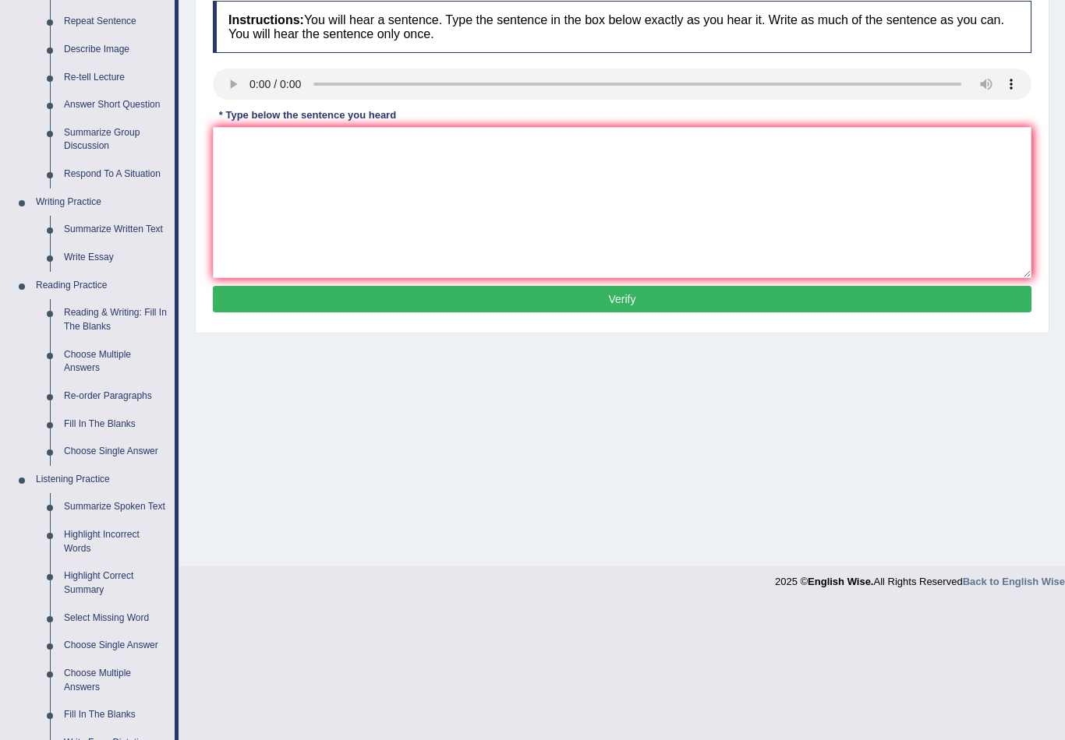
scroll to position [300, 0]
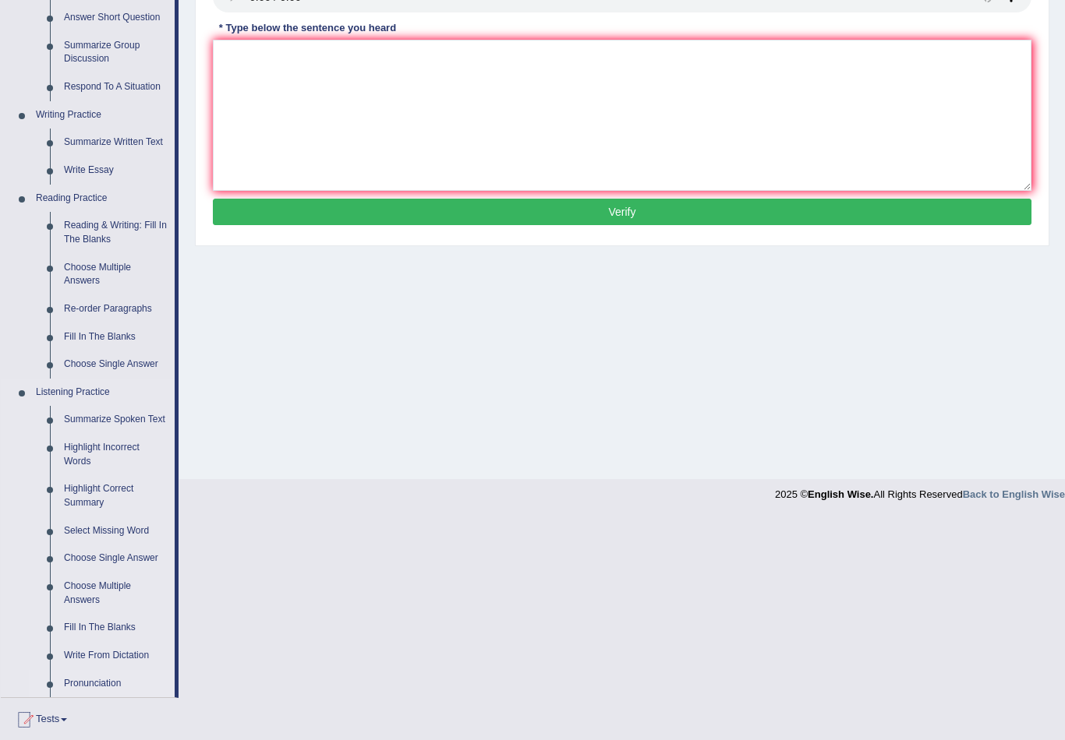
click at [124, 656] on div at bounding box center [532, 370] width 1065 height 740
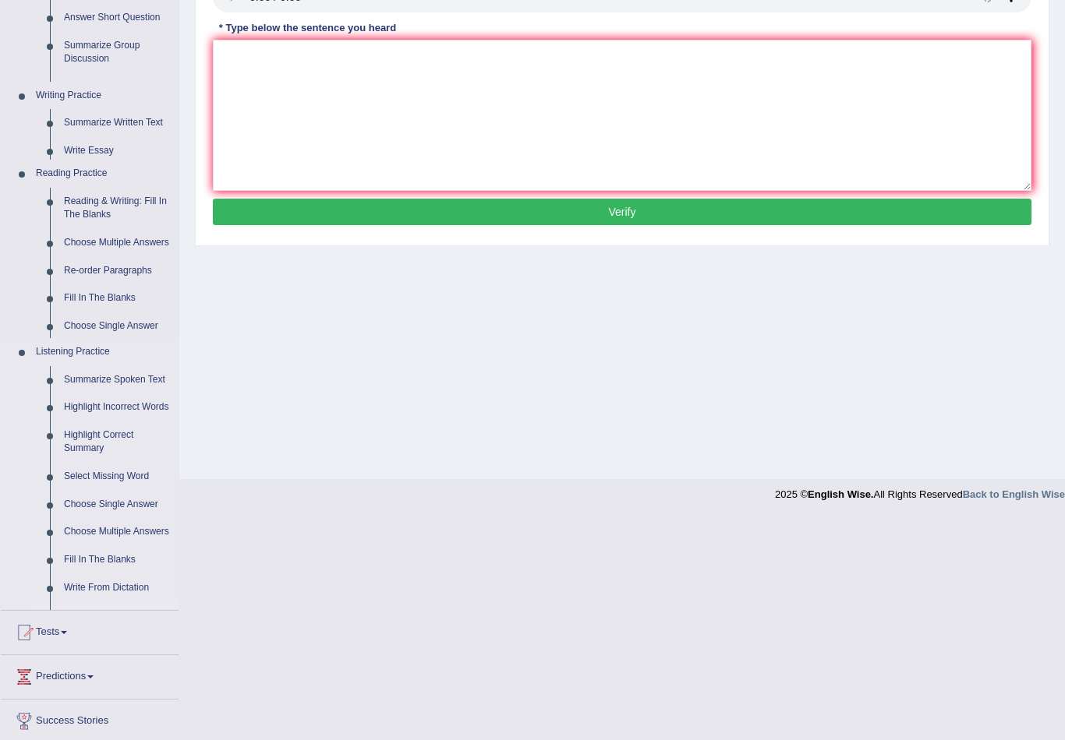
scroll to position [54, 0]
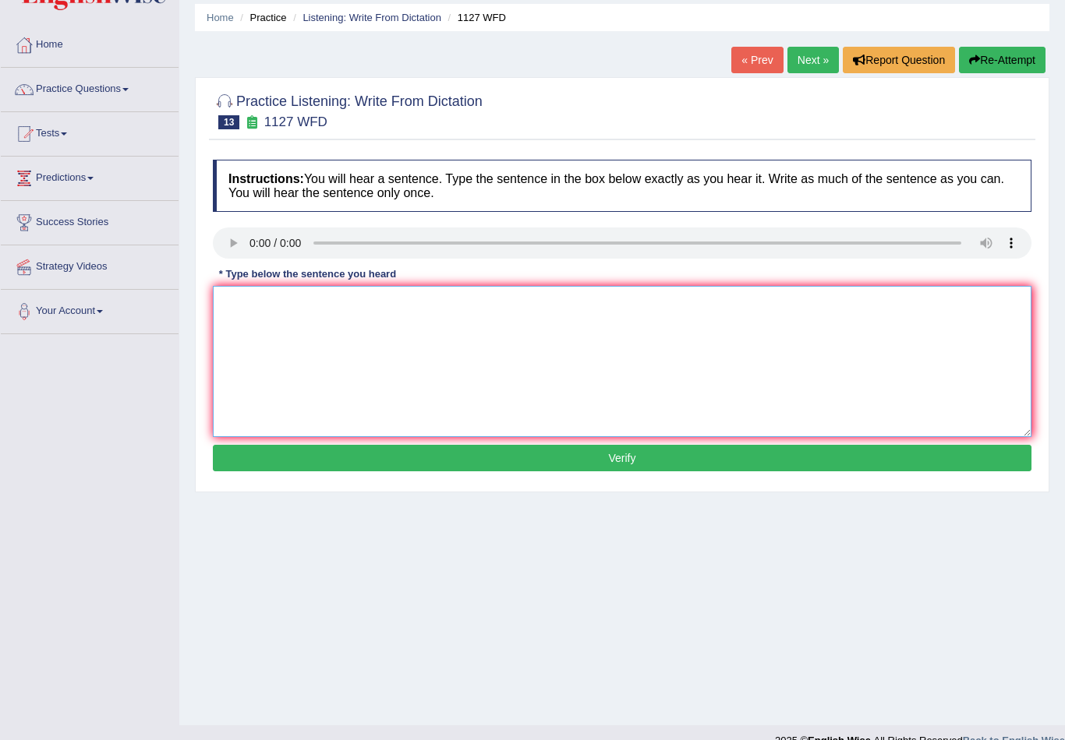
click at [515, 330] on textarea at bounding box center [622, 361] width 818 height 151
type textarea "g"
type textarea "i"
type textarea "I have been in the waqiting room since from last couple of hours"
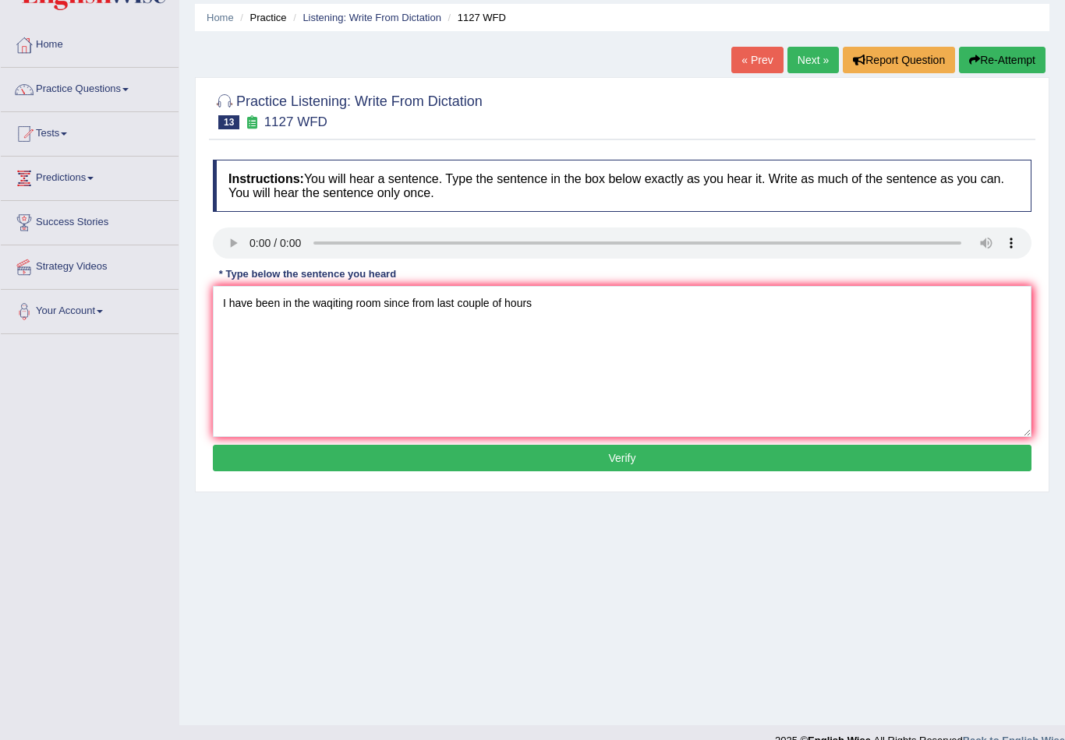
click at [613, 469] on button "Verify" at bounding box center [622, 458] width 818 height 26
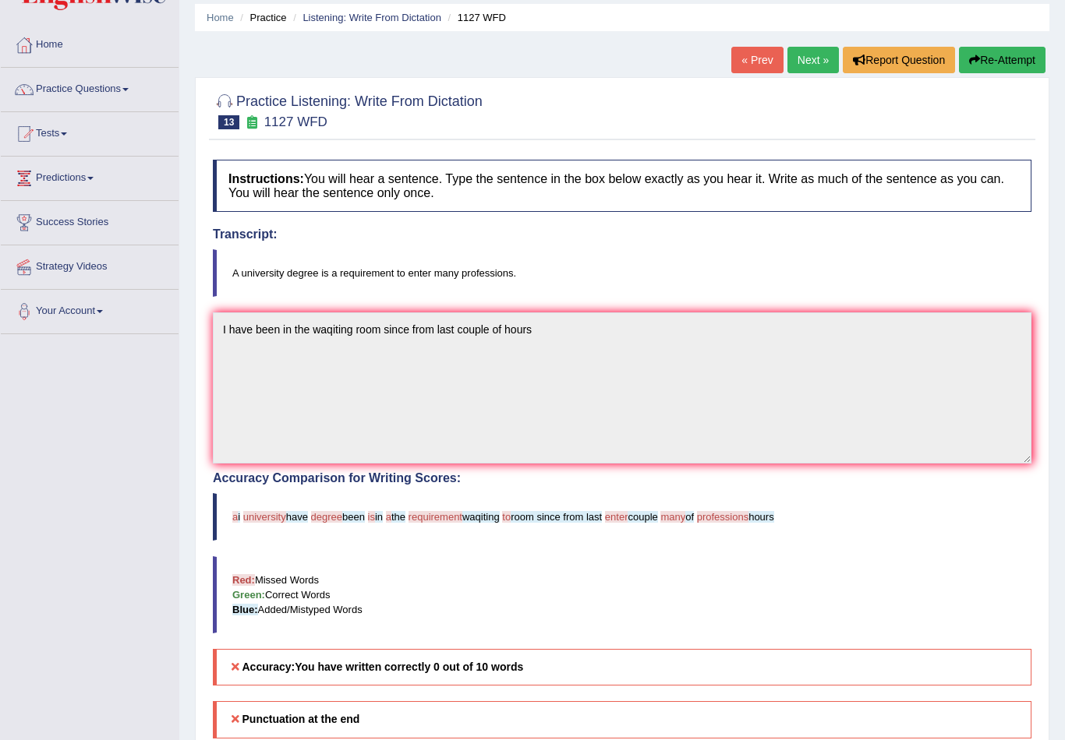
click at [821, 63] on link "Next »" at bounding box center [812, 60] width 51 height 26
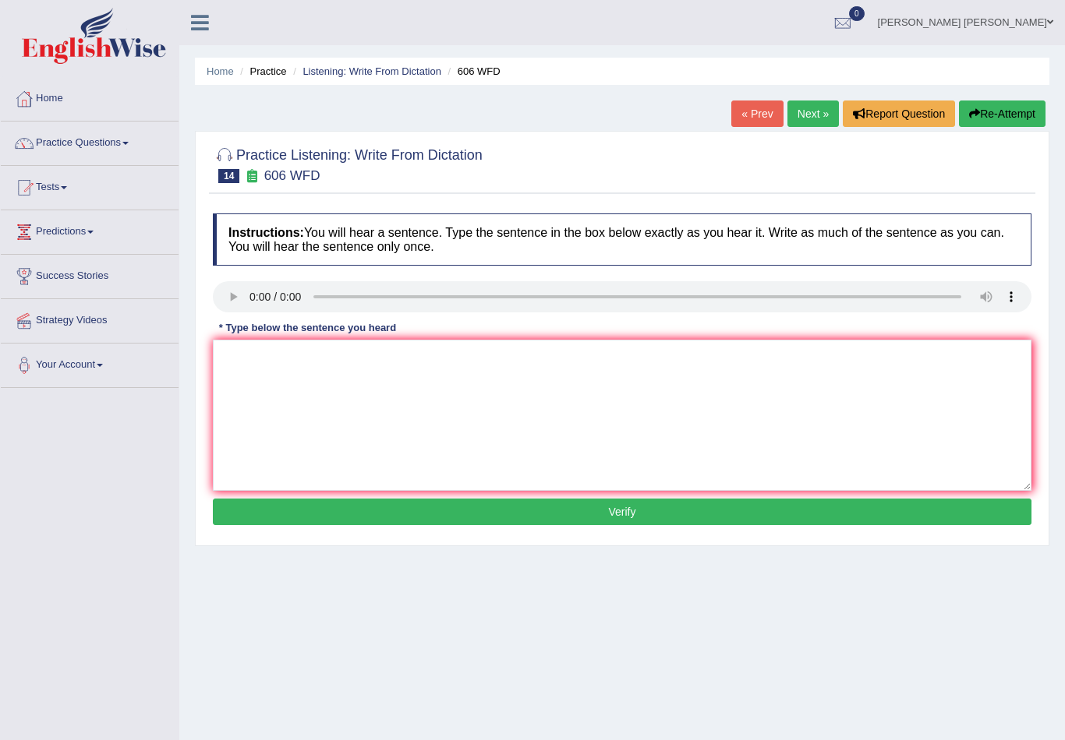
click at [235, 300] on audio at bounding box center [622, 296] width 818 height 31
click at [275, 369] on textarea at bounding box center [622, 415] width 818 height 151
click at [808, 116] on link "Next »" at bounding box center [812, 114] width 51 height 26
click at [126, 160] on link "Practice Questions" at bounding box center [90, 141] width 178 height 39
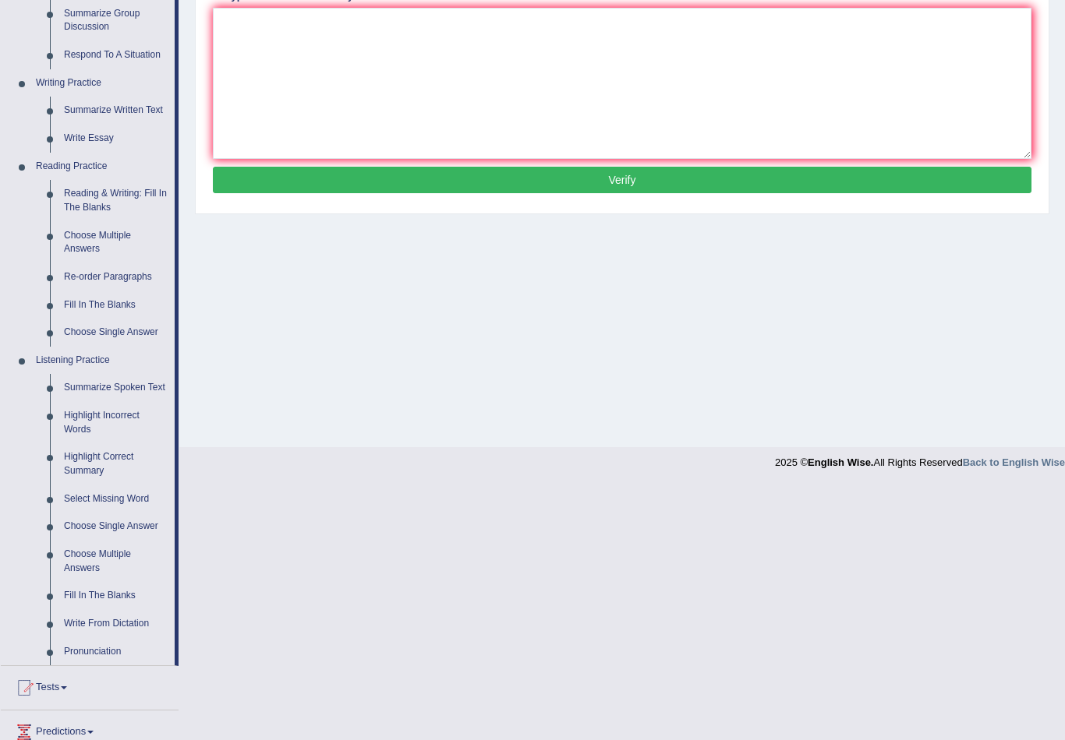
scroll to position [346, 0]
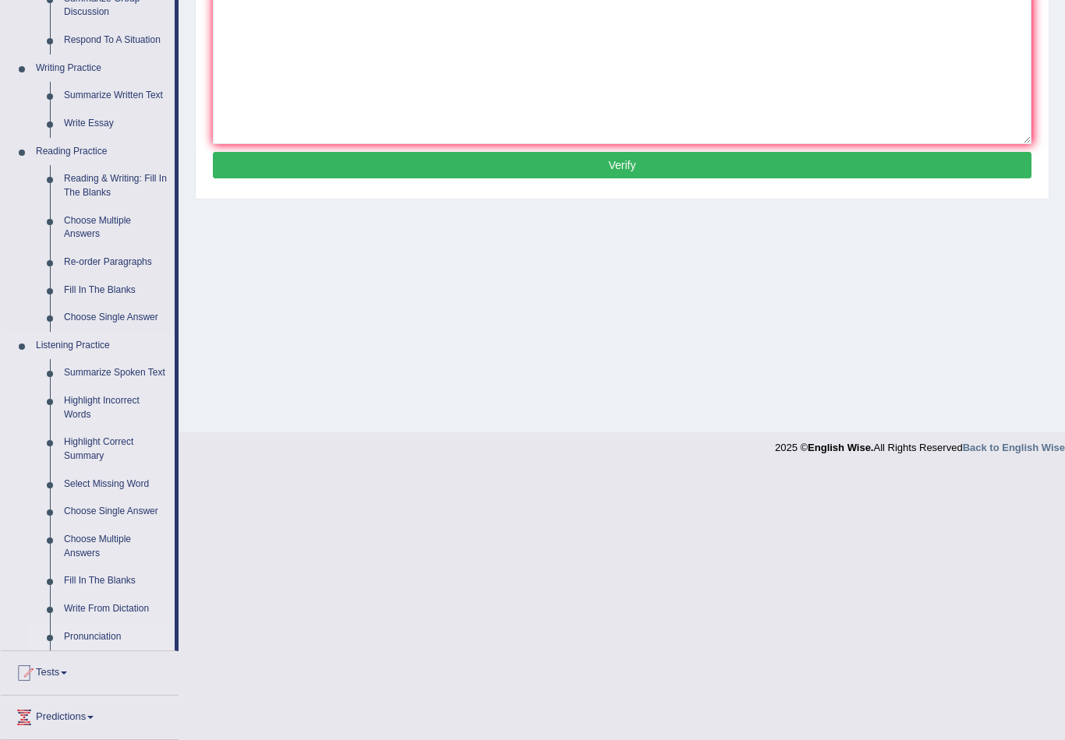
click at [94, 612] on div at bounding box center [532, 370] width 1065 height 740
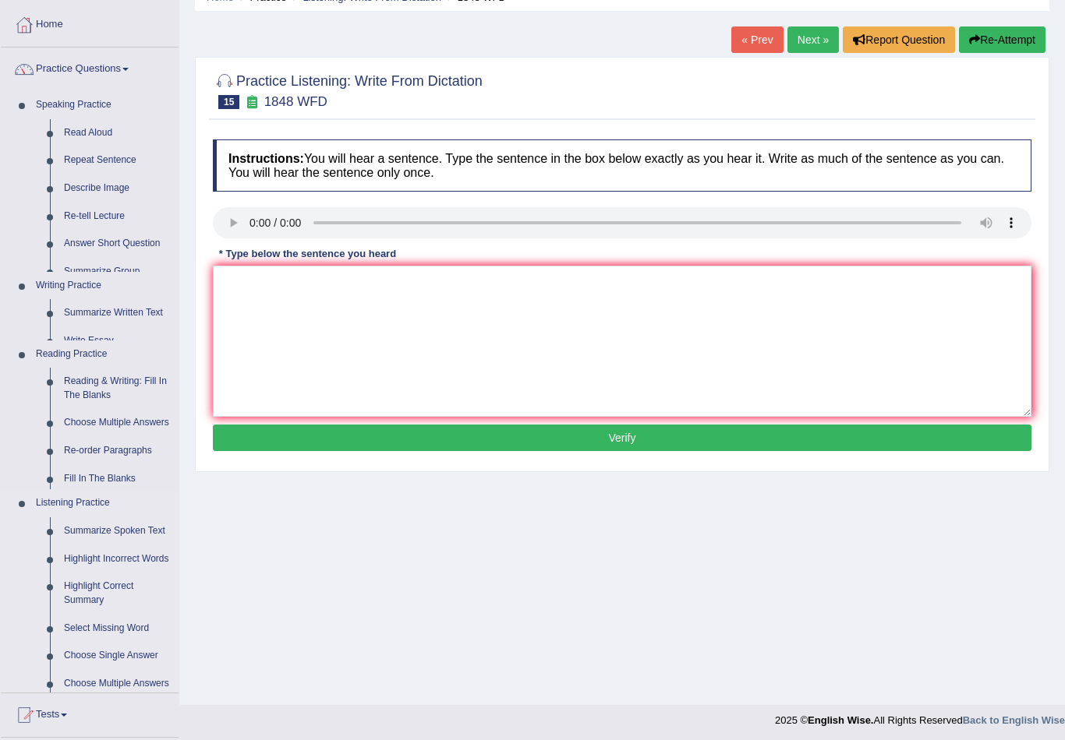
scroll to position [54, 0]
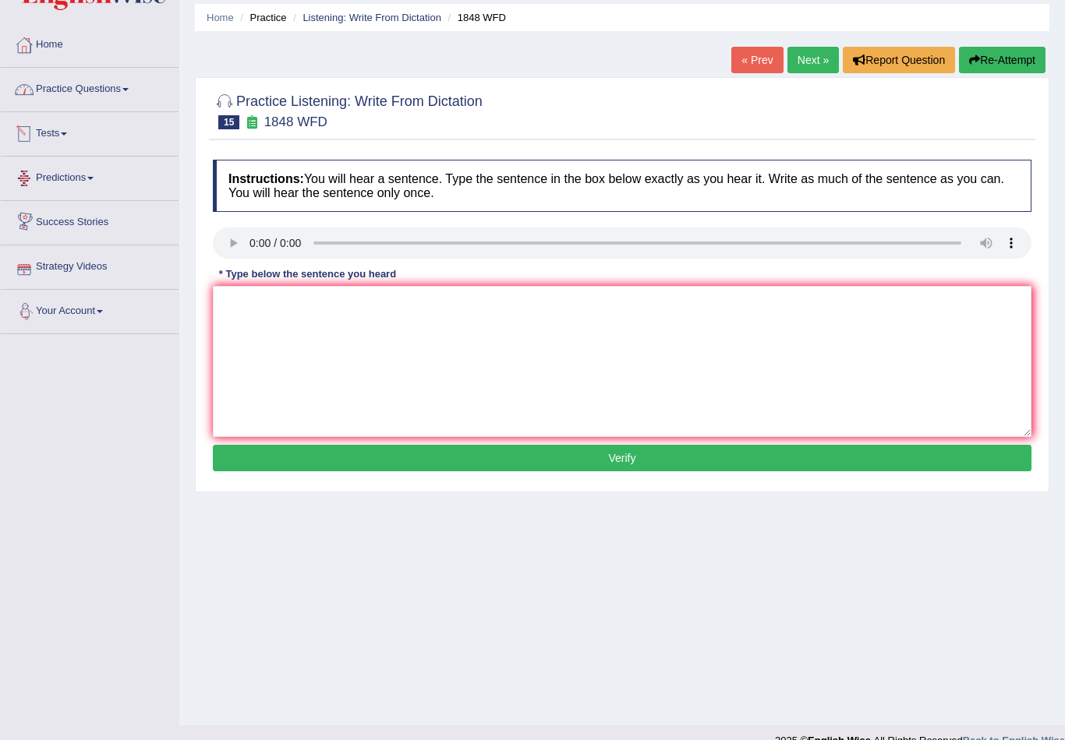
click at [103, 94] on link "Practice Questions" at bounding box center [90, 87] width 178 height 39
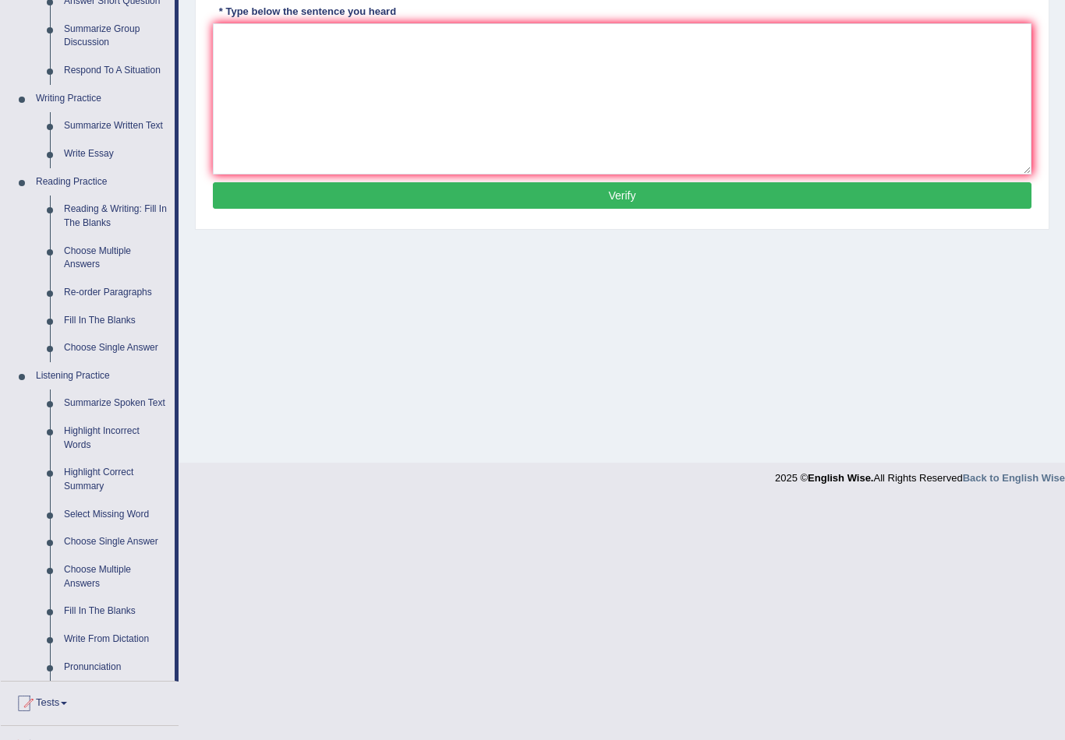
scroll to position [403, 0]
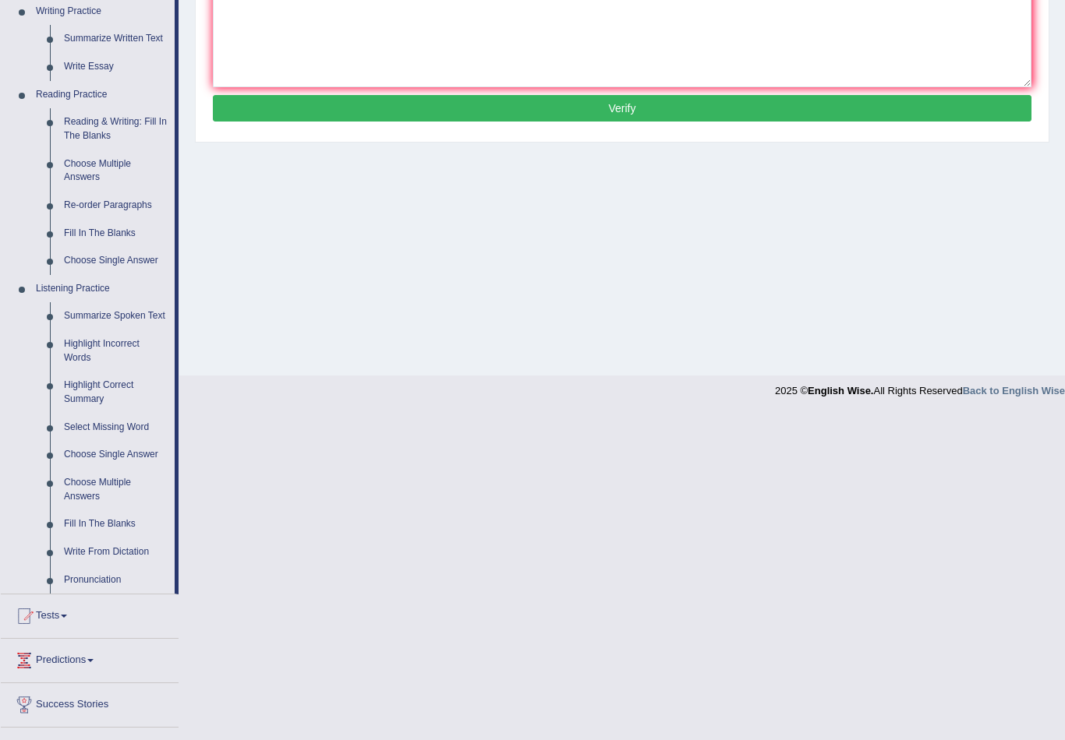
click at [96, 359] on div at bounding box center [532, 370] width 1065 height 740
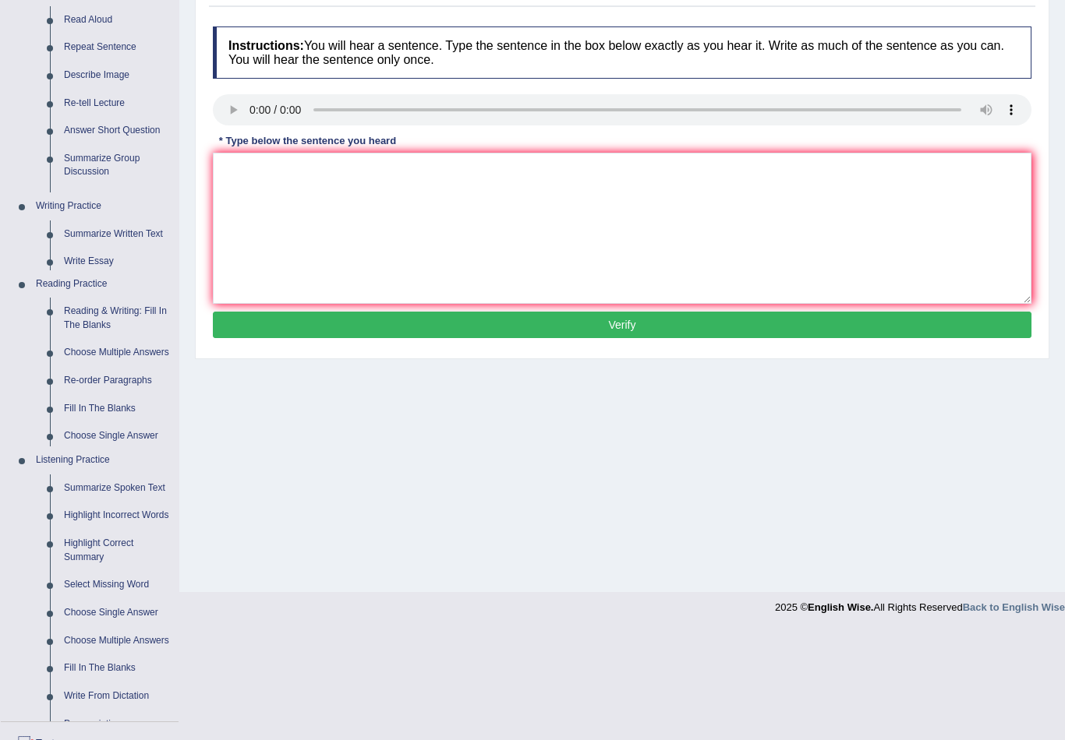
click at [96, 475] on ul "Summarize Spoken Text Highlight Incorrect Words Highlight Correct Summary Selec…" at bounding box center [104, 605] width 150 height 260
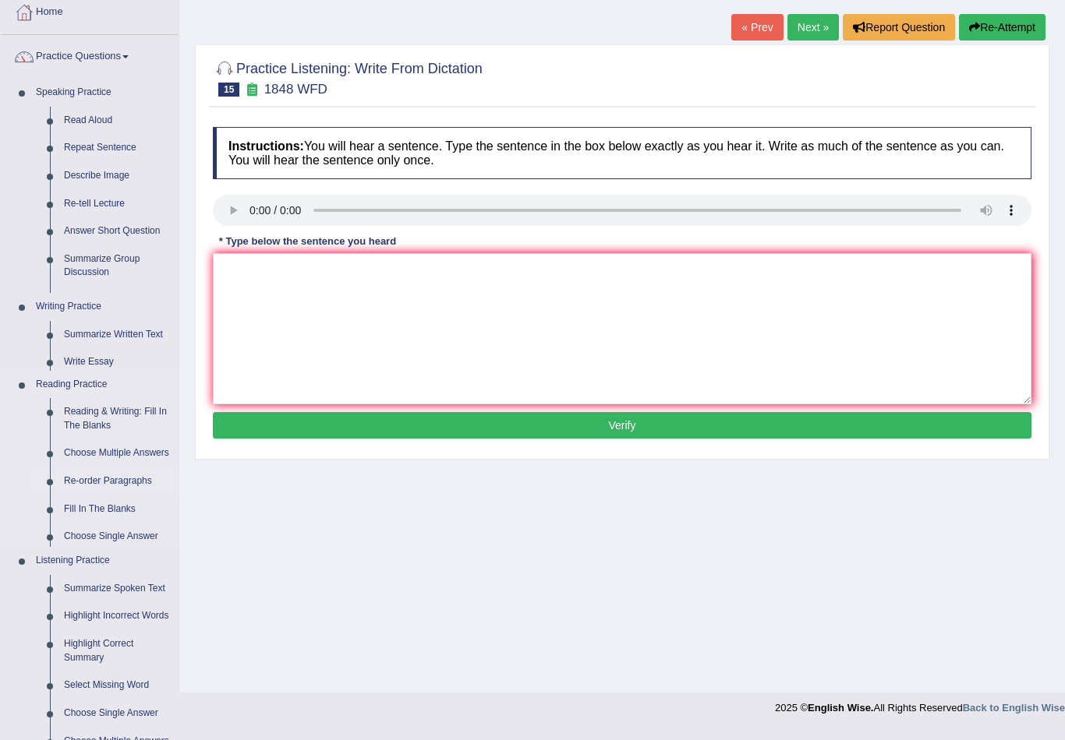
scroll to position [54, 0]
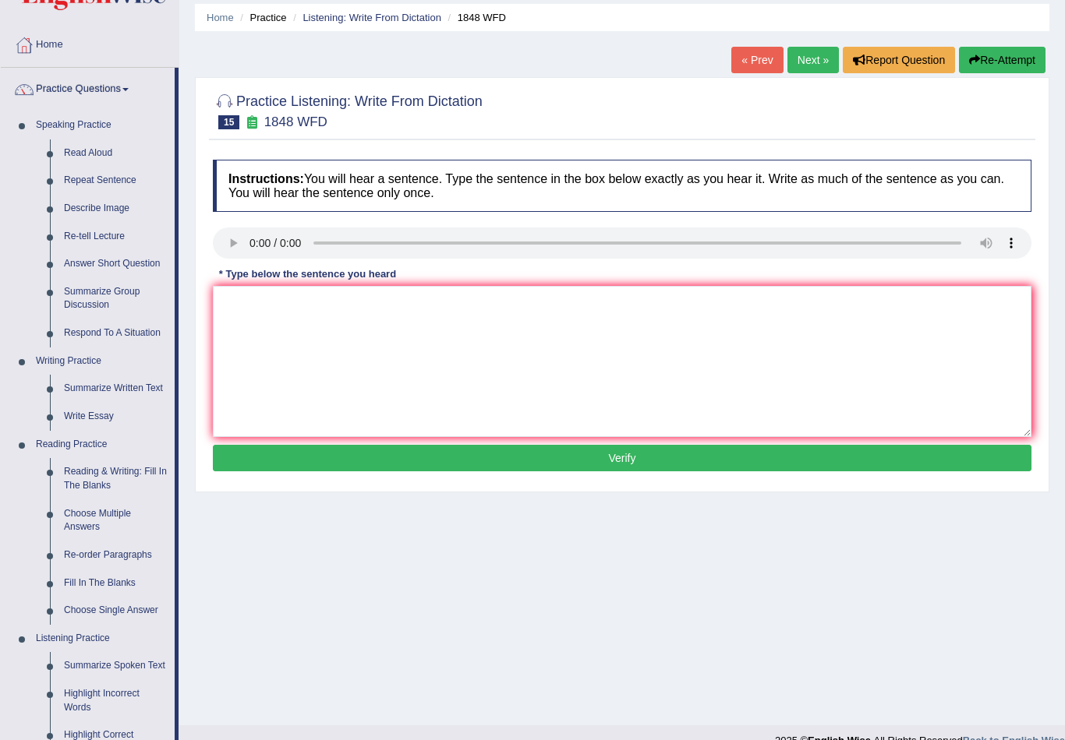
click at [457, 479] on div "Instructions: You will hear a sentence. Type the sentence in the box below exac…" at bounding box center [622, 318] width 826 height 332
click at [382, 348] on textarea at bounding box center [622, 361] width 818 height 151
click at [622, 362] on textarea at bounding box center [622, 361] width 818 height 151
type textarea "s"
click at [83, 302] on link "Summarize Group Discussion" at bounding box center [116, 298] width 118 height 41
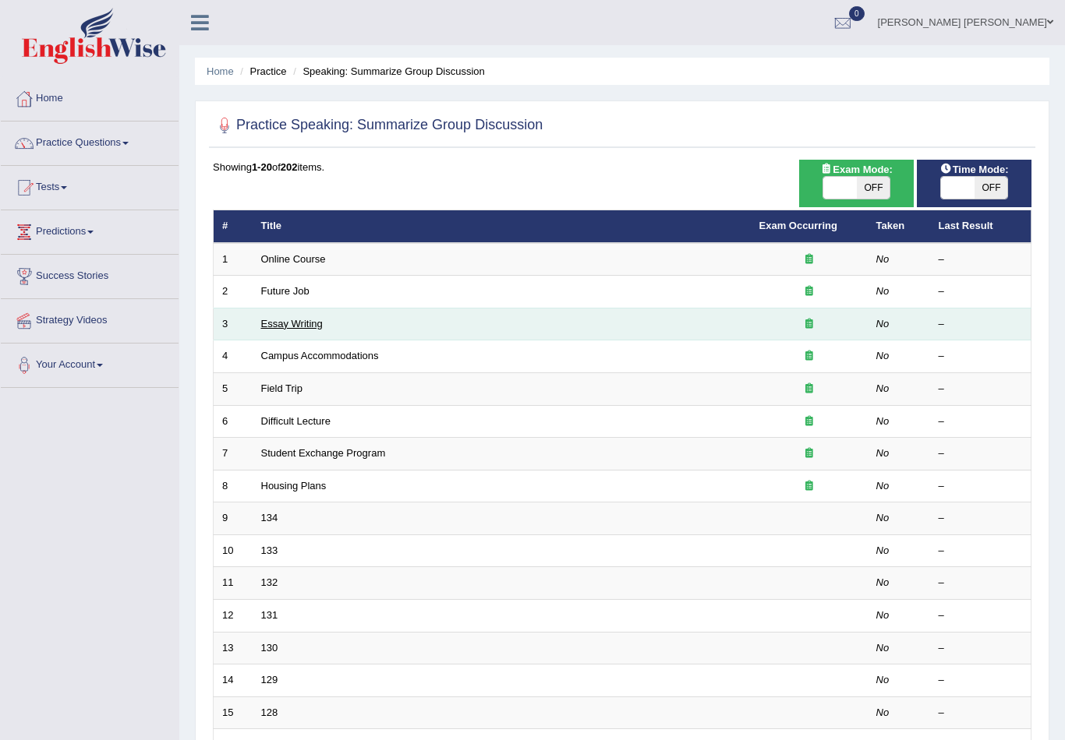
click at [312, 324] on link "Essay Writing" at bounding box center [292, 324] width 62 height 12
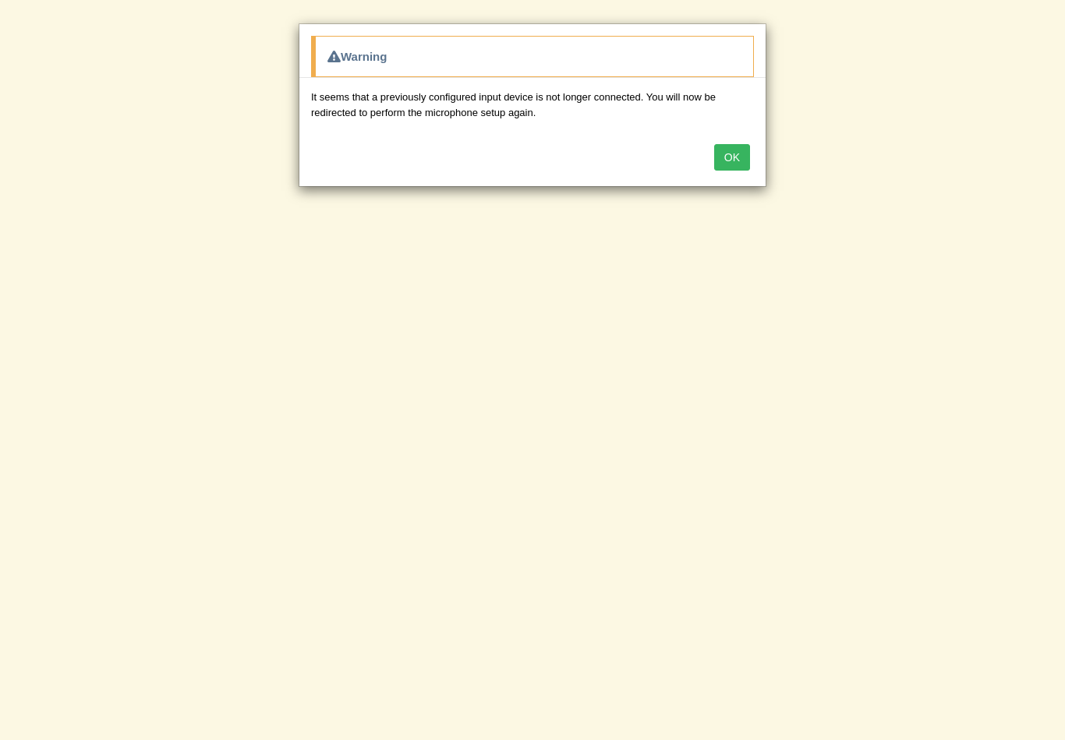
click at [743, 170] on div "OK" at bounding box center [532, 159] width 466 height 55
click at [724, 165] on button "OK" at bounding box center [732, 157] width 36 height 26
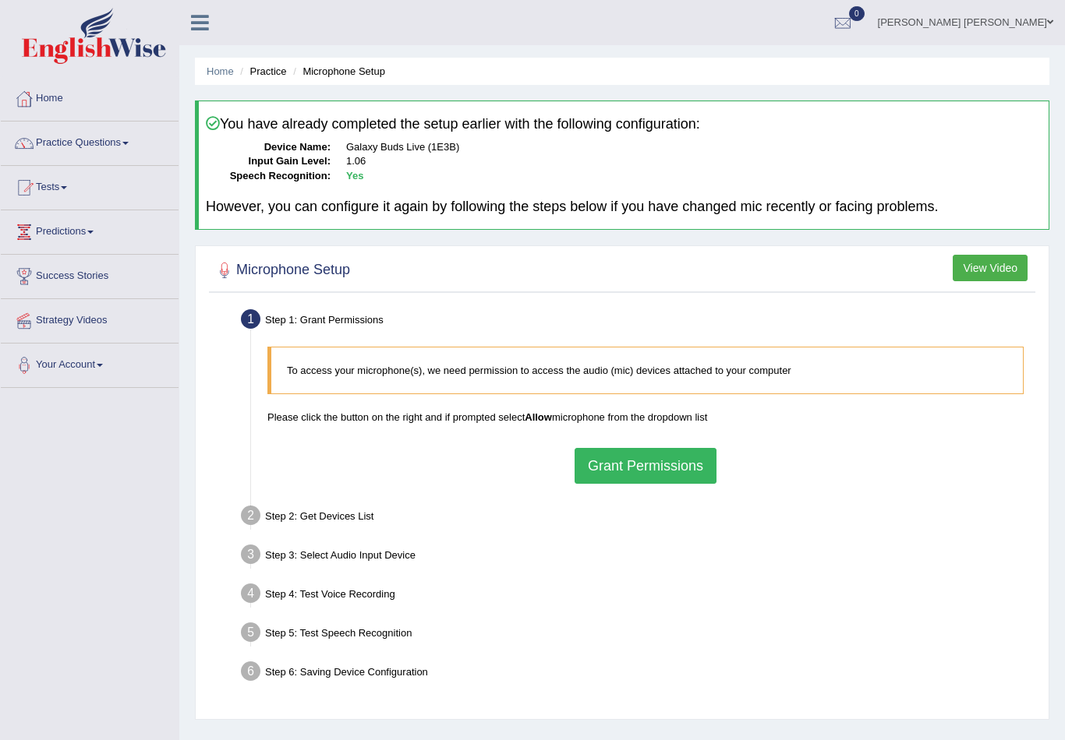
click at [646, 463] on button "Grant Permissions" at bounding box center [645, 466] width 142 height 36
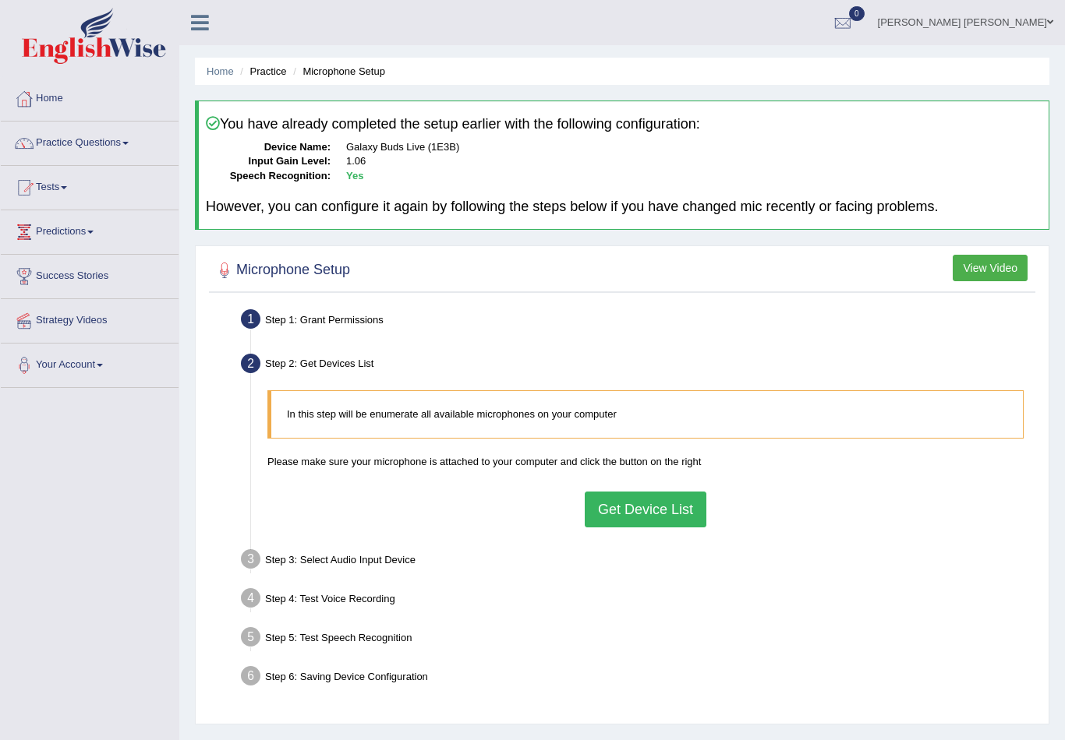
click at [612, 526] on div "In this step will be enumerate all available microphones on your computer Pleas…" at bounding box center [646, 459] width 772 height 152
click at [644, 513] on button "Get Device List" at bounding box center [645, 510] width 122 height 36
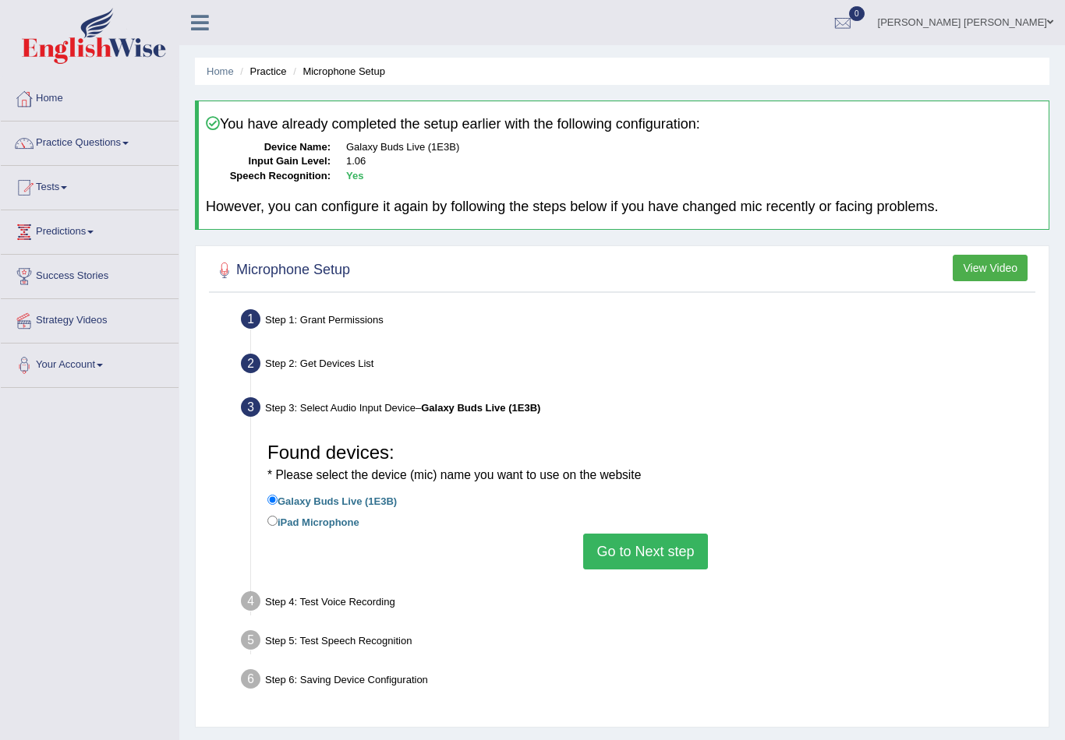
click at [643, 561] on button "Go to Next step" at bounding box center [645, 552] width 124 height 36
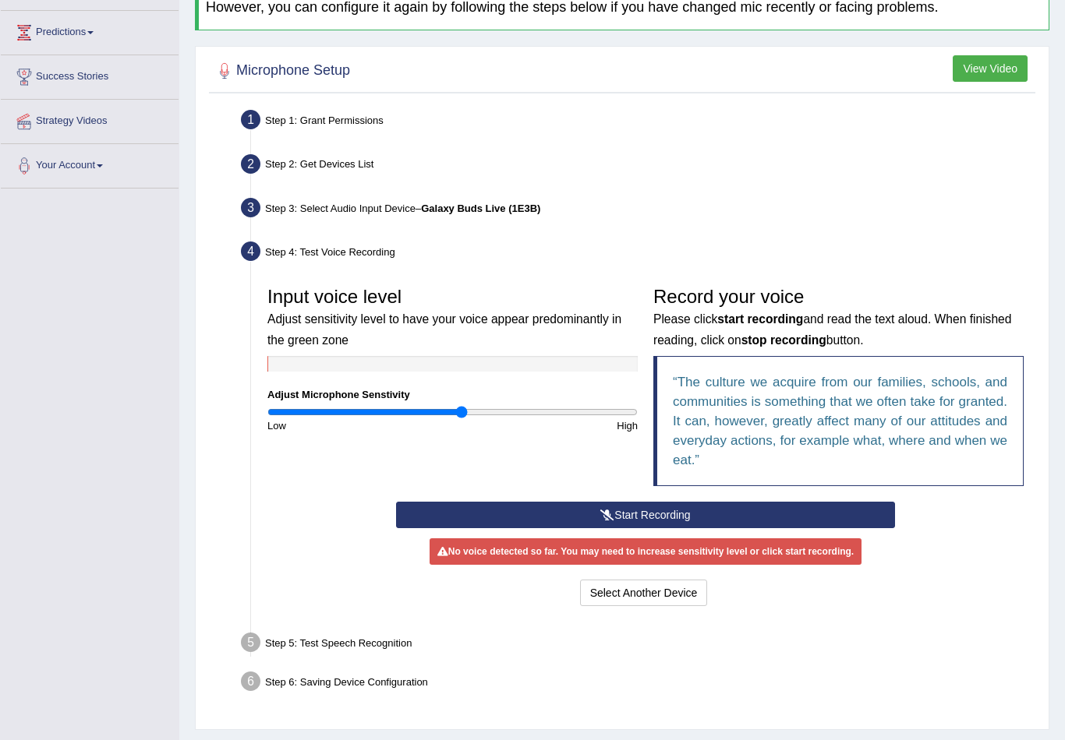
scroll to position [210, 0]
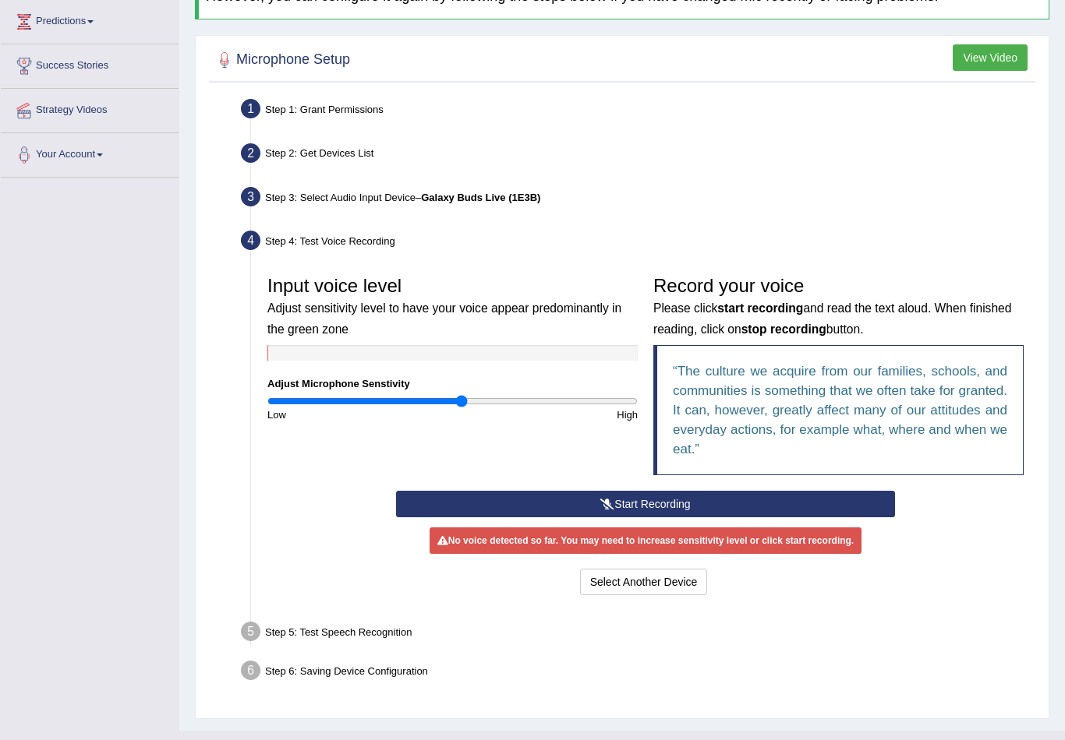
click at [602, 506] on button "Start Recording" at bounding box center [645, 504] width 499 height 26
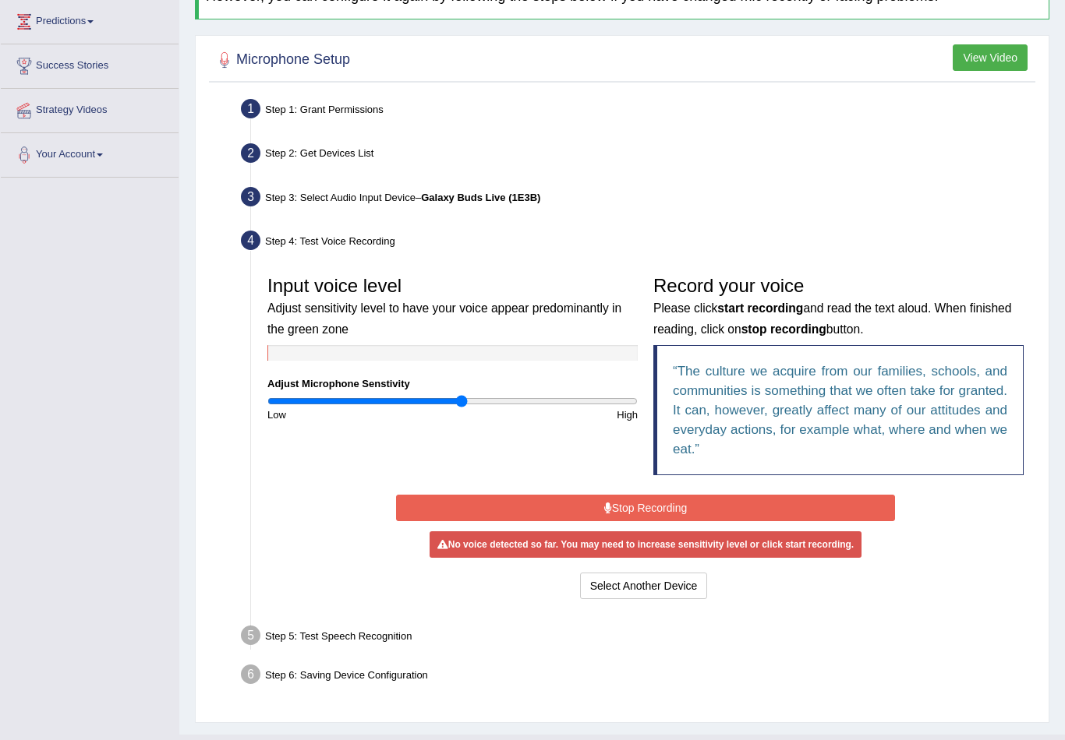
click at [456, 408] on div "High" at bounding box center [549, 415] width 193 height 15
click at [448, 403] on div "Input voice level Adjust sensitivity level to have your voice appear predominan…" at bounding box center [453, 345] width 386 height 154
drag, startPoint x: 461, startPoint y: 399, endPoint x: 452, endPoint y: 404, distance: 10.5
type input "1"
click at [452, 404] on input "range" at bounding box center [452, 401] width 370 height 12
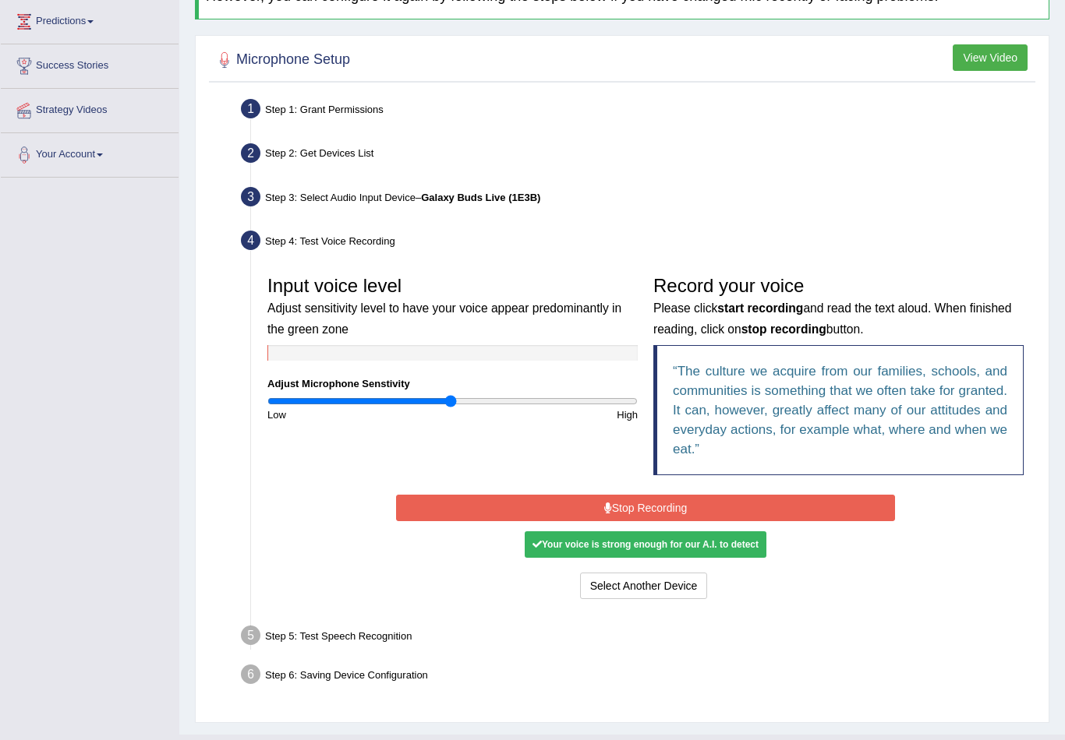
click at [606, 513] on button "Stop Recording" at bounding box center [645, 508] width 499 height 26
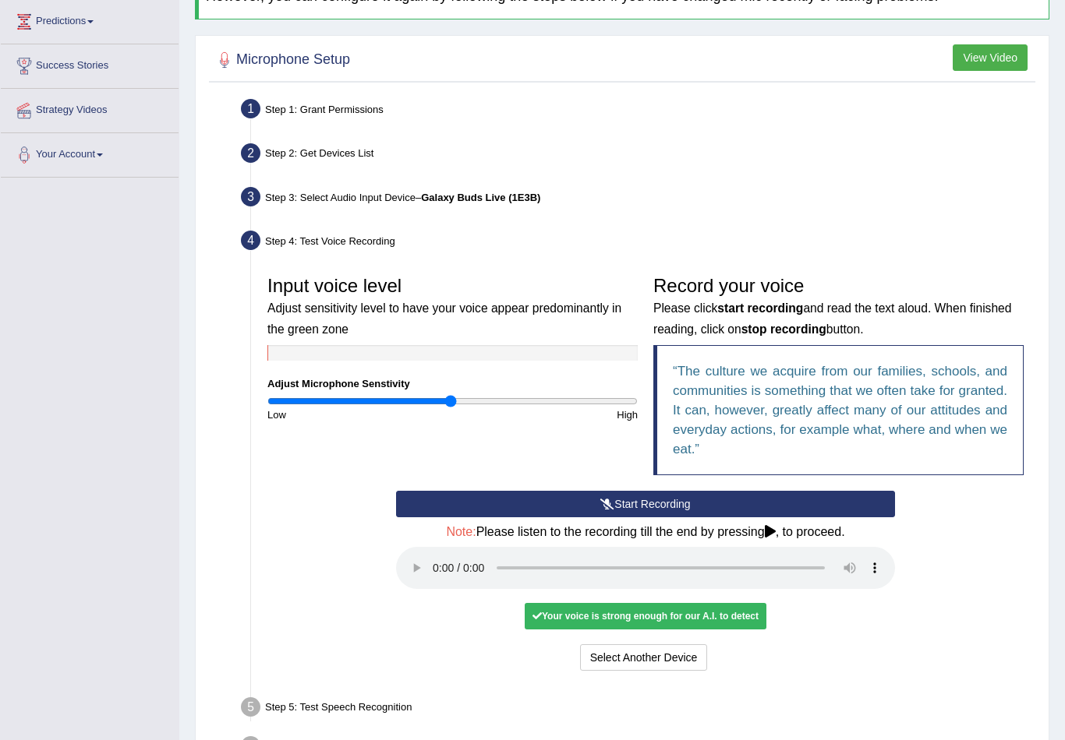
click at [436, 560] on audio at bounding box center [645, 568] width 499 height 42
click at [558, 603] on div "Your voice is strong enough for our A.I. to detect" at bounding box center [645, 616] width 242 height 26
click at [666, 644] on button "Voice is ok. Go to Next step" at bounding box center [711, 657] width 154 height 26
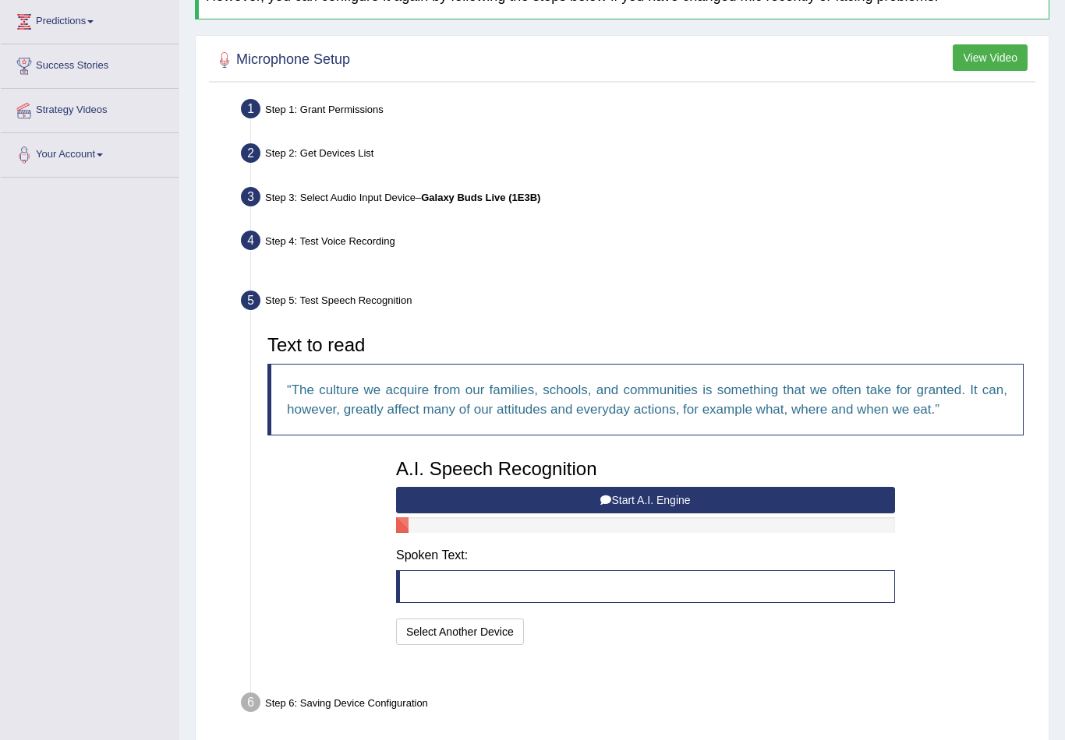
scroll to position [206, 0]
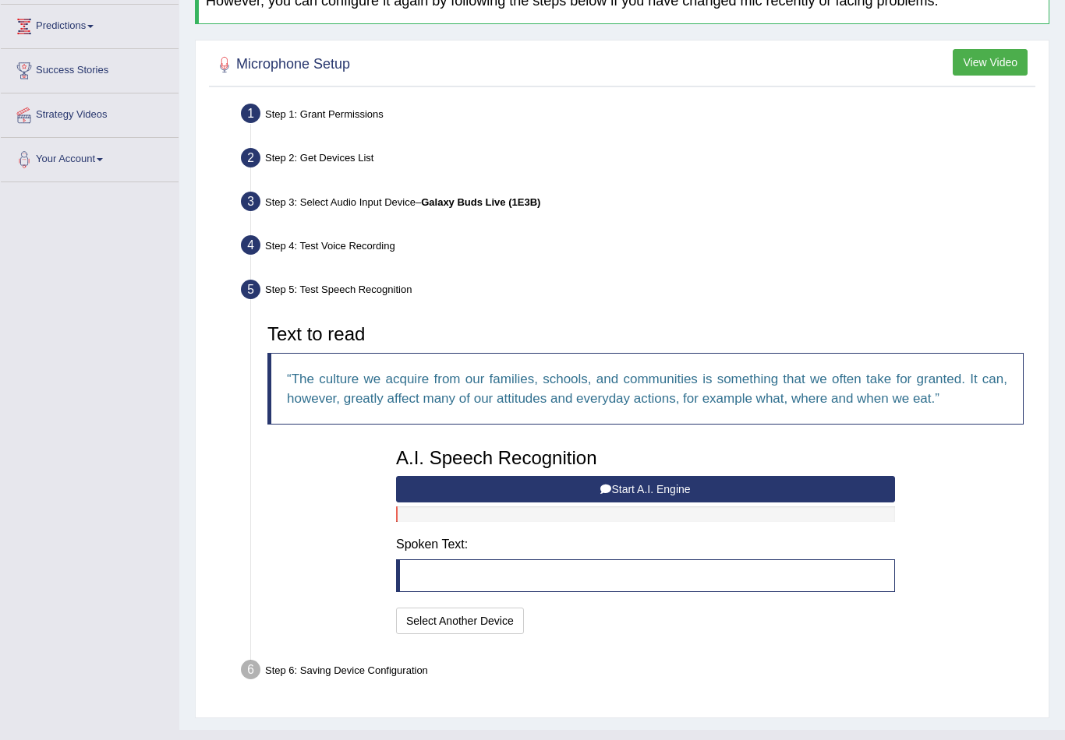
click at [558, 500] on div "A.I. Speech Recognition Start A.I. Engine Stop A.I. Engine Note: Please listen …" at bounding box center [645, 539] width 514 height 198
click at [662, 492] on button "Start A.I. Engine" at bounding box center [645, 489] width 499 height 26
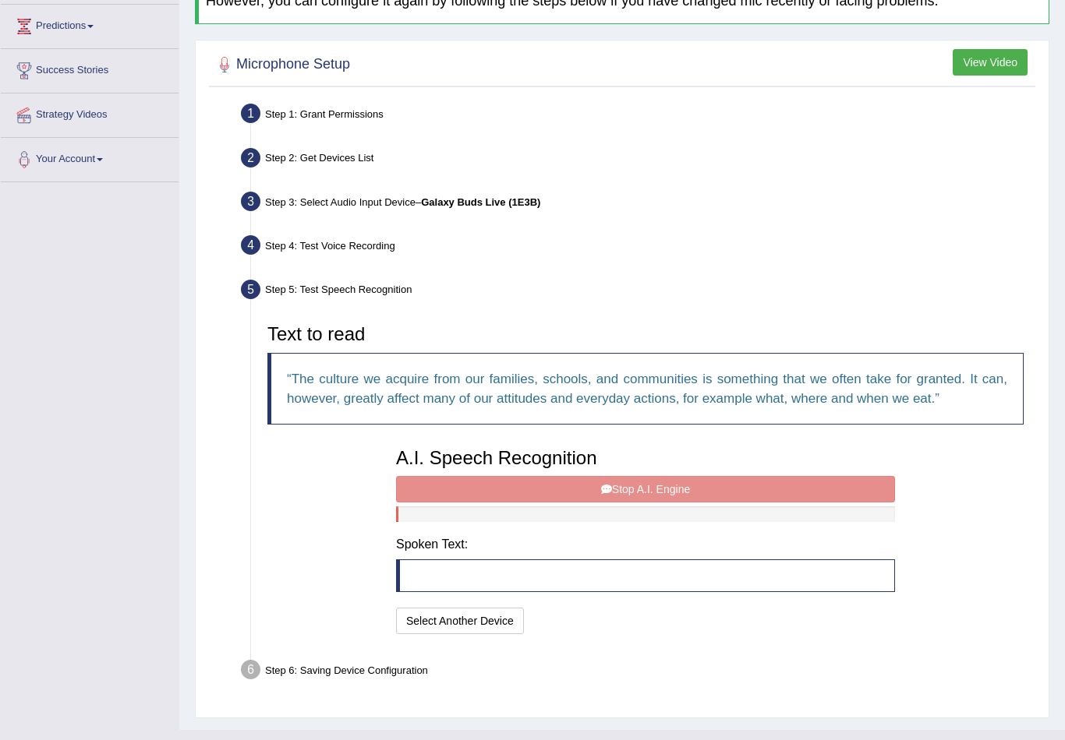
click at [619, 496] on div "A.I. Speech Recognition Start A.I. Engine Stop A.I. Engine Note: Please listen …" at bounding box center [645, 539] width 514 height 198
click at [594, 474] on div "A.I. Speech Recognition Start A.I. Engine Stop A.I. Engine Note: Please listen …" at bounding box center [645, 539] width 514 height 198
click at [596, 487] on div "A.I. Speech Recognition Start A.I. Engine Stop A.I. Engine Note: Please listen …" at bounding box center [645, 539] width 514 height 198
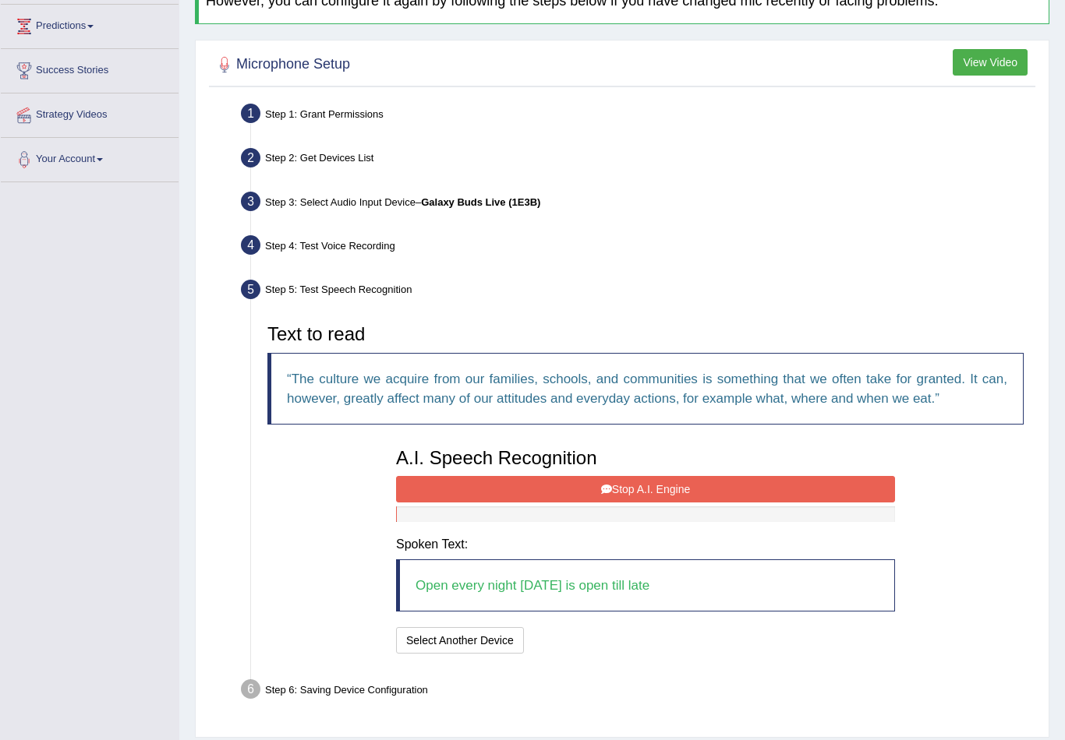
click at [655, 589] on blockquote "Open every night today is open till late" at bounding box center [645, 586] width 499 height 52
click at [652, 492] on button "Stop A.I. Engine" at bounding box center [645, 489] width 499 height 26
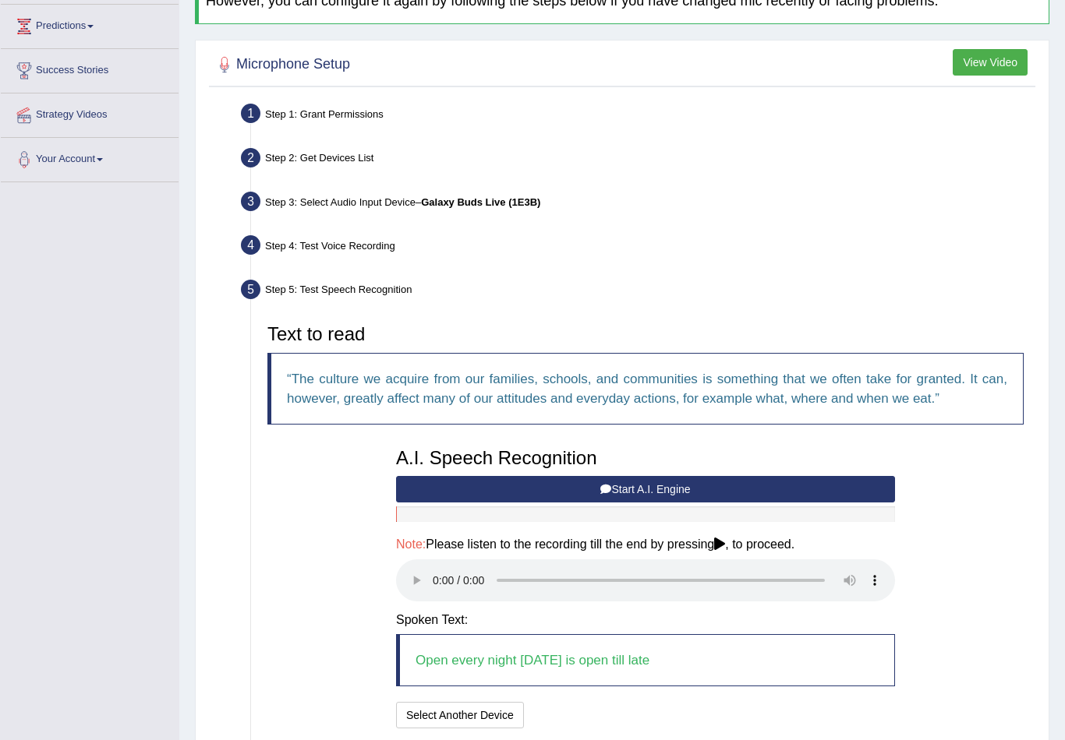
click at [444, 575] on audio at bounding box center [645, 581] width 499 height 42
click at [634, 495] on button "Start A.I. Engine" at bounding box center [645, 489] width 499 height 26
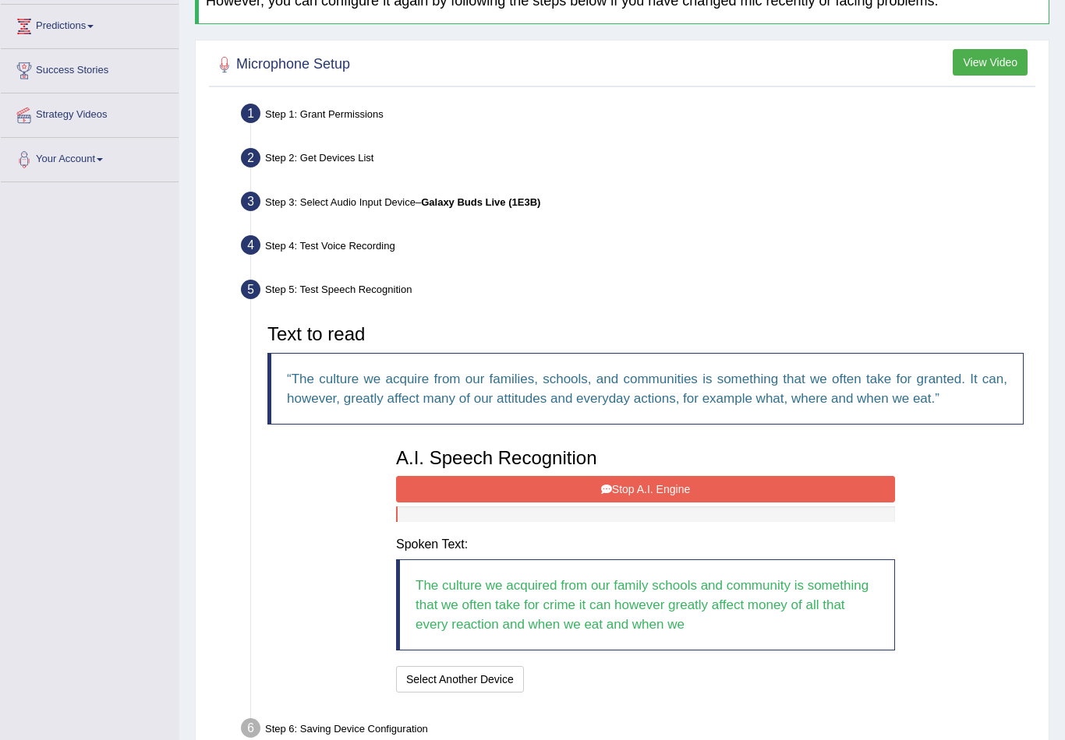
click at [648, 496] on button "Stop A.I. Engine" at bounding box center [645, 489] width 499 height 26
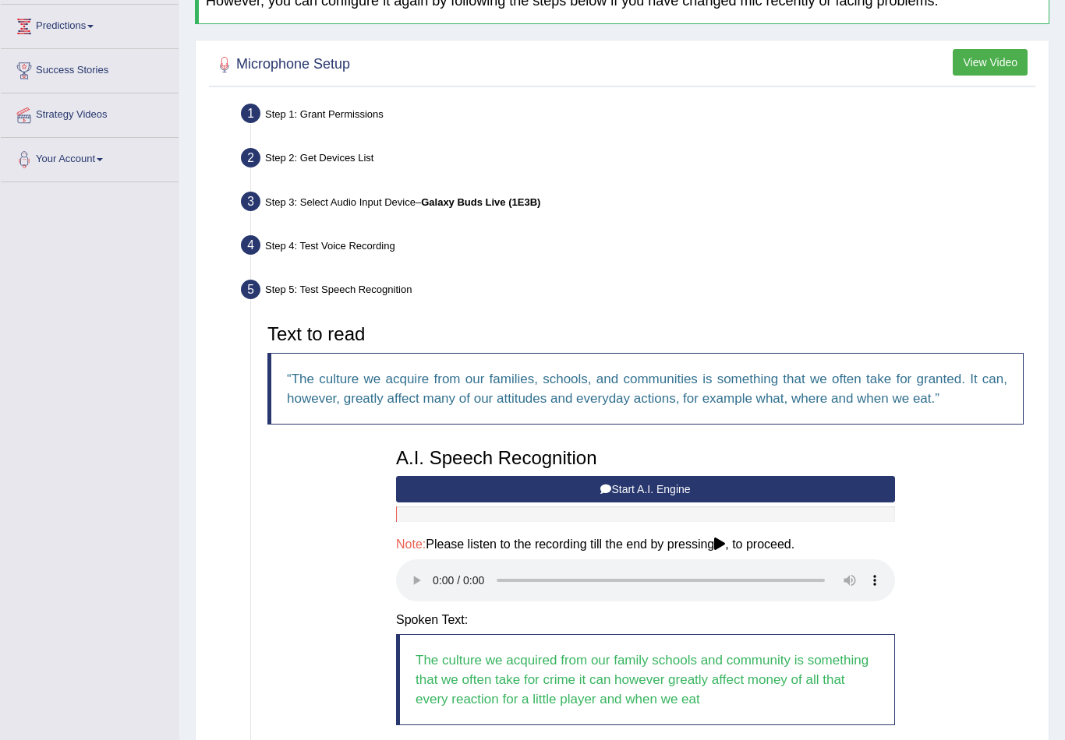
click at [439, 568] on audio at bounding box center [645, 581] width 499 height 42
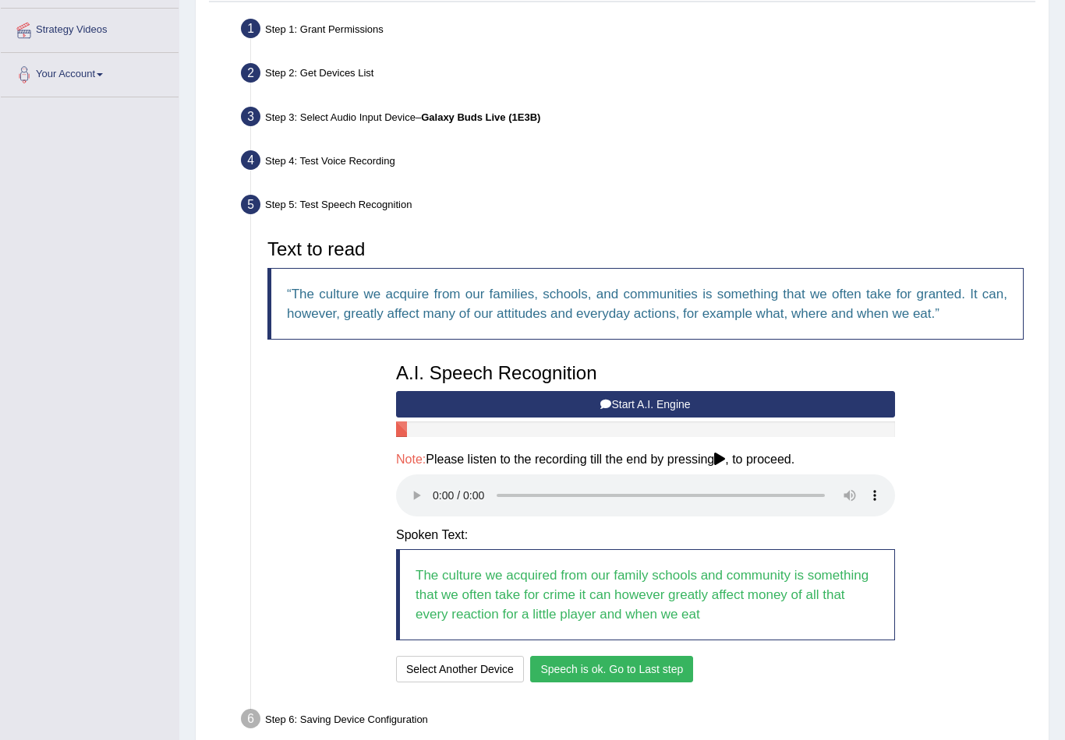
scroll to position [321, 0]
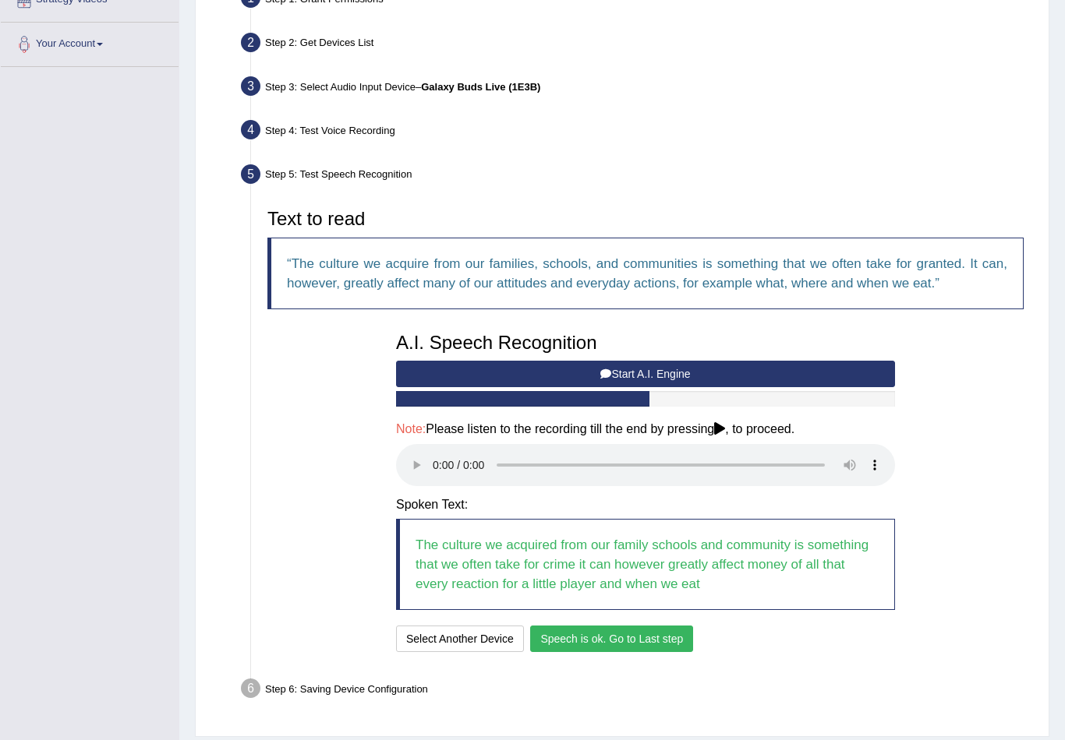
click at [583, 626] on button "Speech is ok. Go to Last step" at bounding box center [611, 639] width 163 height 26
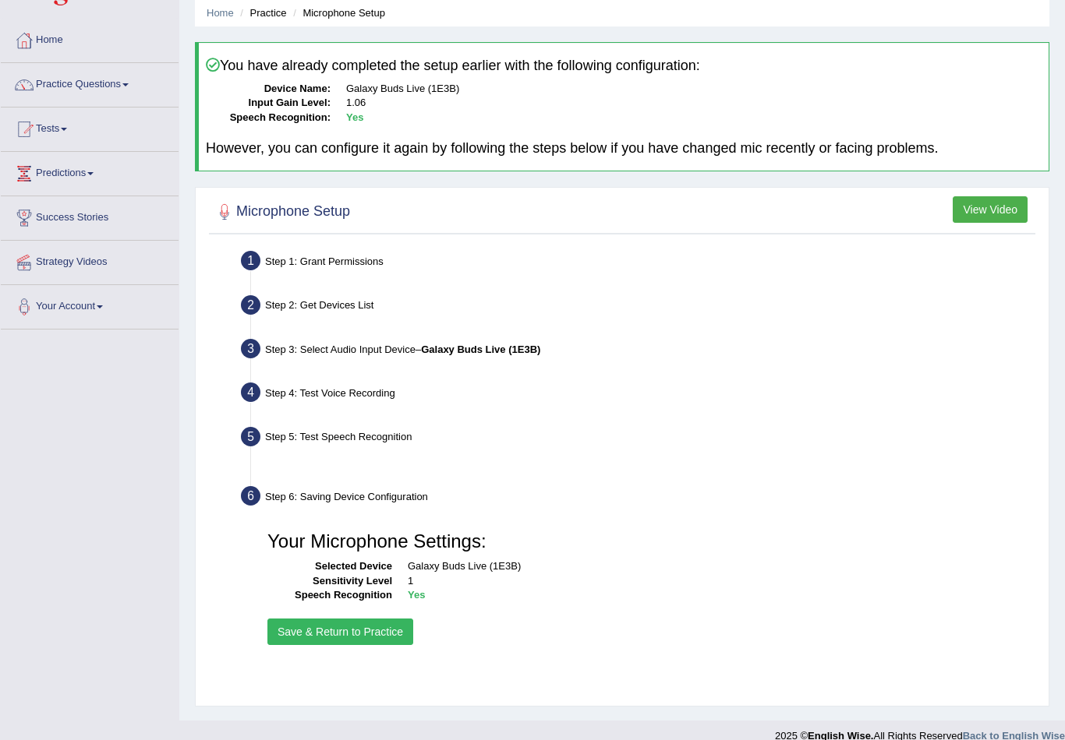
scroll to position [54, 0]
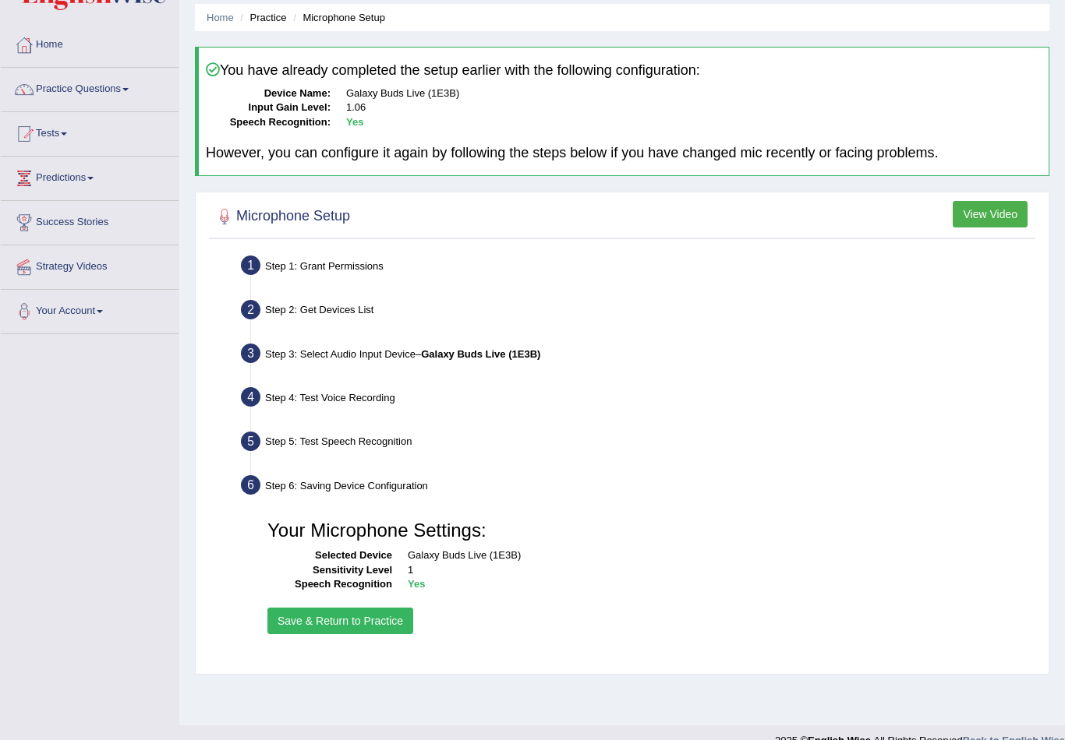
click at [370, 620] on button "Save & Return to Practice" at bounding box center [340, 621] width 146 height 26
click at [370, 608] on button "Save & Return to Practice" at bounding box center [340, 621] width 146 height 26
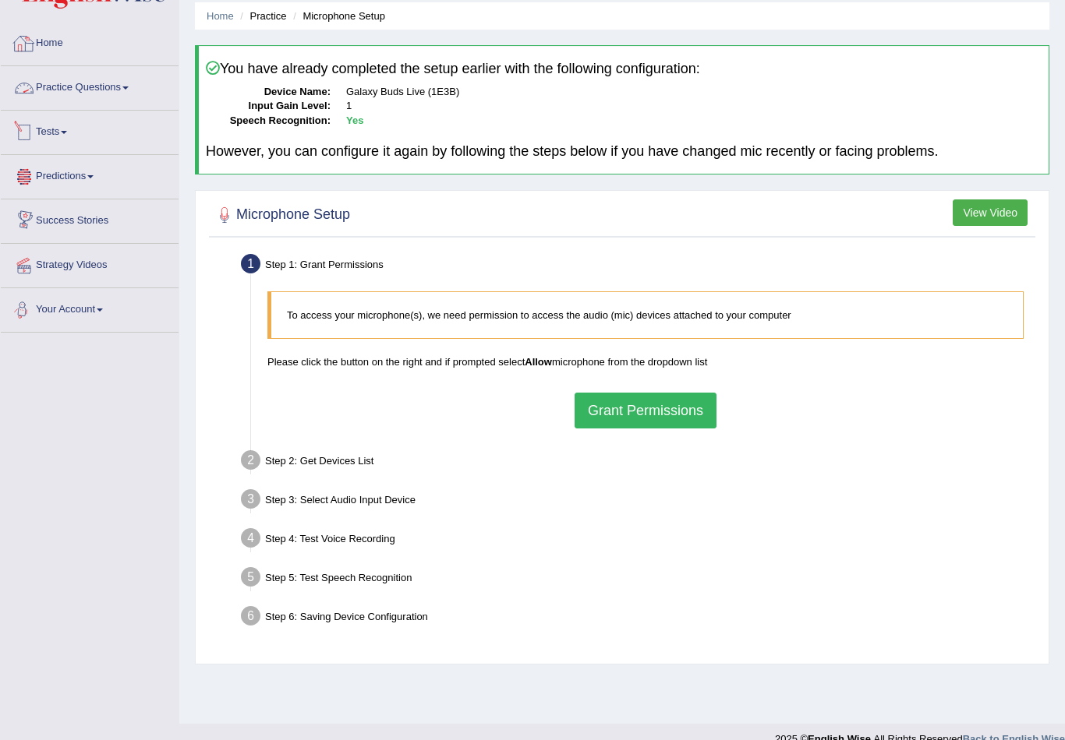
scroll to position [54, 0]
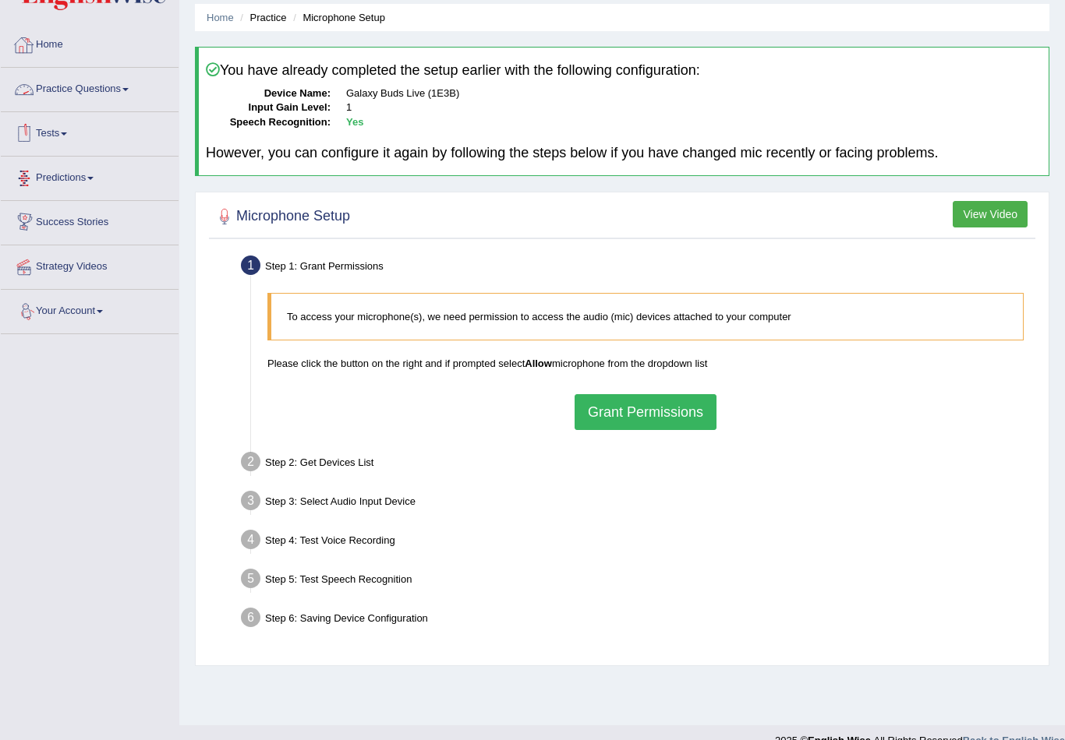
click at [117, 97] on link "Practice Questions" at bounding box center [90, 87] width 178 height 39
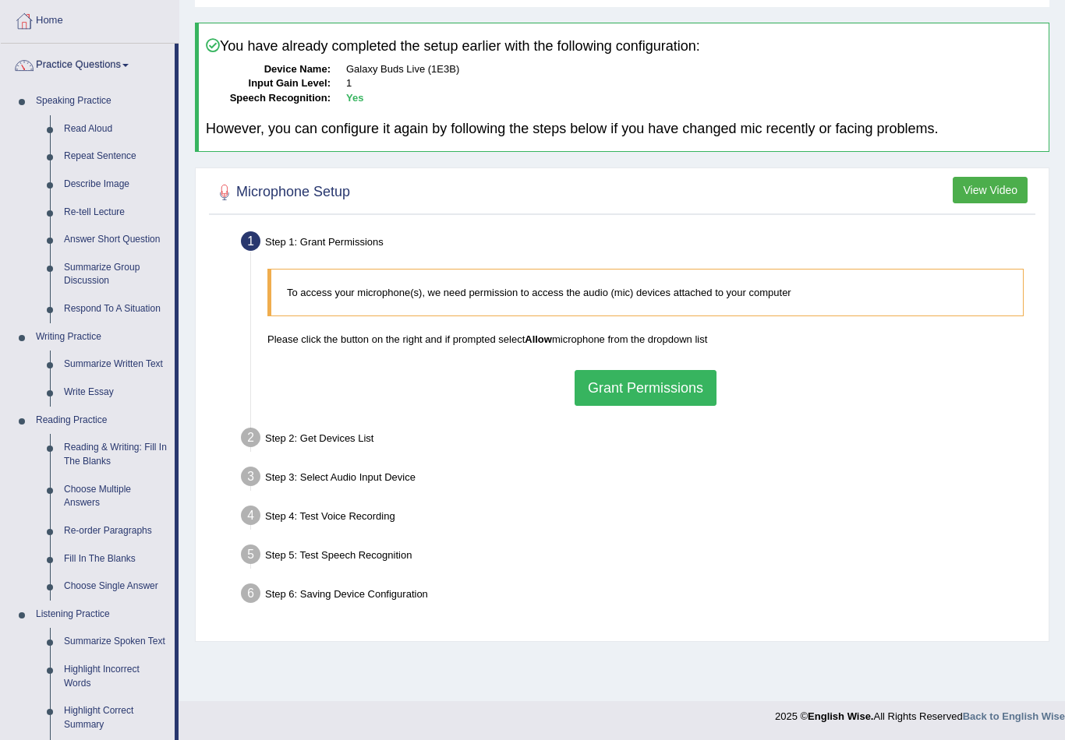
scroll to position [78, 0]
click at [99, 493] on div at bounding box center [532, 370] width 1065 height 740
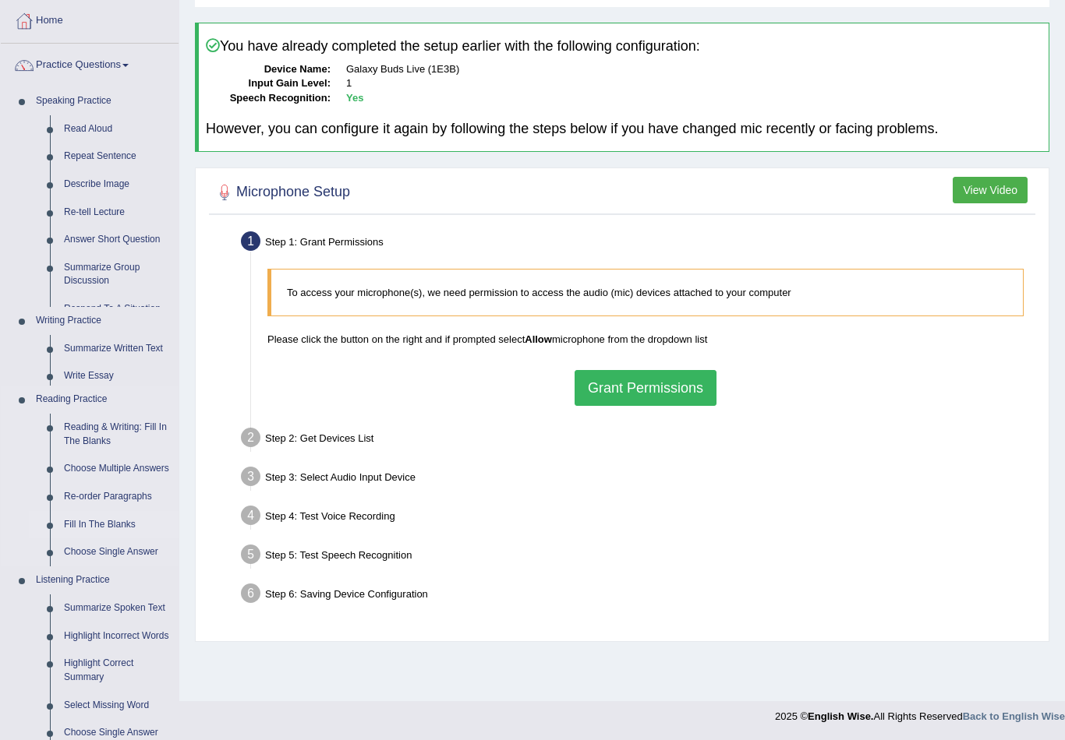
click at [99, 493] on ul "Reading & Writing: Fill In The Blanks Choose Multiple Answers Re-order Paragrap…" at bounding box center [104, 490] width 150 height 153
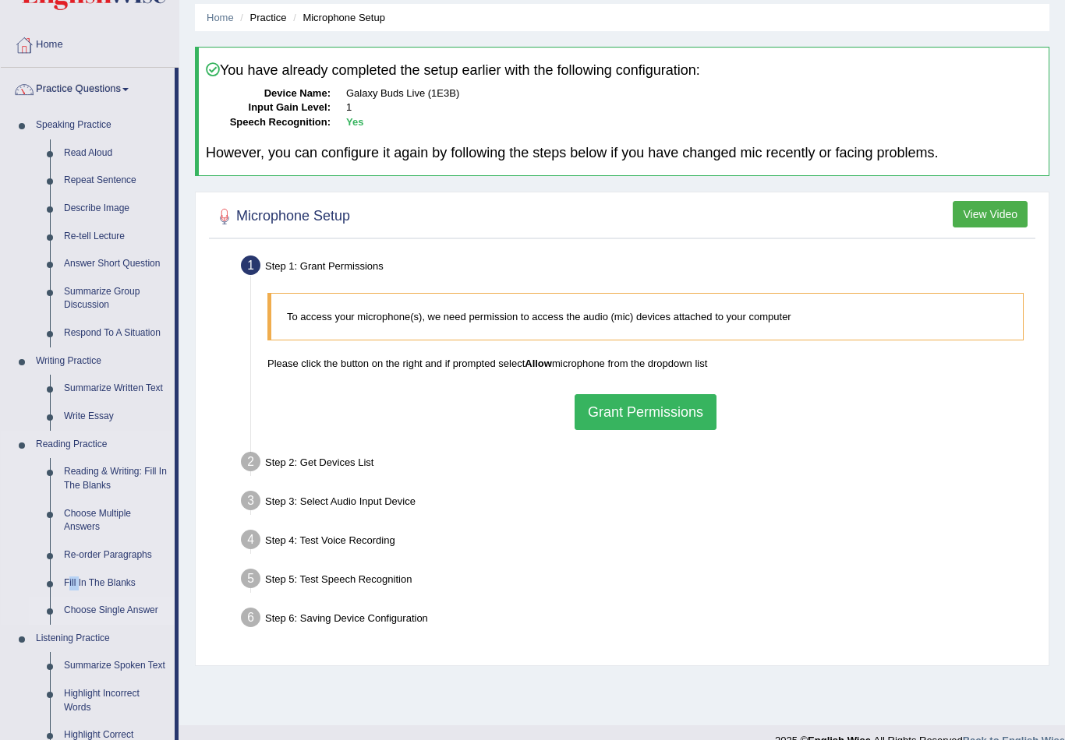
click at [101, 581] on link "Fill In The Blanks" at bounding box center [116, 584] width 118 height 28
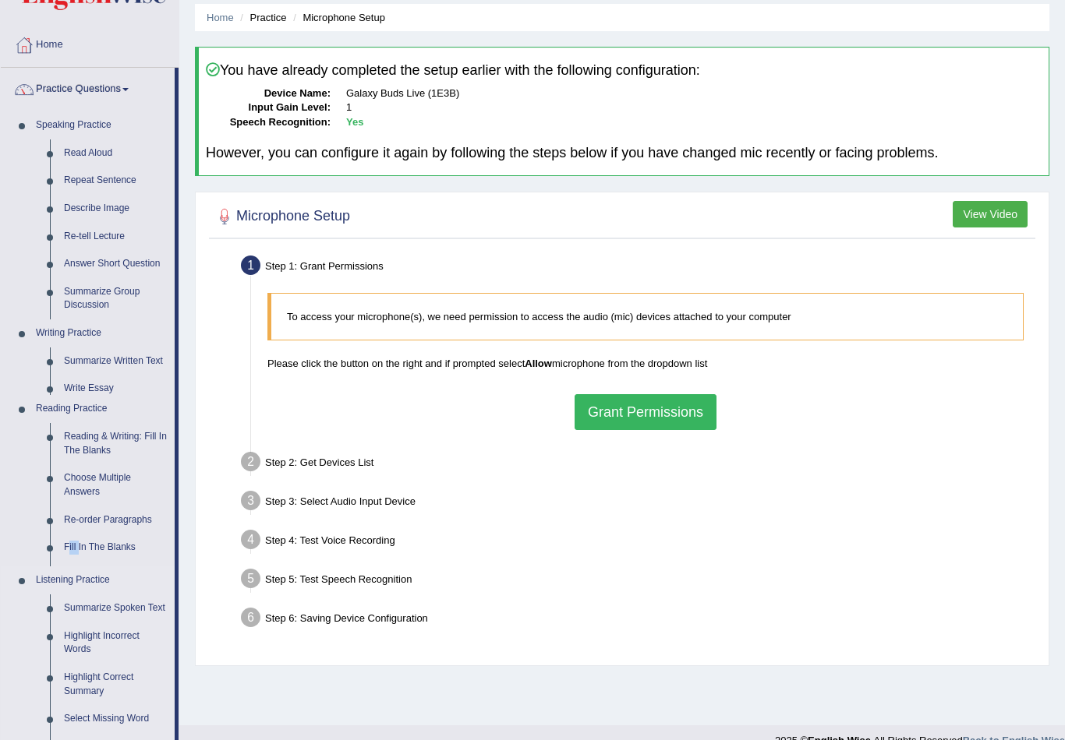
drag, startPoint x: 101, startPoint y: 581, endPoint x: 101, endPoint y: 561, distance: 20.3
click at [101, 560] on ul "Speaking Practice Read Aloud Repeat Sentence Describe Image Re-tell Lecture Ans…" at bounding box center [88, 476] width 174 height 730
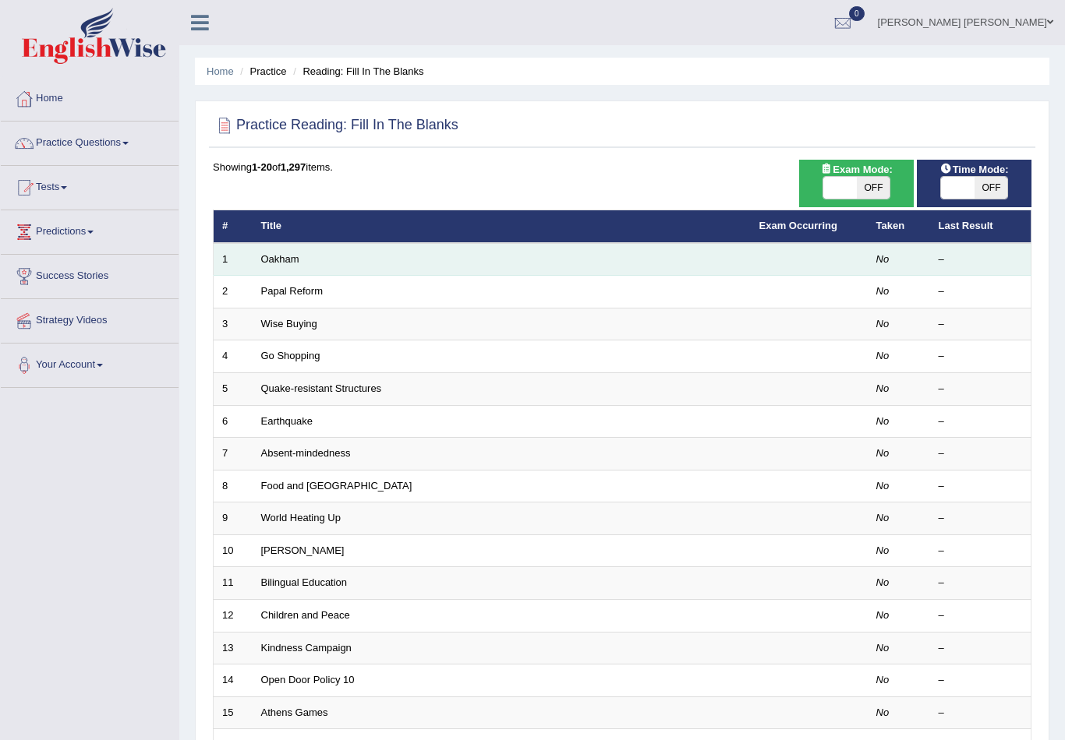
click at [329, 267] on td "Oakham" at bounding box center [501, 259] width 498 height 33
click at [284, 266] on td "Oakham" at bounding box center [501, 259] width 498 height 33
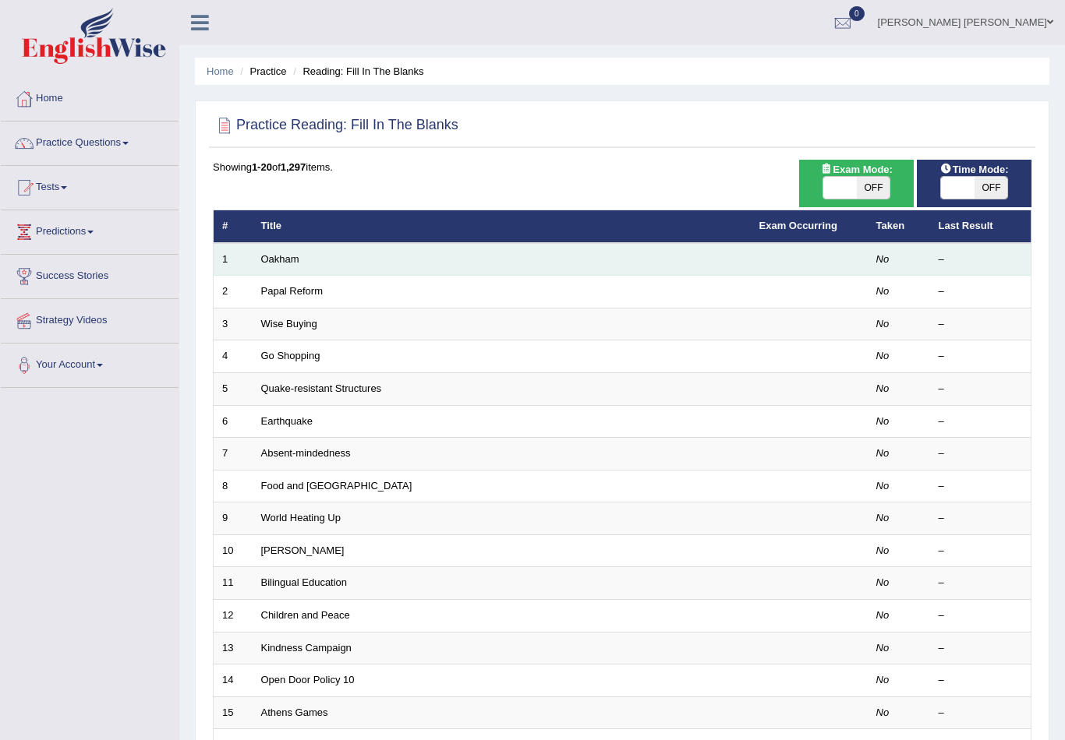
click at [284, 266] on td "Oakham" at bounding box center [501, 259] width 498 height 33
click at [276, 254] on link "Oakham" at bounding box center [280, 259] width 38 height 12
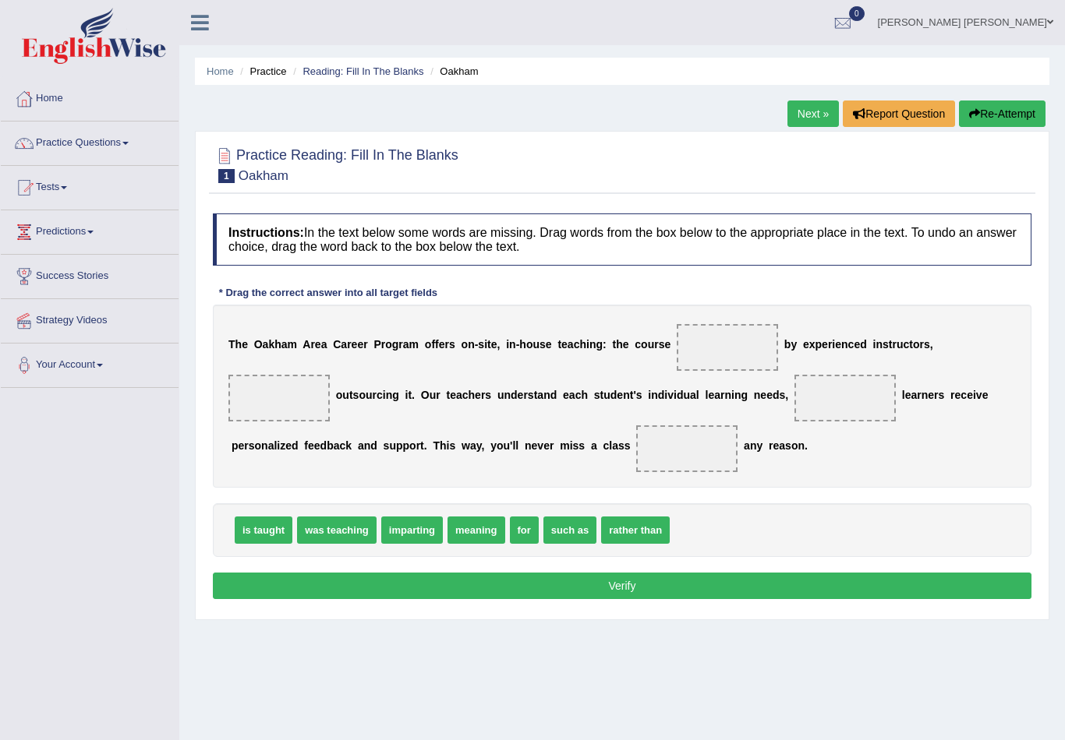
click at [364, 530] on span "was teaching" at bounding box center [336, 530] width 79 height 27
drag, startPoint x: 364, startPoint y: 530, endPoint x: 642, endPoint y: 359, distance: 326.4
click at [449, 440] on span "was teaching" at bounding box center [408, 453] width 79 height 27
drag, startPoint x: 352, startPoint y: 528, endPoint x: 606, endPoint y: 396, distance: 286.2
click at [574, 404] on span "was teaching" at bounding box center [533, 417] width 79 height 27
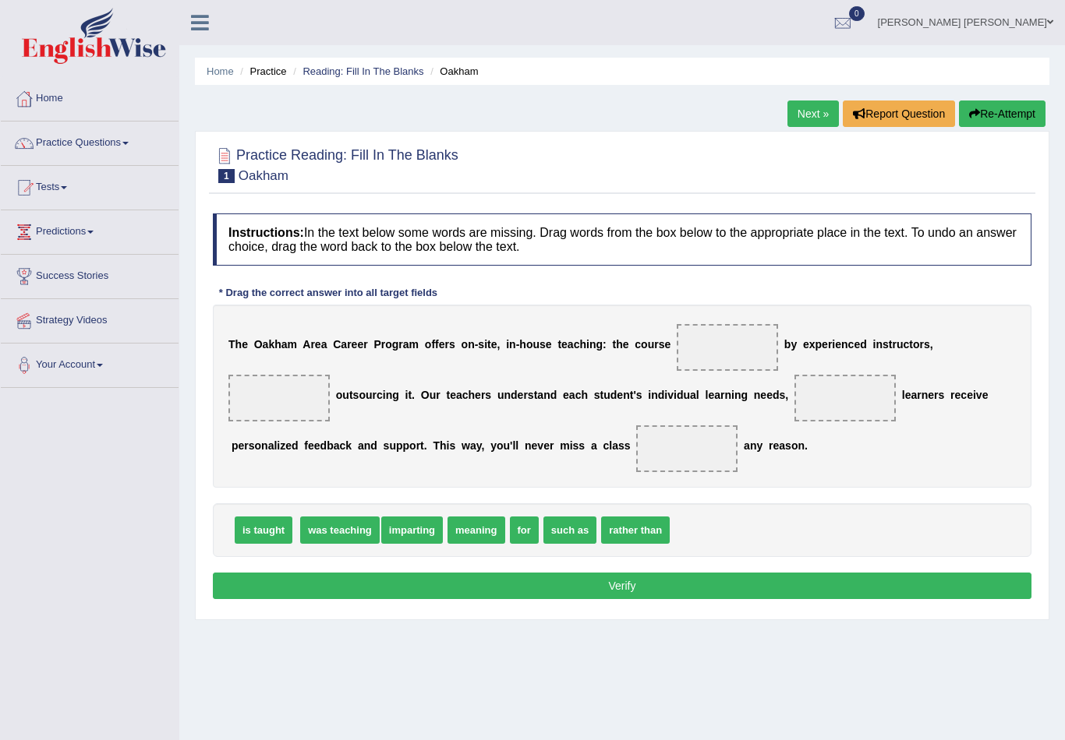
drag, startPoint x: 328, startPoint y: 535, endPoint x: 445, endPoint y: 473, distance: 132.5
click at [380, 517] on span "was teaching" at bounding box center [339, 530] width 79 height 27
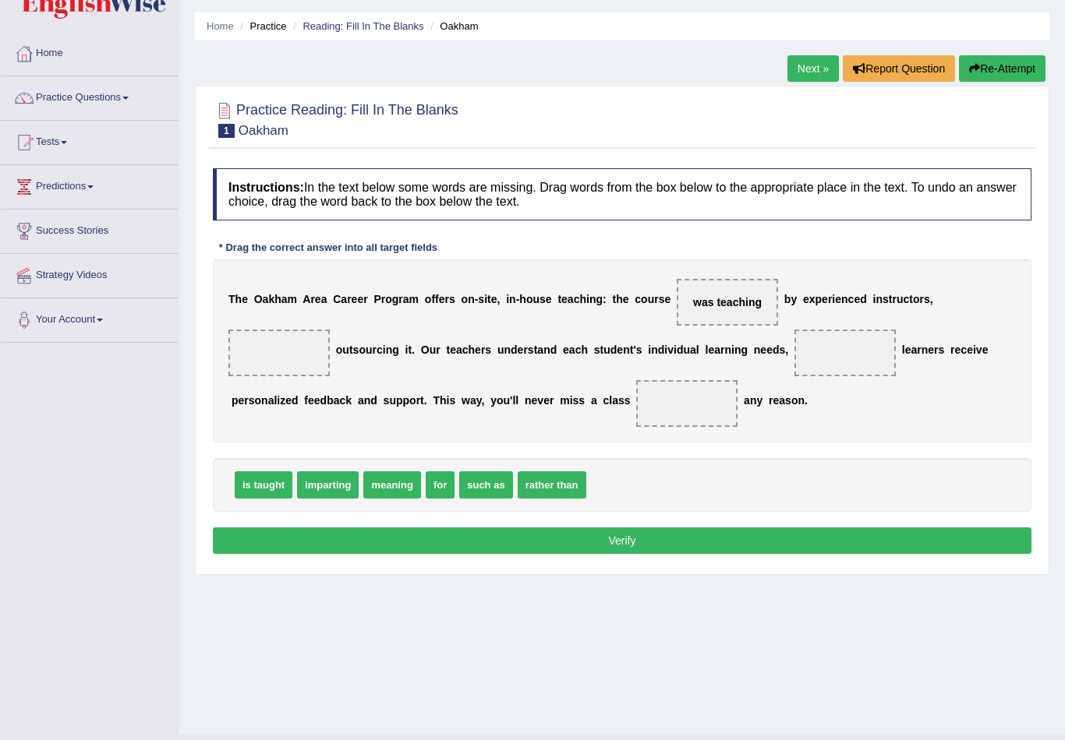
scroll to position [45, 0]
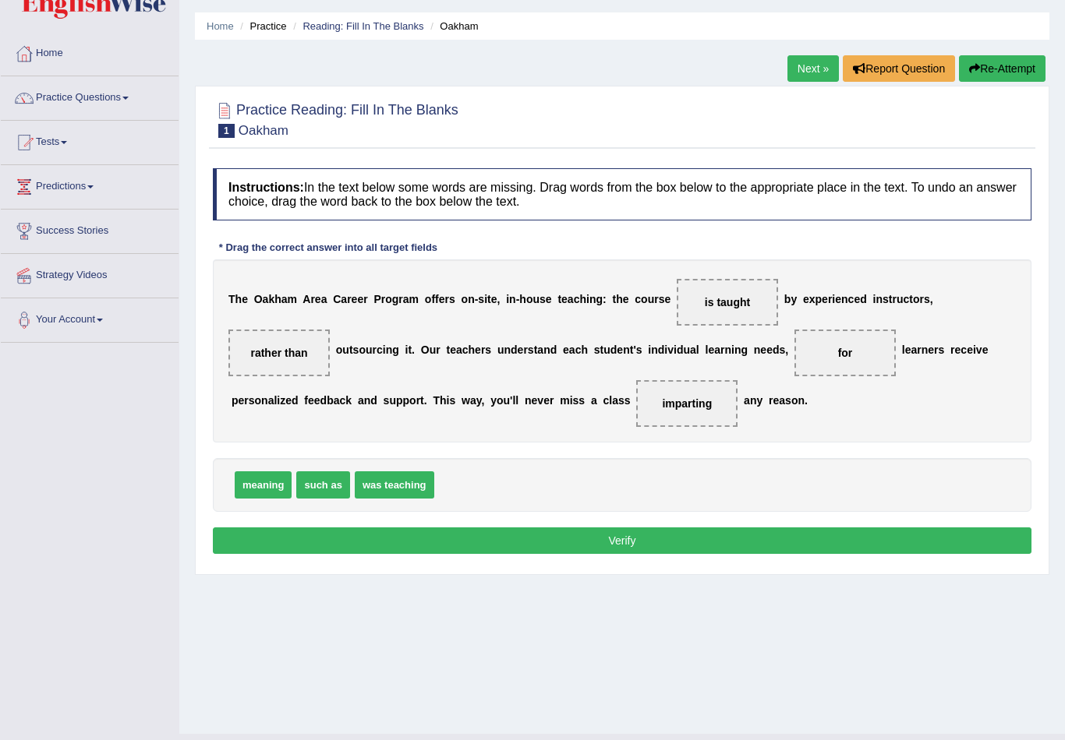
click at [606, 552] on button "Verify" at bounding box center [622, 541] width 818 height 26
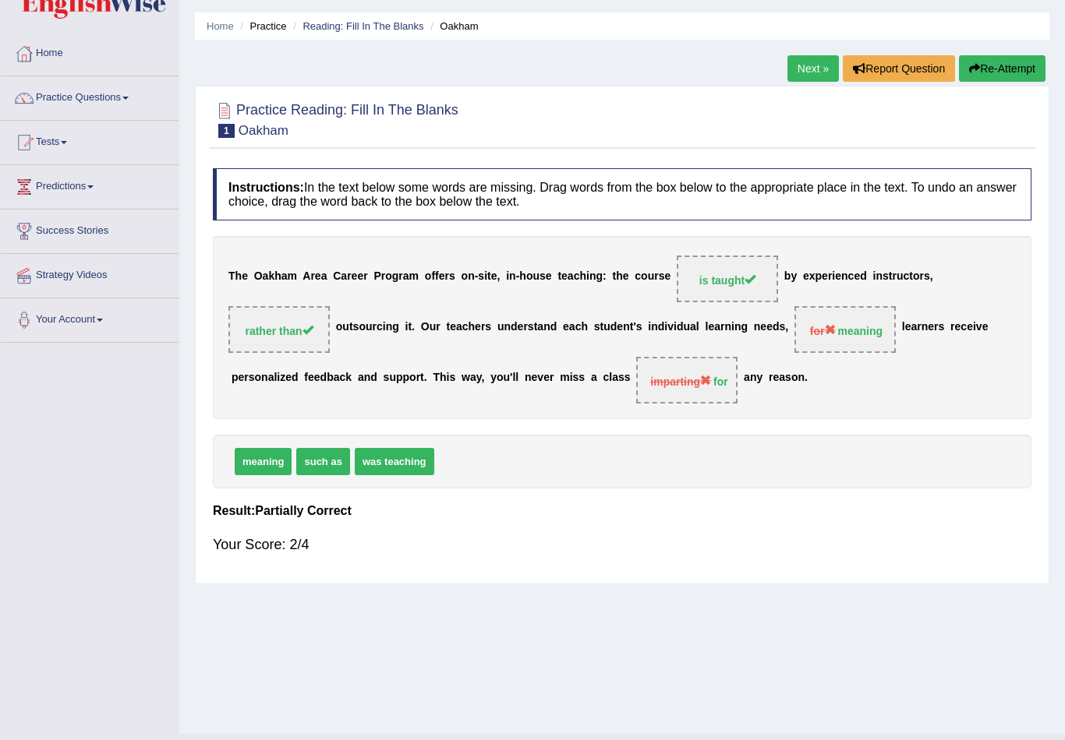
click at [804, 65] on link "Next »" at bounding box center [812, 68] width 51 height 26
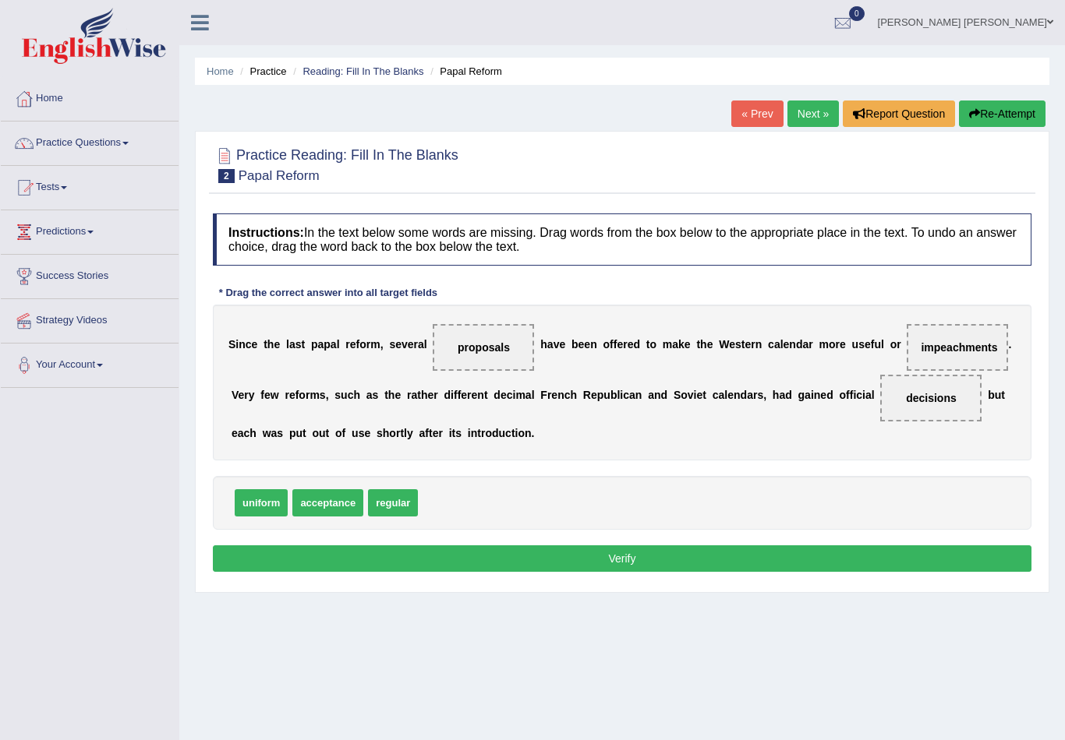
click at [348, 549] on button "Verify" at bounding box center [622, 559] width 818 height 26
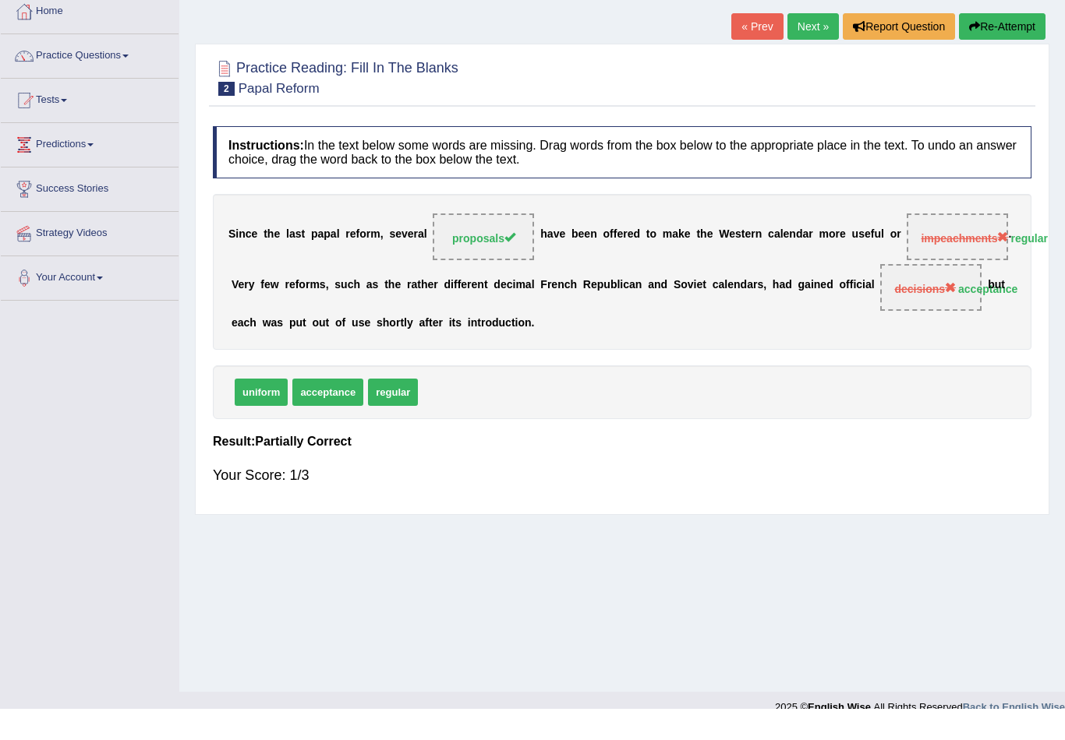
scroll to position [54, 0]
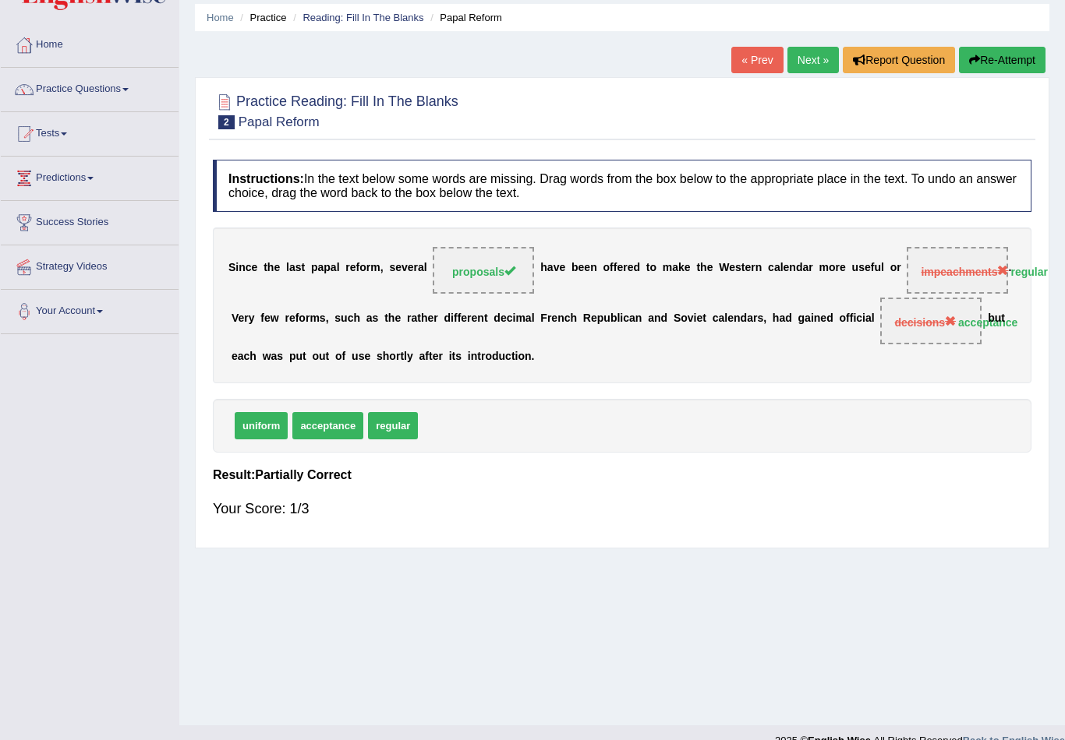
click at [801, 66] on link "Next »" at bounding box center [812, 60] width 51 height 26
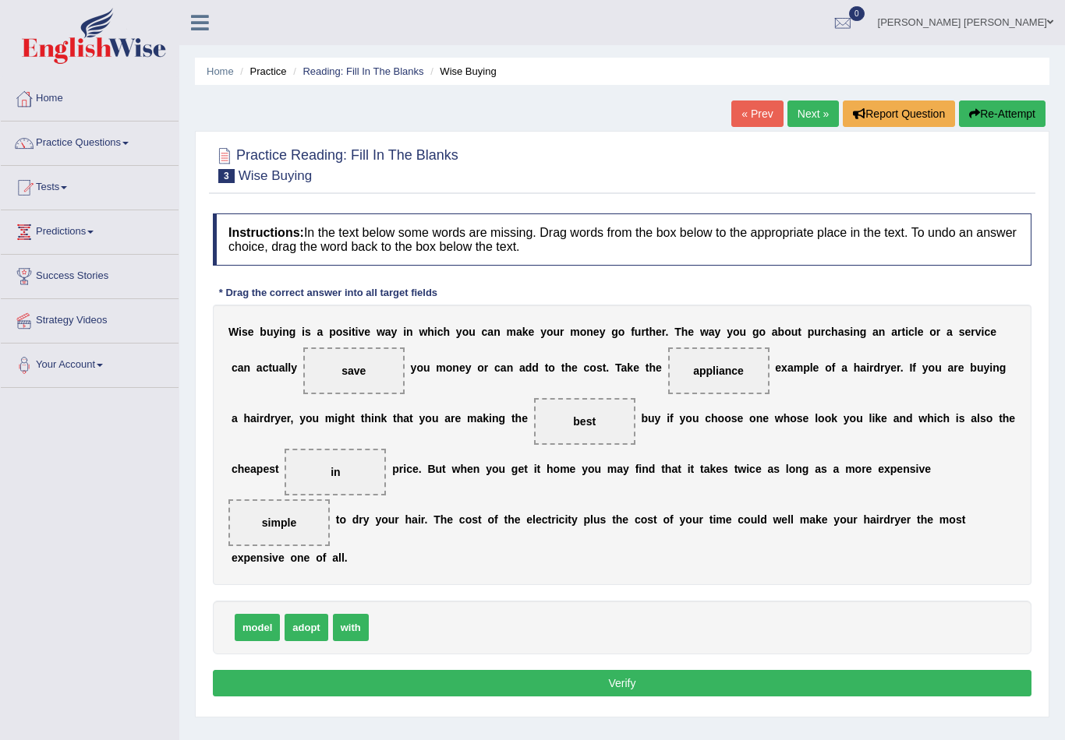
click at [413, 697] on div "Instructions: In the text below some words are missing. Drag words from the box…" at bounding box center [622, 457] width 826 height 503
click at [413, 690] on button "Verify" at bounding box center [622, 683] width 818 height 26
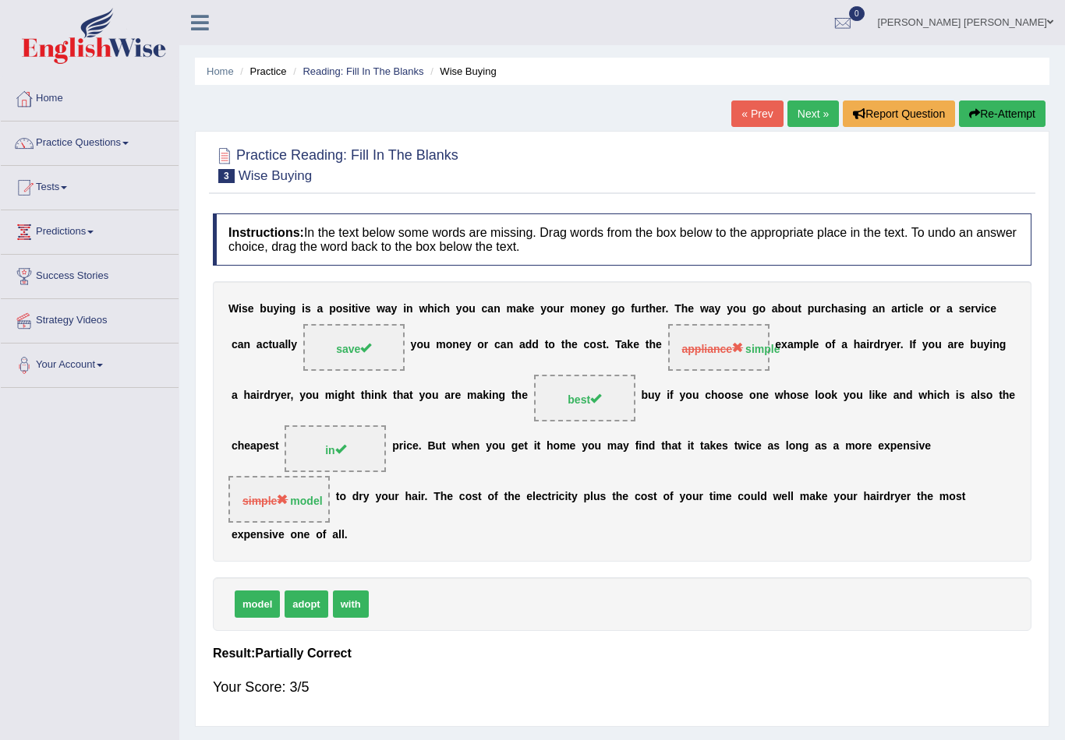
click at [800, 116] on link "Next »" at bounding box center [812, 114] width 51 height 26
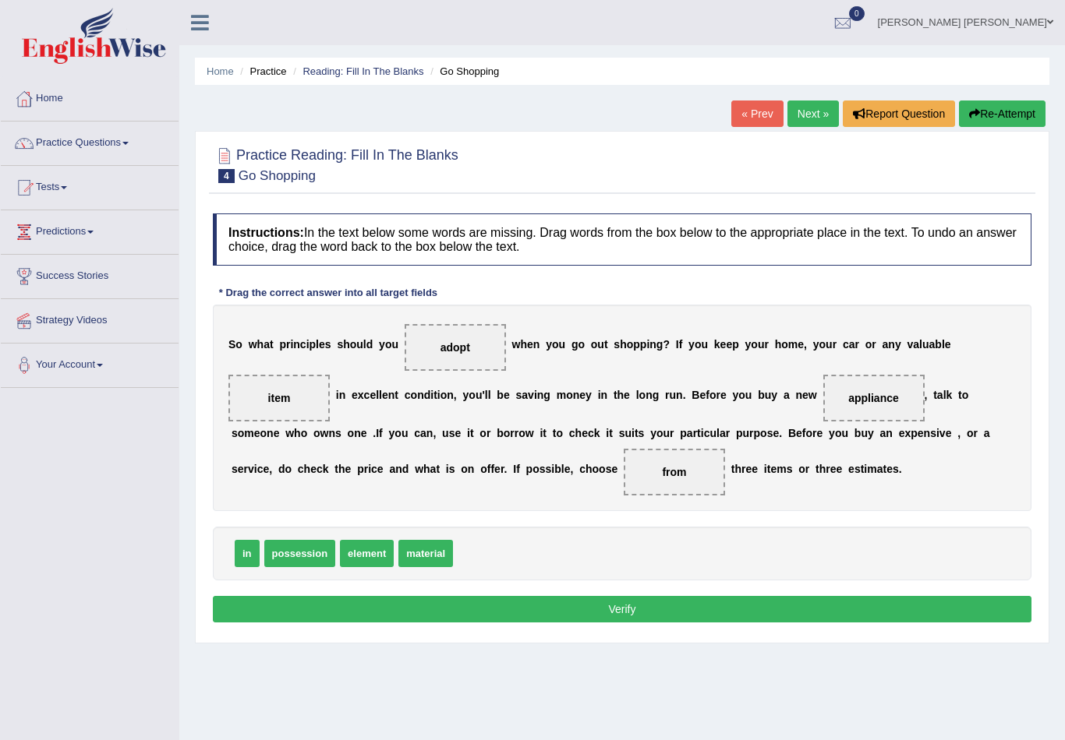
click at [442, 604] on button "Verify" at bounding box center [622, 609] width 818 height 26
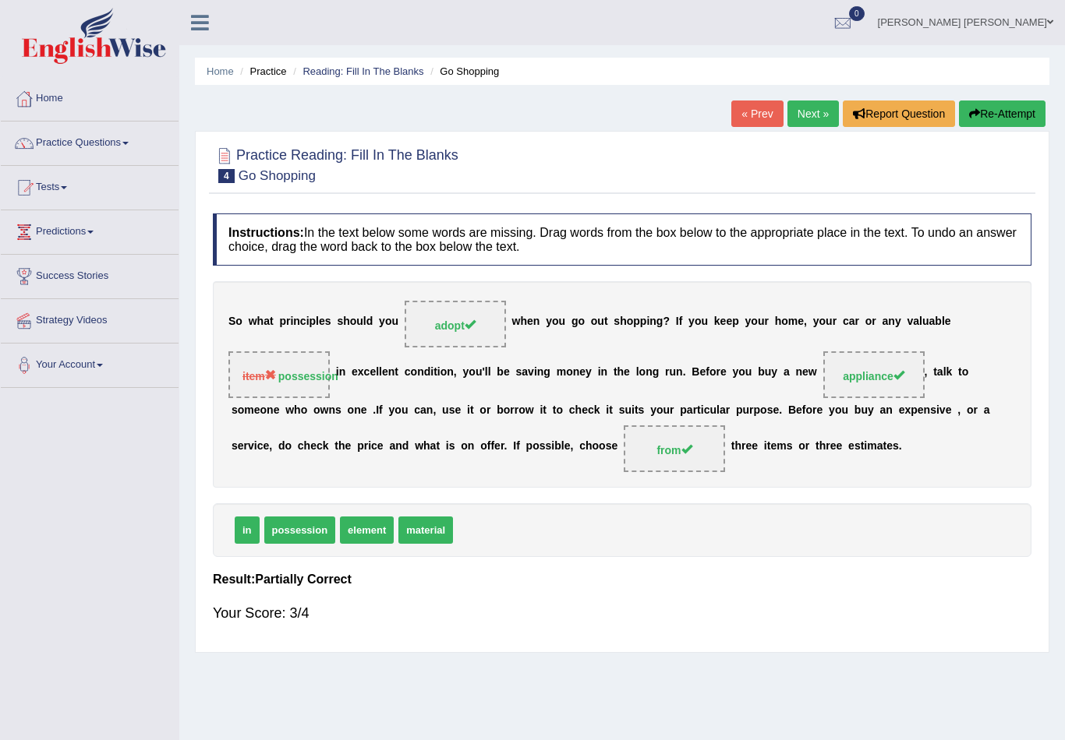
click at [804, 126] on link "Next »" at bounding box center [812, 114] width 51 height 26
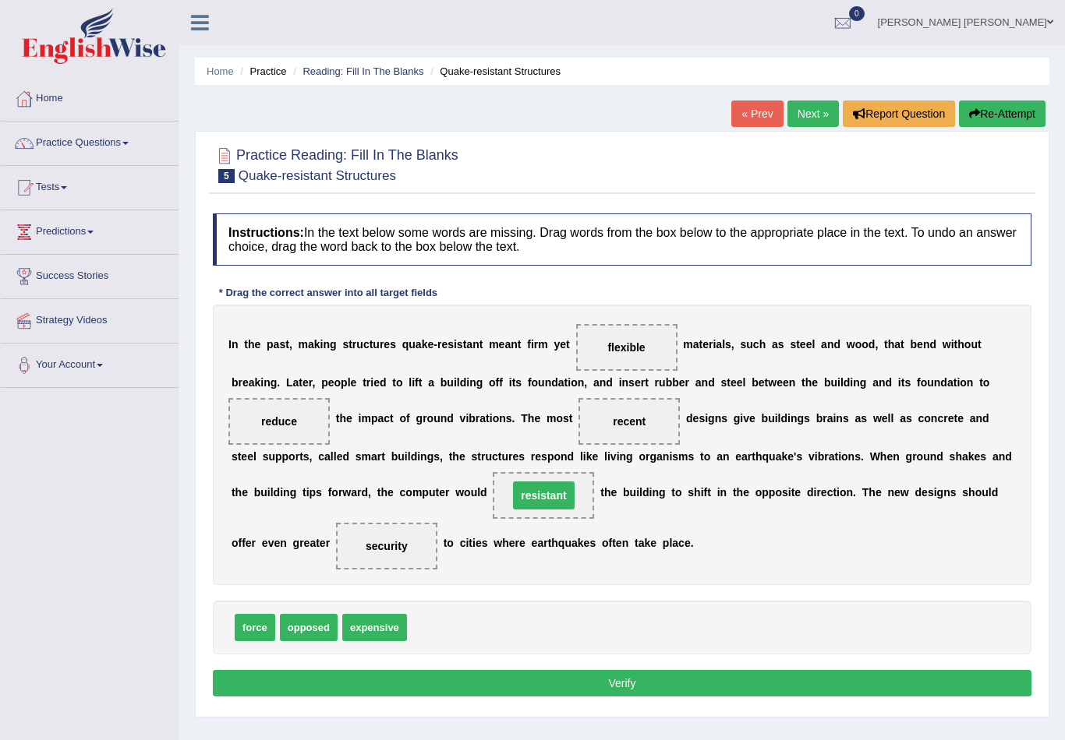
click at [487, 680] on button "Verify" at bounding box center [622, 683] width 818 height 26
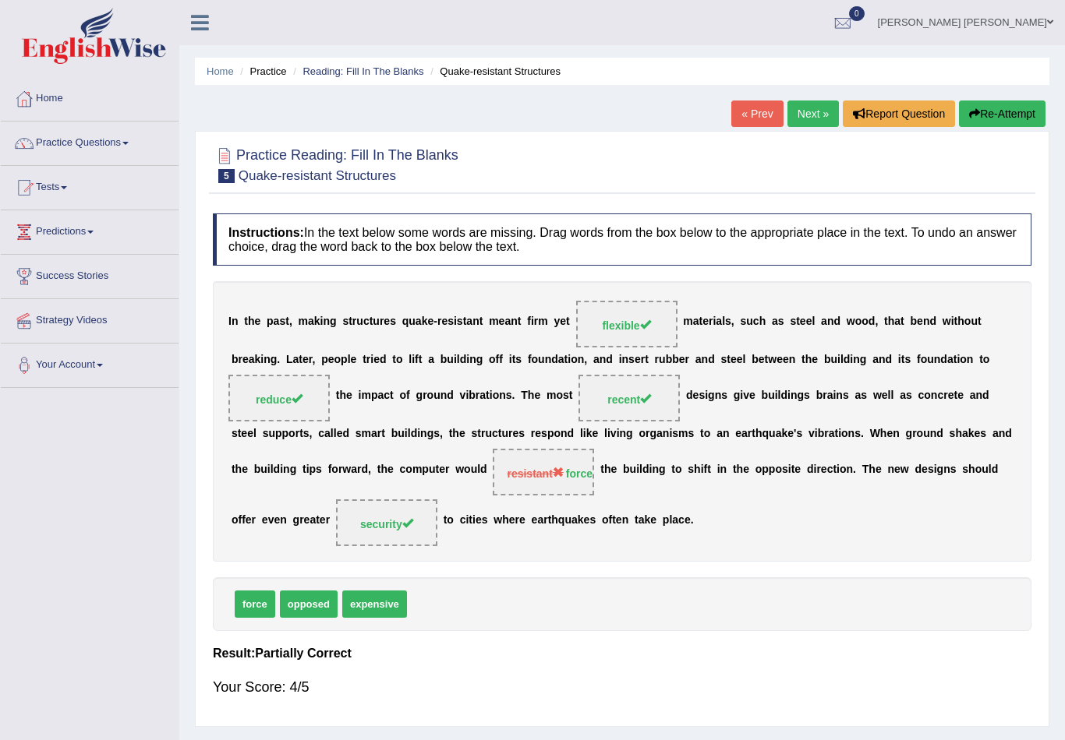
click at [801, 107] on link "Next »" at bounding box center [812, 114] width 51 height 26
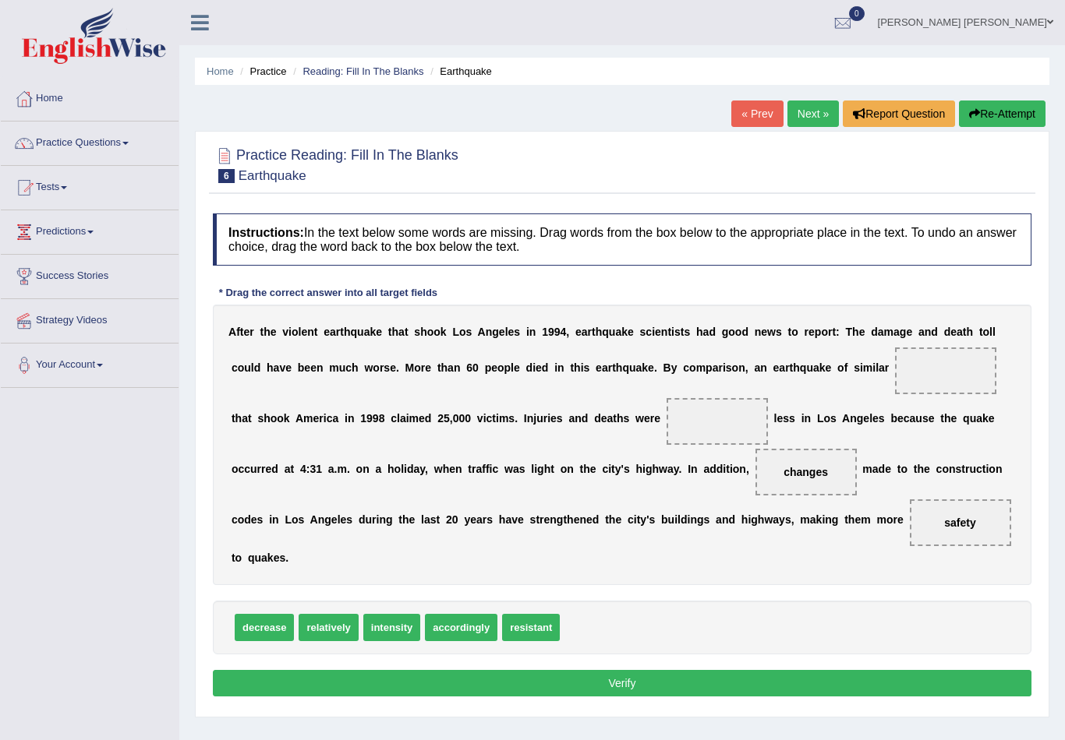
click at [492, 664] on div "Instructions: In the text below some words are missing. Drag words from the box…" at bounding box center [622, 457] width 826 height 503
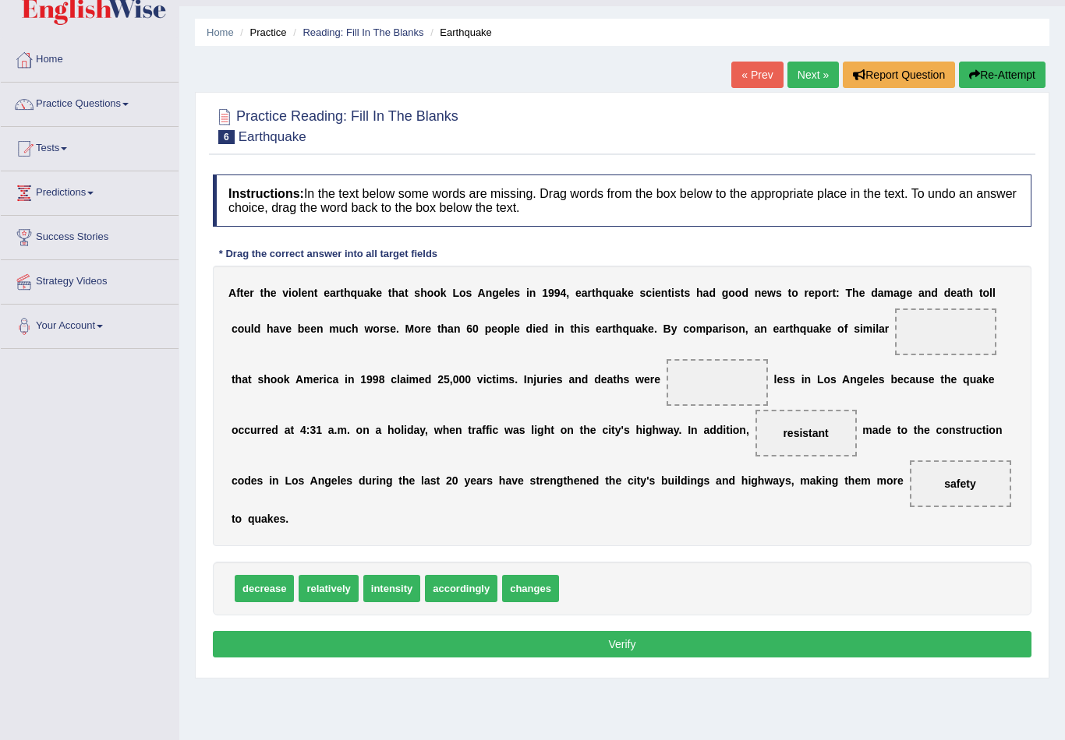
scroll to position [54, 0]
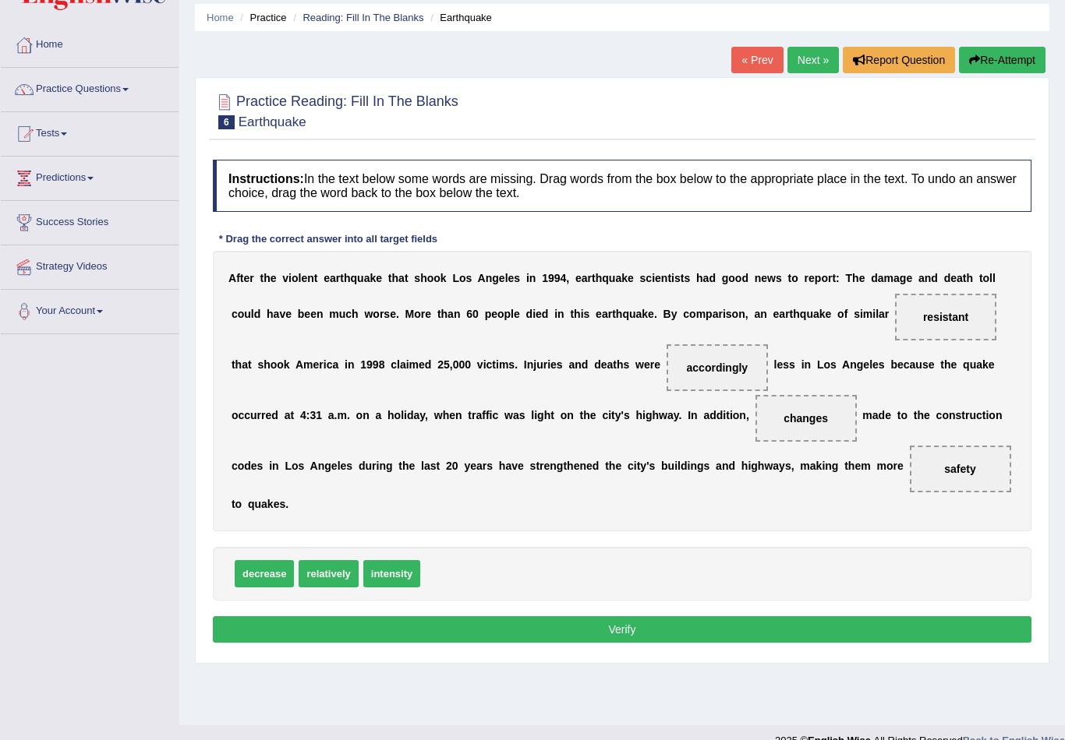
click at [475, 633] on button "Verify" at bounding box center [622, 629] width 818 height 26
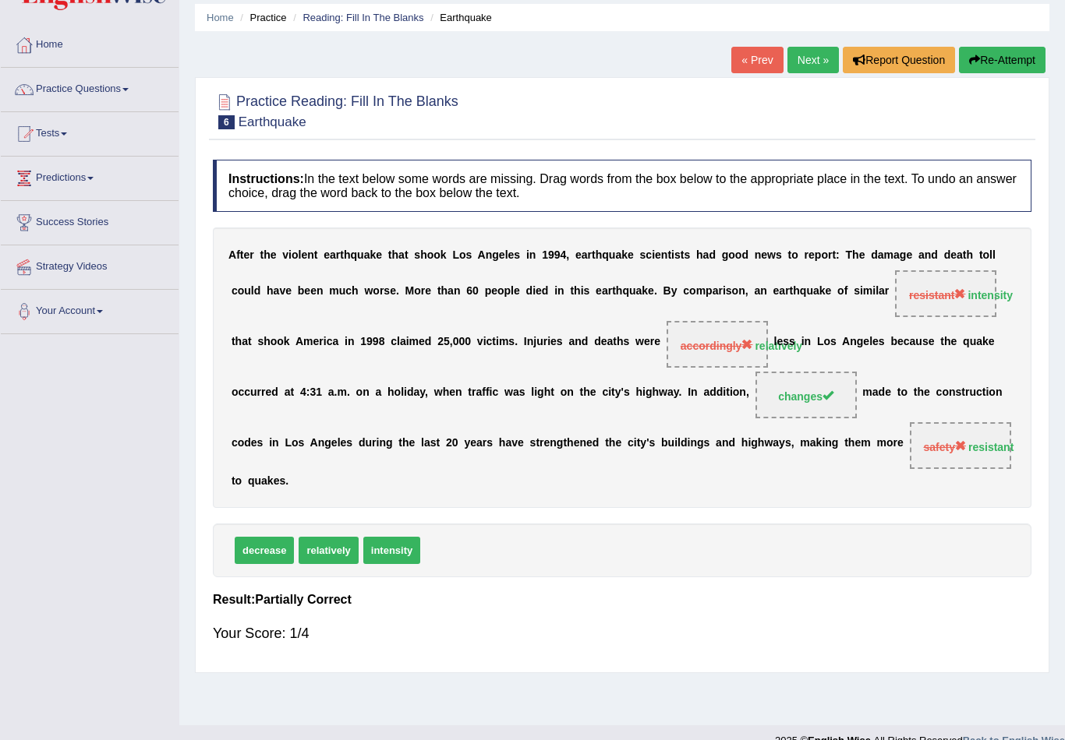
click at [800, 52] on link "Next »" at bounding box center [812, 60] width 51 height 26
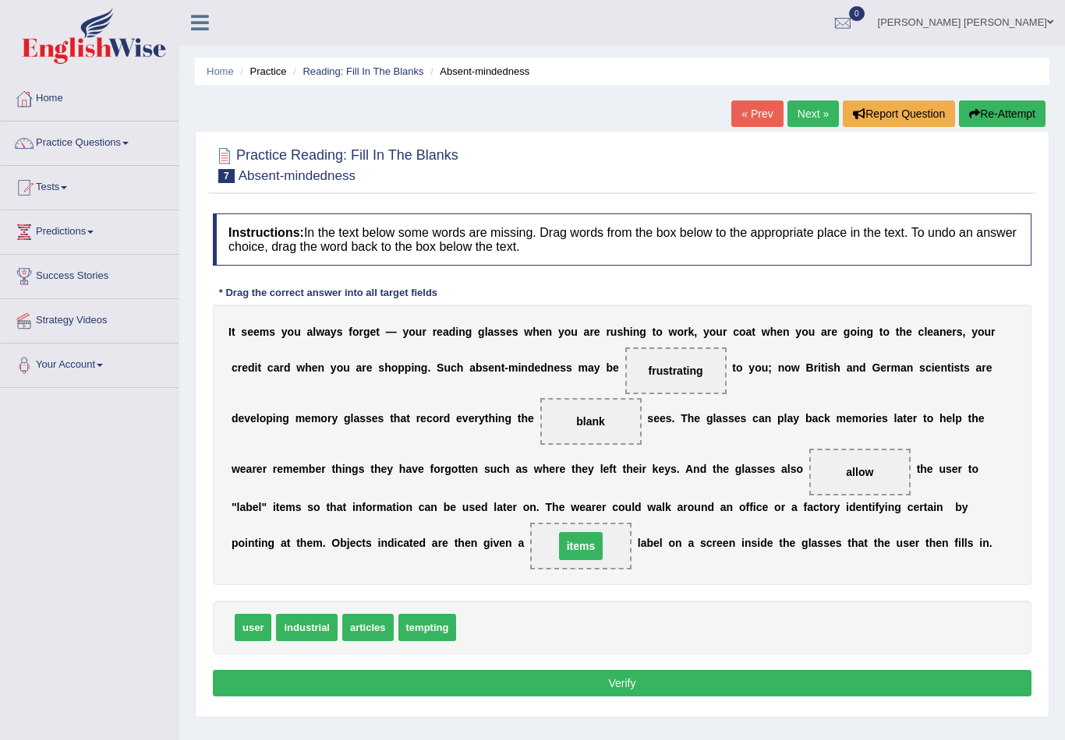
click at [479, 695] on button "Verify" at bounding box center [622, 683] width 818 height 26
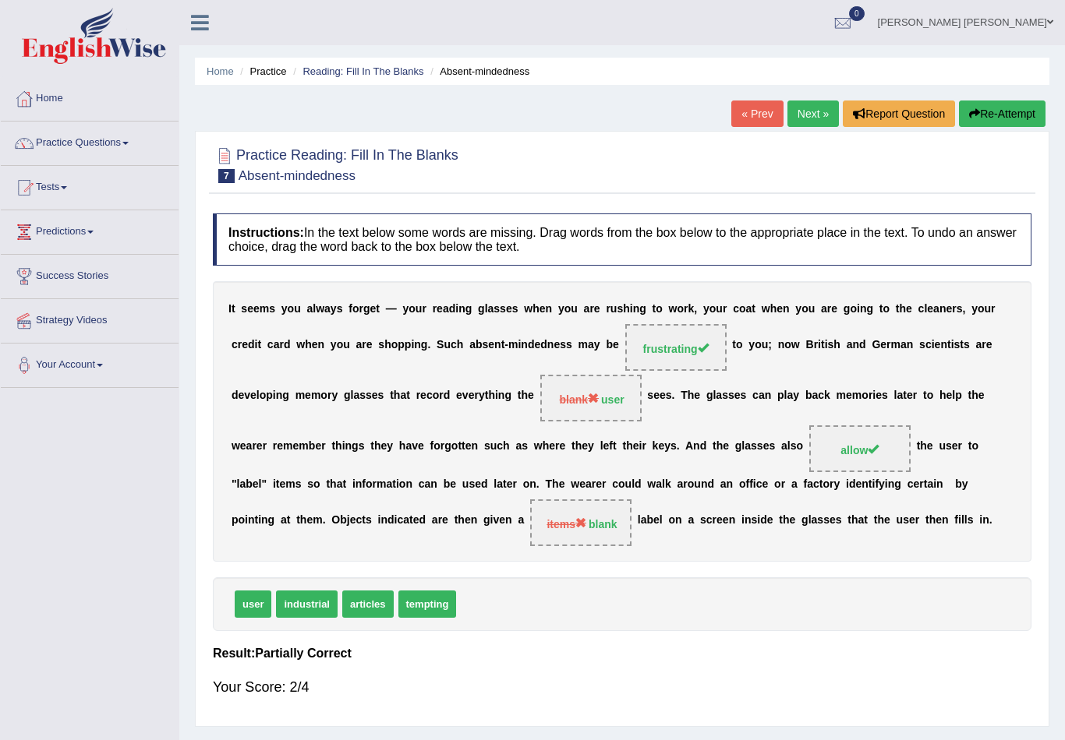
click at [798, 119] on link "Next »" at bounding box center [812, 114] width 51 height 26
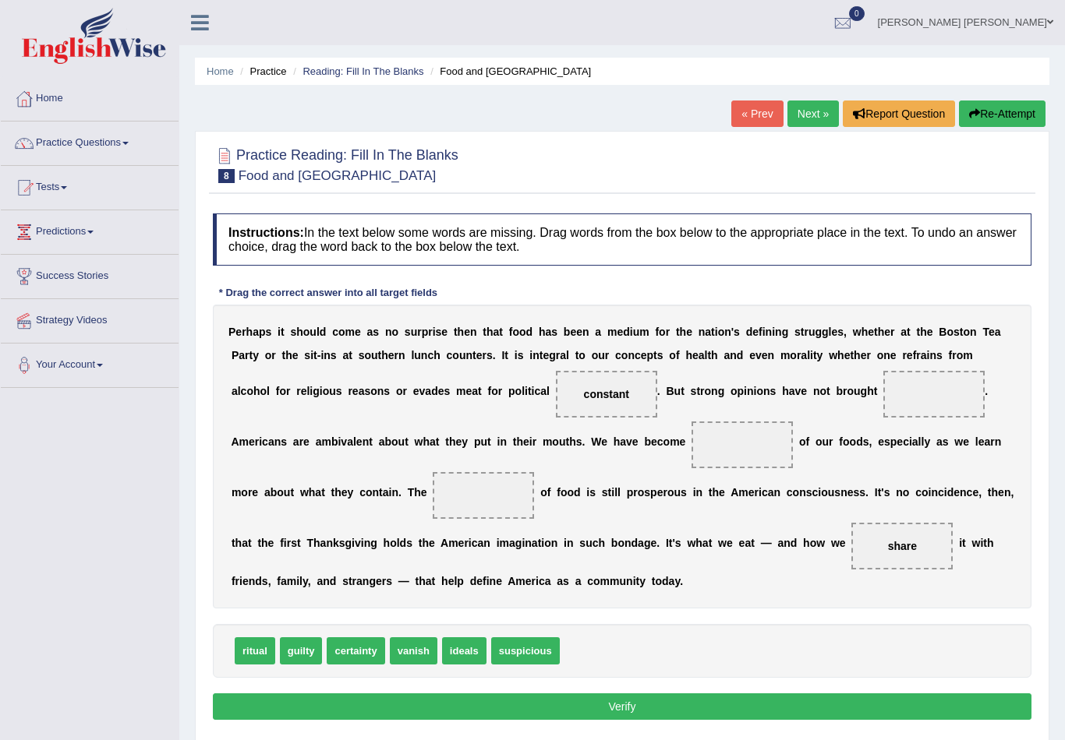
click at [121, 192] on link "Tests" at bounding box center [90, 185] width 178 height 39
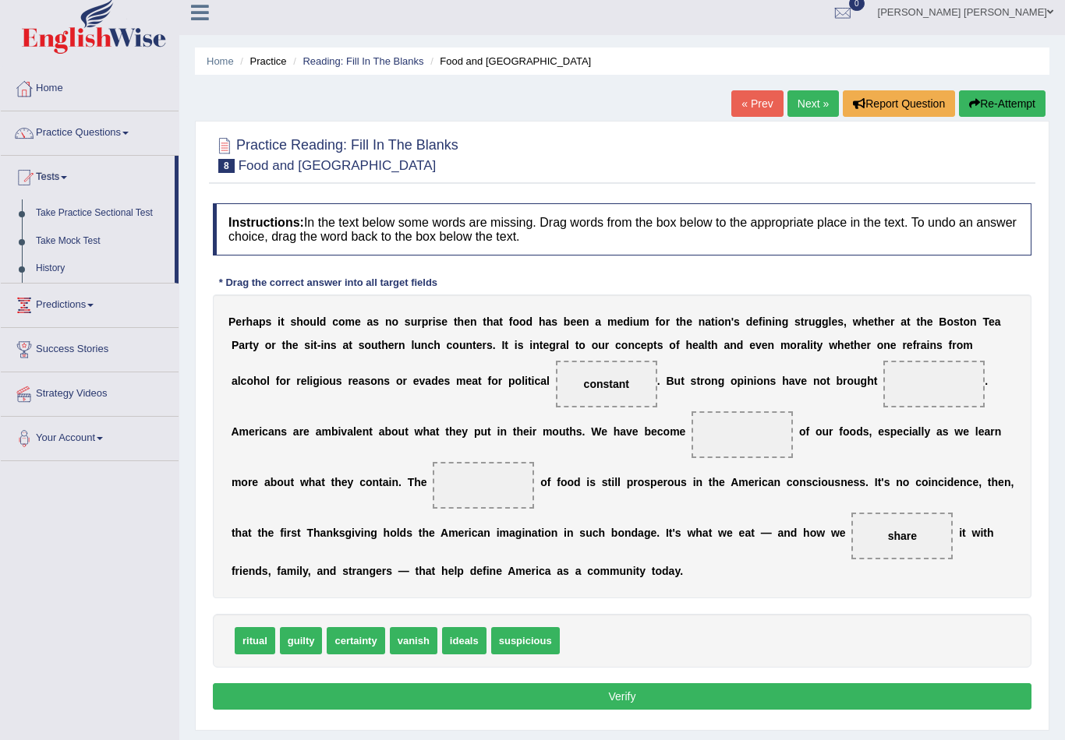
scroll to position [16, 0]
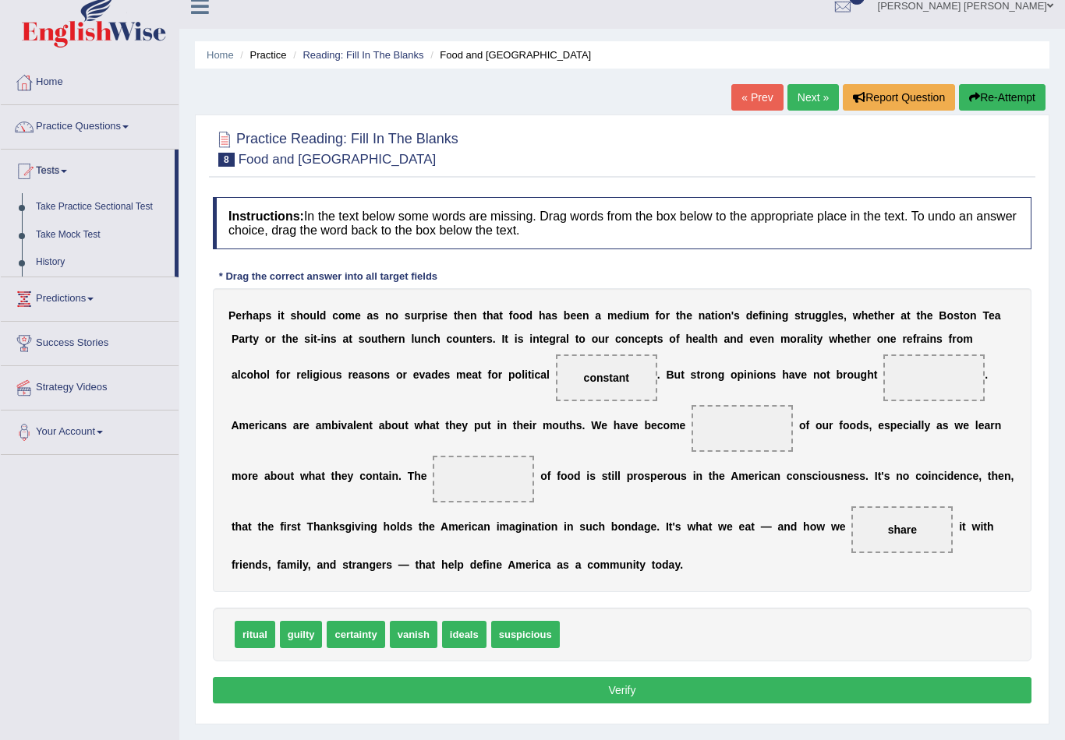
click at [256, 627] on div at bounding box center [532, 370] width 1065 height 740
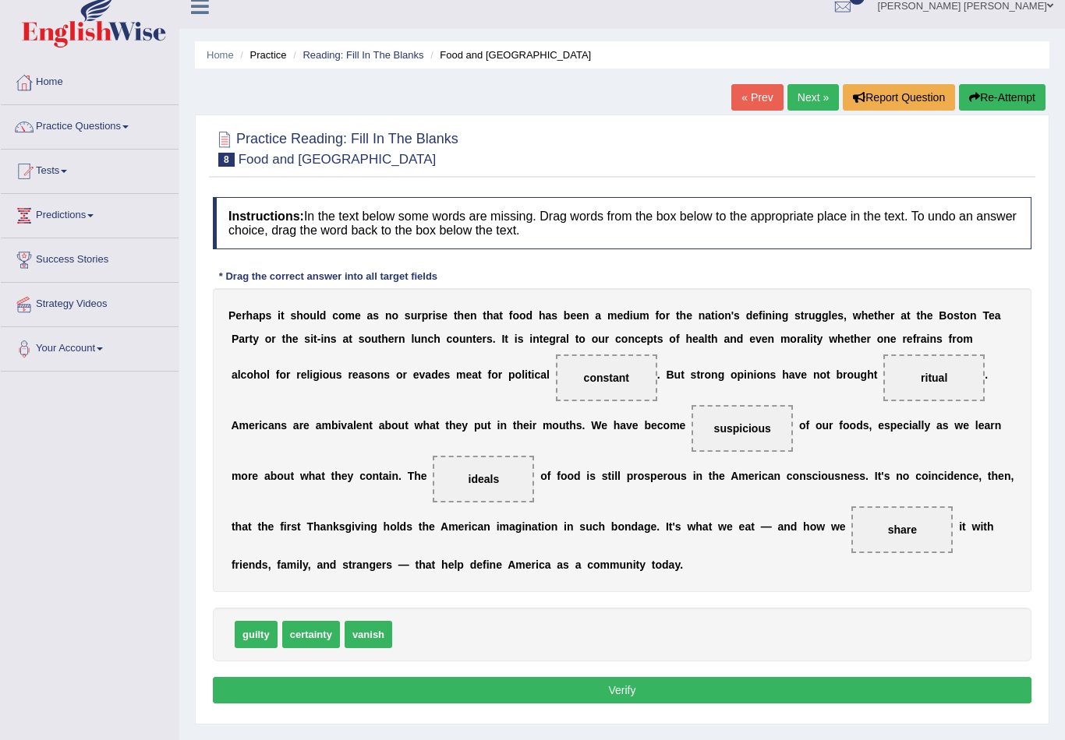
click at [618, 691] on button "Verify" at bounding box center [622, 690] width 818 height 26
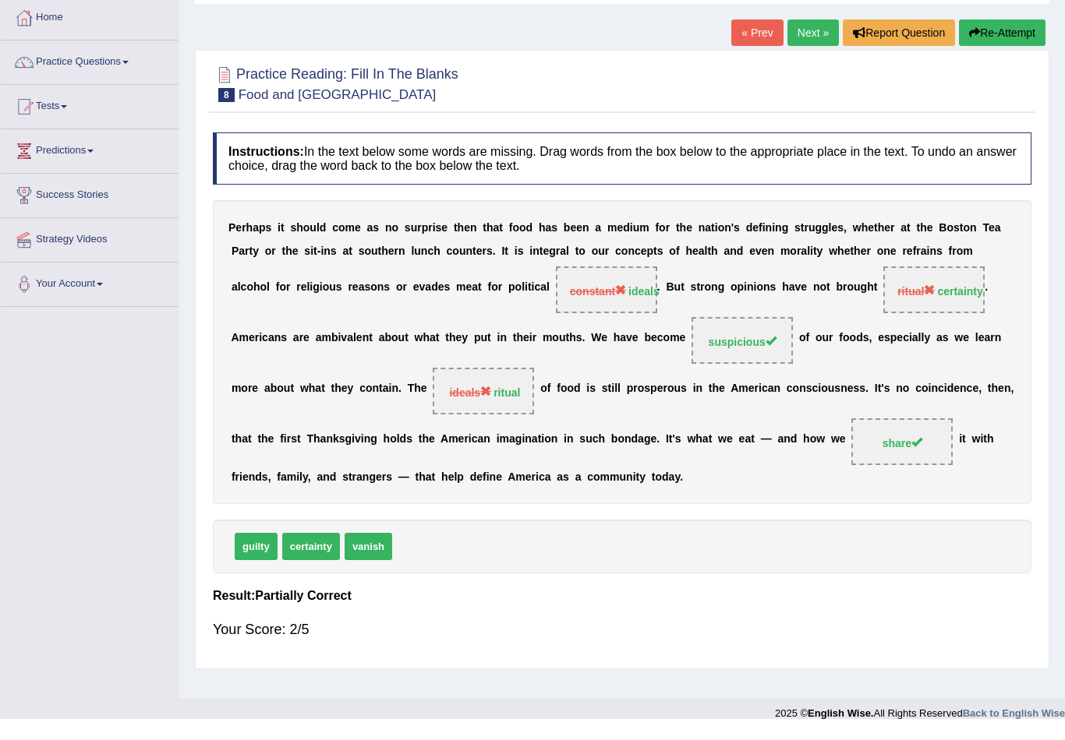
scroll to position [54, 0]
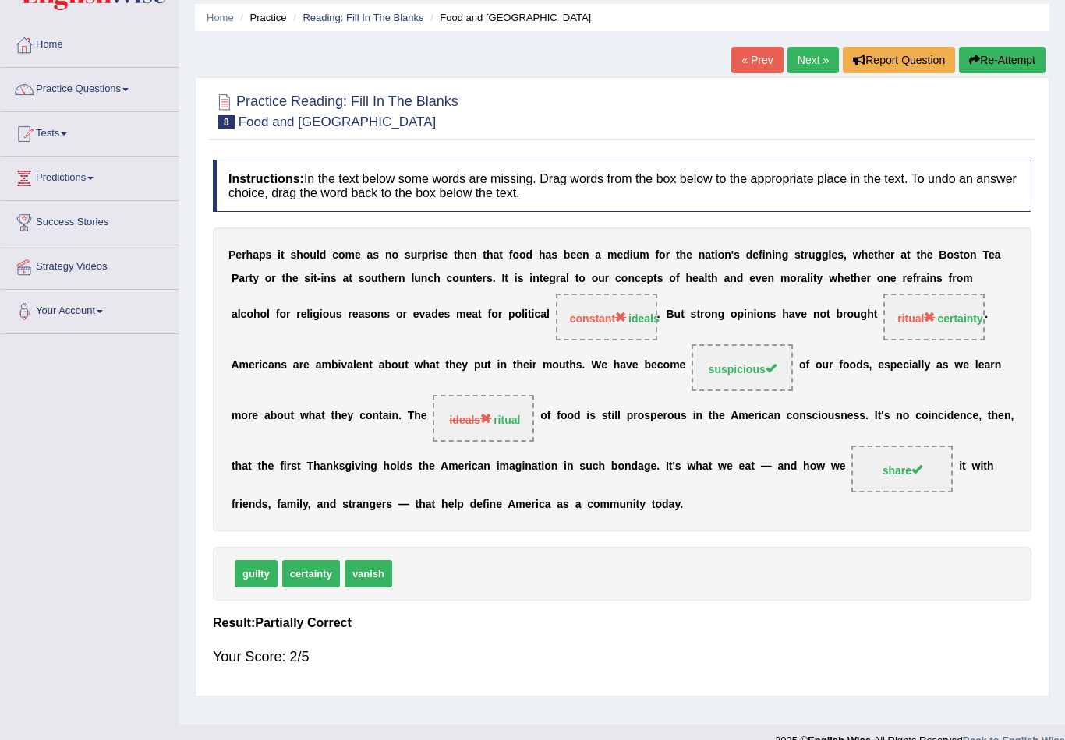
click at [813, 64] on link "Next »" at bounding box center [812, 60] width 51 height 26
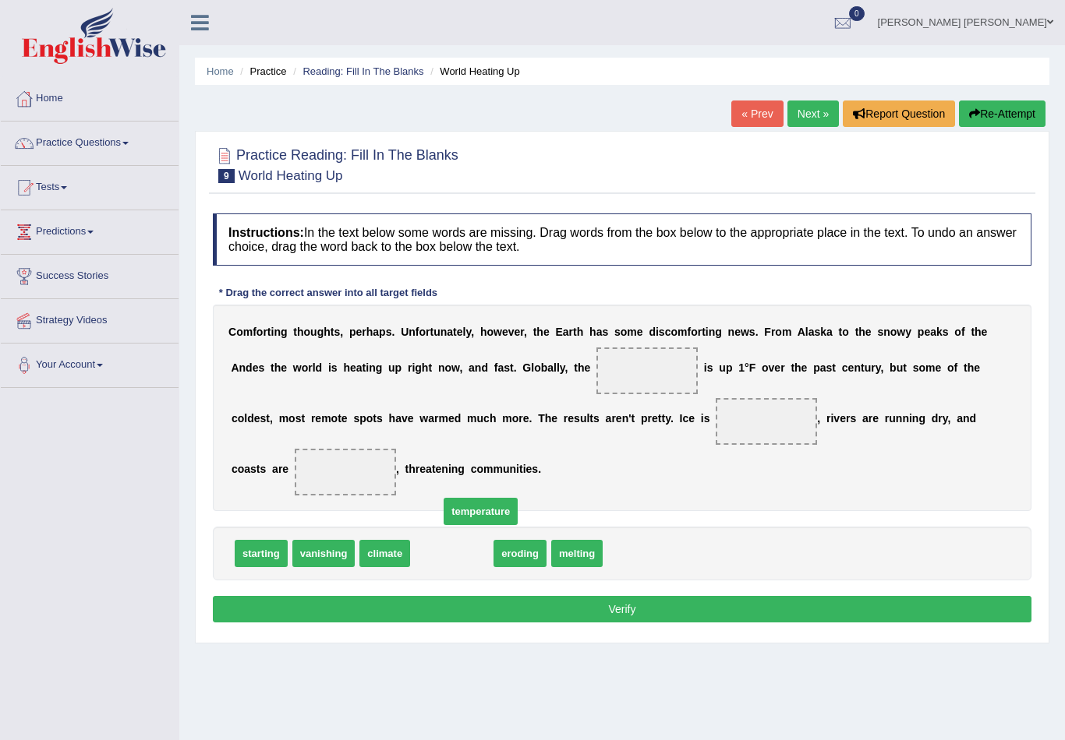
drag, startPoint x: 454, startPoint y: 563, endPoint x: 556, endPoint y: 418, distance: 176.7
click at [517, 498] on span "temperature" at bounding box center [480, 511] width 74 height 27
drag, startPoint x: 475, startPoint y: 539, endPoint x: 496, endPoint y: 507, distance: 38.3
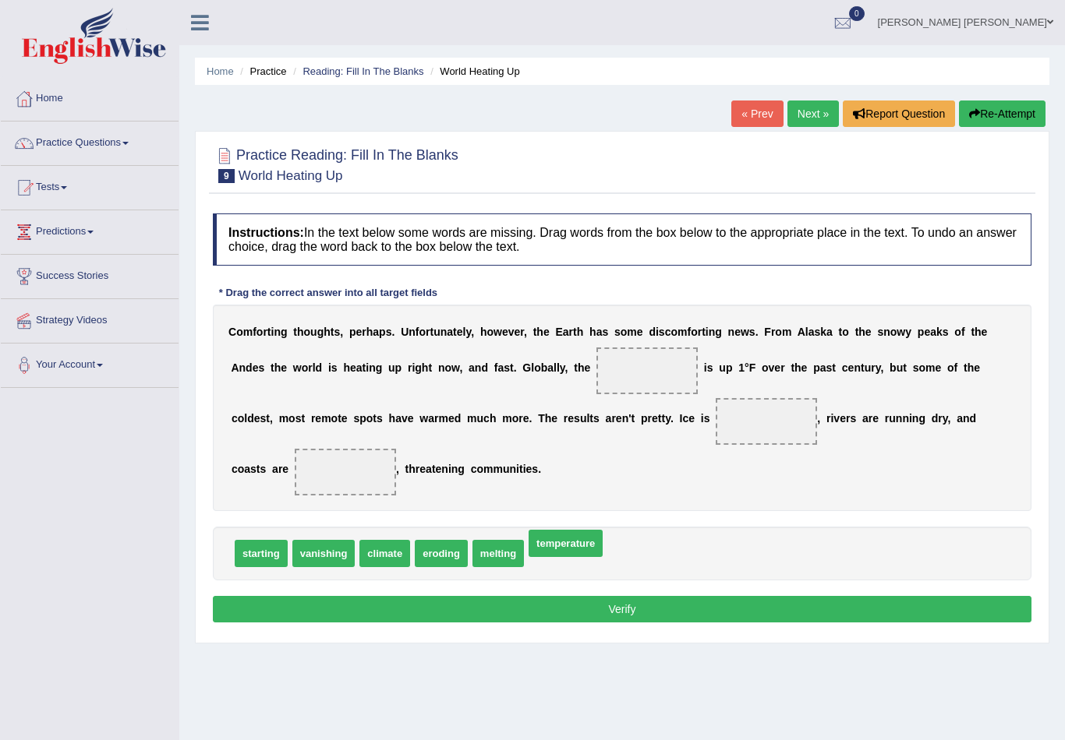
drag, startPoint x: 569, startPoint y: 553, endPoint x: 569, endPoint y: 543, distance: 10.1
drag, startPoint x: 565, startPoint y: 569, endPoint x: 616, endPoint y: 496, distance: 89.5
click at [616, 496] on div "Instructions: In the text below some words are missing. Drag words from the box…" at bounding box center [622, 420] width 826 height 429
drag, startPoint x: 561, startPoint y: 562, endPoint x: 629, endPoint y: 412, distance: 164.3
click at [629, 413] on b "n" at bounding box center [625, 418] width 7 height 12
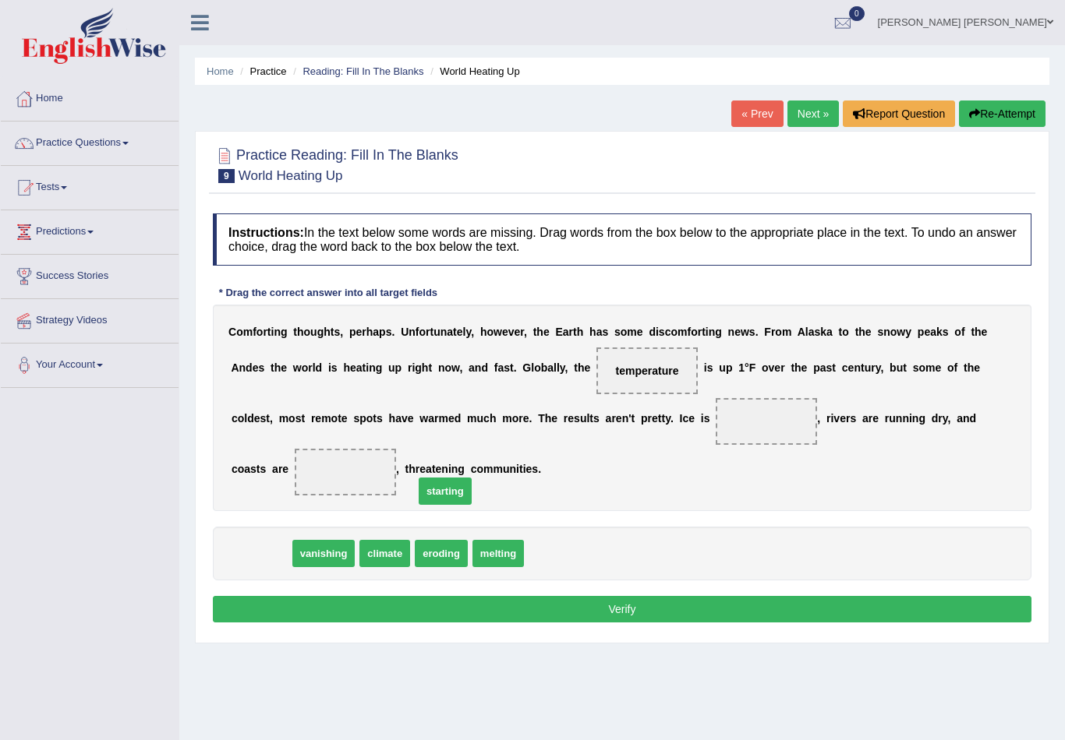
drag, startPoint x: 260, startPoint y: 559, endPoint x: 492, endPoint y: 486, distance: 243.3
click at [471, 486] on span "starting" at bounding box center [444, 491] width 53 height 27
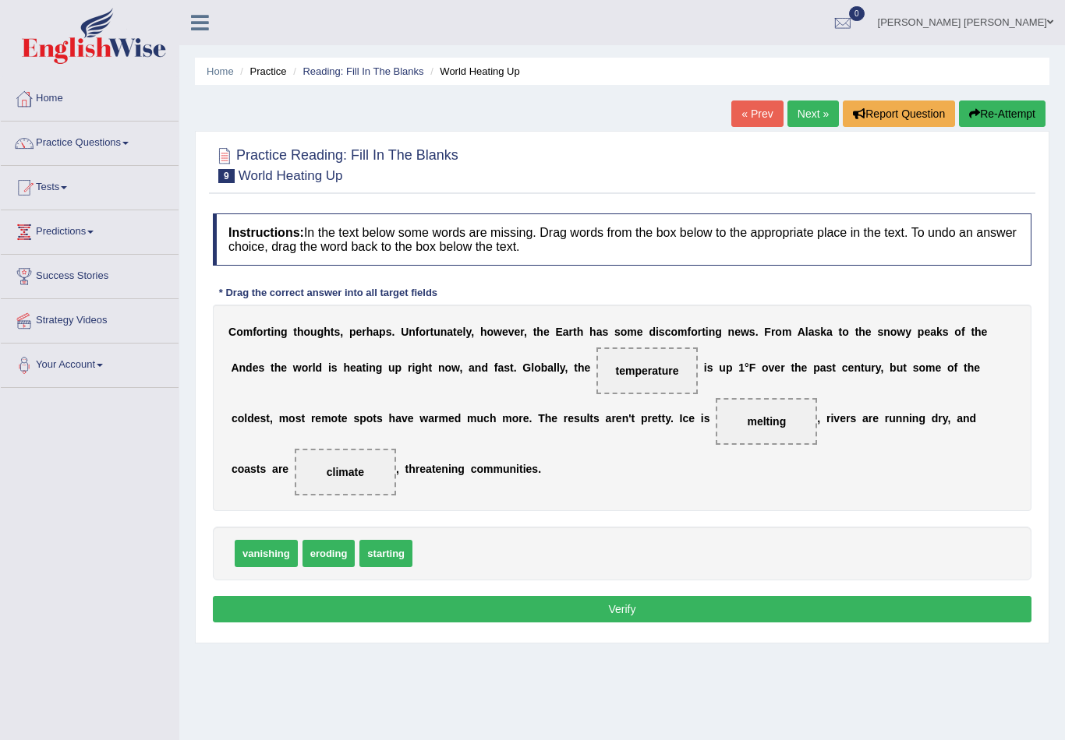
click at [585, 621] on button "Verify" at bounding box center [622, 609] width 818 height 26
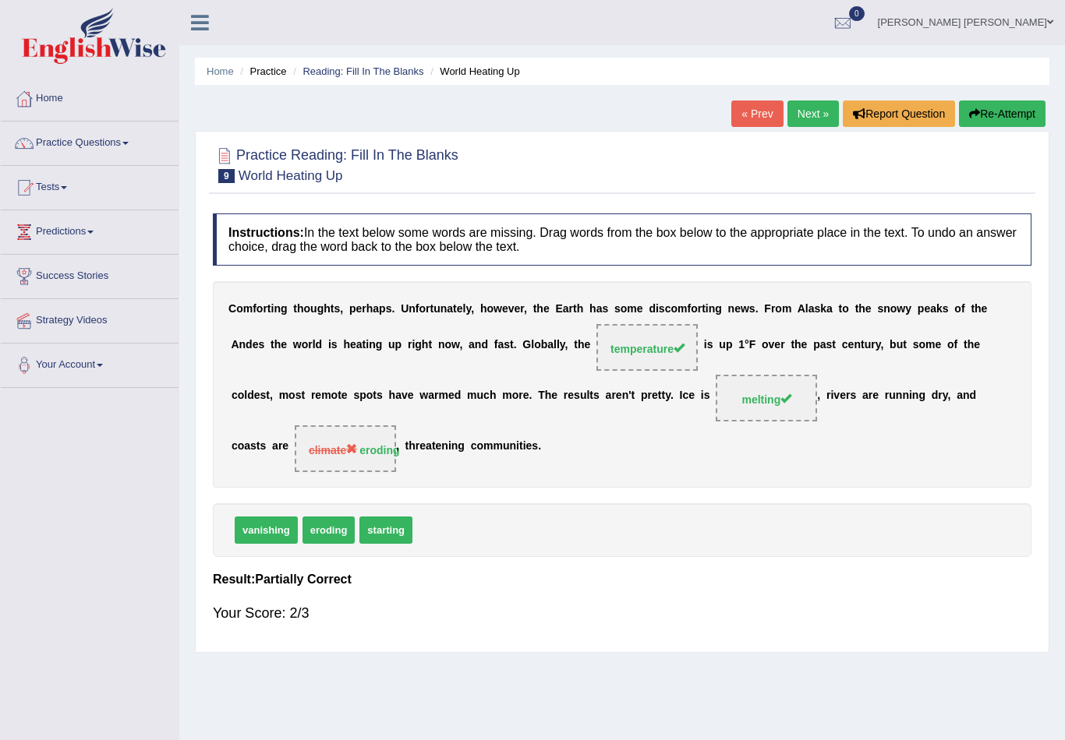
click at [793, 115] on link "Next »" at bounding box center [812, 114] width 51 height 26
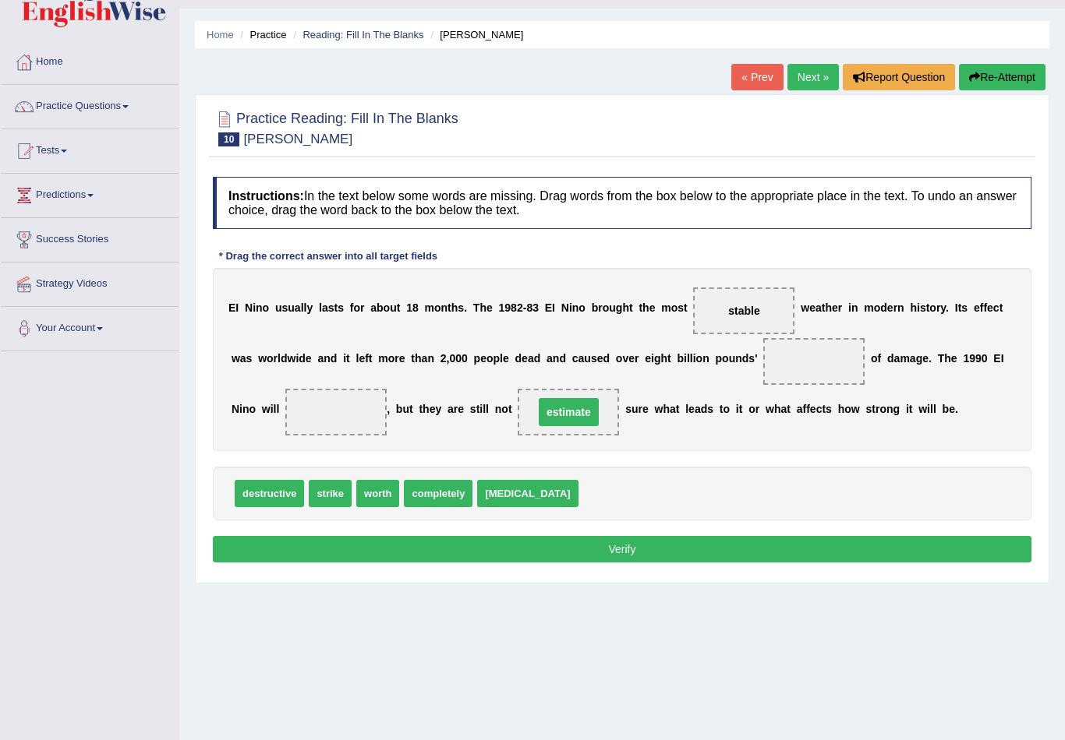
scroll to position [54, 0]
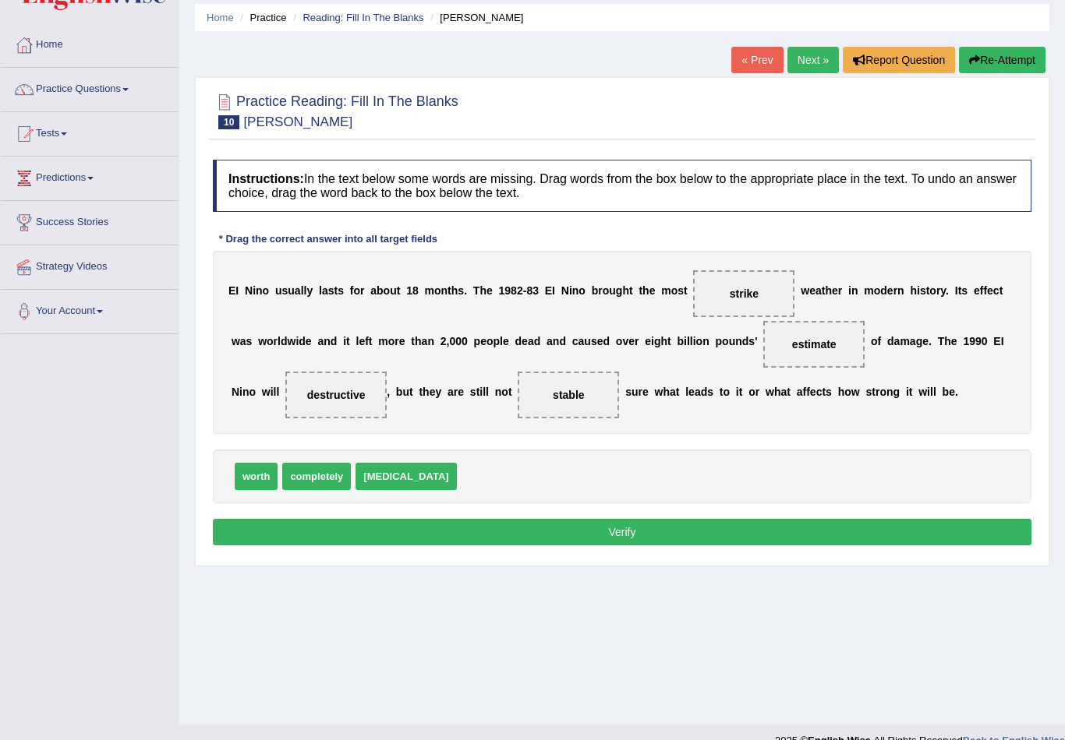
click at [432, 537] on button "Verify" at bounding box center [622, 532] width 818 height 26
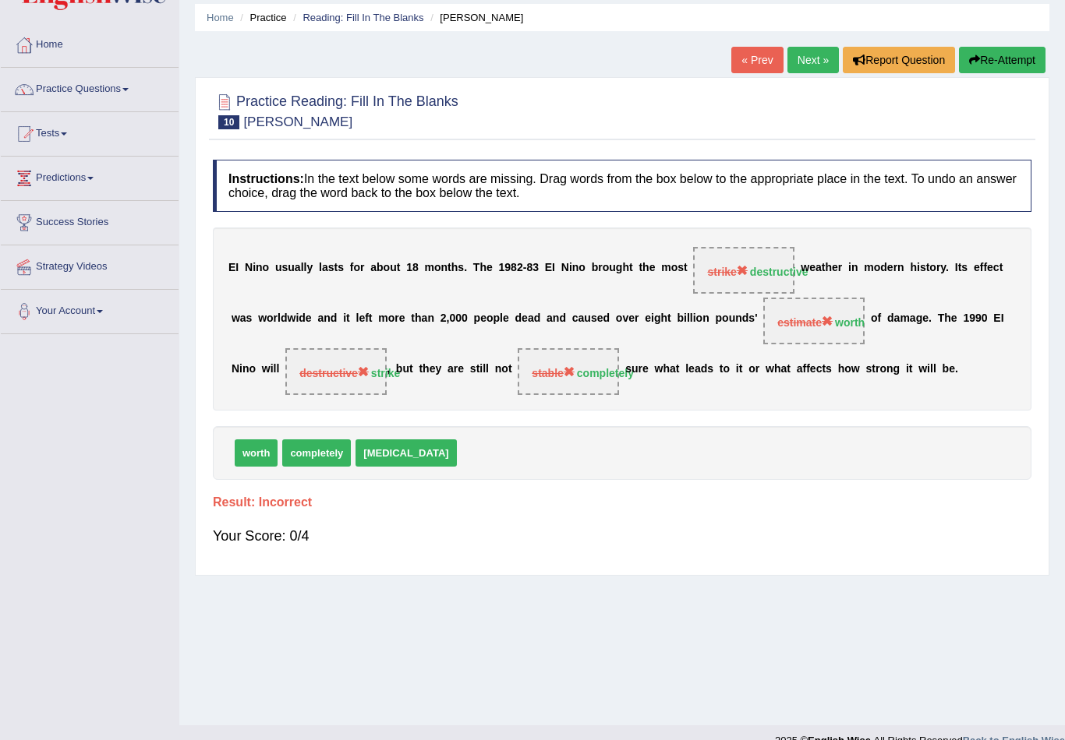
click at [803, 69] on link "Next »" at bounding box center [812, 60] width 51 height 26
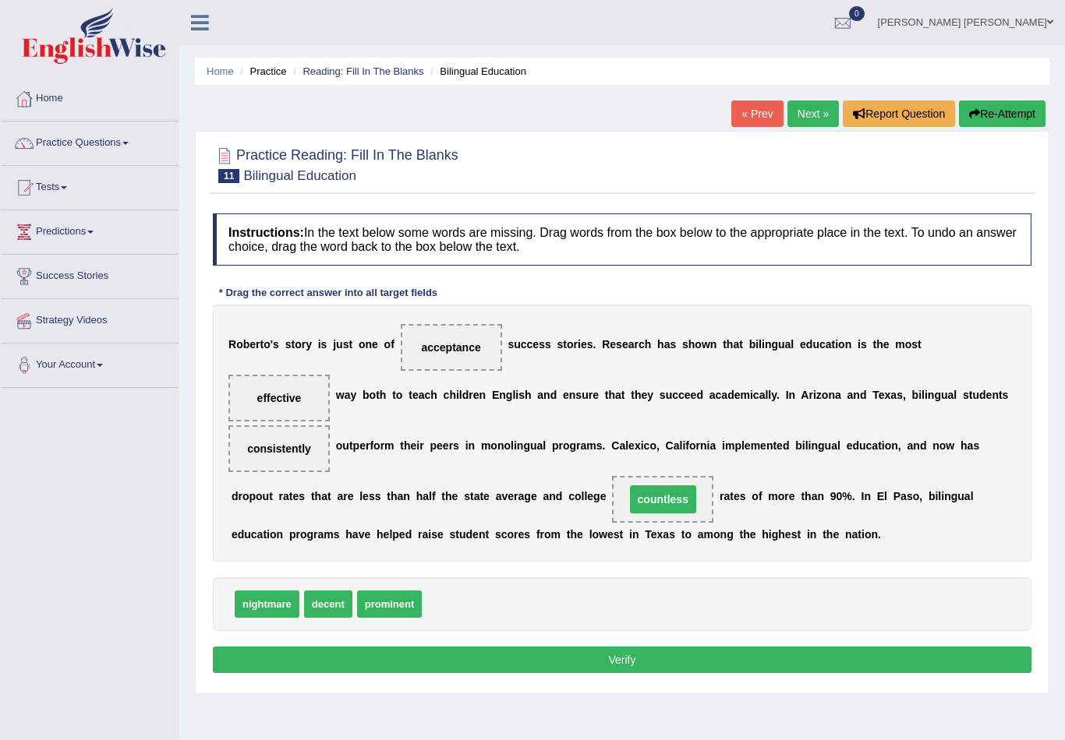
click at [635, 654] on button "Verify" at bounding box center [622, 660] width 818 height 26
